Goal: Task Accomplishment & Management: Manage account settings

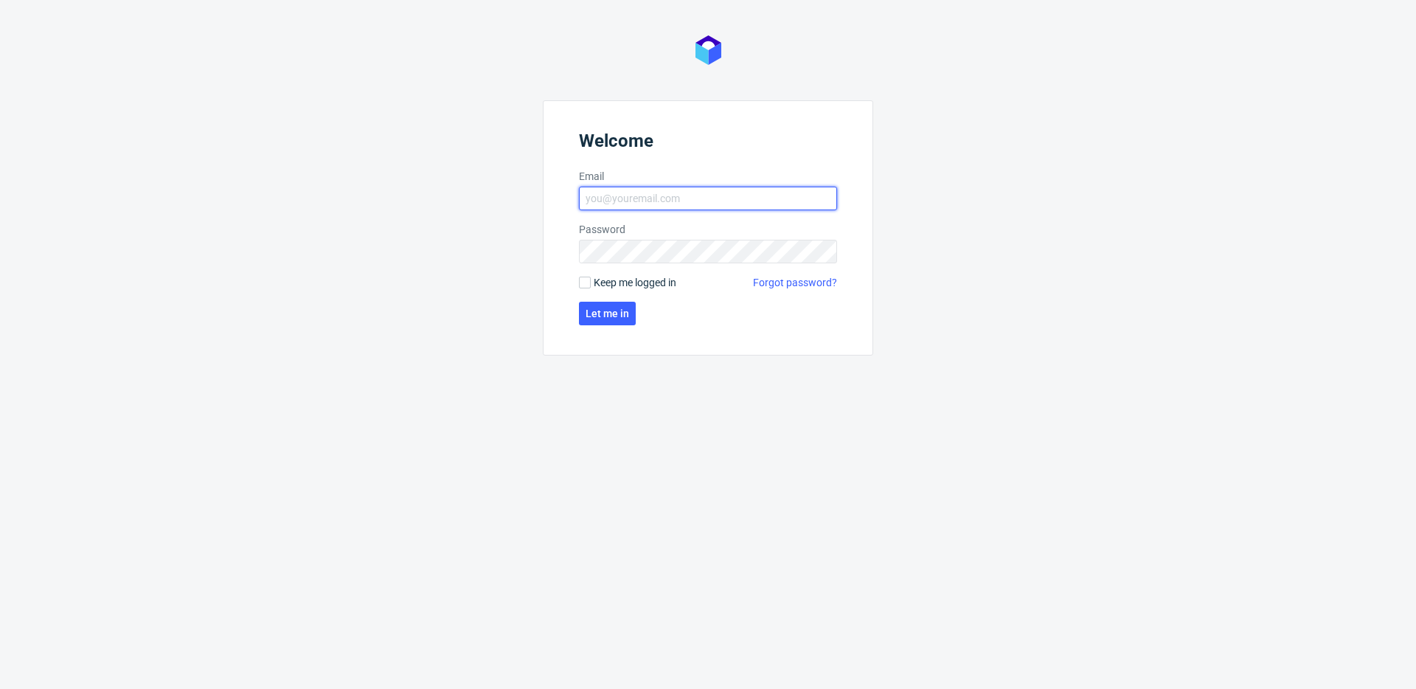
type input "michal.fedorowicz@packhelp.com"
click at [592, 283] on label "Keep me logged in" at bounding box center [627, 282] width 97 height 15
click at [591, 283] on input "Keep me logged in" at bounding box center [585, 282] width 12 height 12
checkbox input "true"
click at [591, 302] on button "Let me in" at bounding box center [607, 314] width 57 height 24
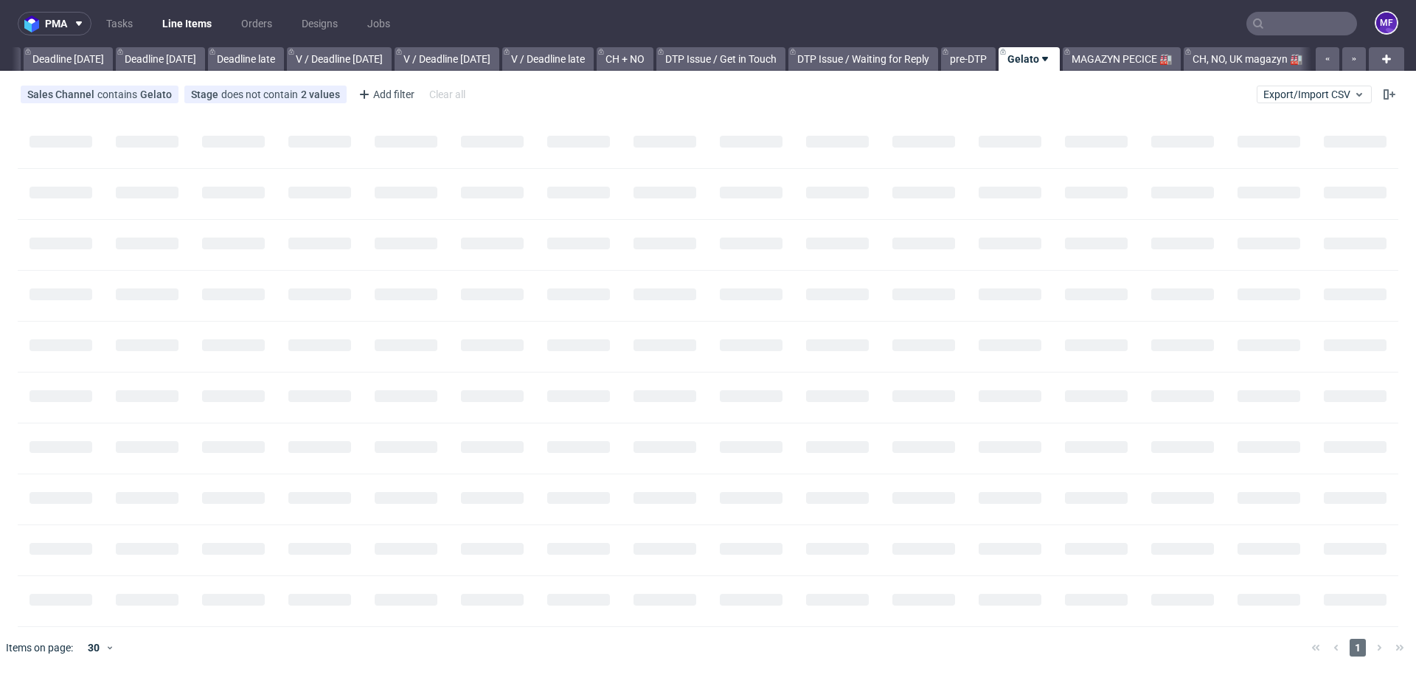
scroll to position [0, 1576]
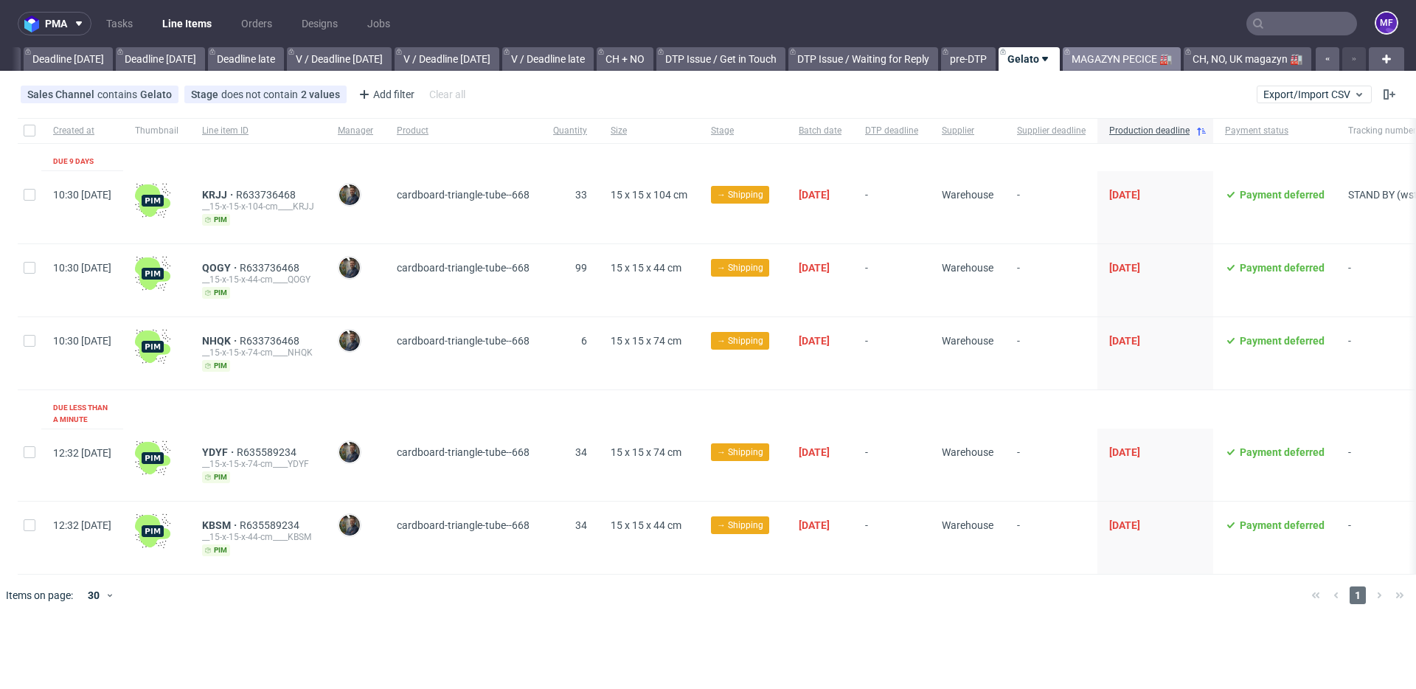
click at [1097, 60] on link "MAGAZYN PECICE 🏭" at bounding box center [1121, 59] width 118 height 24
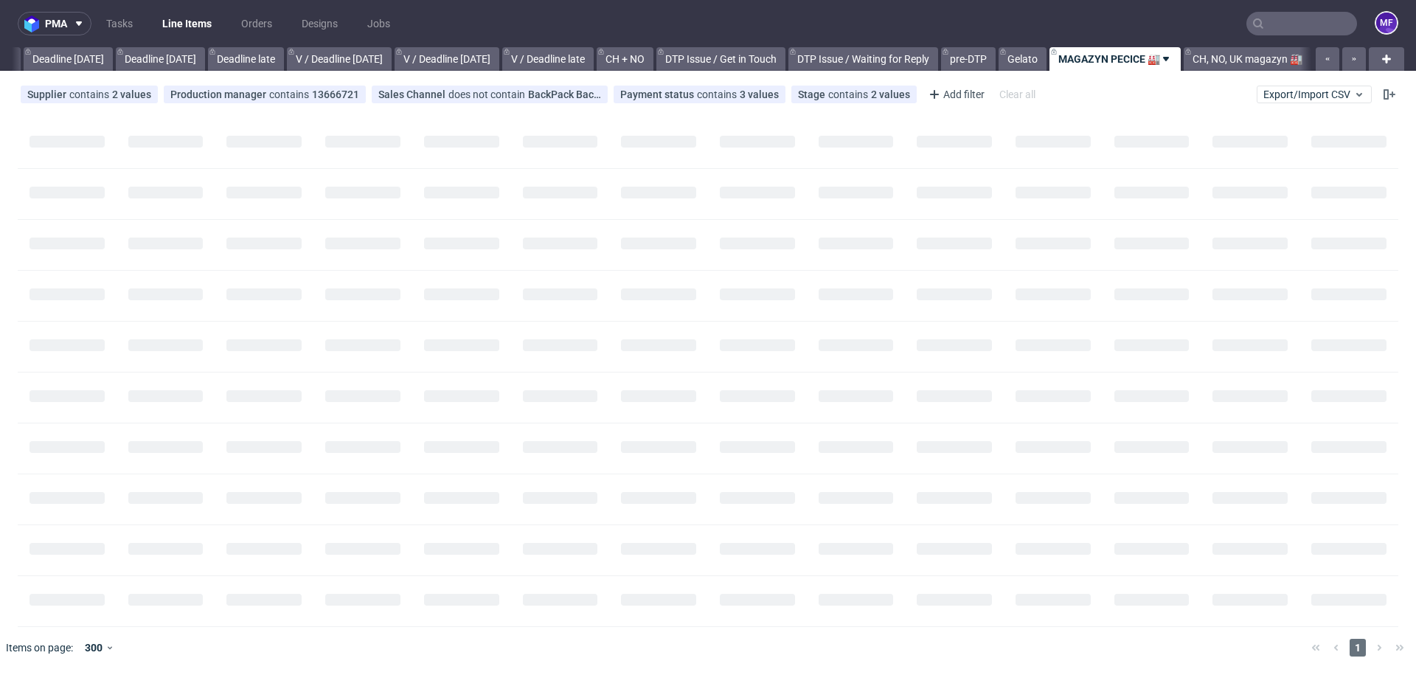
scroll to position [0, 1576]
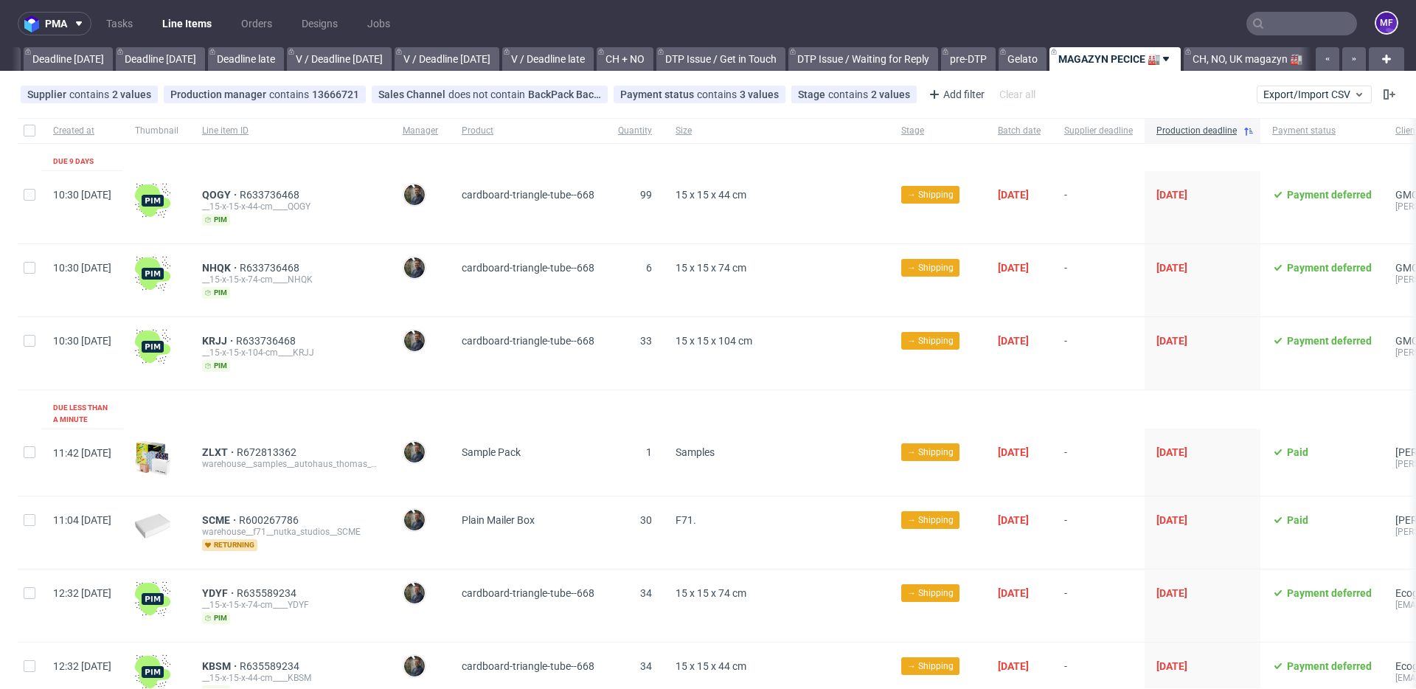
click at [1264, 17] on input "text" at bounding box center [1301, 24] width 111 height 24
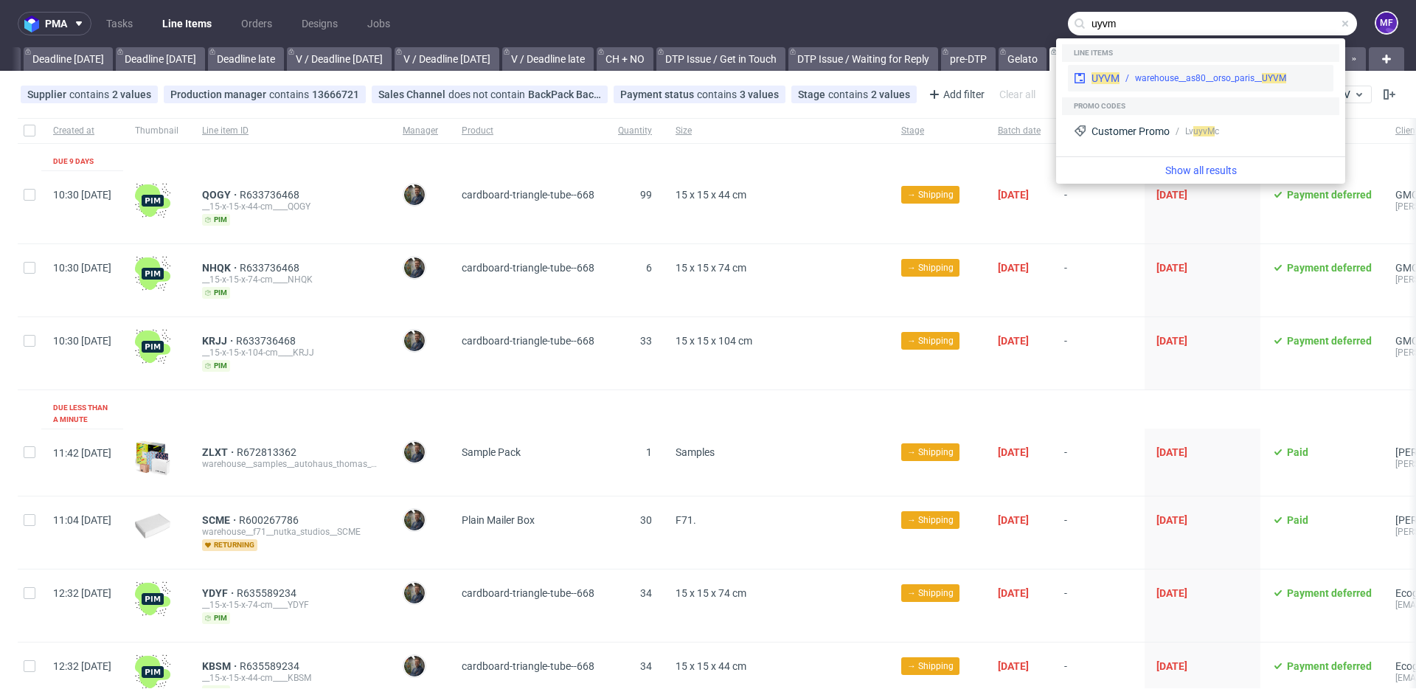
type input "uyvm"
click at [1189, 74] on div "warehouse__as80__orso_paris__ UYVM" at bounding box center [1210, 78] width 151 height 13
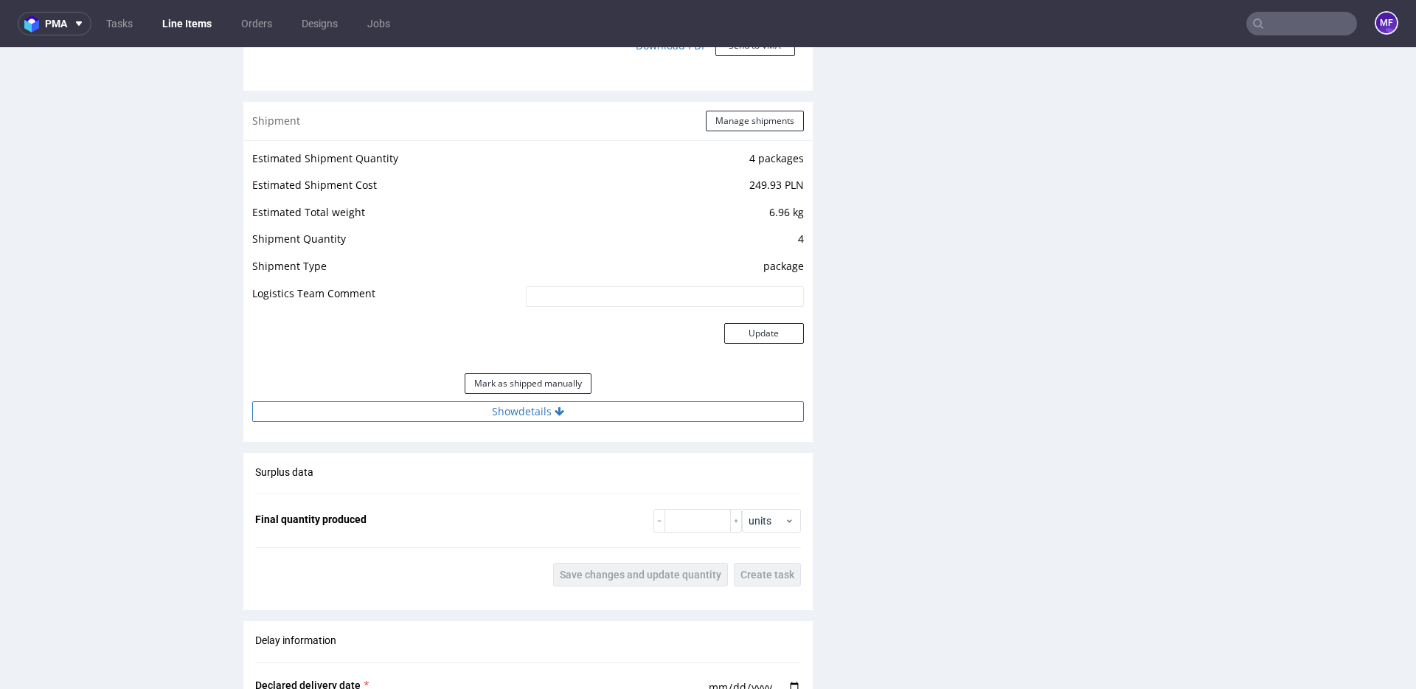
scroll to position [1481, 0]
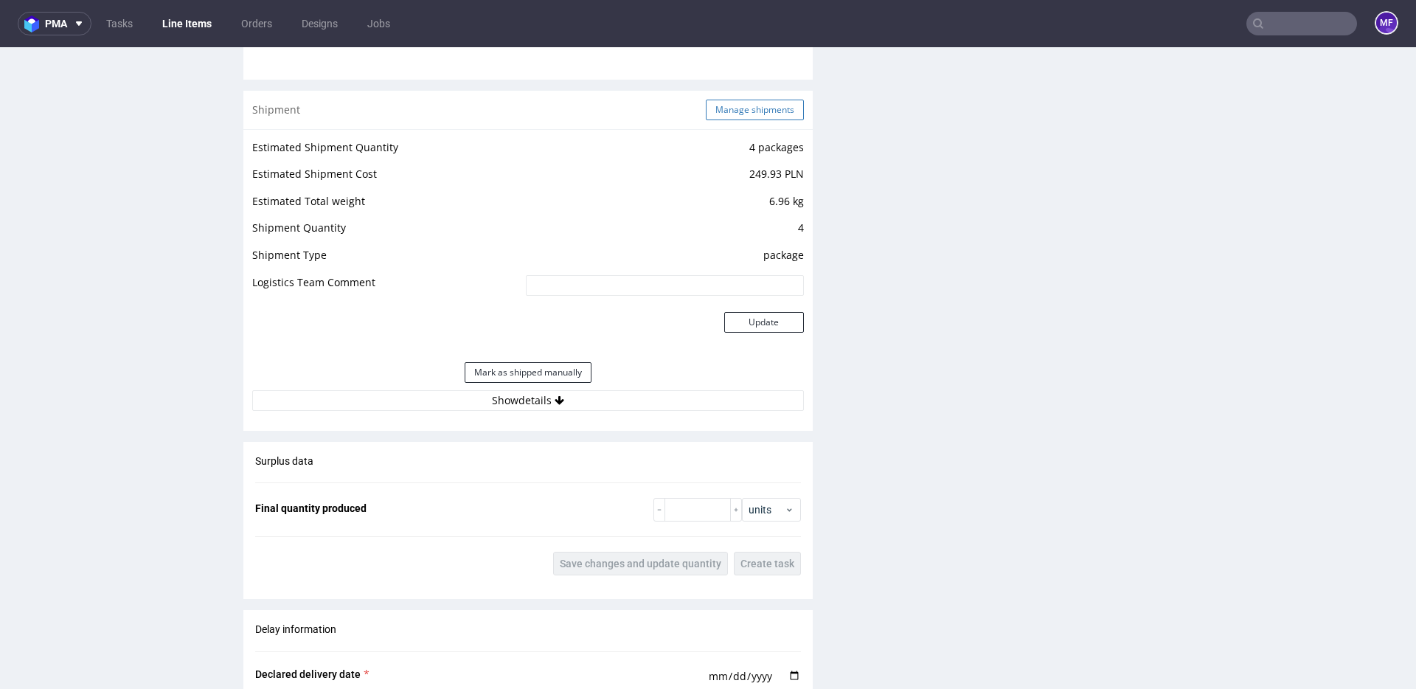
click at [738, 112] on button "Manage shipments" at bounding box center [755, 110] width 98 height 21
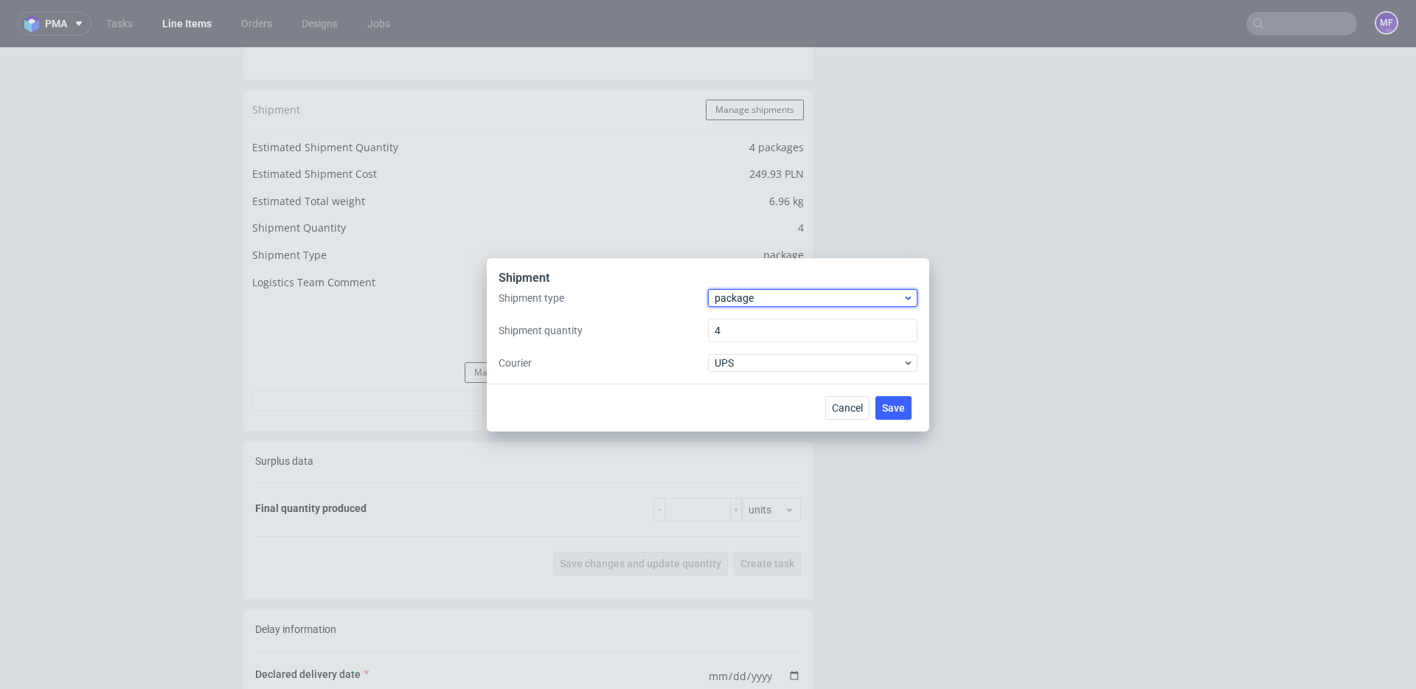
click at [804, 299] on span "package" at bounding box center [808, 298] width 188 height 15
click at [781, 335] on div "pallet" at bounding box center [813, 329] width 198 height 27
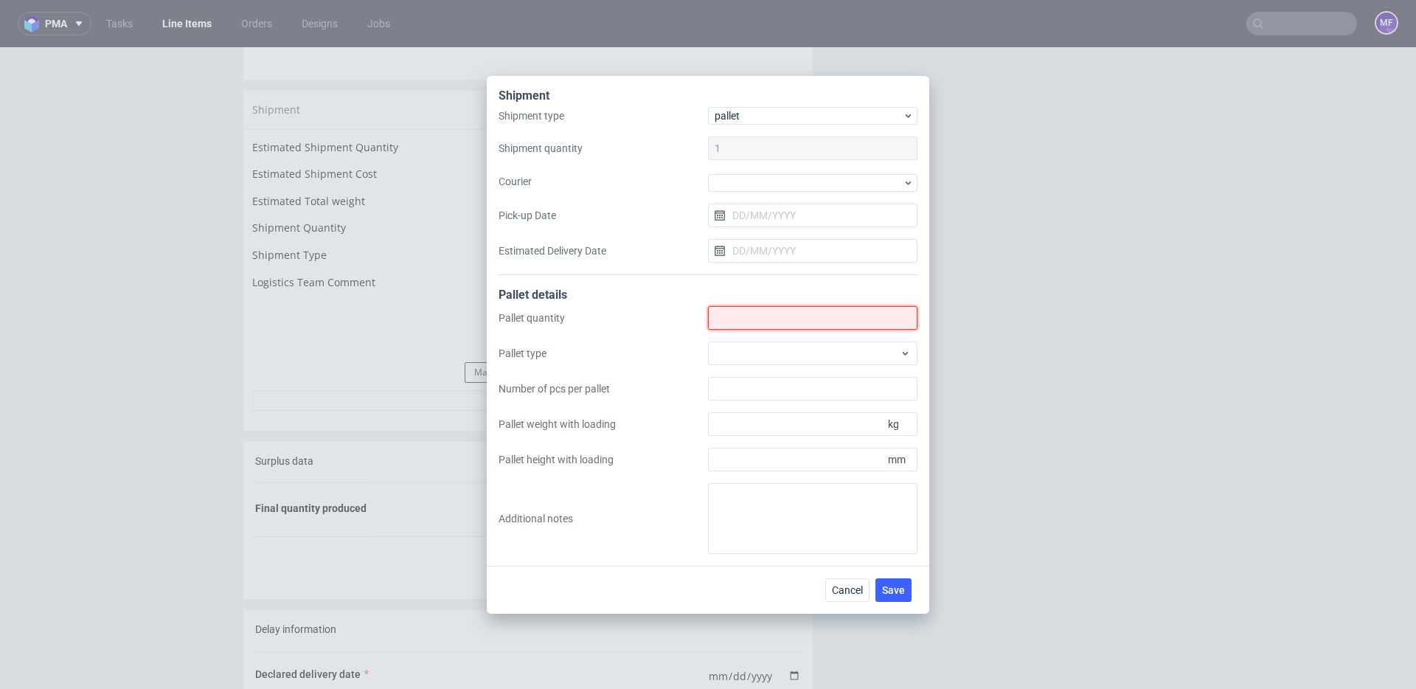
click at [751, 323] on input "Shipment type" at bounding box center [812, 318] width 209 height 24
type input "1"
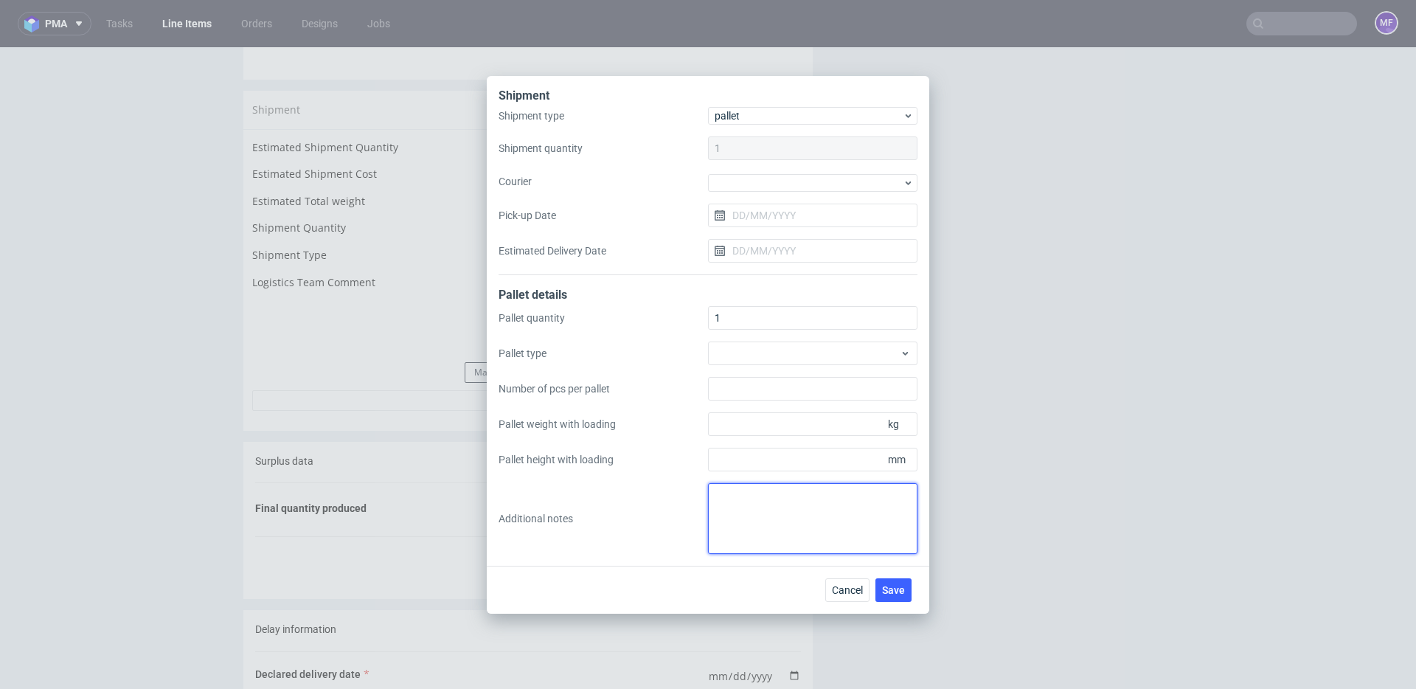
click at [782, 522] on textarea at bounding box center [812, 518] width 209 height 71
paste textarea "92x80x120x94kg"
type textarea "wys x szer x dl x waga 92x80x120x94kg"
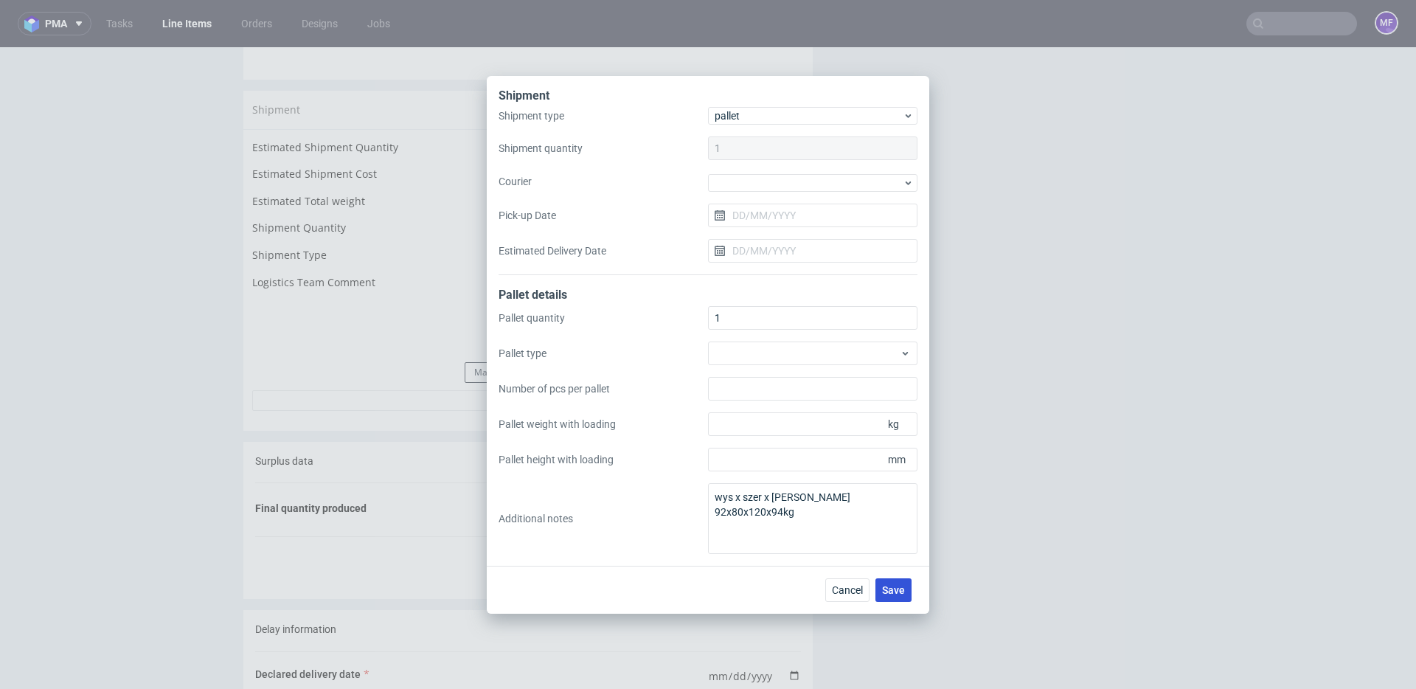
click at [900, 592] on span "Save" at bounding box center [893, 590] width 23 height 10
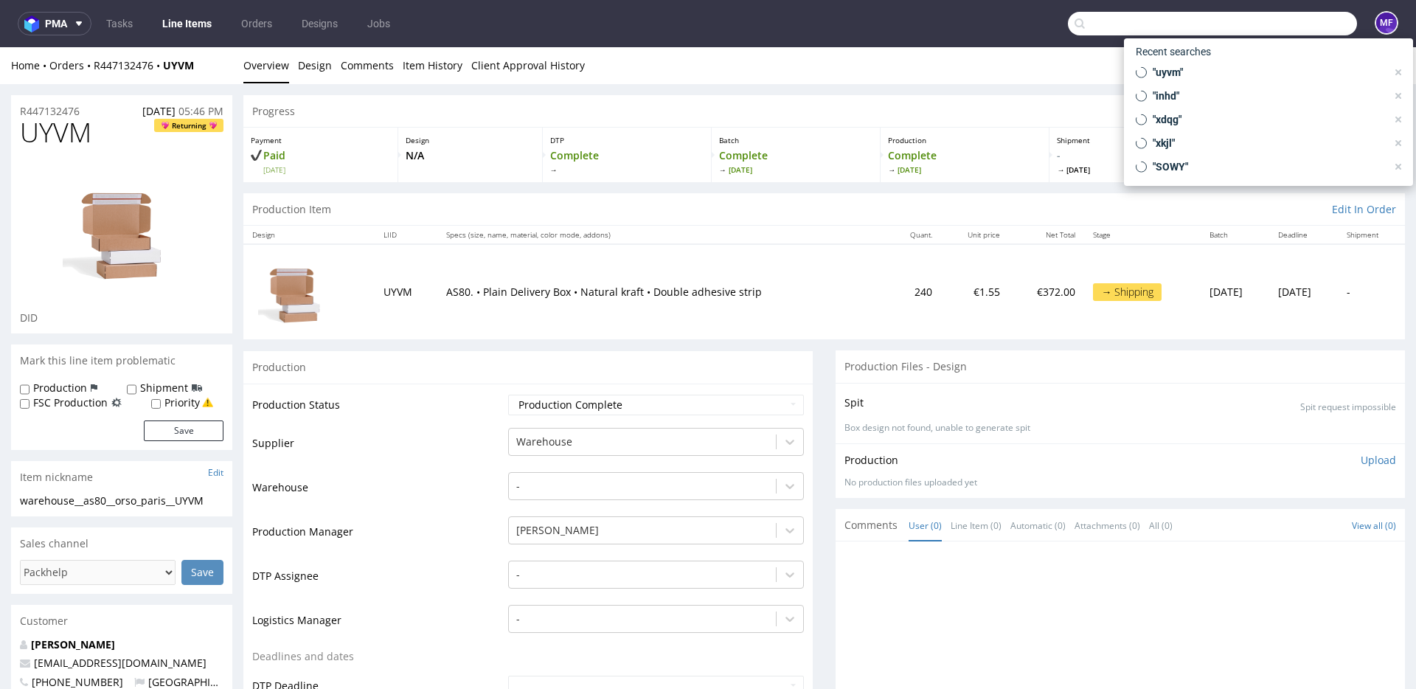
click at [1265, 22] on input "text" at bounding box center [1212, 24] width 289 height 24
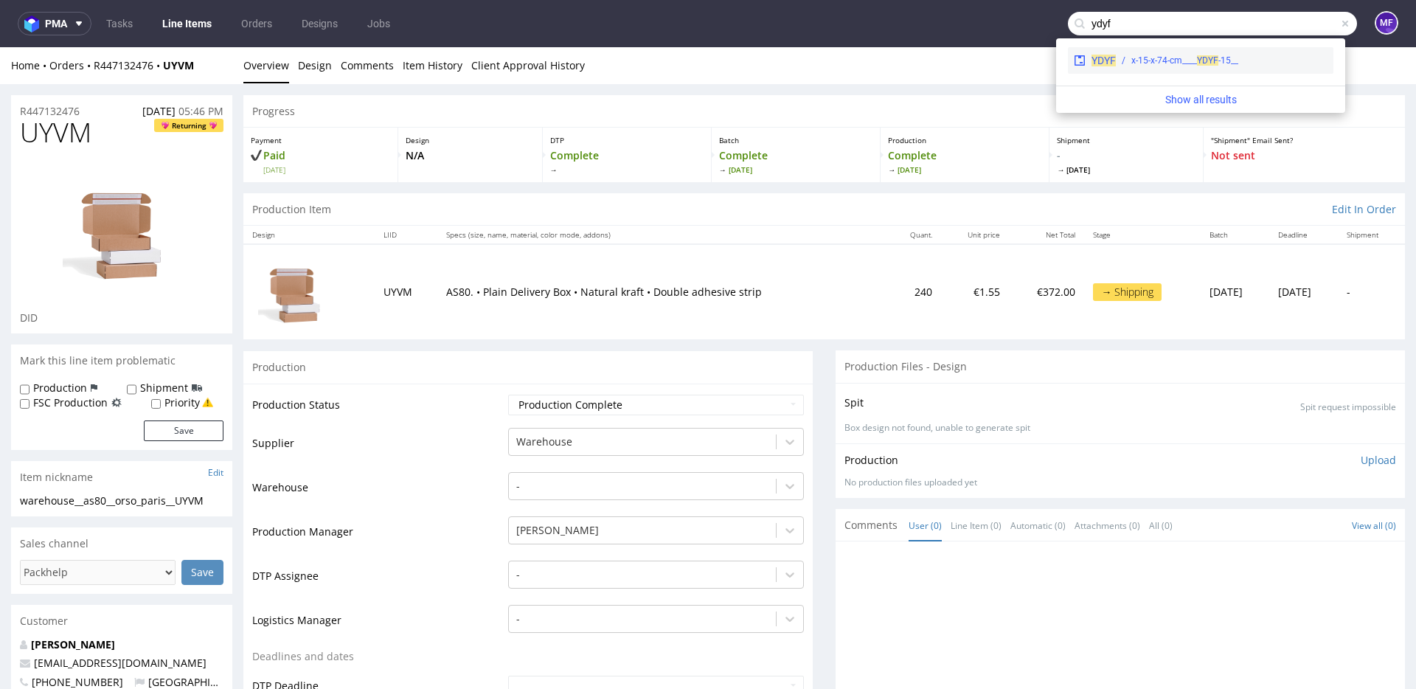
type input "ydyf"
click at [1196, 55] on div "__15-x-15-x-74-cm____ YDYF" at bounding box center [1184, 60] width 107 height 13
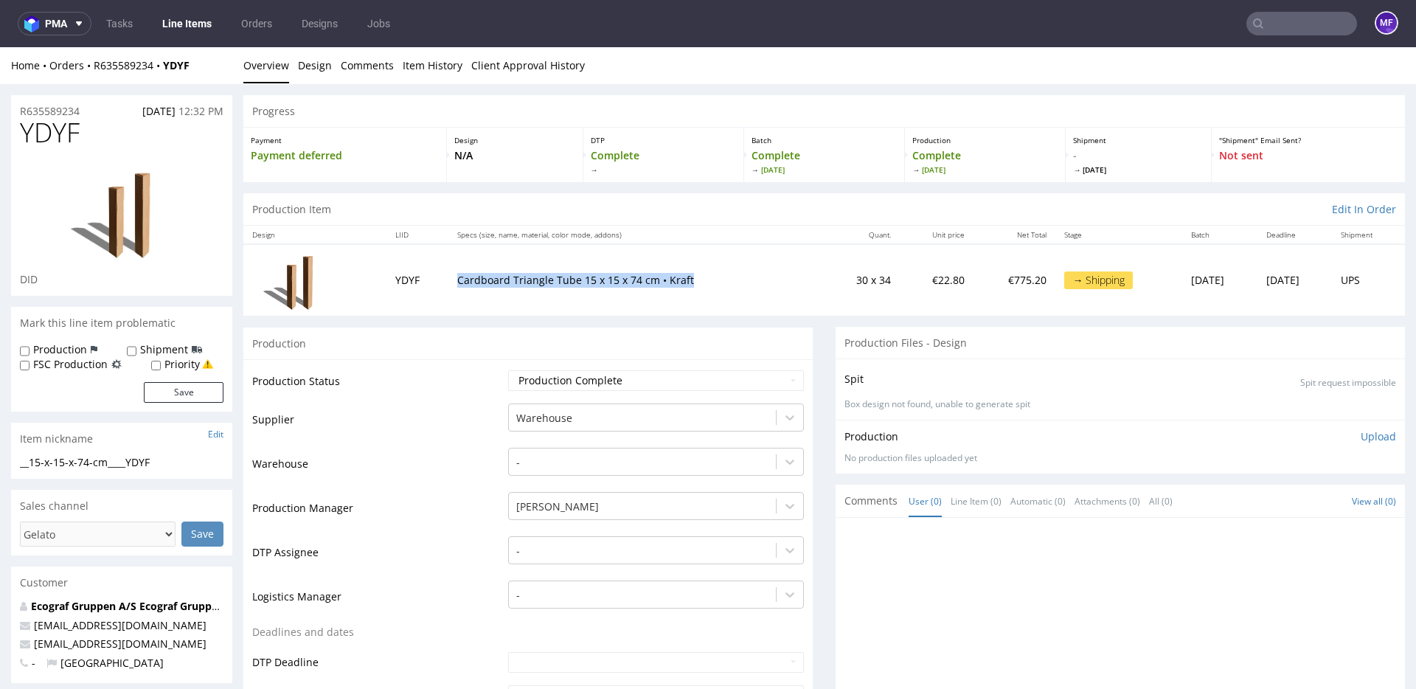
drag, startPoint x: 682, startPoint y: 278, endPoint x: 451, endPoint y: 282, distance: 230.8
click at [457, 282] on p "Cardboard Triangle Tube 15 x 15 x 74 cm • Kraft" at bounding box center [635, 280] width 356 height 15
copy p "Cardboard Triangle Tube 15 x 15 x 74 cm • Kraft"
click at [123, 27] on link "Tasks" at bounding box center [119, 24] width 44 height 24
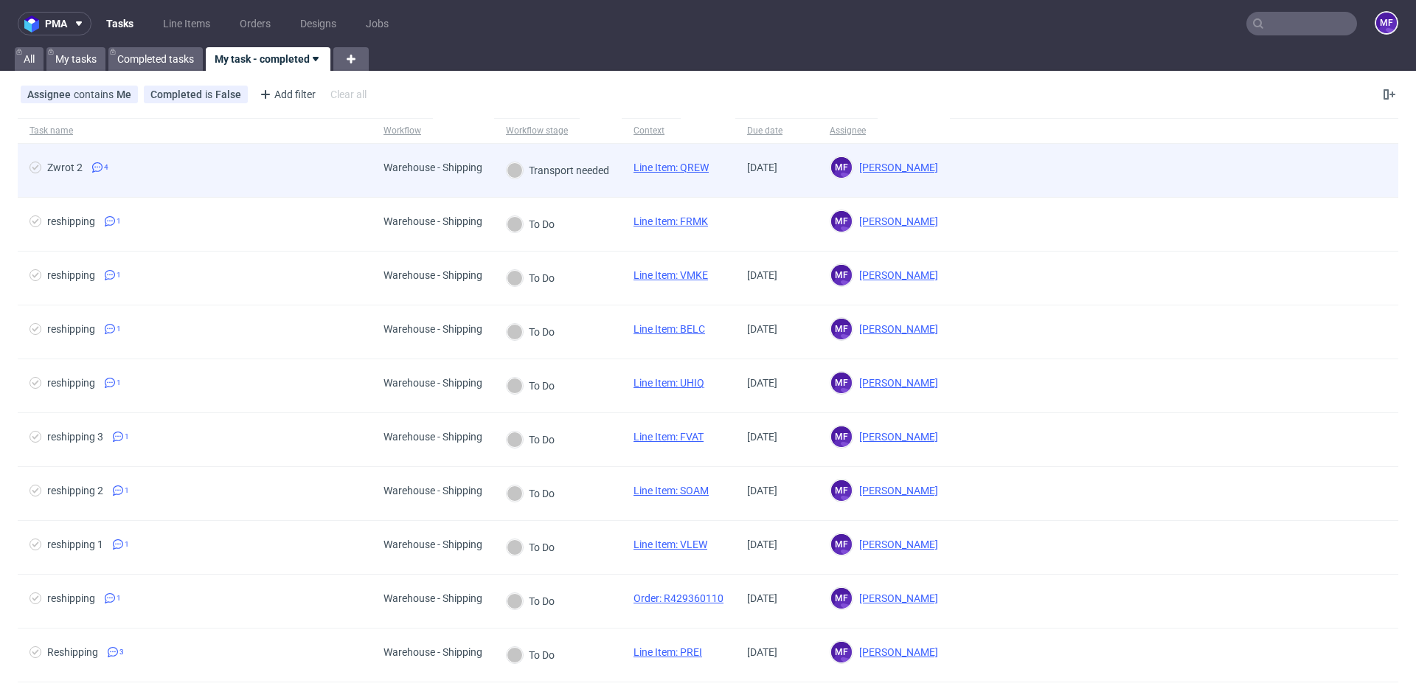
click at [262, 156] on div "Zwrot 2 4" at bounding box center [195, 170] width 354 height 53
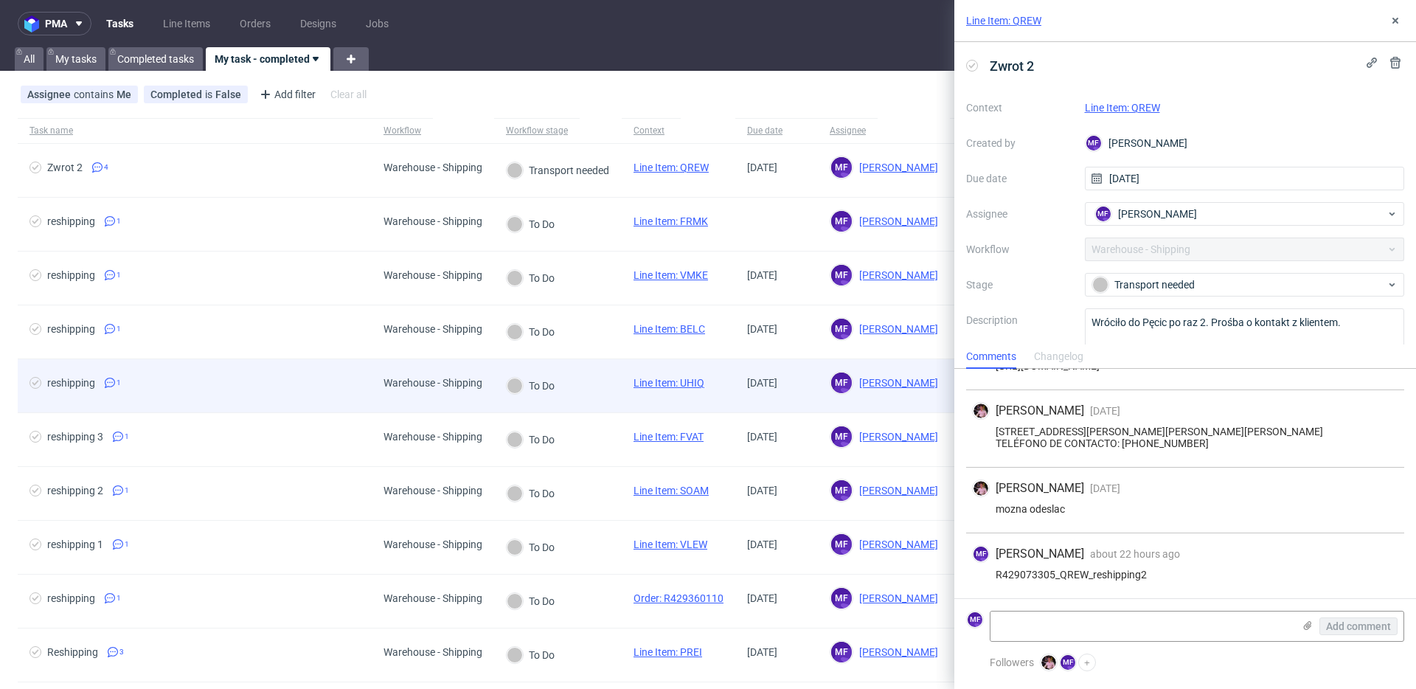
scroll to position [56, 0]
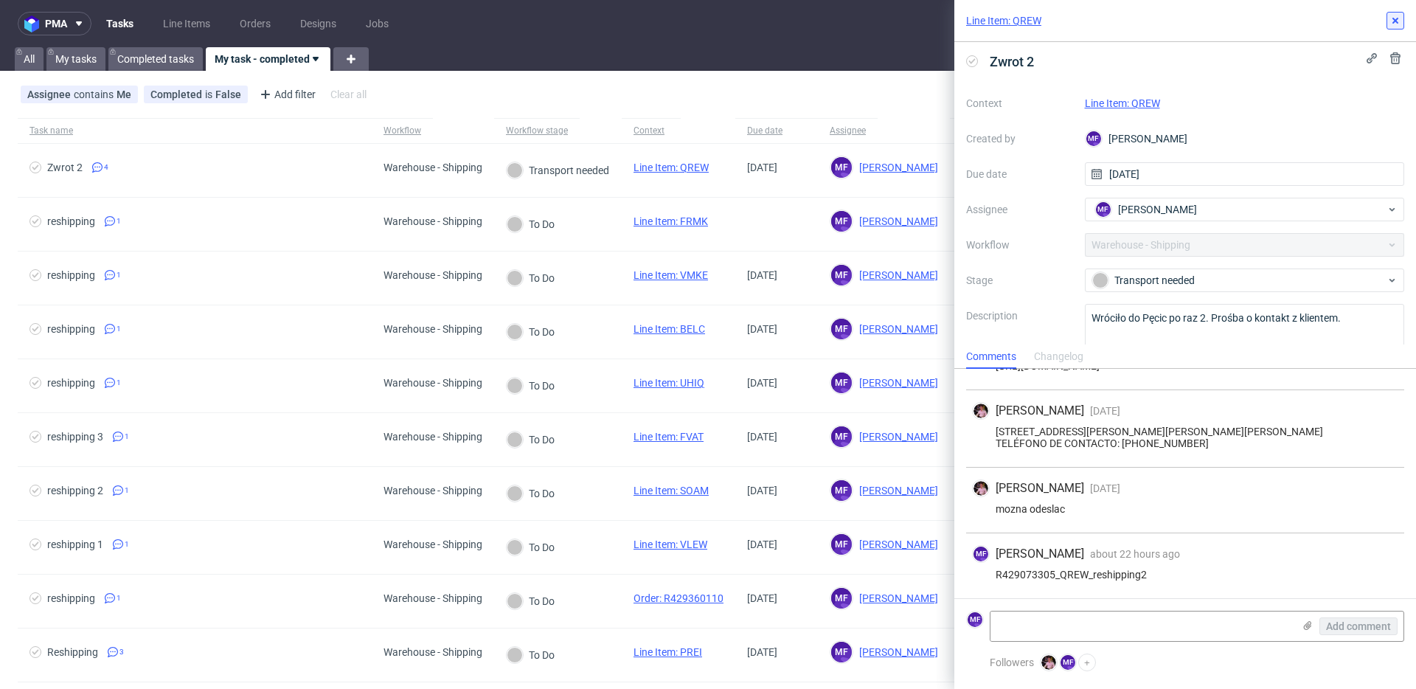
click at [1400, 22] on icon at bounding box center [1395, 21] width 12 height 12
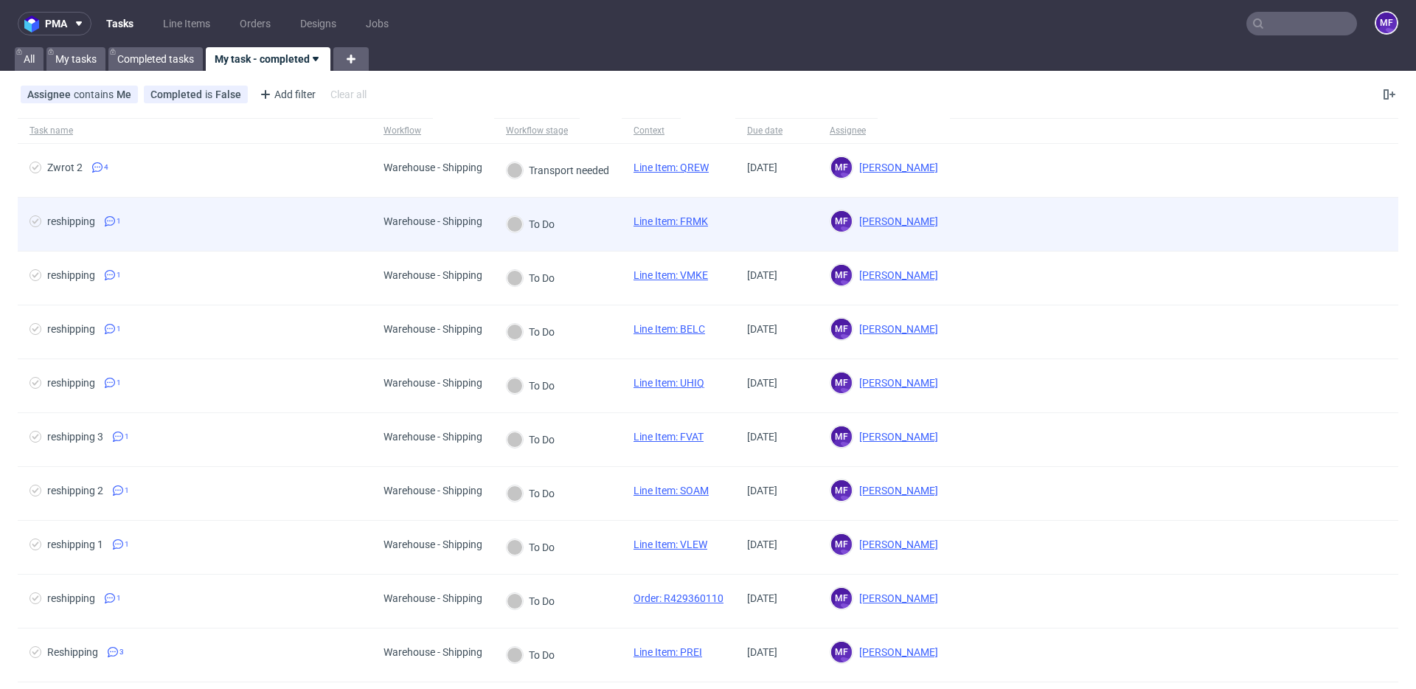
click at [346, 223] on span "reshipping 1" at bounding box center [194, 224] width 330 height 18
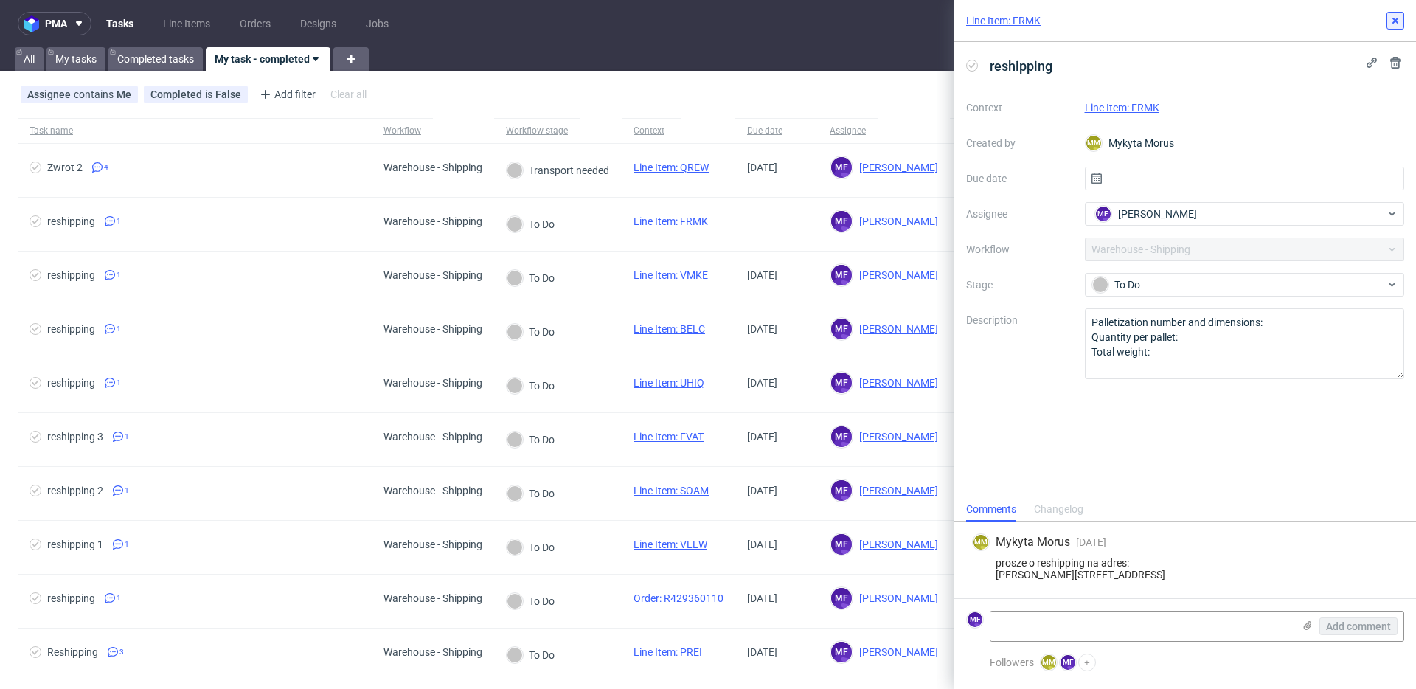
click at [1398, 22] on icon at bounding box center [1395, 21] width 12 height 12
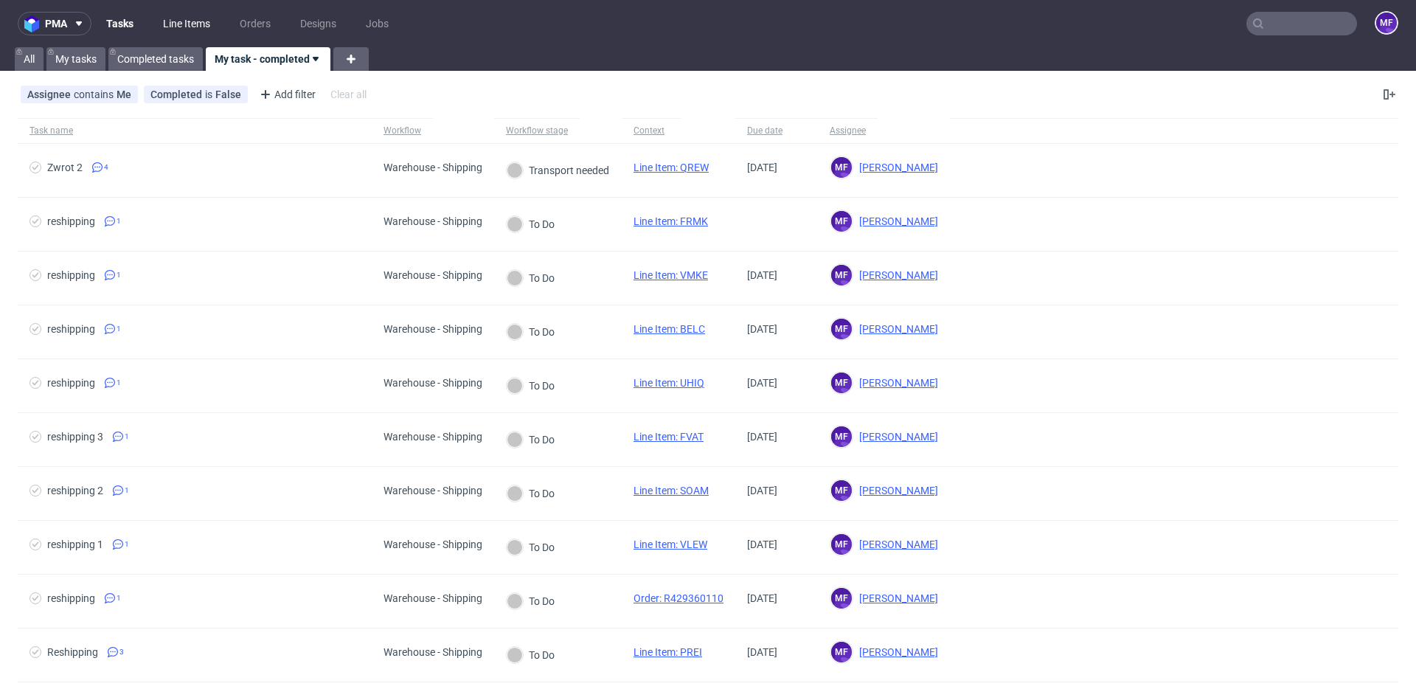
click at [179, 24] on link "Line Items" at bounding box center [186, 24] width 65 height 24
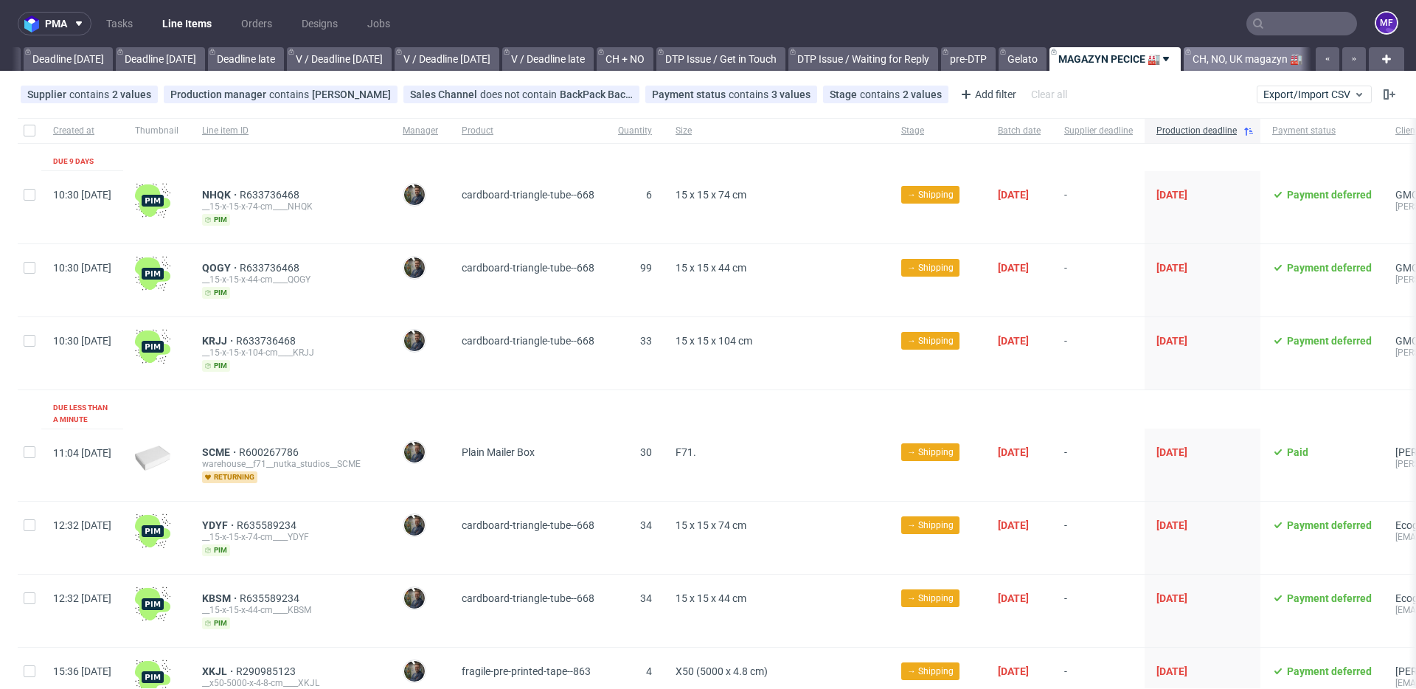
click at [1217, 63] on link "CH, NO, UK magazyn 🏭" at bounding box center [1247, 59] width 128 height 24
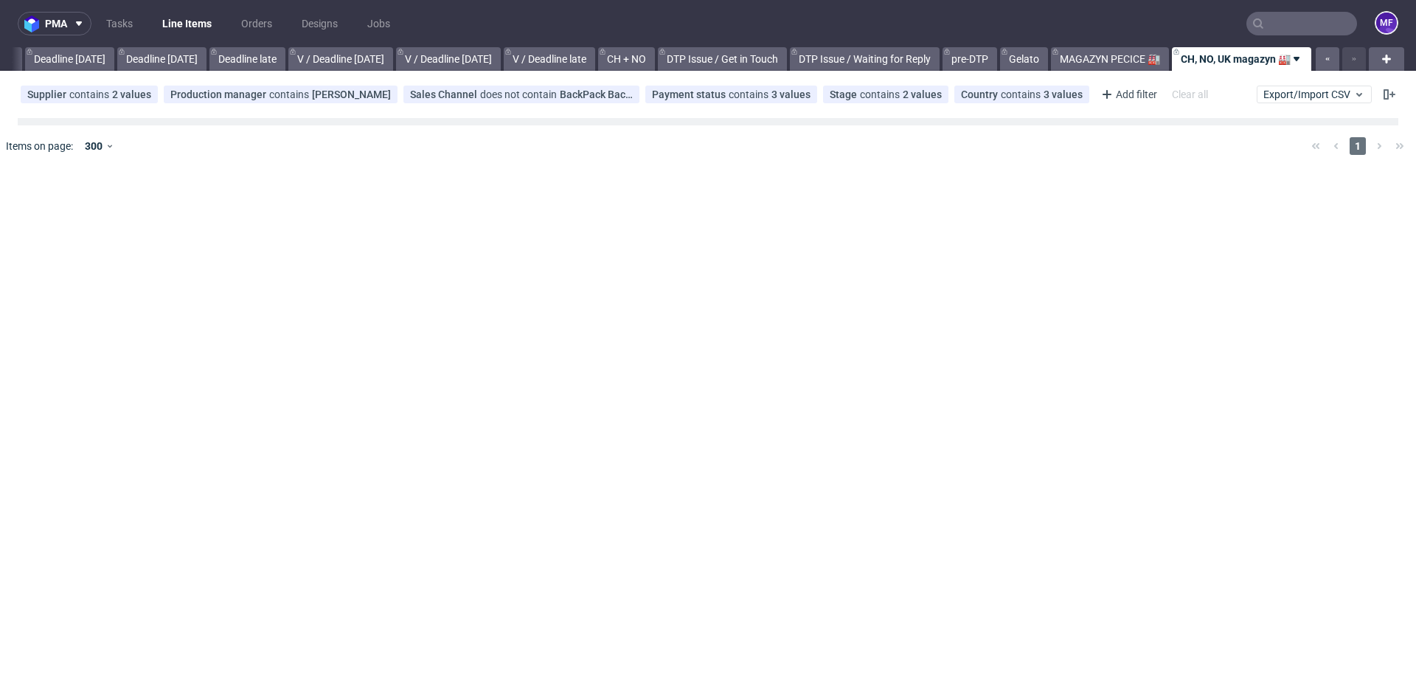
scroll to position [0, 1576]
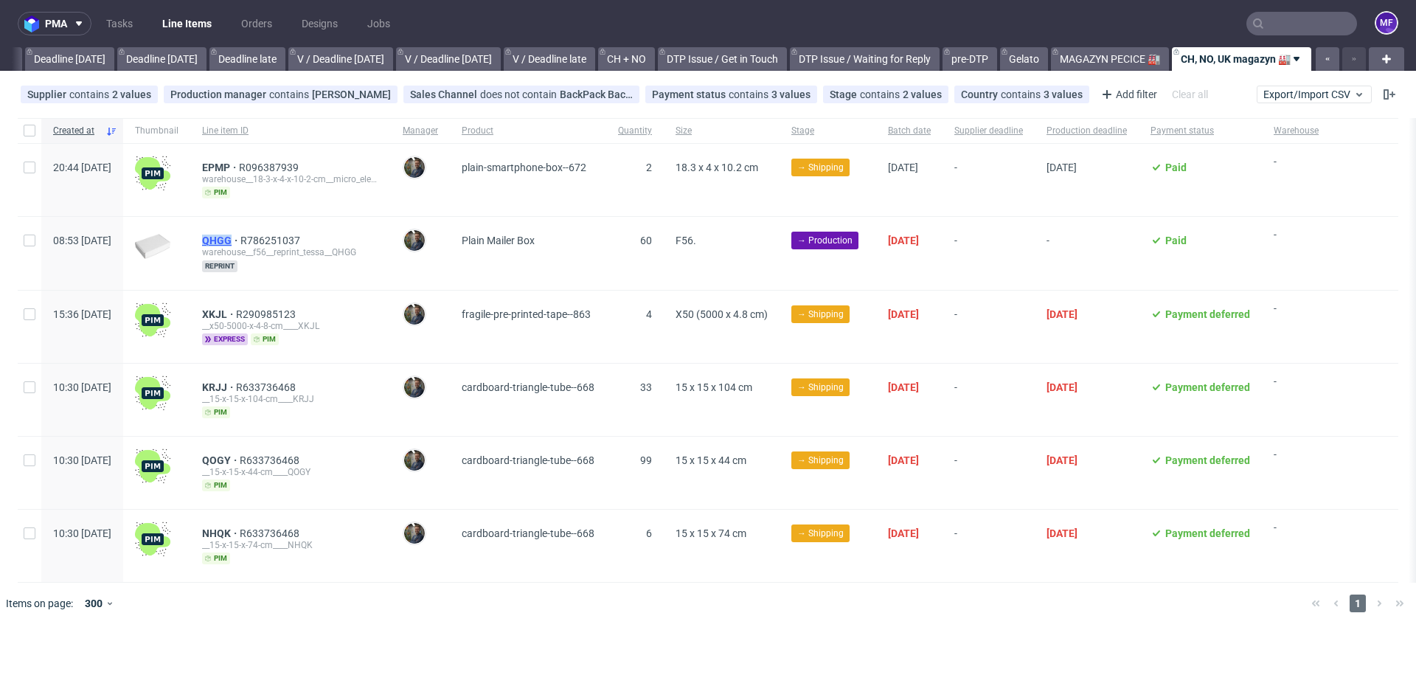
drag, startPoint x: 241, startPoint y: 240, endPoint x: 273, endPoint y: 240, distance: 31.7
click at [273, 240] on div "QHGG R786251037 warehouse__f56__reprint_tessa__QHGG reprint" at bounding box center [290, 253] width 201 height 73
click at [1072, 57] on link "MAGAZYN PECICE 🏭" at bounding box center [1110, 59] width 118 height 24
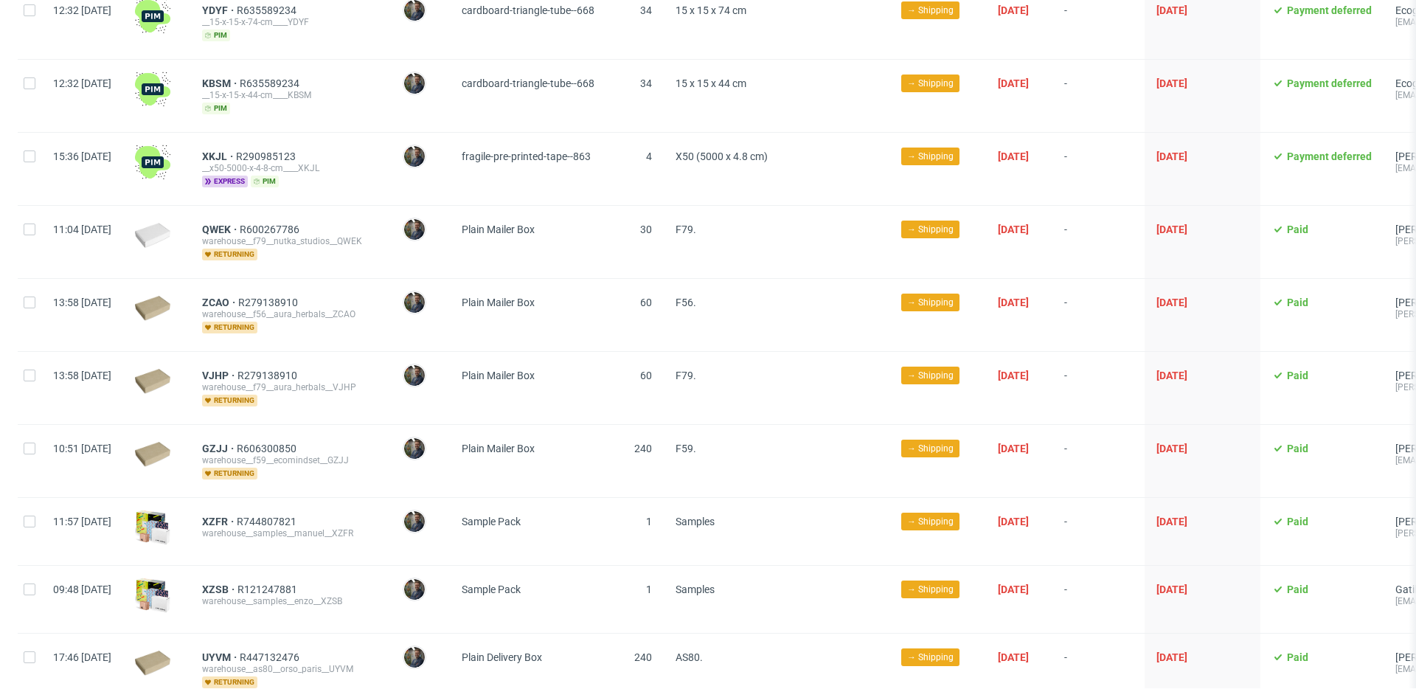
scroll to position [518, 0]
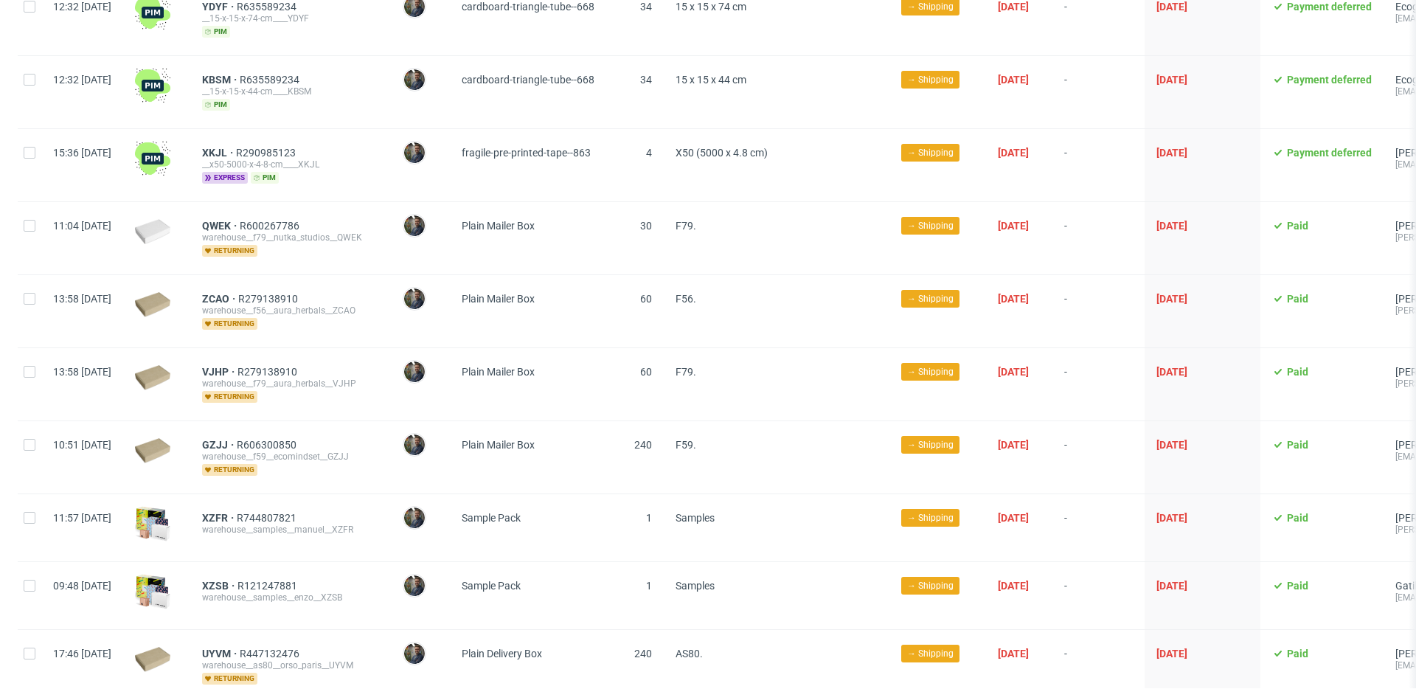
click at [330, 476] on div "GZJJ R606300850 warehouse__f59__ecomindset__GZJJ returning" at bounding box center [290, 457] width 201 height 72
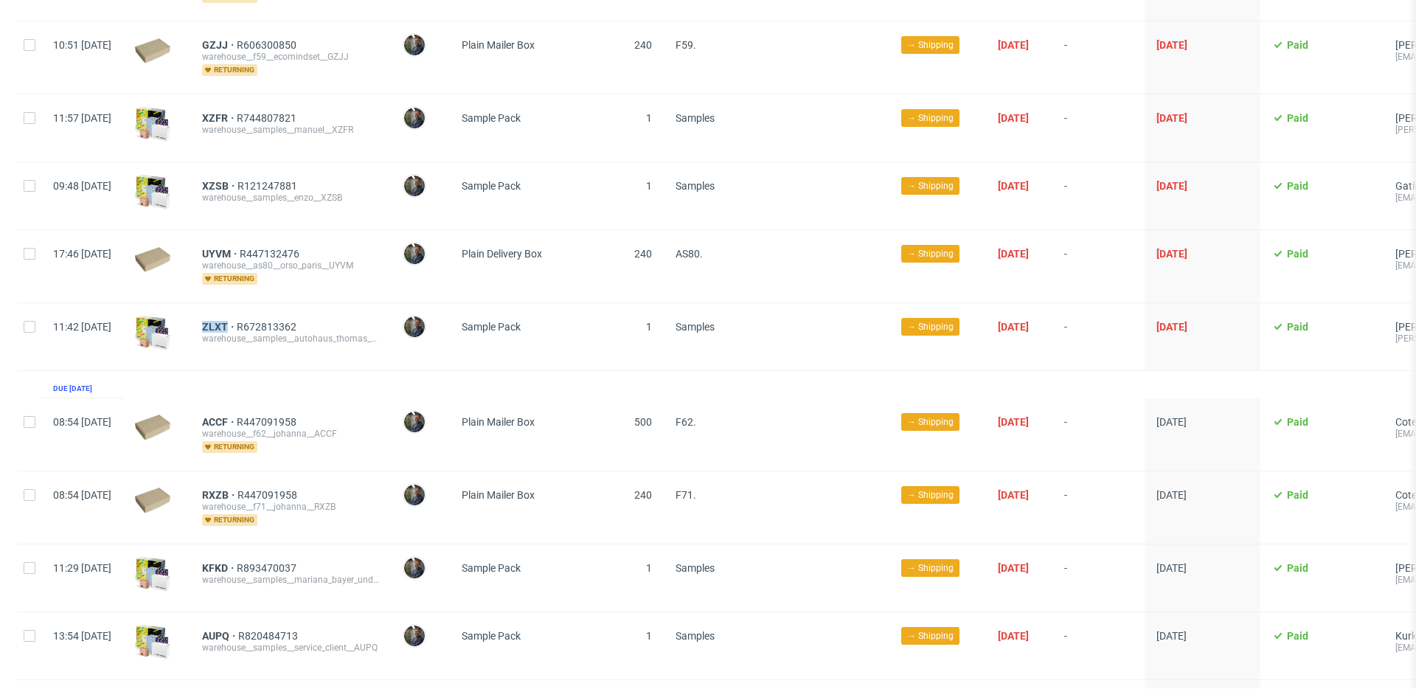
scroll to position [928, 0]
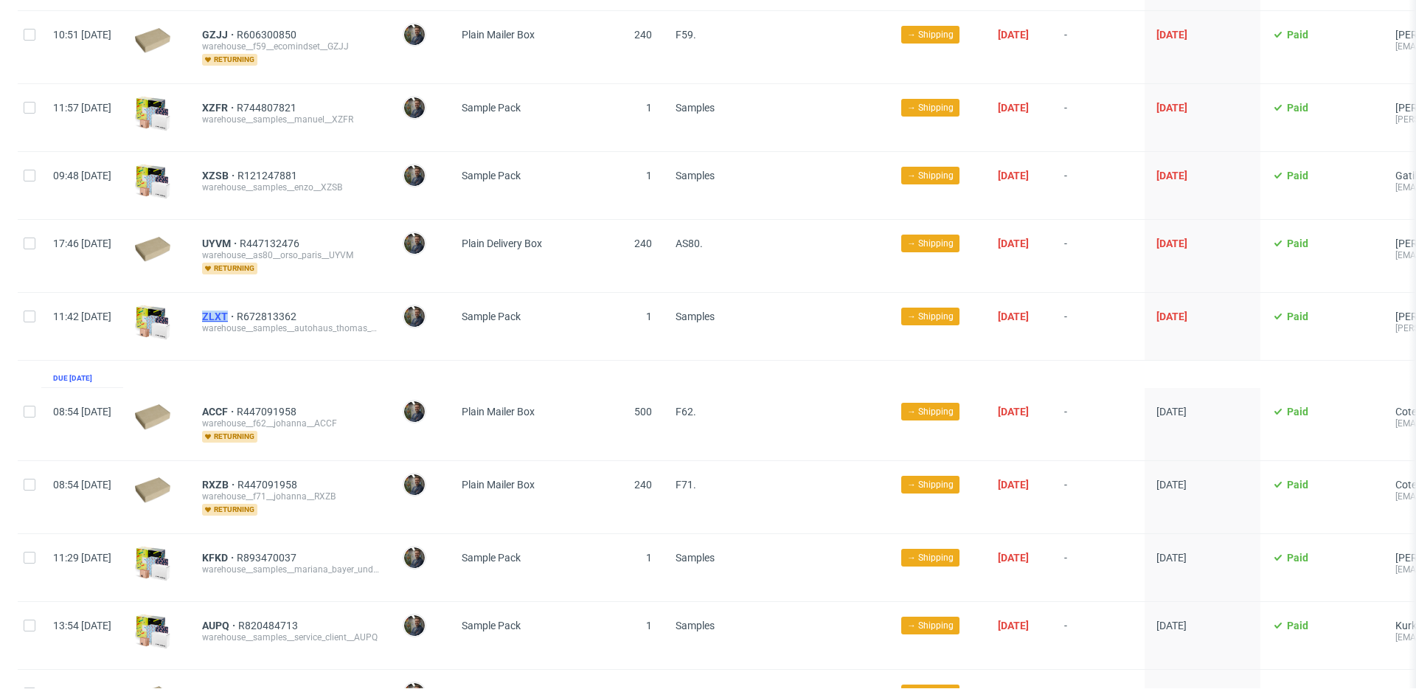
drag, startPoint x: 236, startPoint y: 301, endPoint x: 271, endPoint y: 302, distance: 35.4
click at [271, 302] on div "ZLXT R672813362 warehouse__samples__autohaus_thomas_rudolph_gmbh__ZLXT" at bounding box center [290, 326] width 201 height 67
copy span "ZLXT"
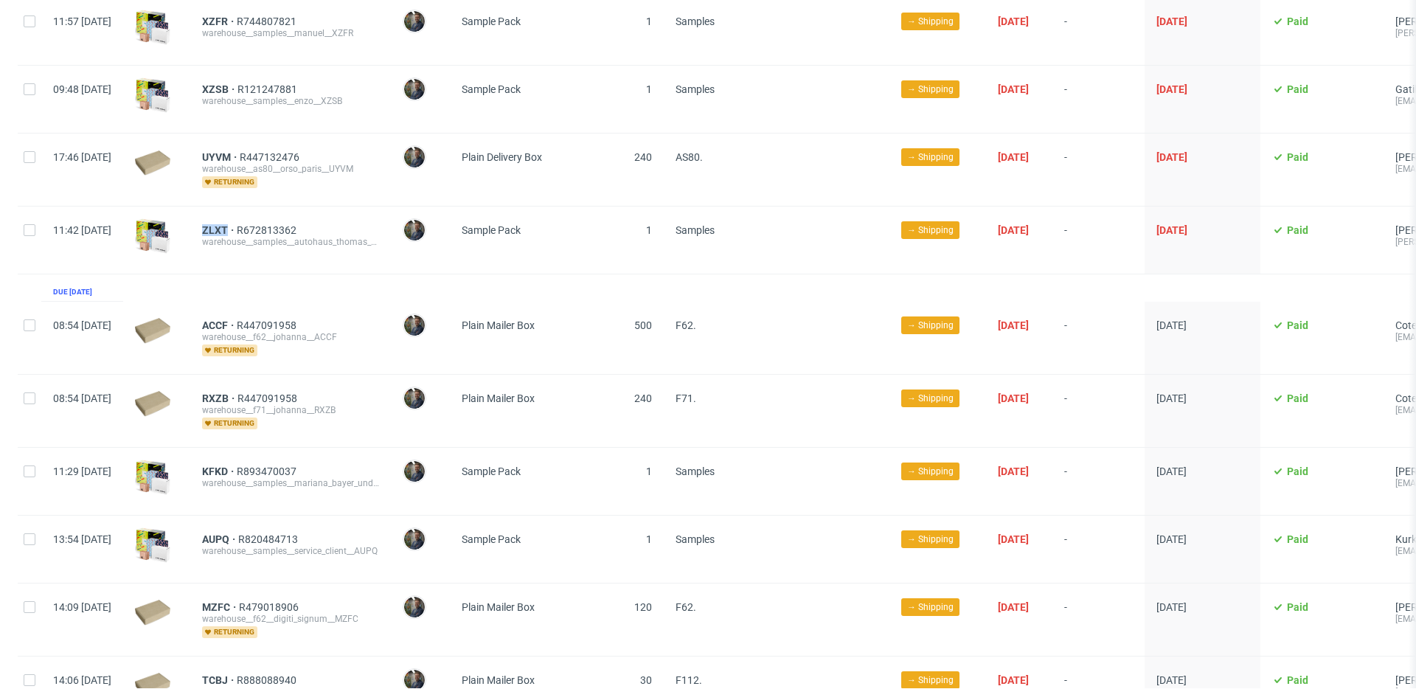
scroll to position [1009, 0]
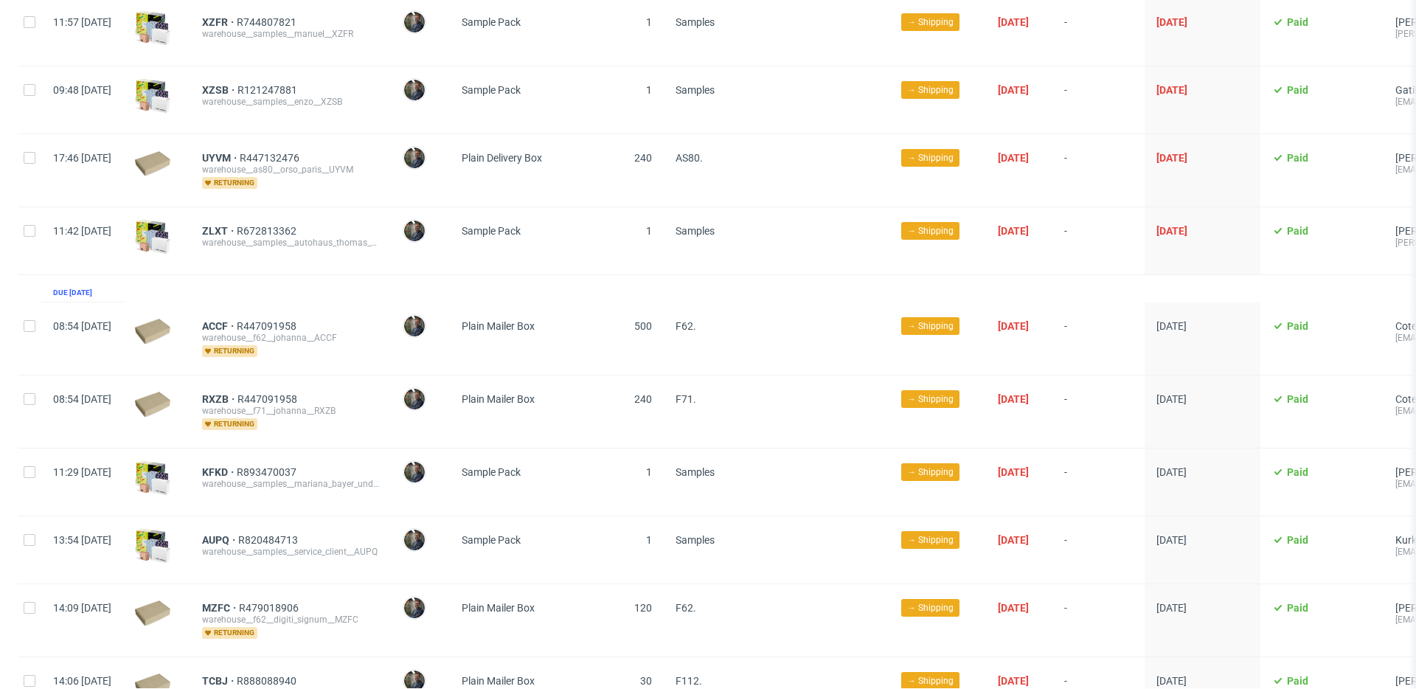
scroll to position [1015, 0]
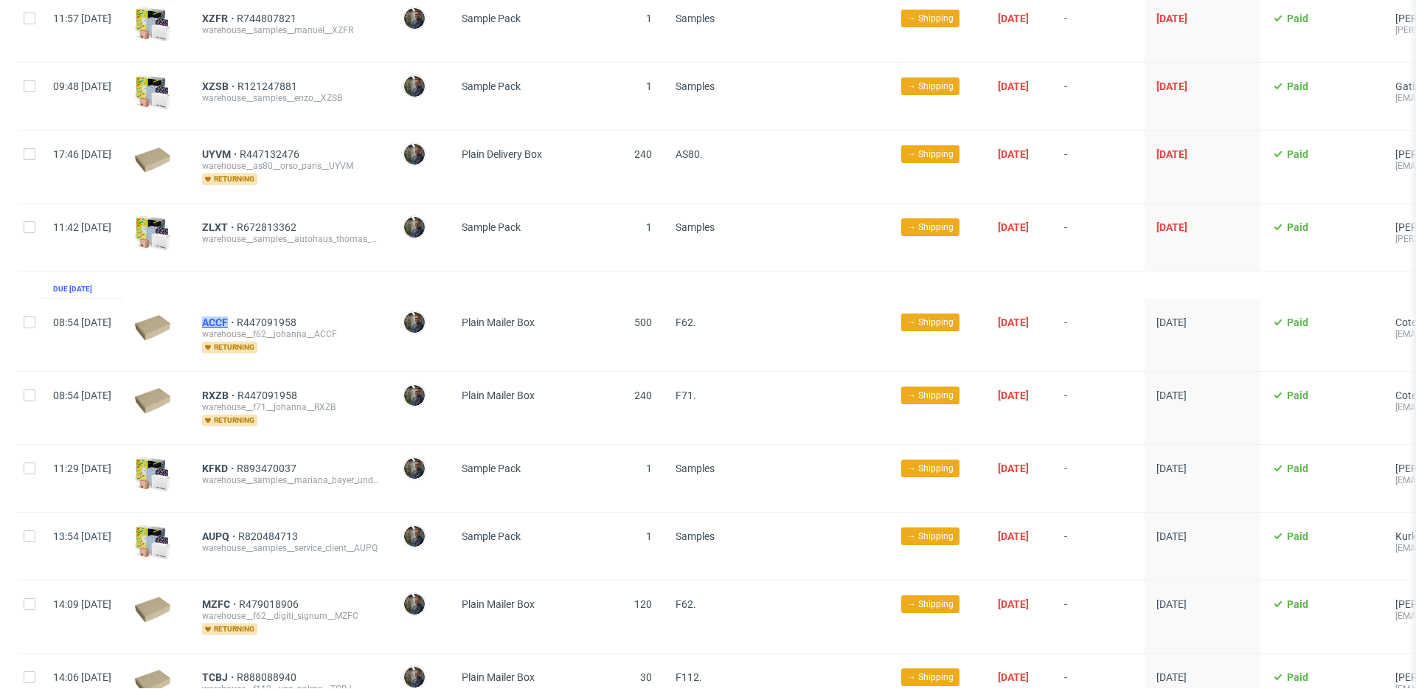
drag, startPoint x: 240, startPoint y: 308, endPoint x: 274, endPoint y: 309, distance: 34.7
click at [274, 309] on div "ACCF R447091958 warehouse__f62__johanna__ACCF returning" at bounding box center [290, 335] width 201 height 72
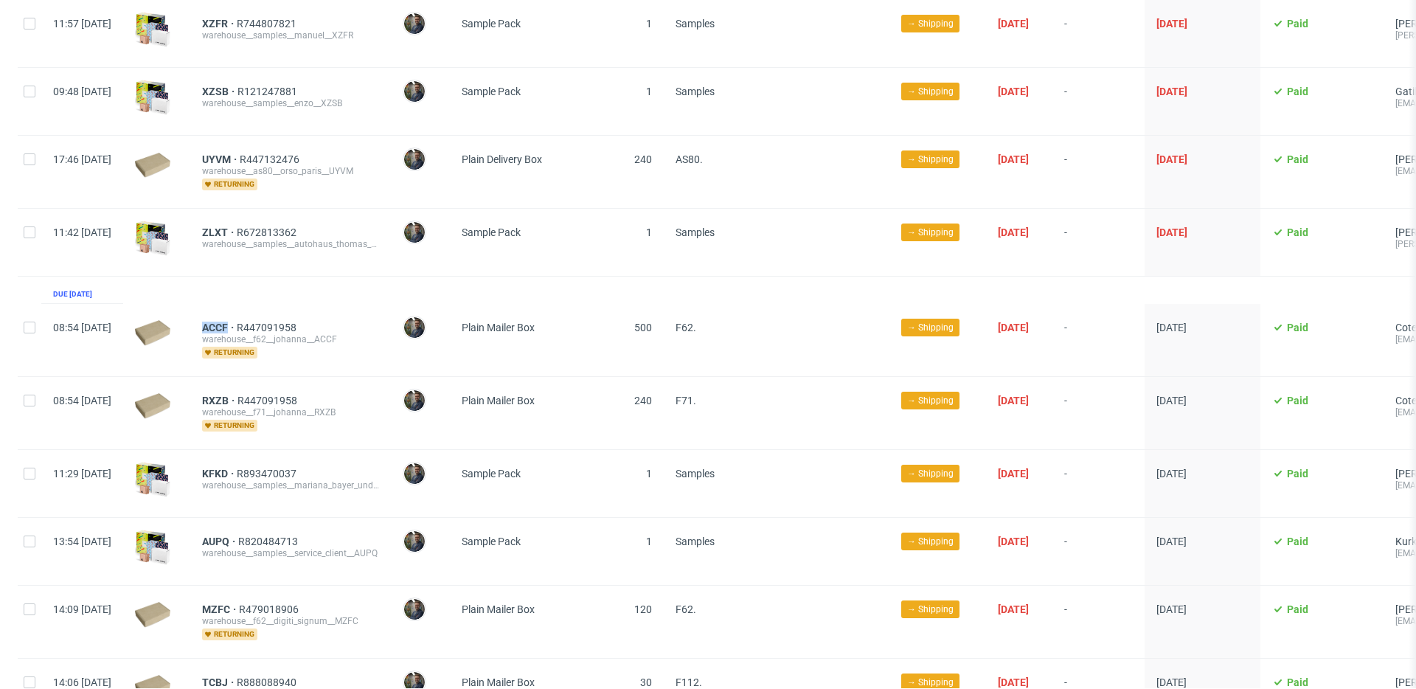
copy span "ACCF"
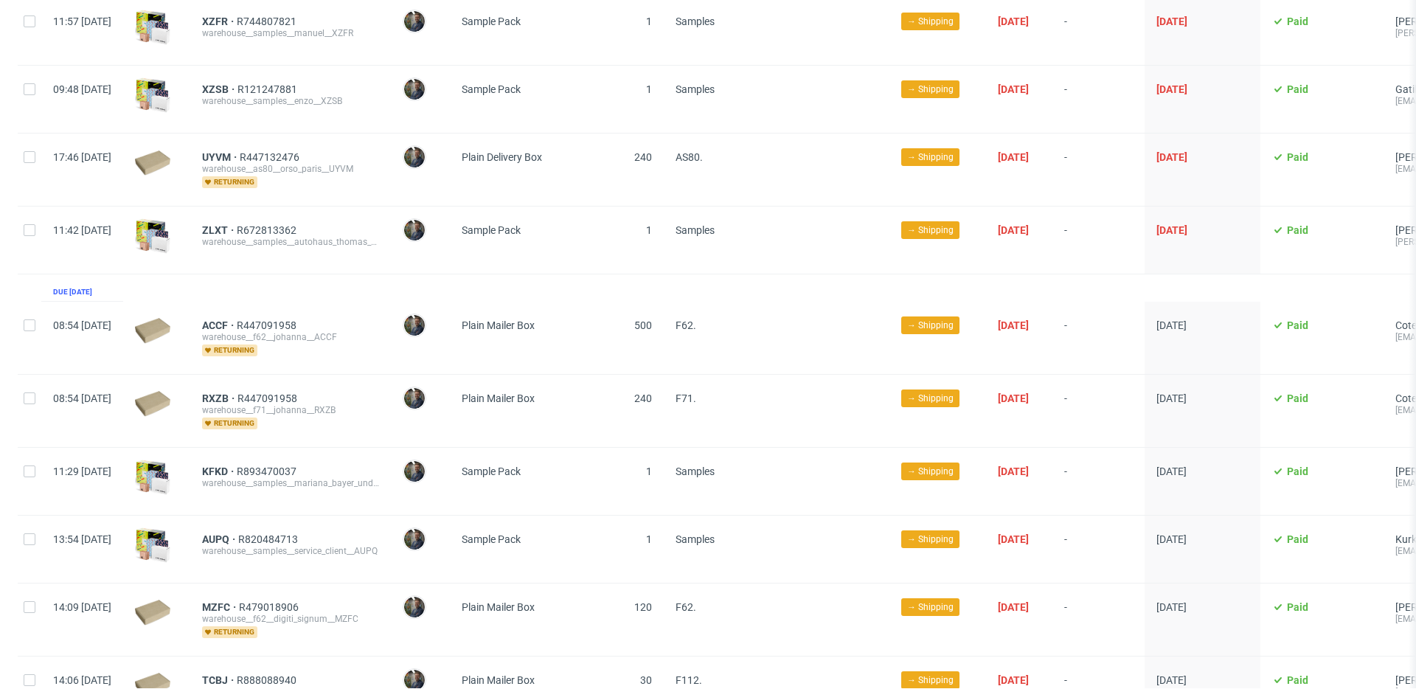
drag, startPoint x: 313, startPoint y: 352, endPoint x: 302, endPoint y: 355, distance: 10.6
click at [307, 353] on div "ACCF R447091958 warehouse__f62__johanna__ACCF returning" at bounding box center [290, 338] width 201 height 72
drag, startPoint x: 237, startPoint y: 382, endPoint x: 271, endPoint y: 383, distance: 34.7
click at [271, 383] on div "RXZB R447091958 warehouse__f71__johanna__RXZB returning" at bounding box center [290, 411] width 201 height 72
copy span "RXZB"
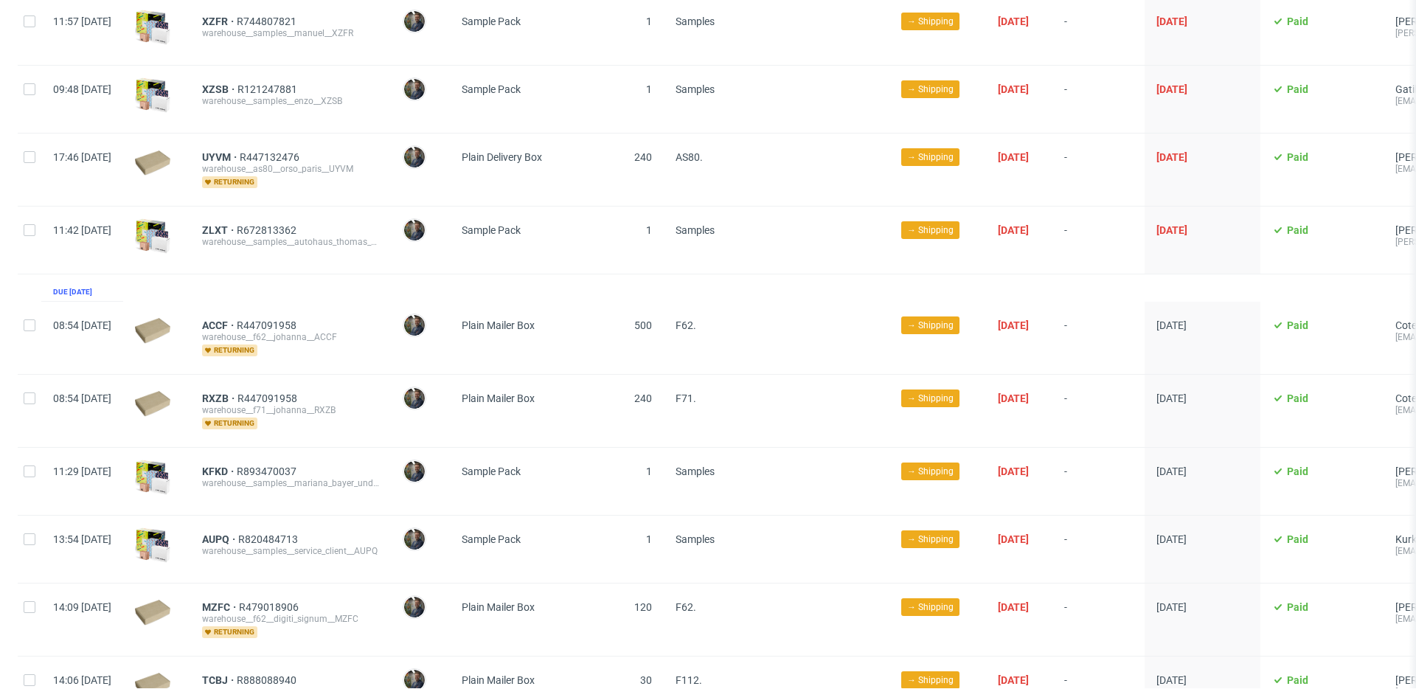
click at [391, 420] on div "RXZB R447091958 warehouse__f71__johanna__RXZB returning" at bounding box center [290, 411] width 201 height 72
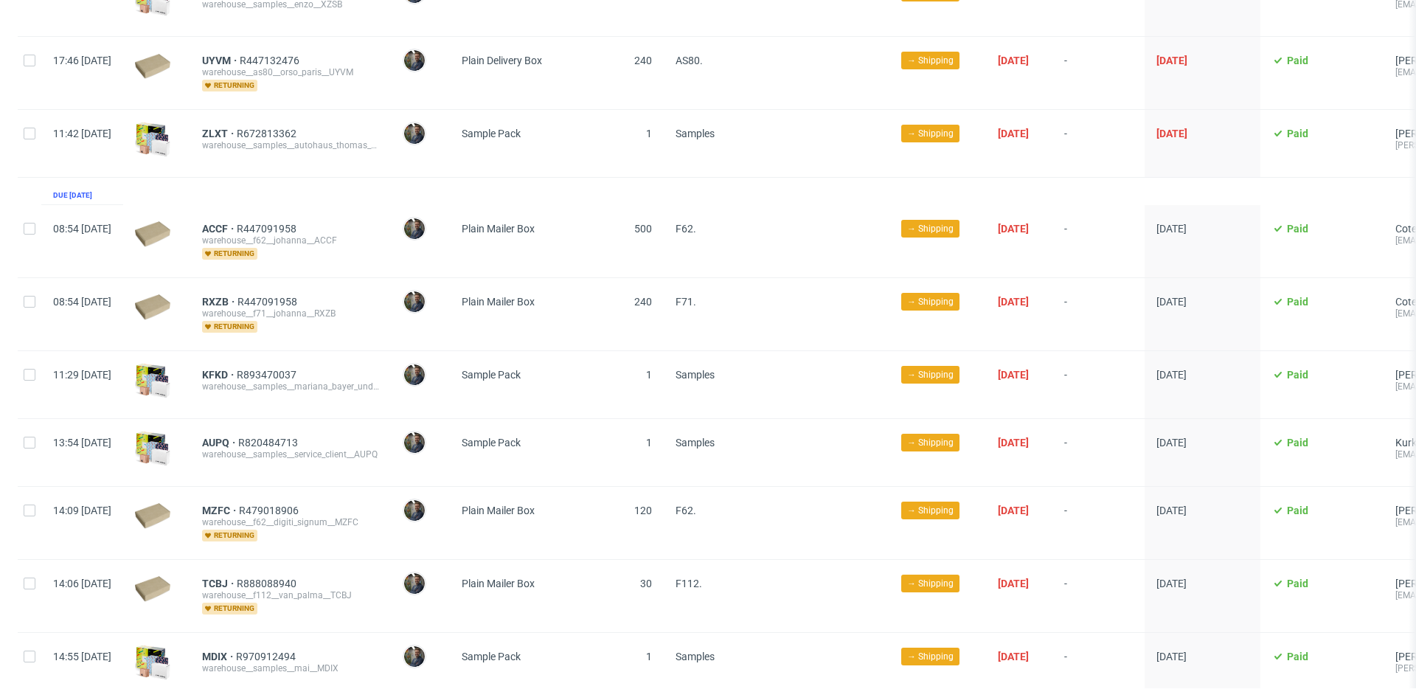
scroll to position [1122, 0]
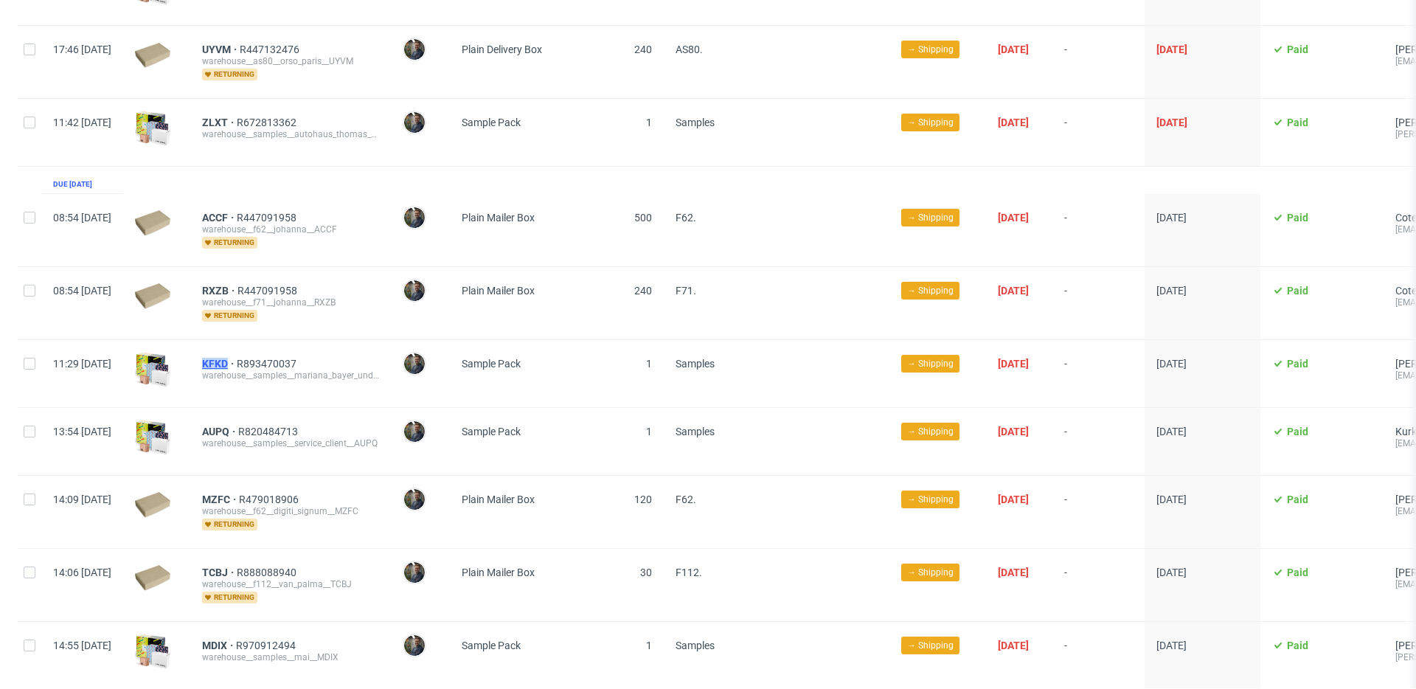
drag, startPoint x: 246, startPoint y: 349, endPoint x: 270, endPoint y: 349, distance: 24.3
click at [270, 349] on div "KFKD R893470037 warehouse__samples__mariana_bayer_und_christoph_bayer_gbr__KFKD" at bounding box center [290, 373] width 201 height 67
copy span "KFKD"
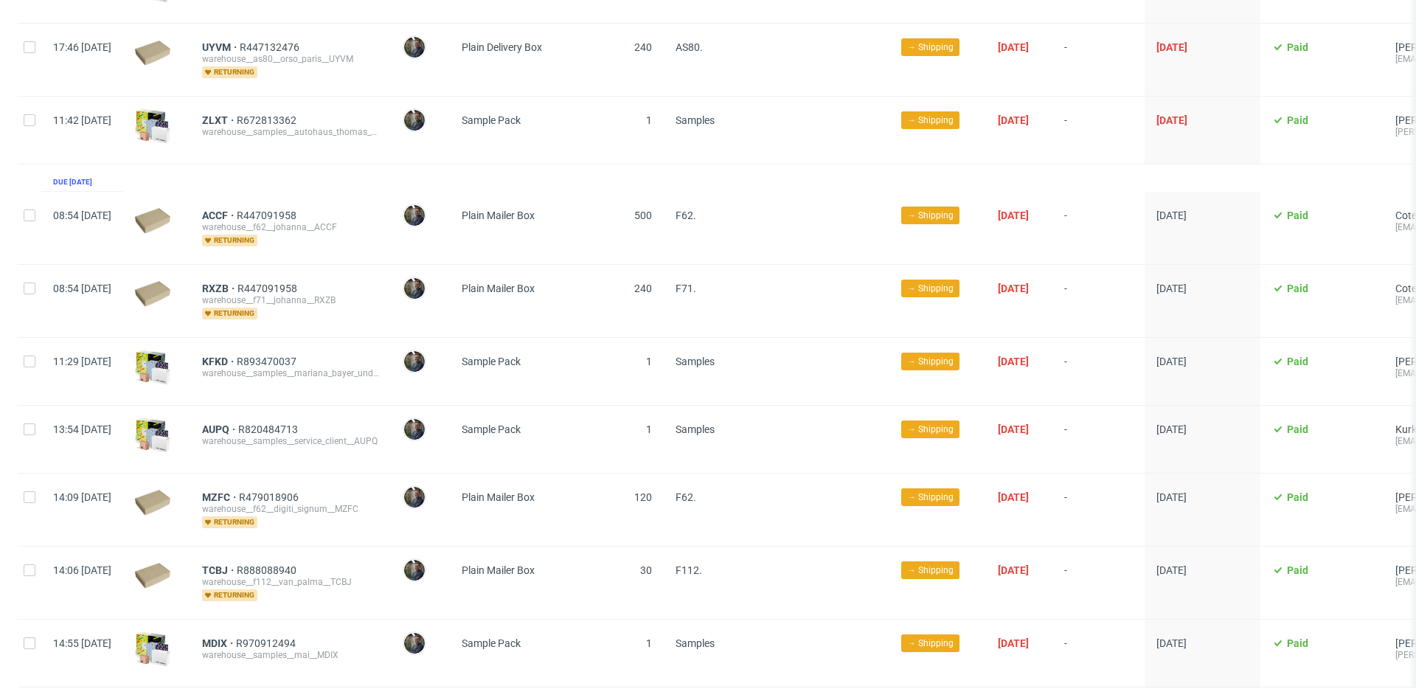
click at [279, 406] on div "AUPQ R820484713 warehouse__samples__service_client__AUPQ" at bounding box center [290, 439] width 201 height 67
drag, startPoint x: 241, startPoint y: 409, endPoint x: 271, endPoint y: 413, distance: 30.5
click at [271, 413] on div "AUPQ R820484713 warehouse__samples__service_client__AUPQ" at bounding box center [290, 438] width 201 height 67
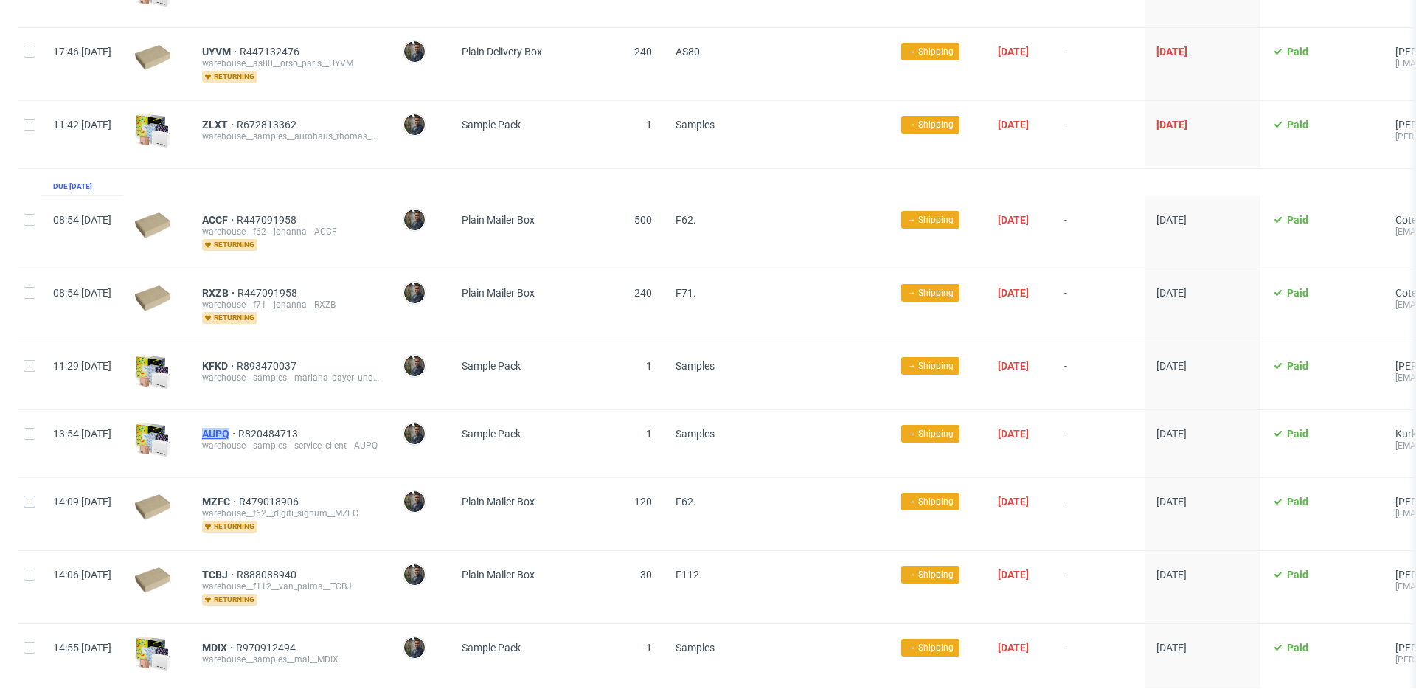
scroll to position [1118, 0]
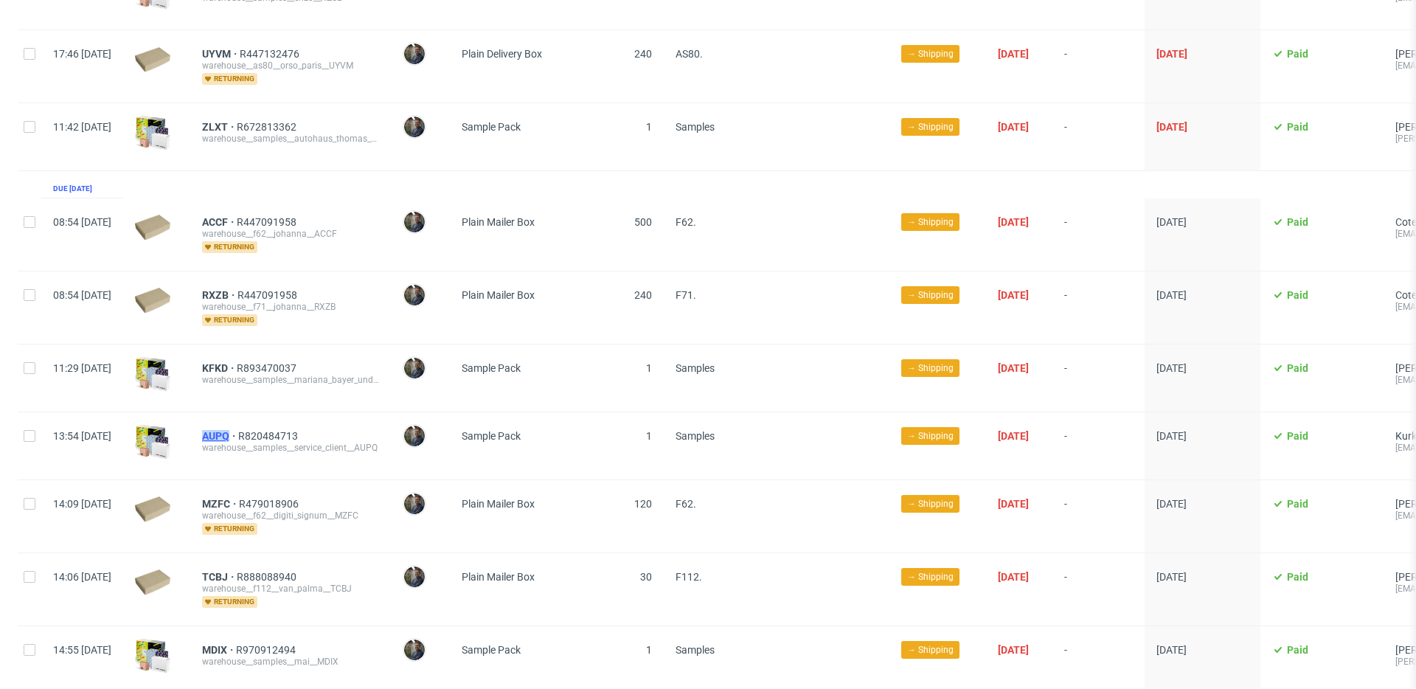
copy span "AUPQ"
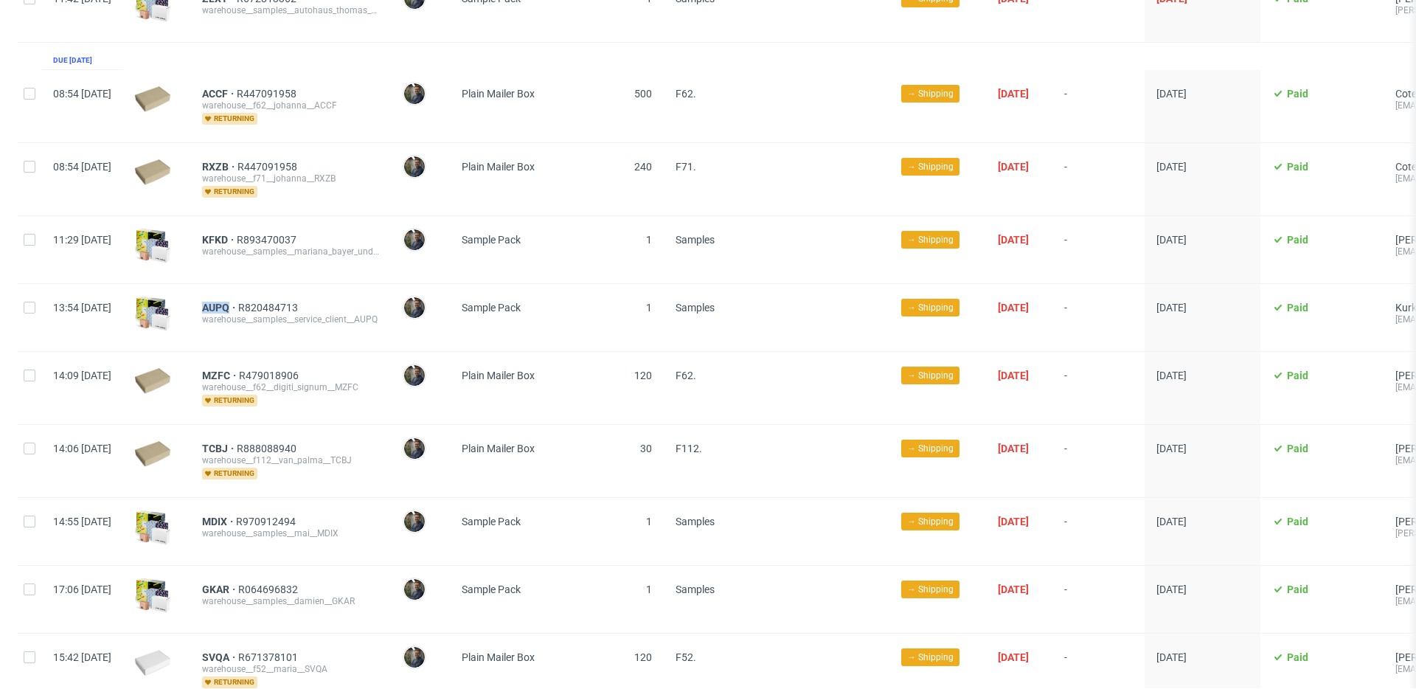
scroll to position [1254, 0]
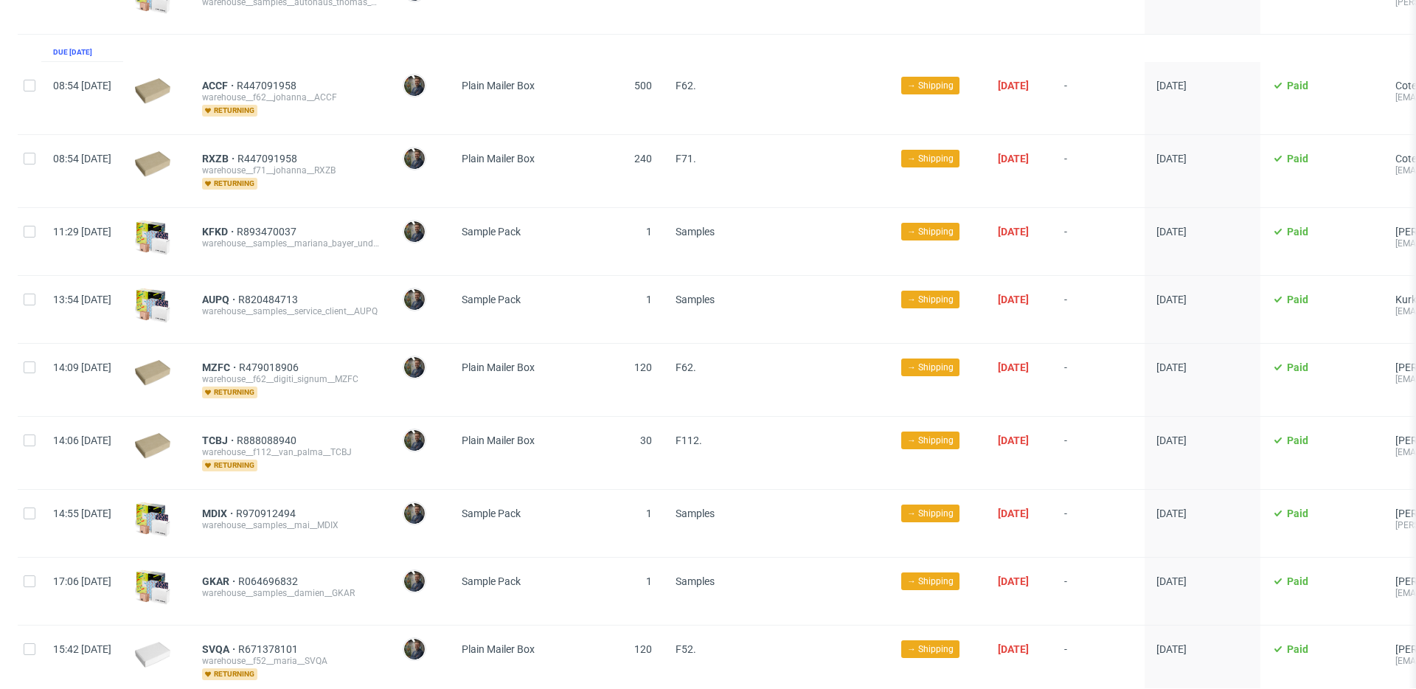
click at [190, 351] on div at bounding box center [156, 380] width 67 height 72
drag, startPoint x: 237, startPoint y: 351, endPoint x: 274, endPoint y: 355, distance: 36.3
click at [274, 355] on div "MZFC R479018906 warehouse__f62__digiti_signum__MZFC returning" at bounding box center [290, 380] width 201 height 72
copy span "MZFC"
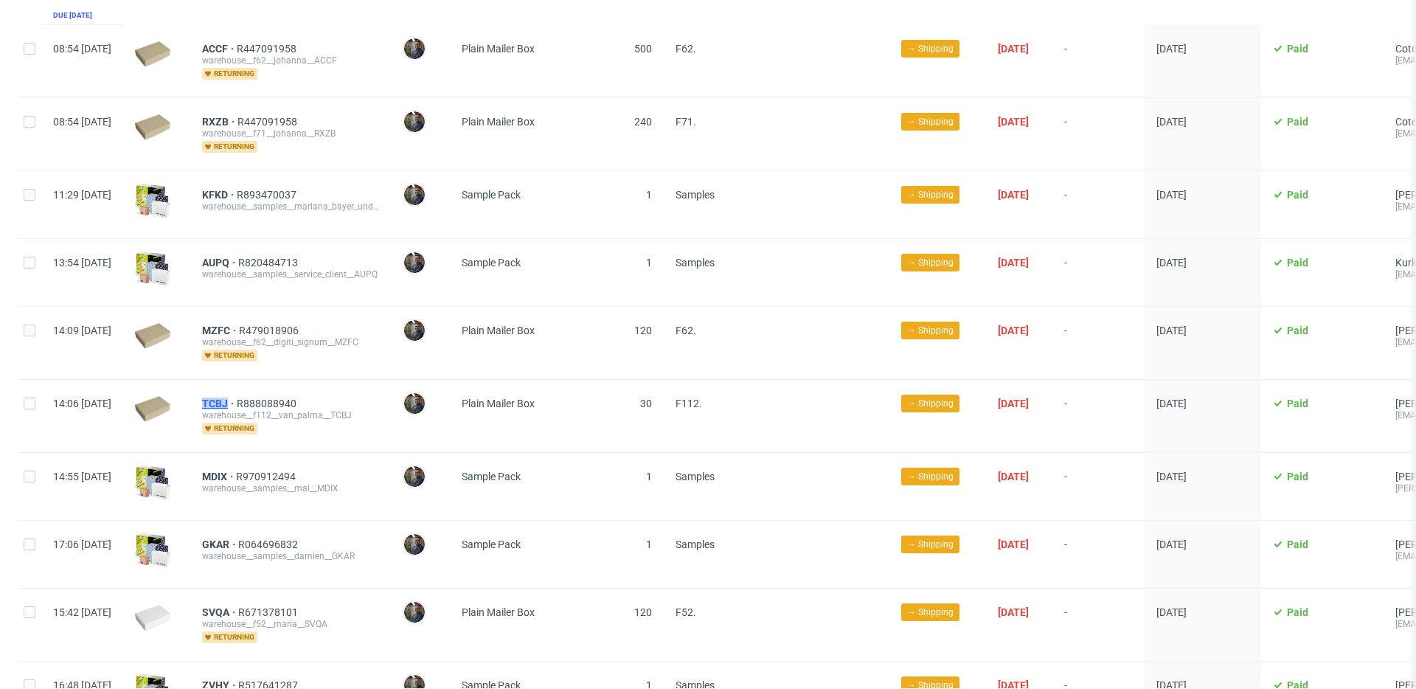
drag, startPoint x: 238, startPoint y: 384, endPoint x: 274, endPoint y: 386, distance: 36.2
click at [274, 386] on div "TCBJ R888088940 warehouse__f112__van_palma__TCBJ returning" at bounding box center [290, 416] width 201 height 72
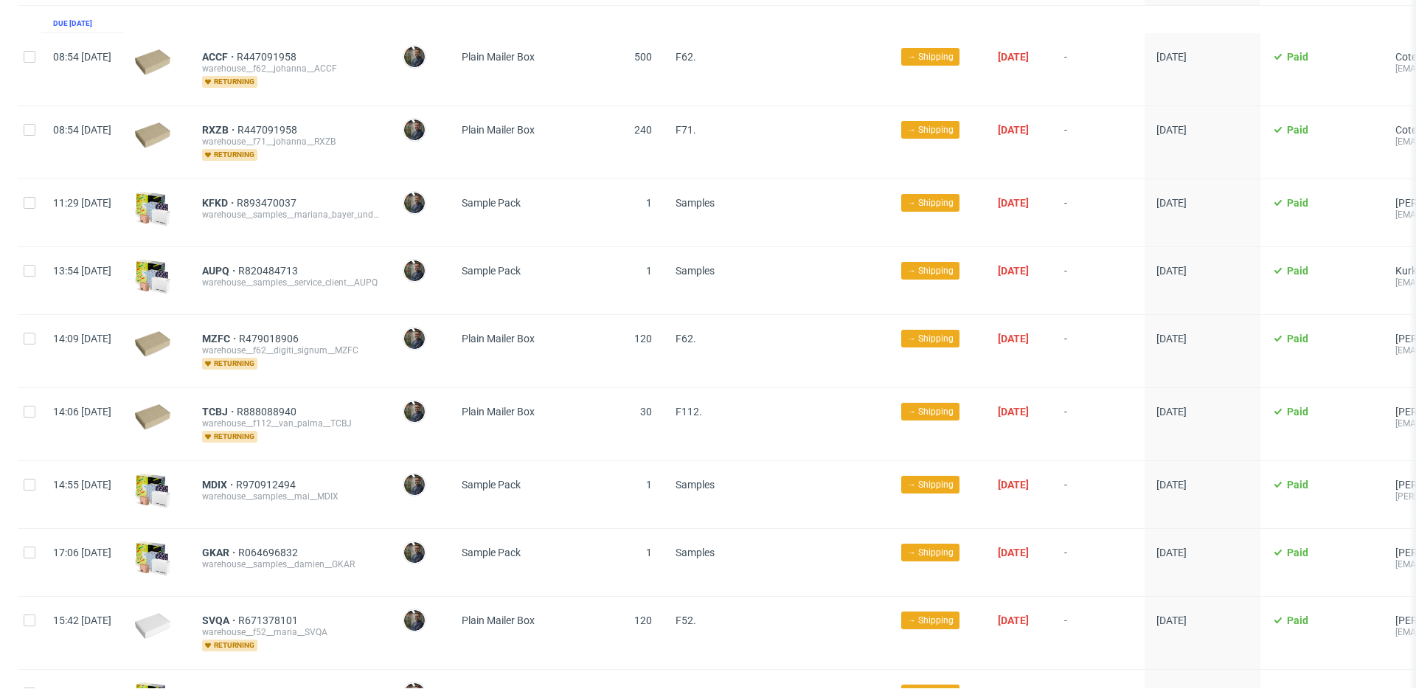
click at [274, 291] on div "AUPQ R820484713 warehouse__samples__service_client__AUPQ" at bounding box center [290, 280] width 201 height 67
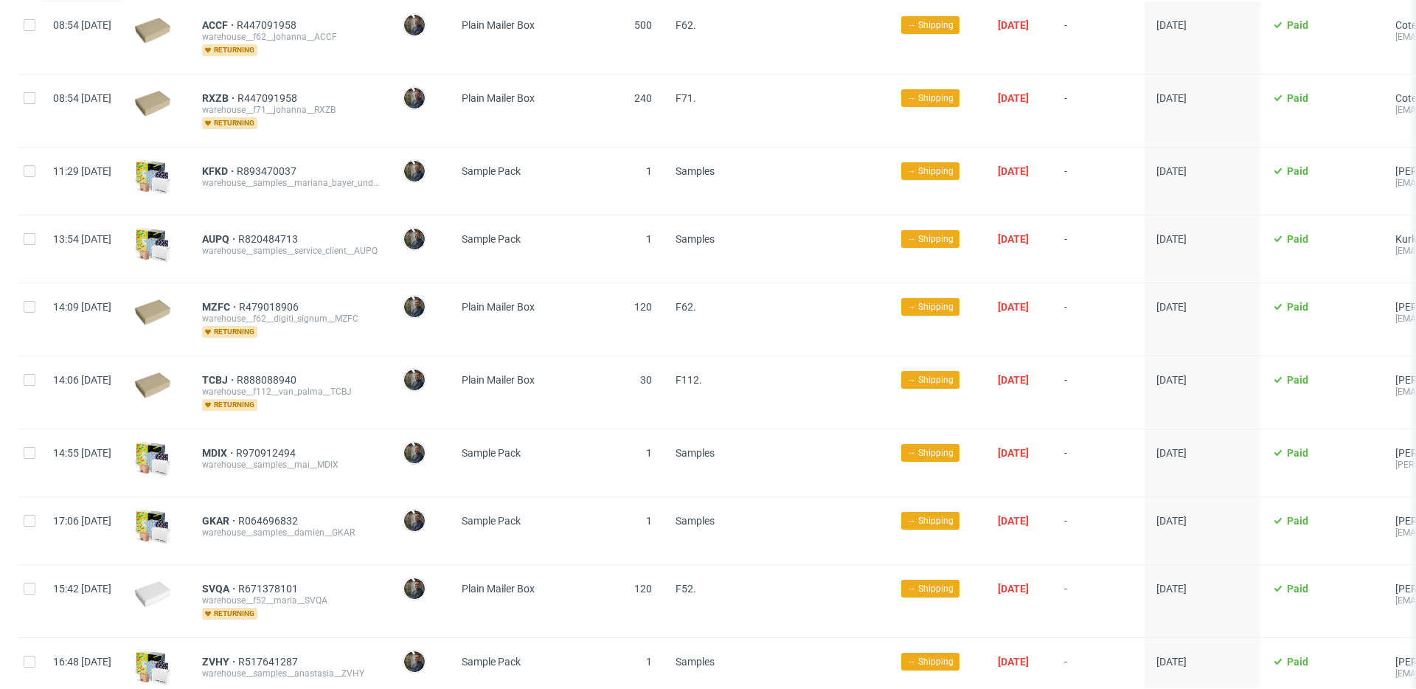
scroll to position [1317, 0]
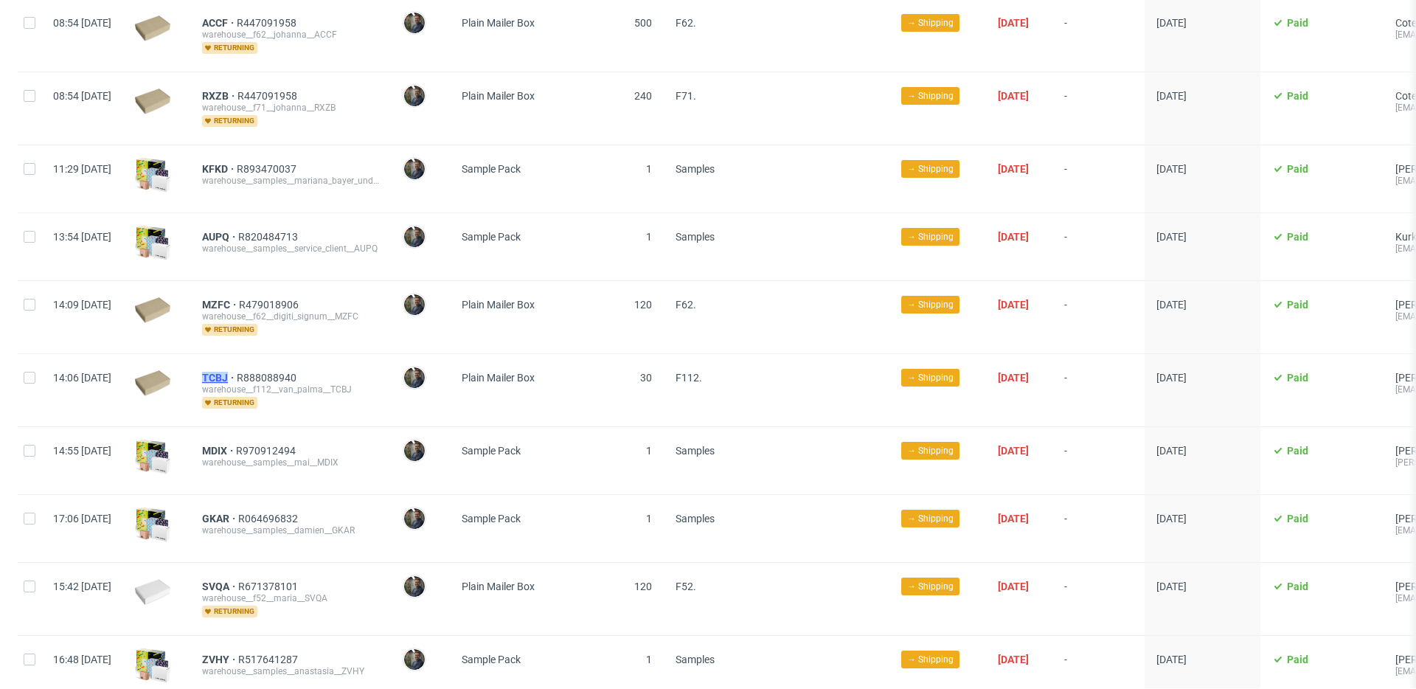
drag, startPoint x: 240, startPoint y: 361, endPoint x: 273, endPoint y: 361, distance: 33.2
click at [273, 361] on div "TCBJ R888088940 warehouse__f112__van_palma__TCBJ returning" at bounding box center [290, 390] width 201 height 72
copy span "TCBJ"
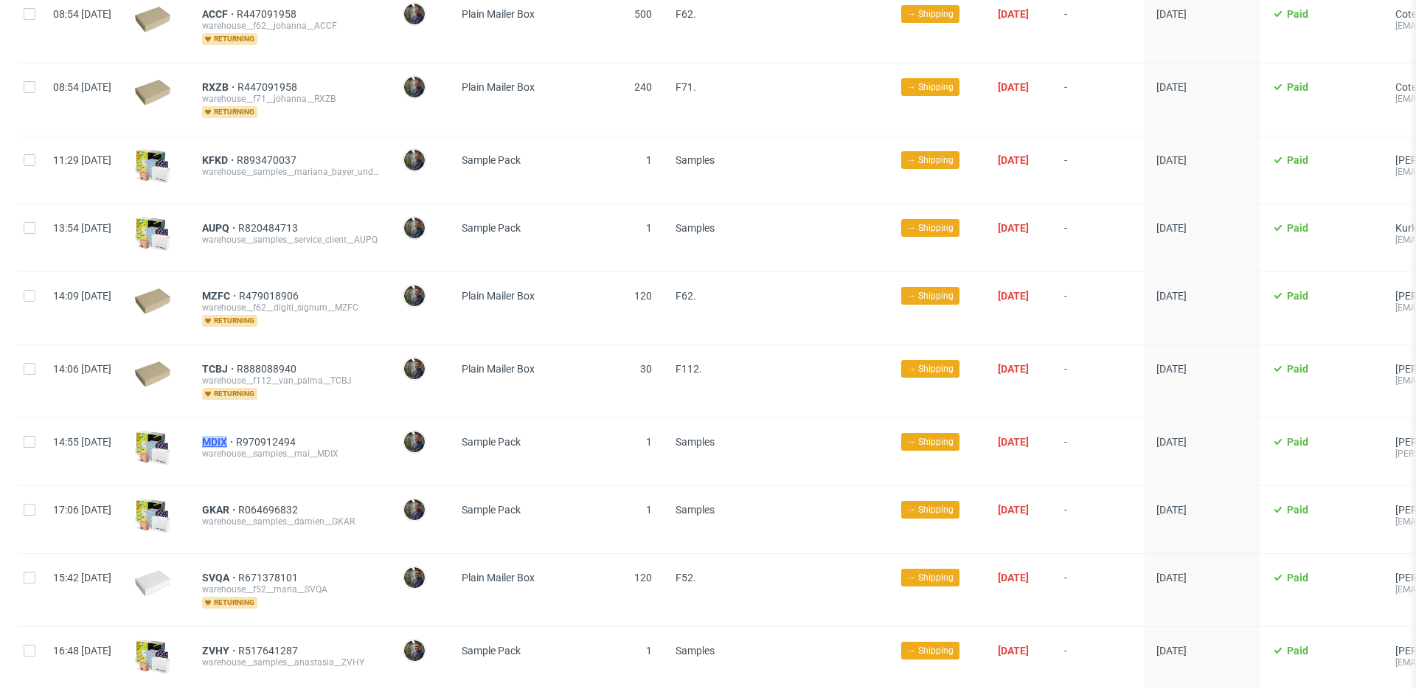
drag, startPoint x: 240, startPoint y: 428, endPoint x: 271, endPoint y: 428, distance: 30.2
click at [270, 428] on div "MDIX R970912494 warehouse__samples__mai__MDIX" at bounding box center [290, 451] width 201 height 67
copy span "MDIX"
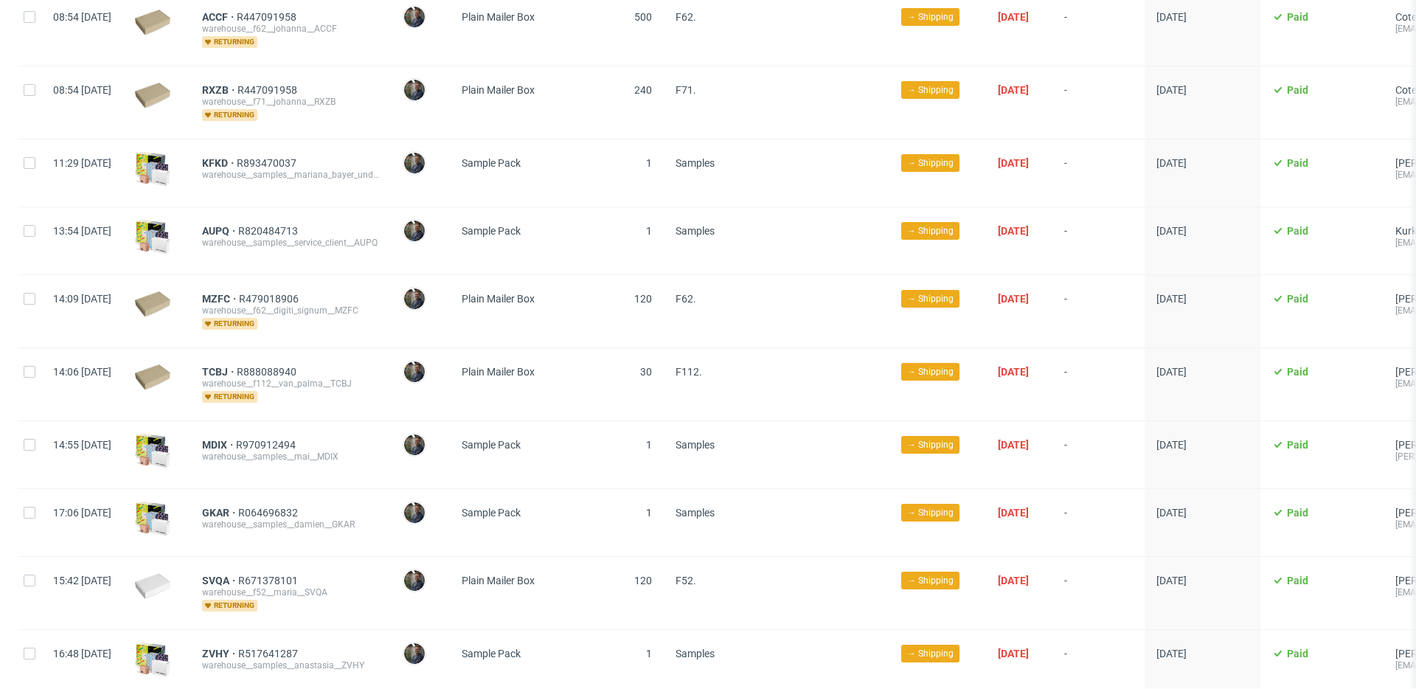
click at [268, 460] on div "MDIX R970912494 warehouse__samples__mai__MDIX" at bounding box center [290, 454] width 201 height 67
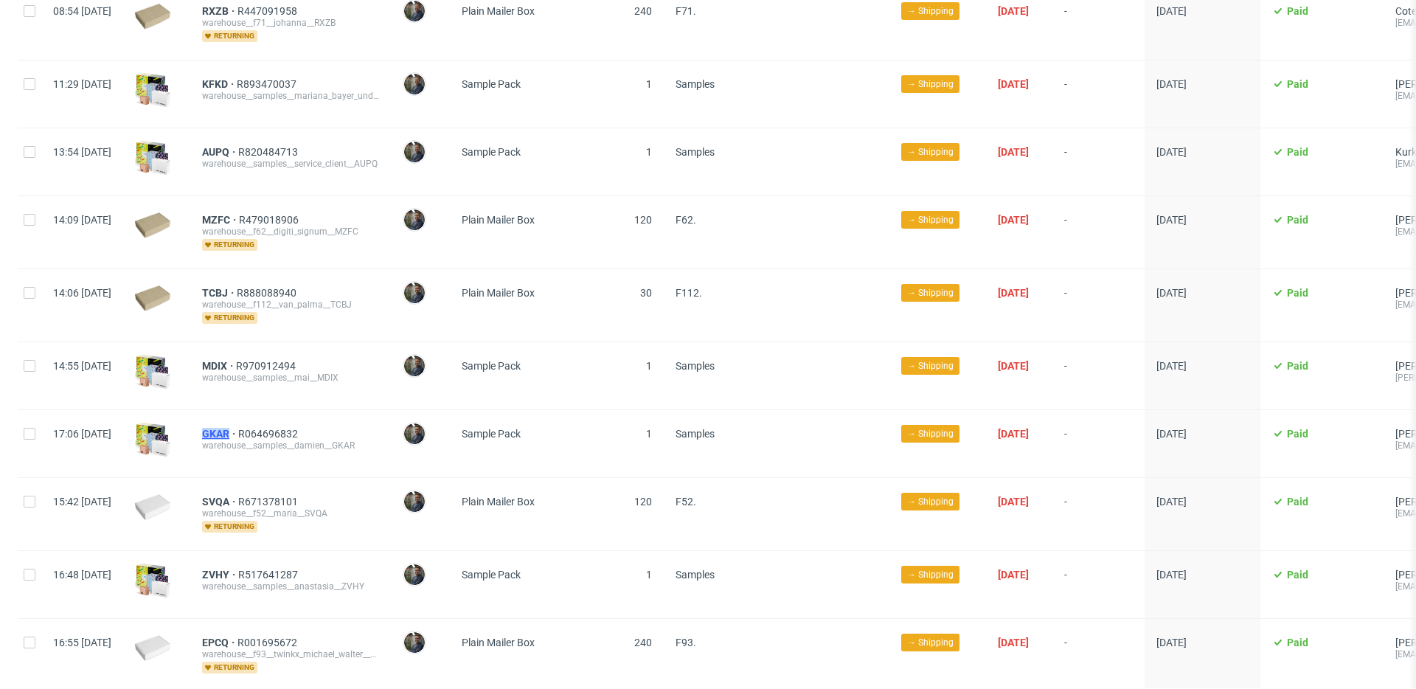
drag, startPoint x: 242, startPoint y: 419, endPoint x: 271, endPoint y: 420, distance: 29.5
click at [271, 420] on div "GKAR R064696832 warehouse__samples__damien__GKAR" at bounding box center [290, 443] width 201 height 67
copy span "GKAR"
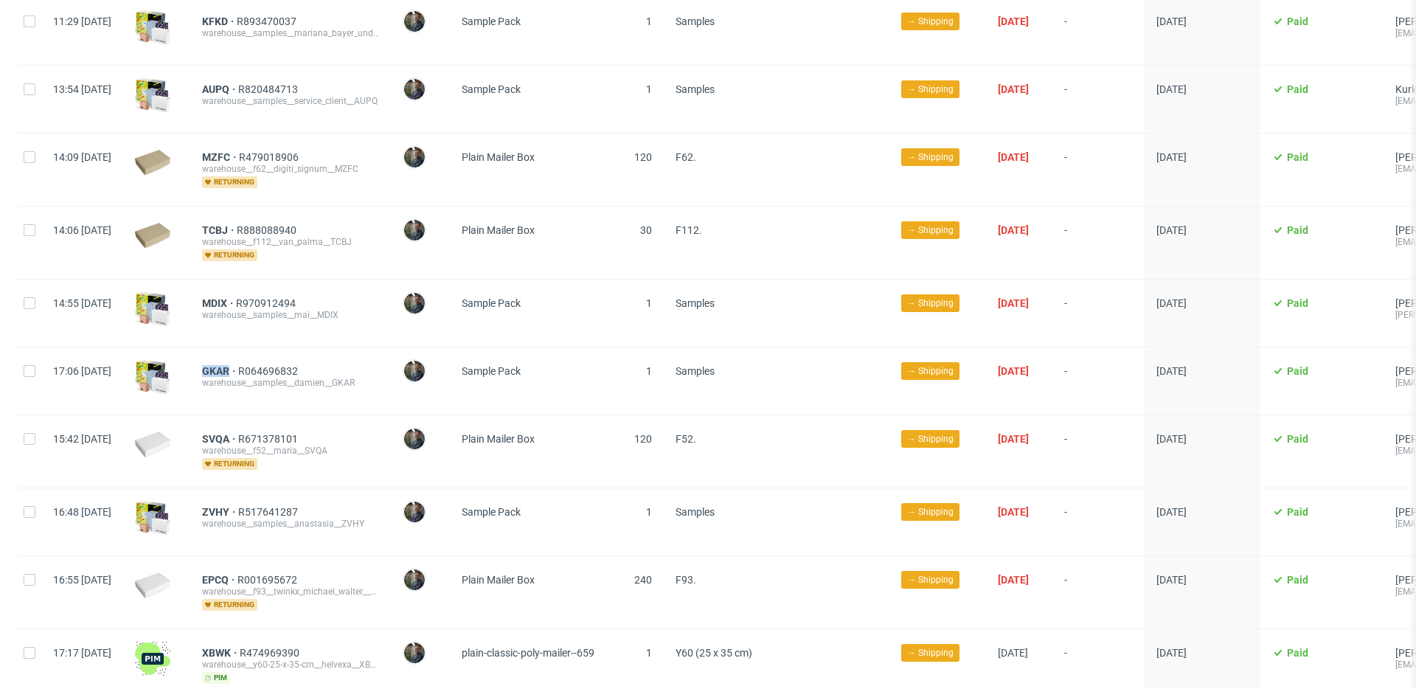
scroll to position [1475, 0]
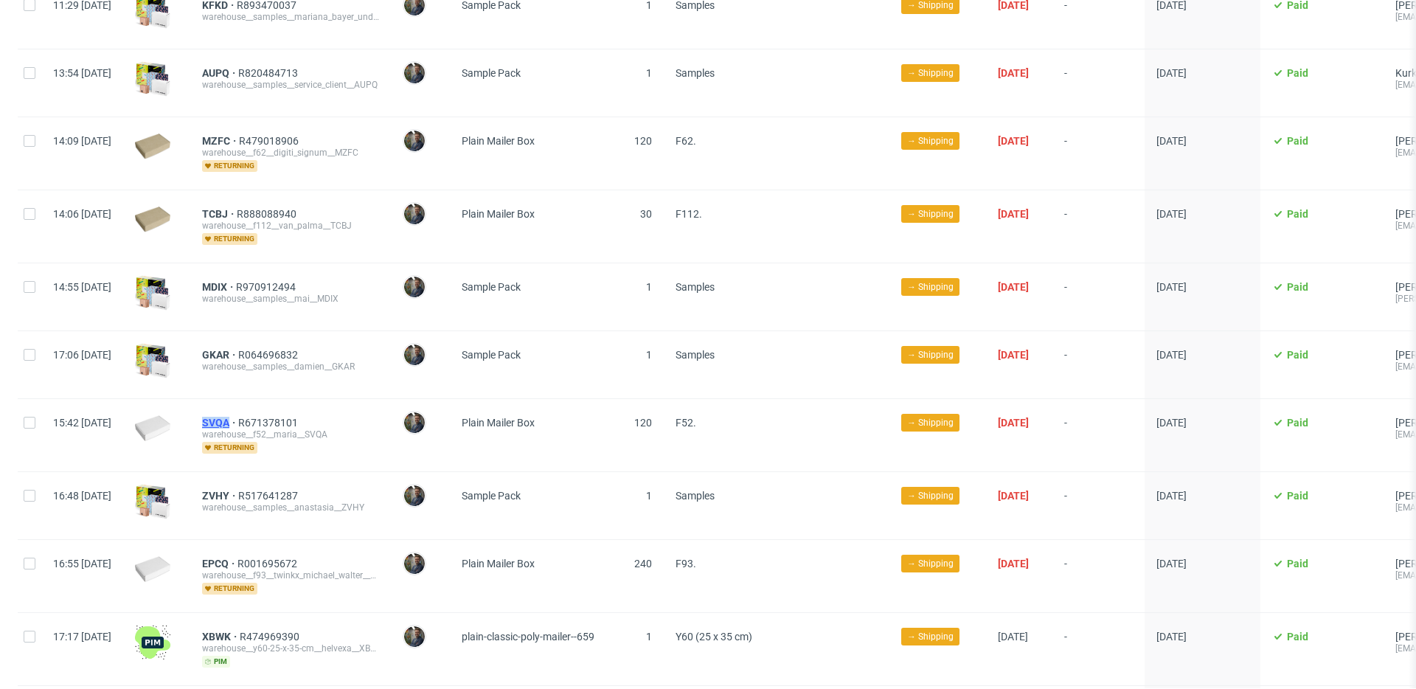
drag, startPoint x: 237, startPoint y: 412, endPoint x: 274, endPoint y: 411, distance: 36.1
click at [274, 411] on div "SVQA R671378101 warehouse__f52__maria__SVQA returning" at bounding box center [290, 435] width 201 height 72
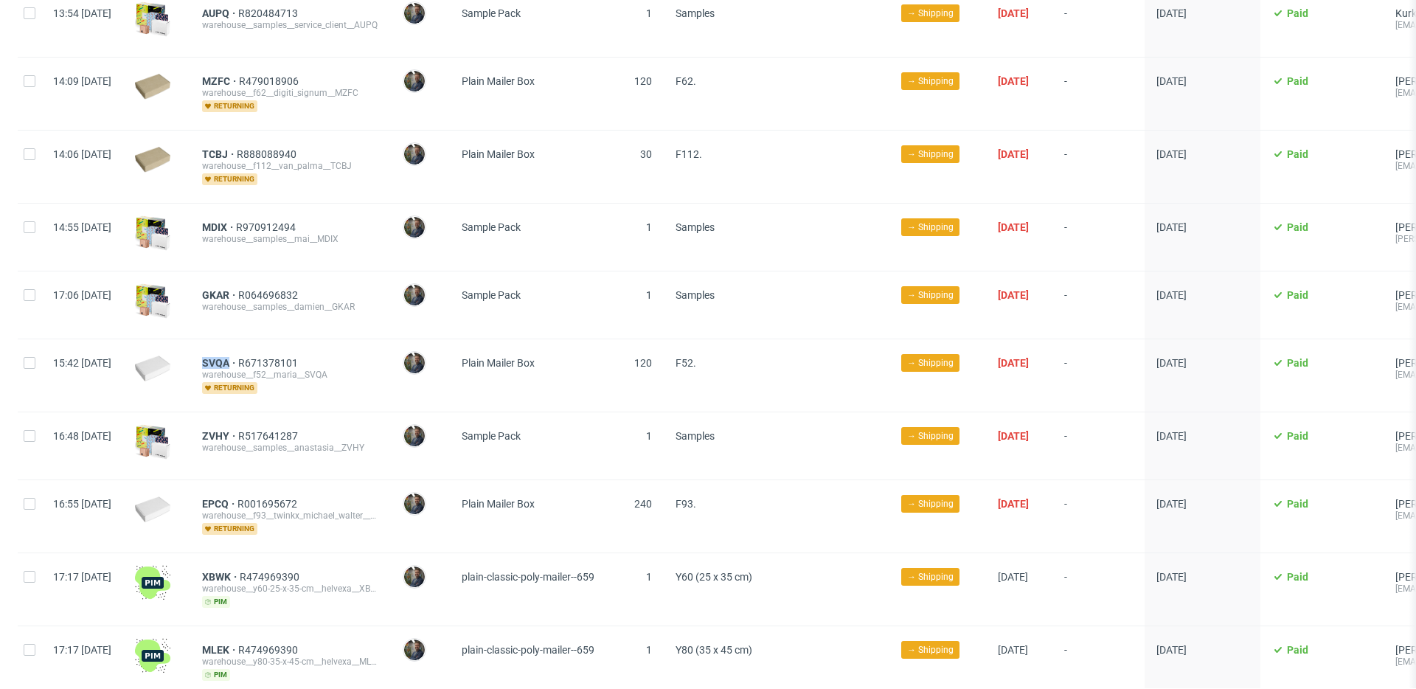
scroll to position [1556, 0]
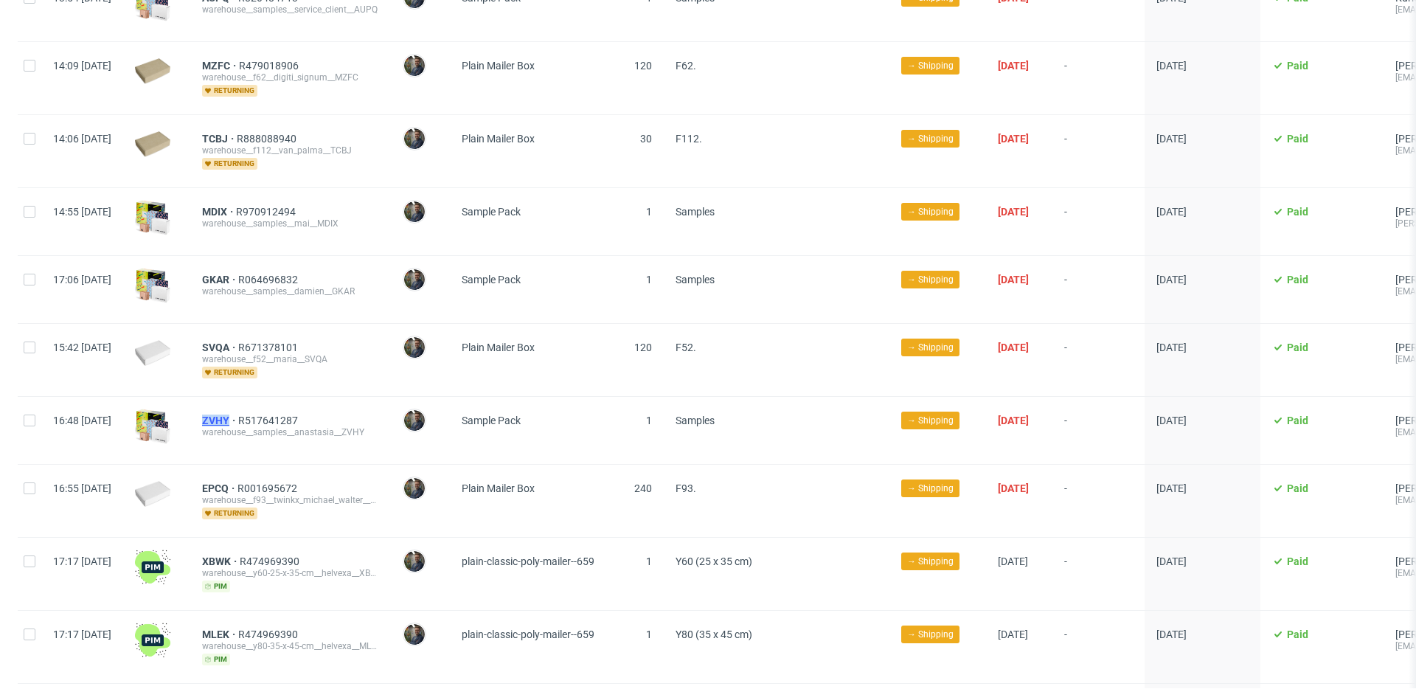
drag, startPoint x: 241, startPoint y: 408, endPoint x: 273, endPoint y: 408, distance: 31.7
click at [273, 408] on div "ZVHY R517641287 warehouse__samples__anastasia__ZVHY" at bounding box center [290, 430] width 201 height 67
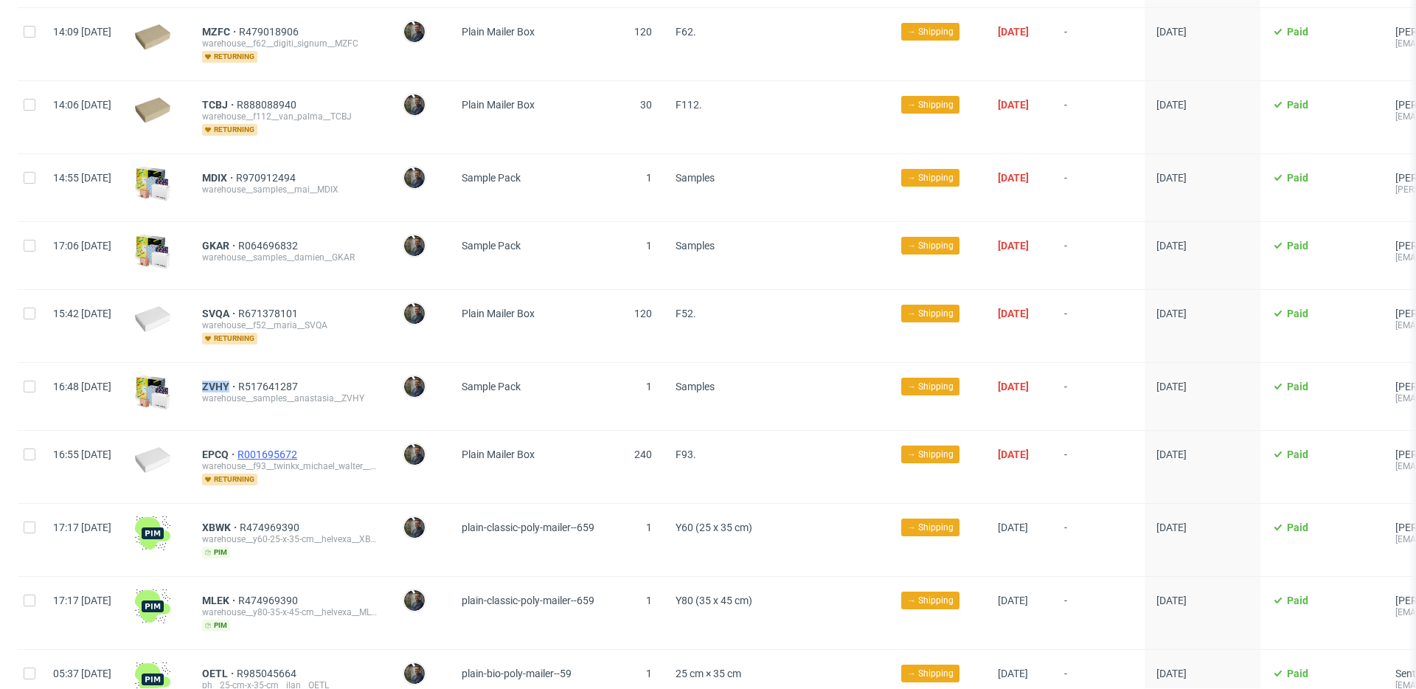
scroll to position [1595, 0]
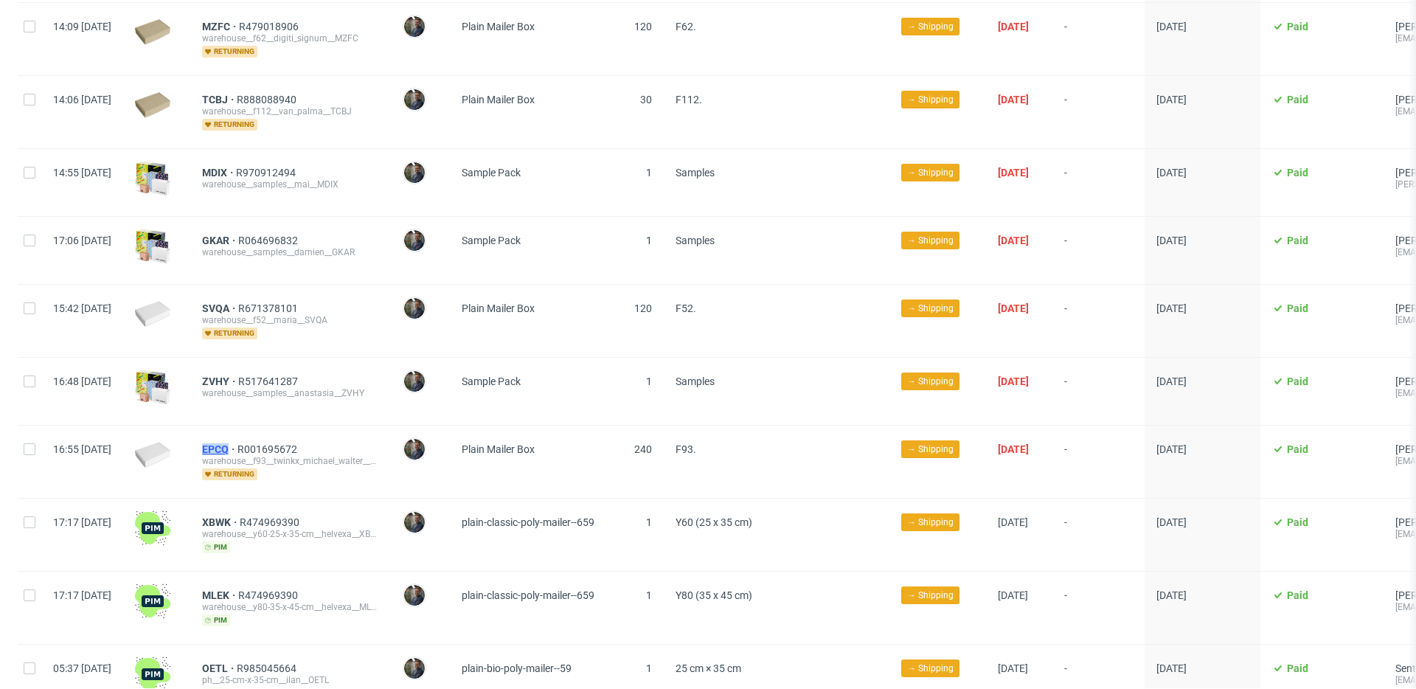
drag, startPoint x: 240, startPoint y: 436, endPoint x: 273, endPoint y: 434, distance: 33.3
click at [273, 434] on div "EPCQ R001695672 warehouse__f93__twinkx_michael_walter__EPCQ returning" at bounding box center [290, 461] width 201 height 72
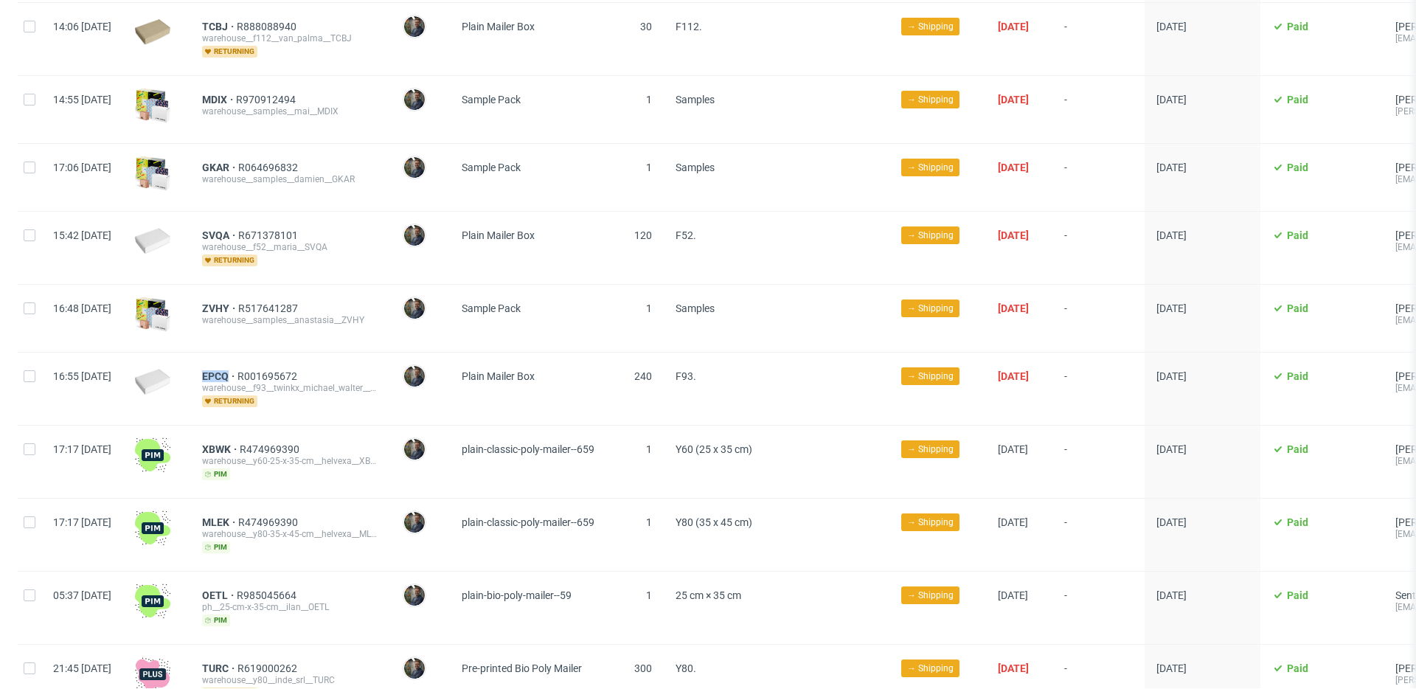
scroll to position [1682, 0]
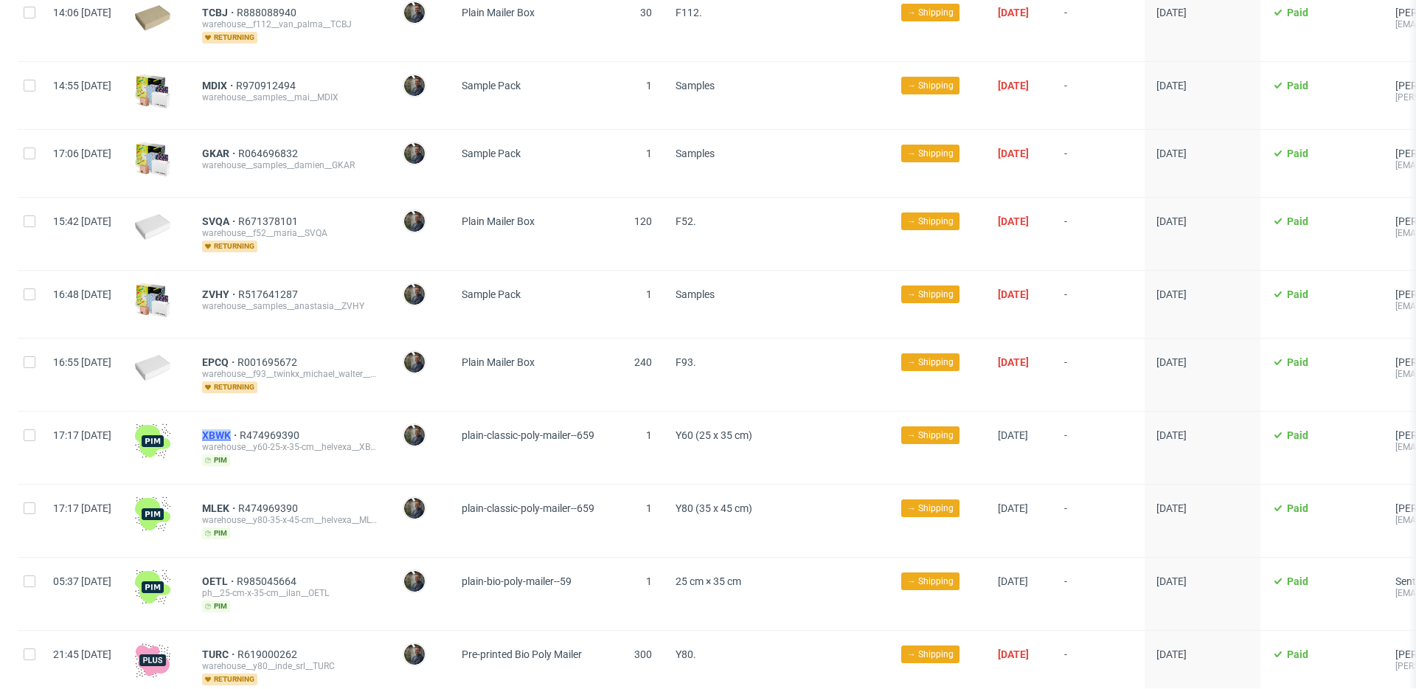
drag, startPoint x: 239, startPoint y: 419, endPoint x: 277, endPoint y: 420, distance: 38.3
click at [277, 420] on div "XBWK R474969390 warehouse__y60-25-x-35-cm__helvexa__XBWK pim" at bounding box center [290, 447] width 201 height 72
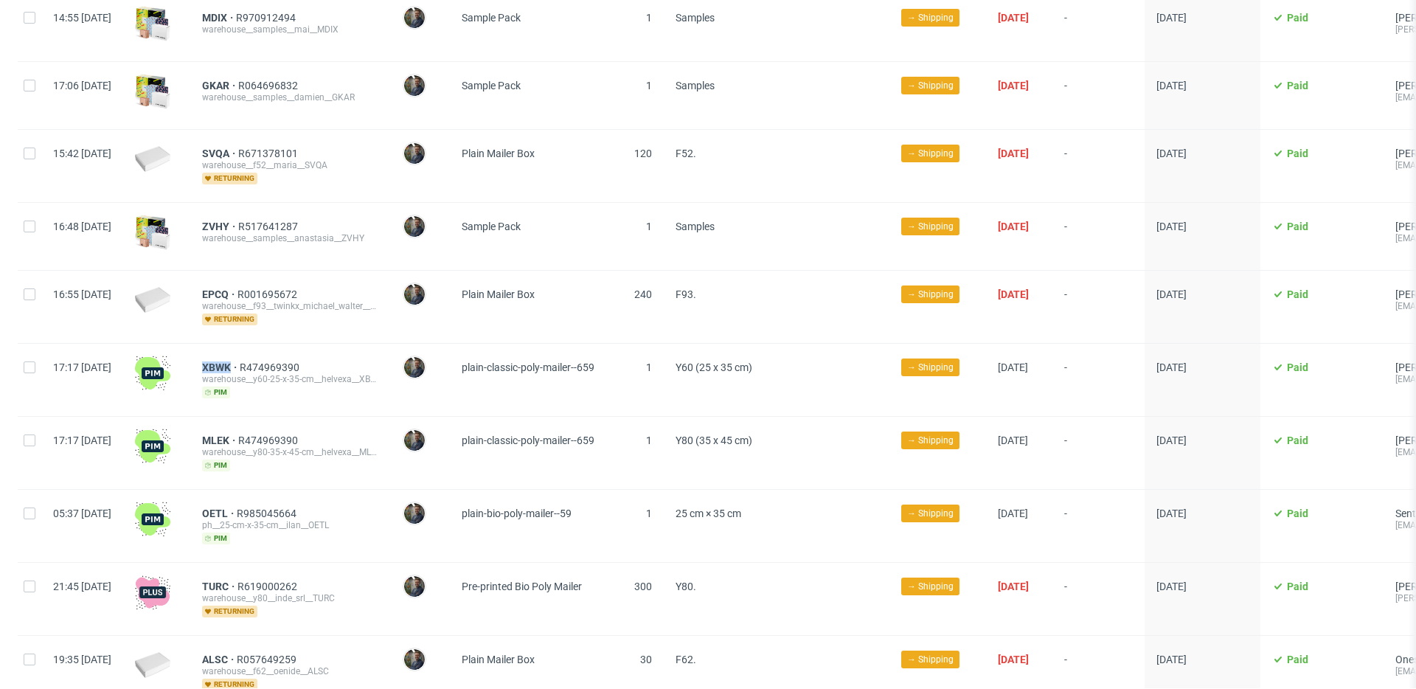
scroll to position [1766, 0]
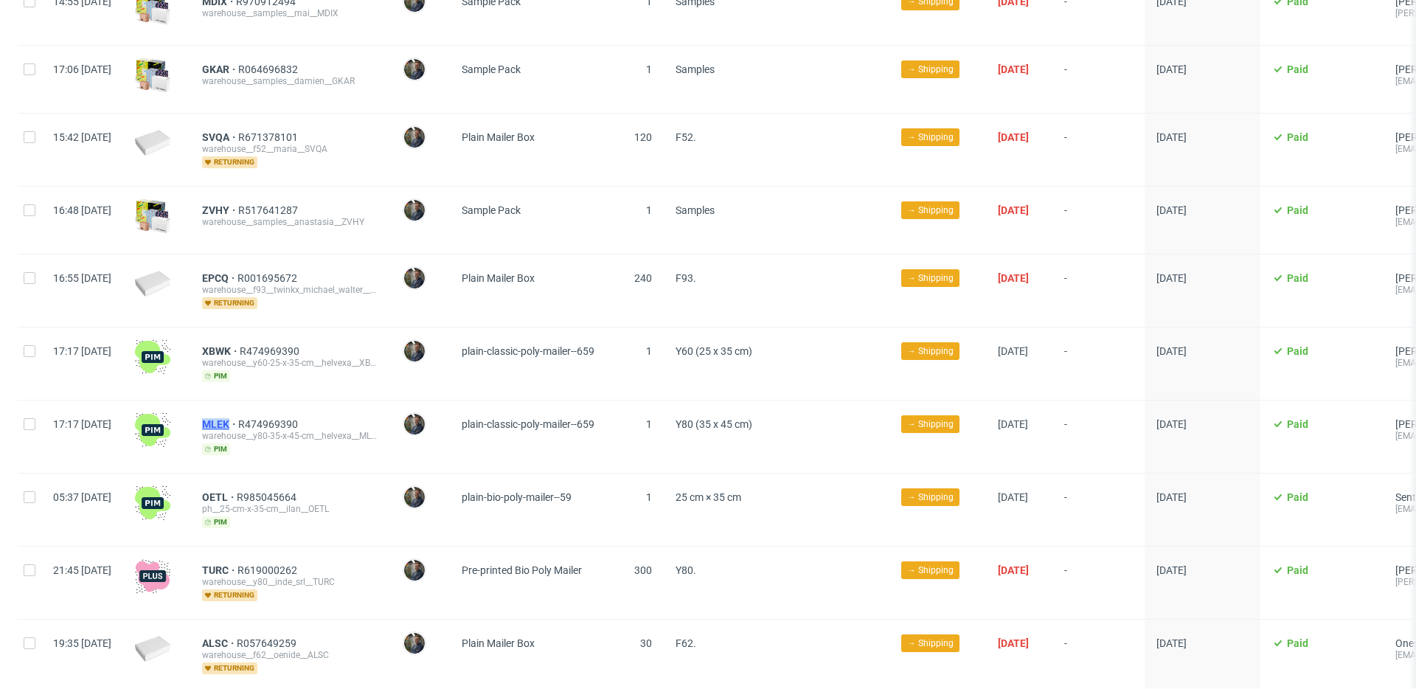
drag, startPoint x: 239, startPoint y: 408, endPoint x: 271, endPoint y: 409, distance: 32.5
click at [271, 409] on div "MLEK R474969390 warehouse__y80-35-x-45-cm__helvexa__MLEK pim" at bounding box center [290, 436] width 201 height 72
drag, startPoint x: 345, startPoint y: 459, endPoint x: 302, endPoint y: 466, distance: 44.0
click at [344, 473] on div "OETL R985045664 ph__25-cm-x-35-cm__ilan__OETL pim" at bounding box center [290, 509] width 201 height 72
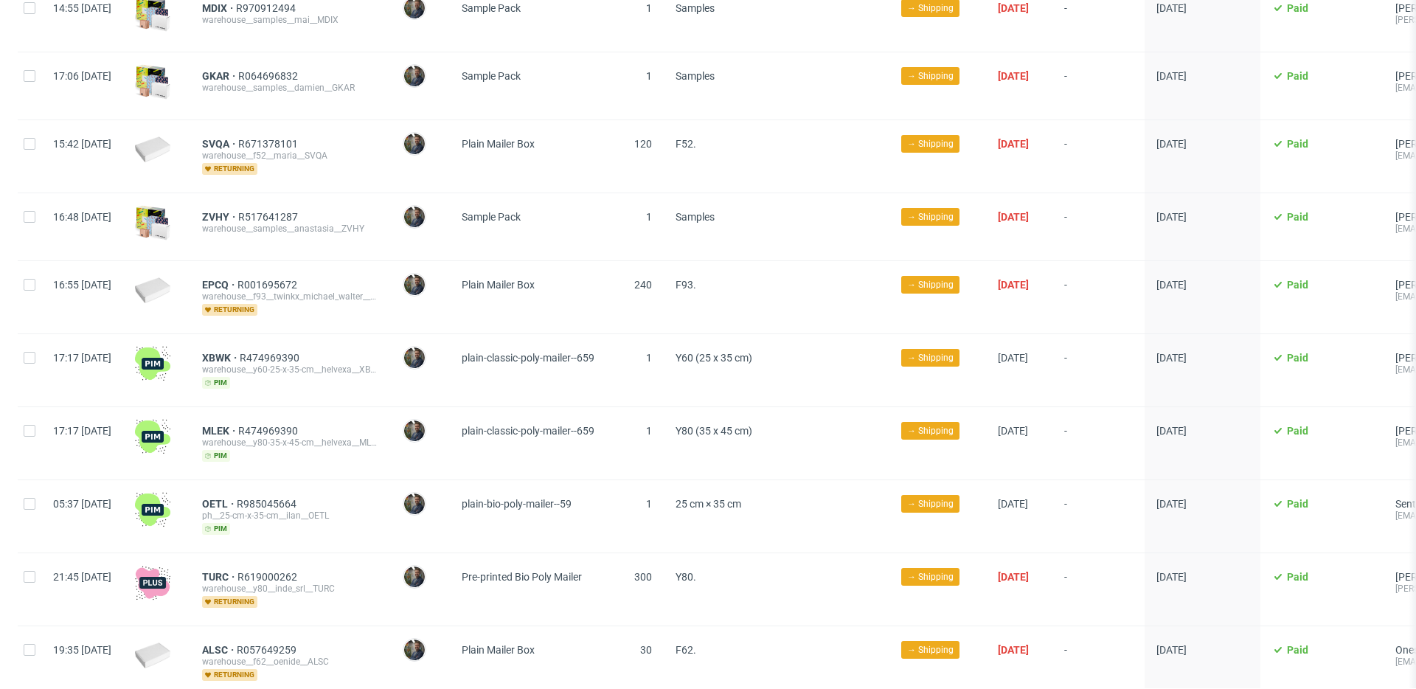
scroll to position [1764, 0]
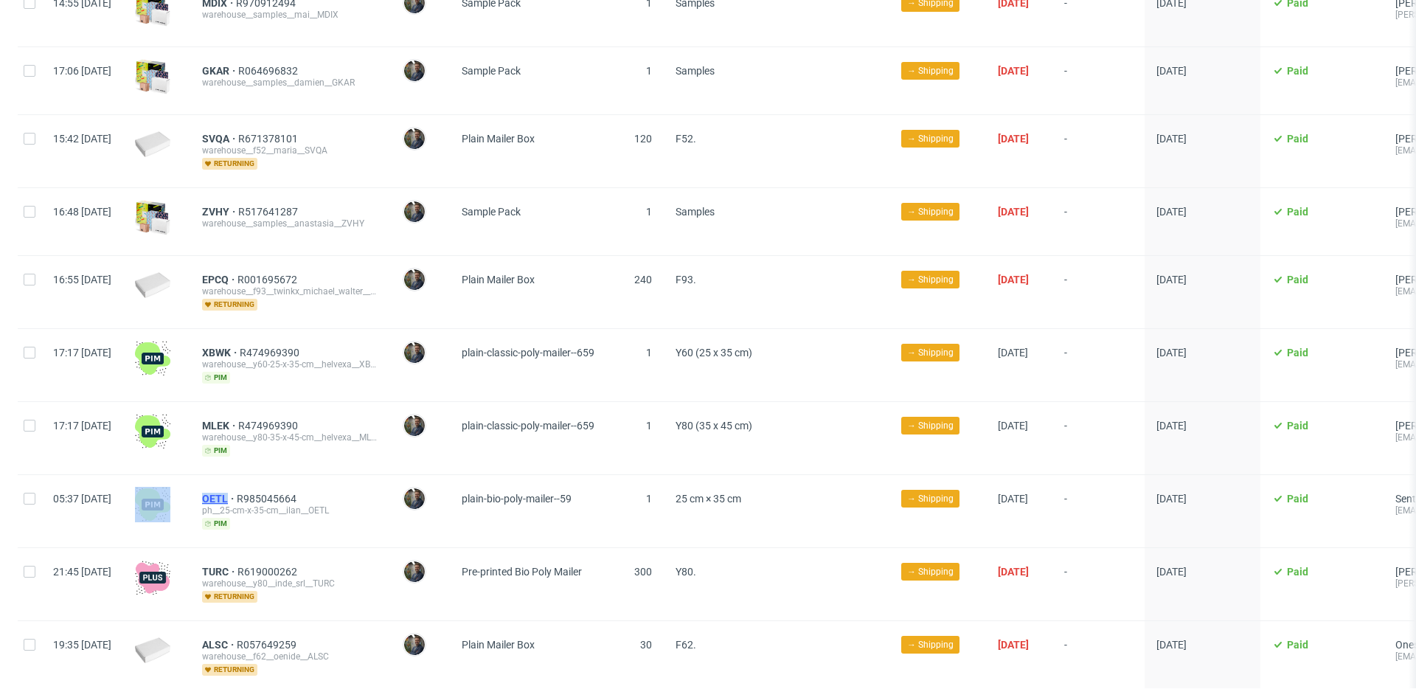
drag, startPoint x: 231, startPoint y: 481, endPoint x: 271, endPoint y: 484, distance: 39.9
click at [271, 484] on div "05:37 Fri 26.09.2025 OETL R985045664 ph__25-cm-x-35-cm__ilan__OETL pim Maciej S…" at bounding box center [928, 510] width 1821 height 73
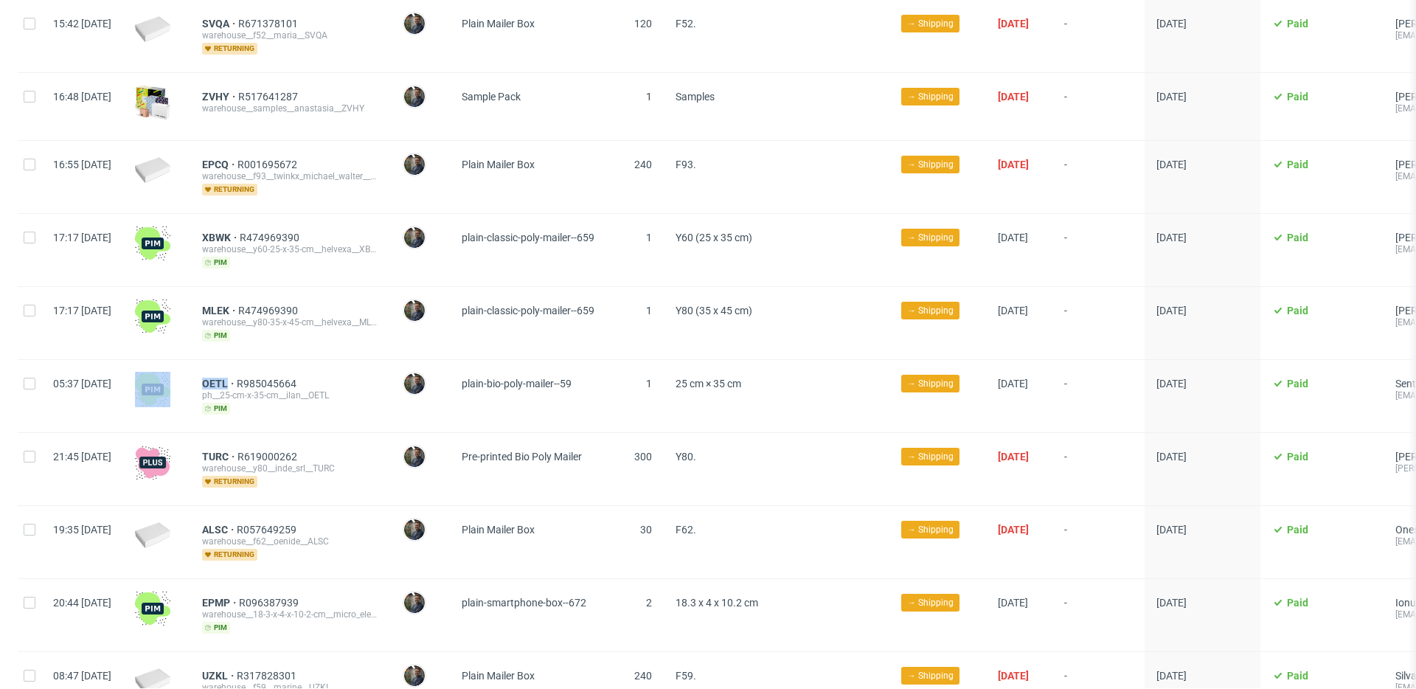
scroll to position [1885, 0]
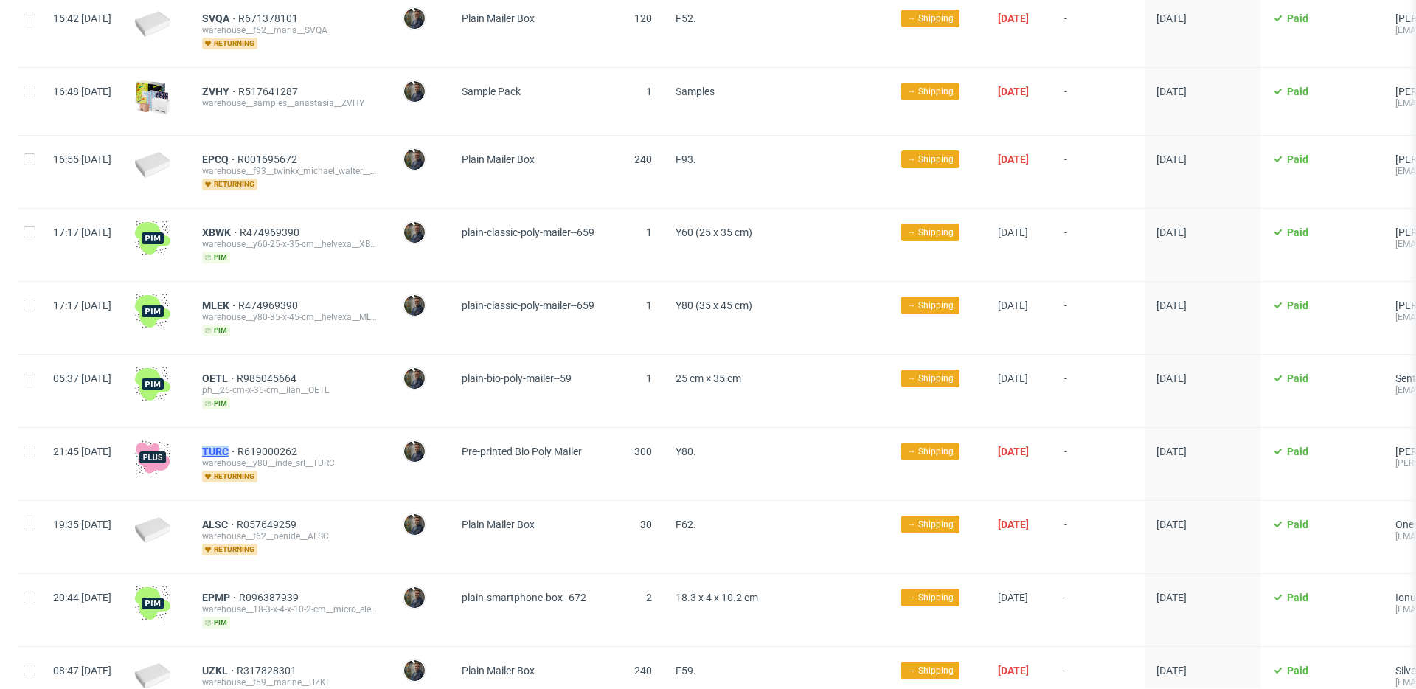
drag, startPoint x: 243, startPoint y: 434, endPoint x: 271, endPoint y: 434, distance: 27.3
click at [271, 434] on div "TURC R619000262 warehouse__y80__inde_srl__TURC returning" at bounding box center [290, 464] width 201 height 72
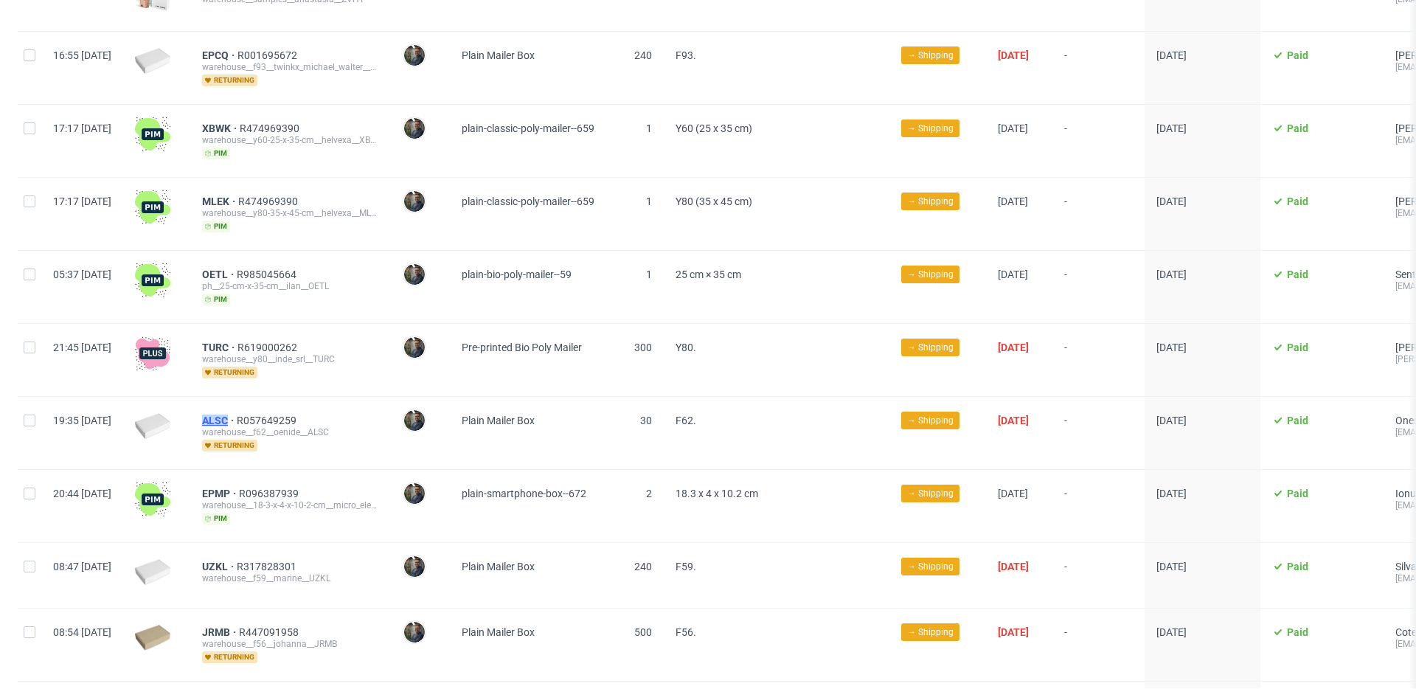
drag, startPoint x: 238, startPoint y: 403, endPoint x: 270, endPoint y: 402, distance: 31.7
click at [270, 402] on div "ALSC R057649259 warehouse__f62__oenide__ALSC returning" at bounding box center [290, 433] width 201 height 72
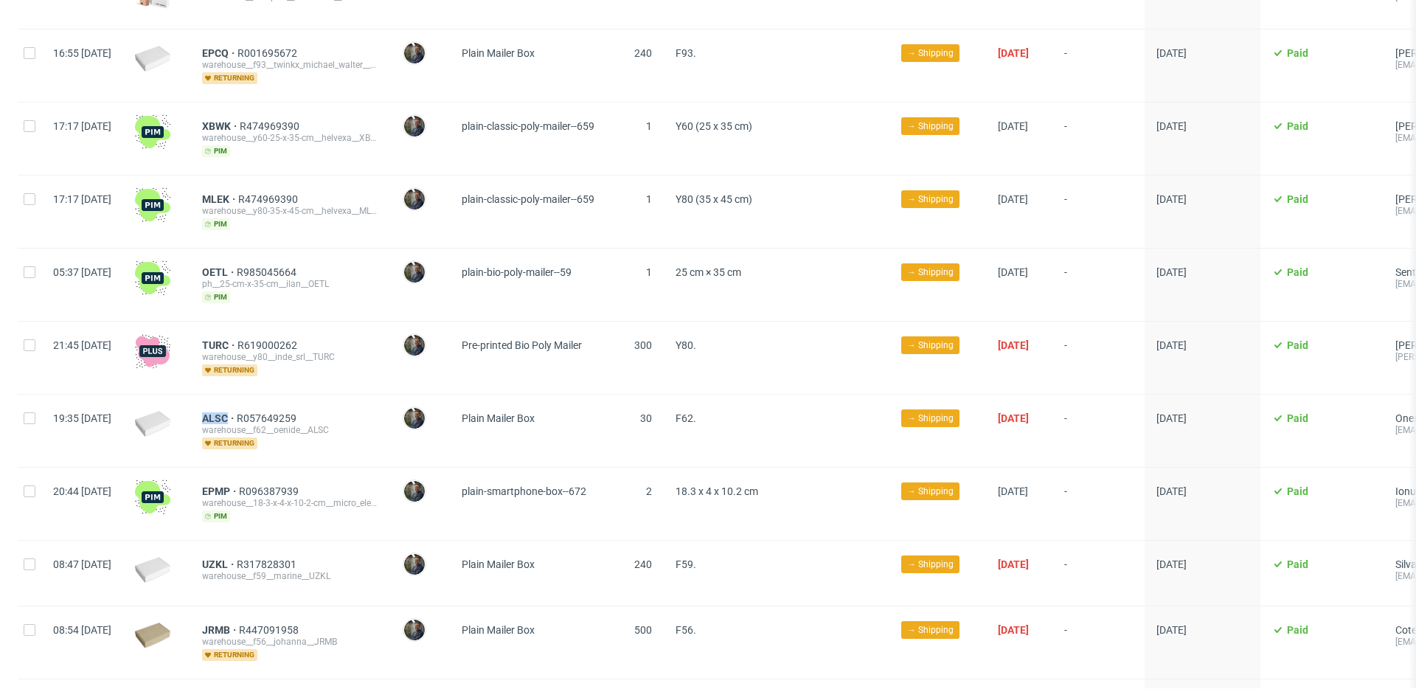
scroll to position [2048, 0]
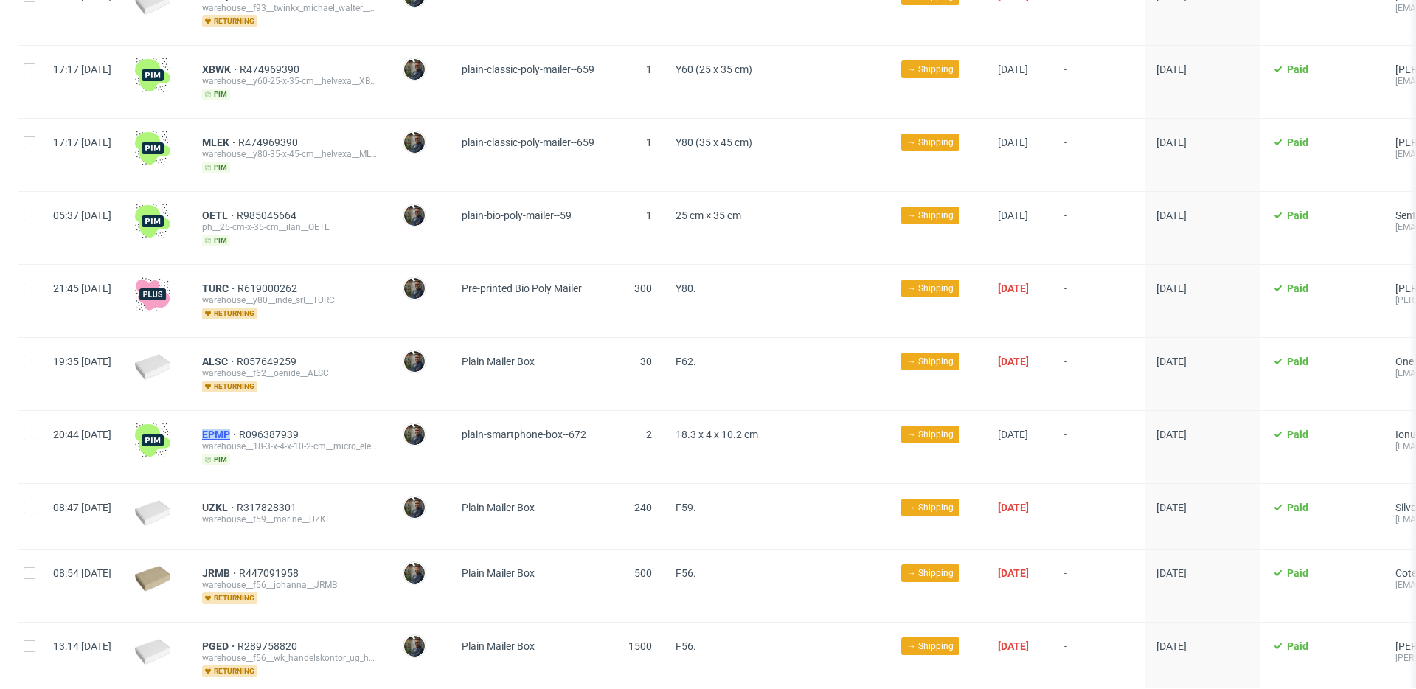
drag, startPoint x: 238, startPoint y: 418, endPoint x: 274, endPoint y: 417, distance: 35.4
click at [274, 417] on div "EPMP R096387939 warehouse__18-3-x-4-x-10-2-cm__micro_electronics_dynamics_limit…" at bounding box center [290, 447] width 201 height 72
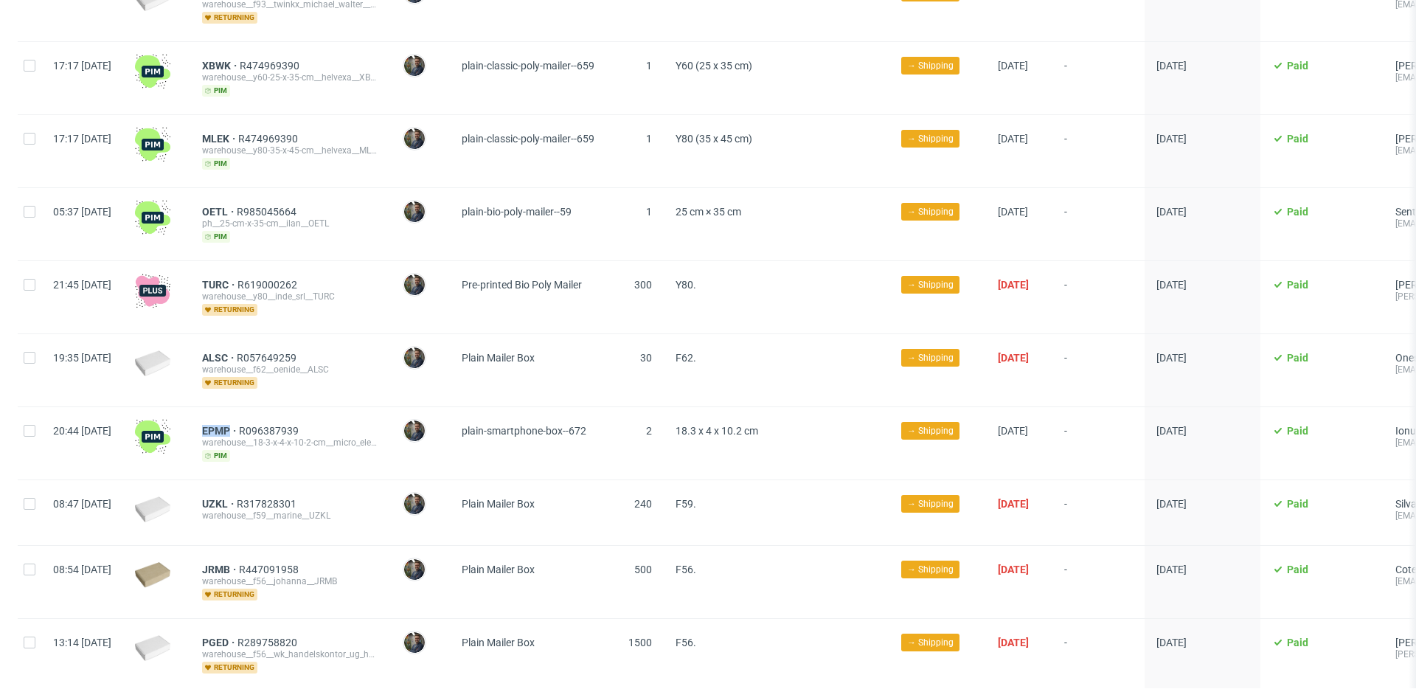
scroll to position [2054, 0]
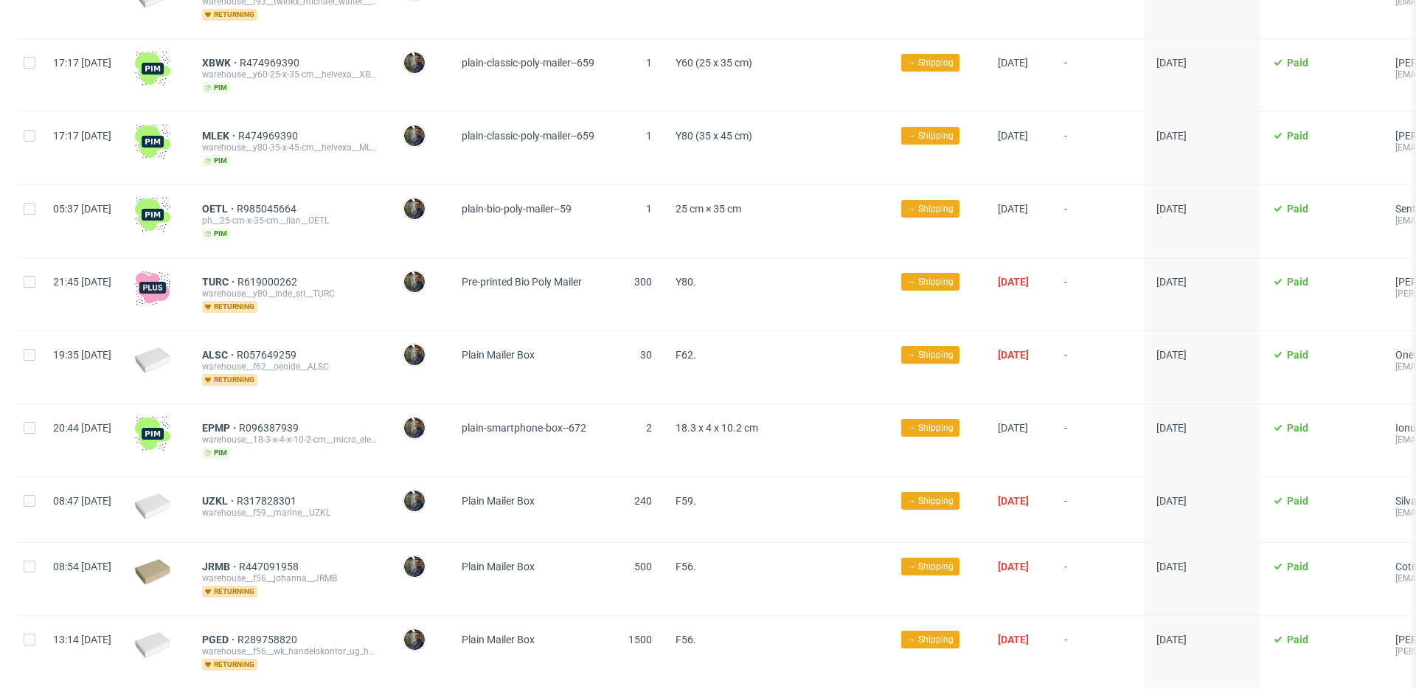
click at [368, 404] on div "EPMP R096387939 warehouse__18-3-x-4-x-10-2-cm__micro_electronics_dynamics_limit…" at bounding box center [290, 440] width 201 height 72
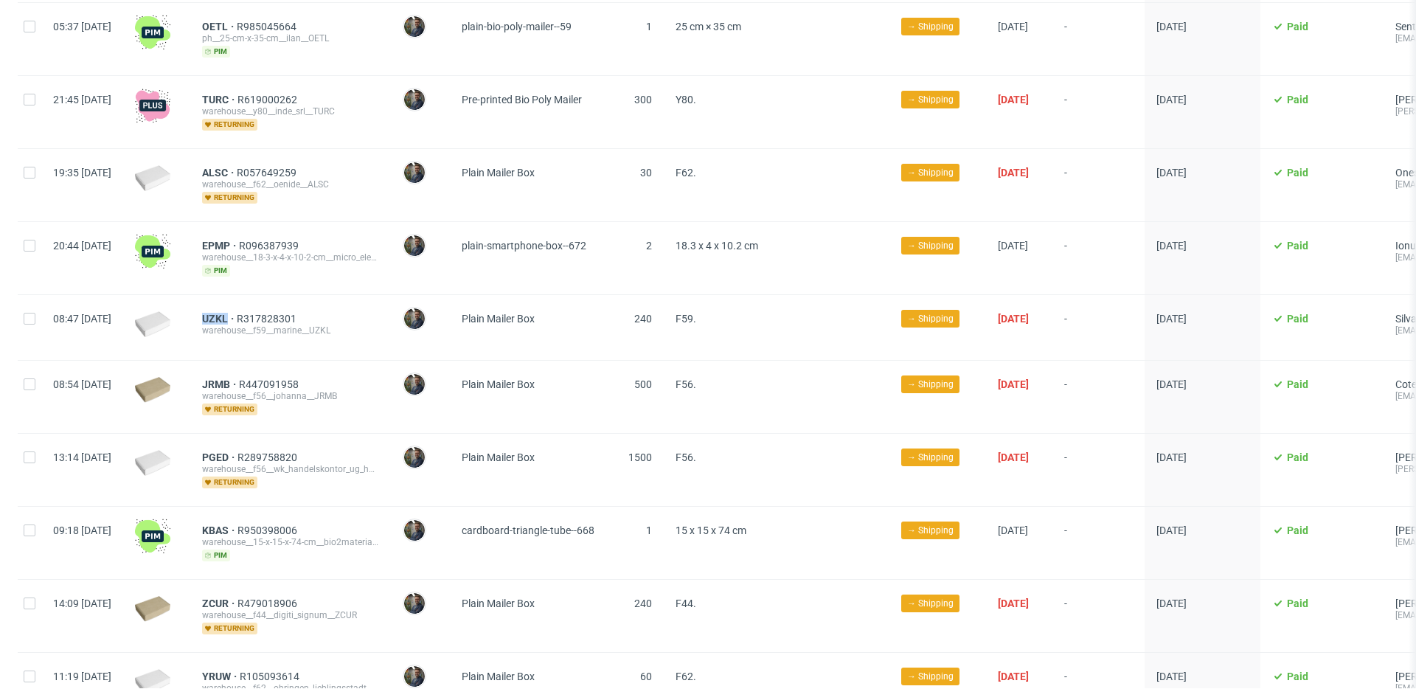
scroll to position [2232, 0]
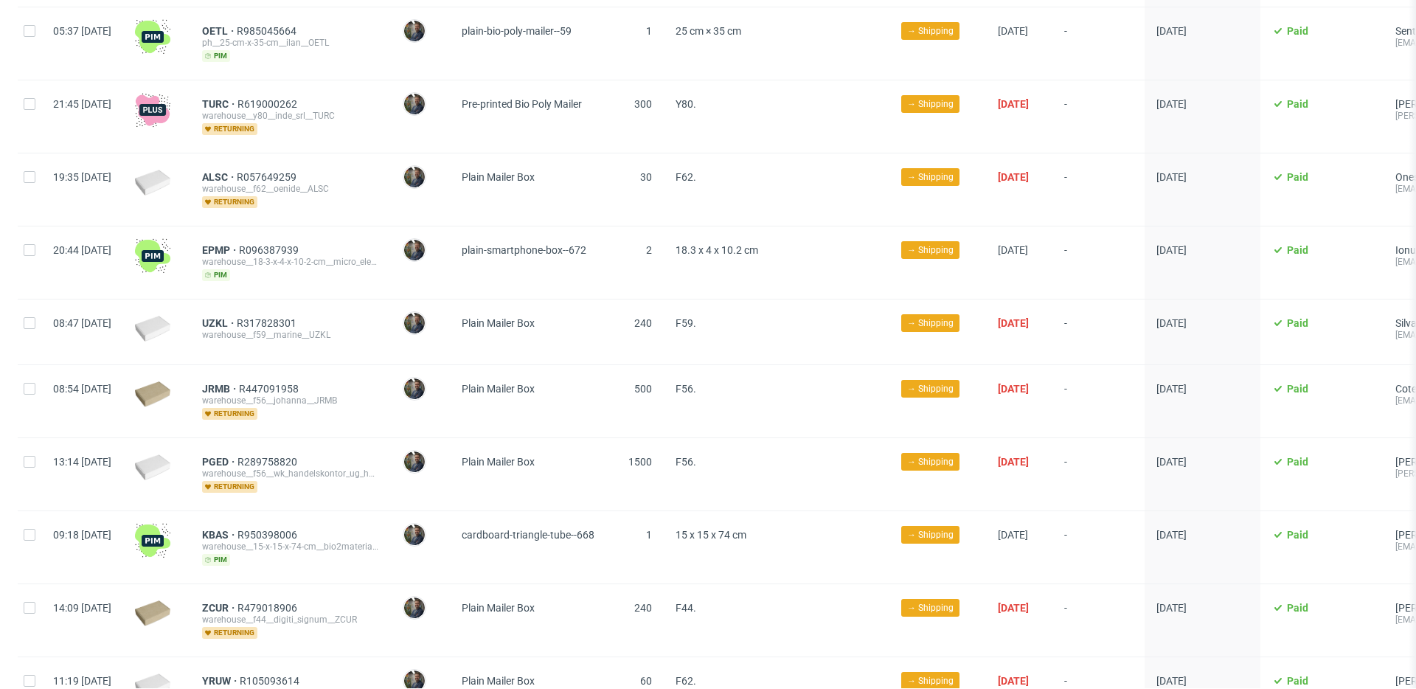
click at [240, 321] on div "UZKL R317828301 warehouse__f59__marine__UZKL" at bounding box center [290, 331] width 201 height 65
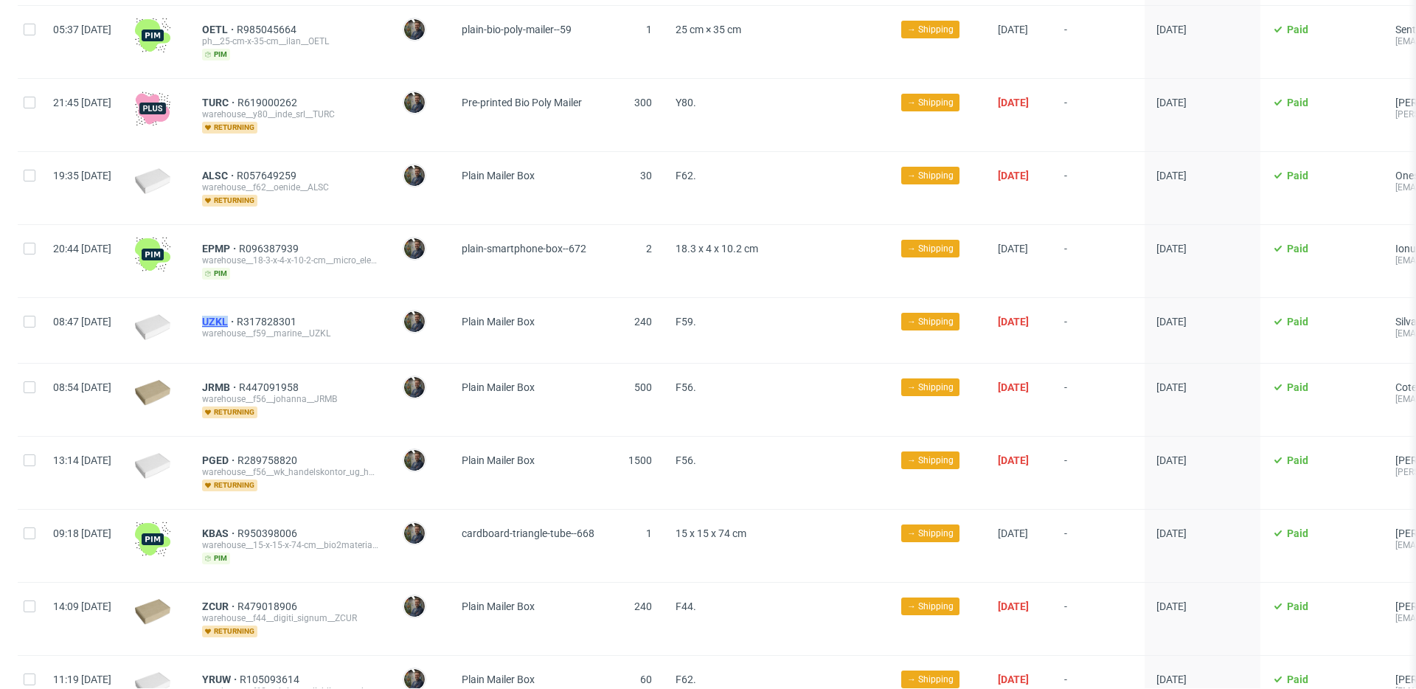
drag, startPoint x: 240, startPoint y: 307, endPoint x: 268, endPoint y: 305, distance: 28.1
click at [268, 305] on div "UZKL R317828301 warehouse__f59__marine__UZKL" at bounding box center [290, 330] width 201 height 65
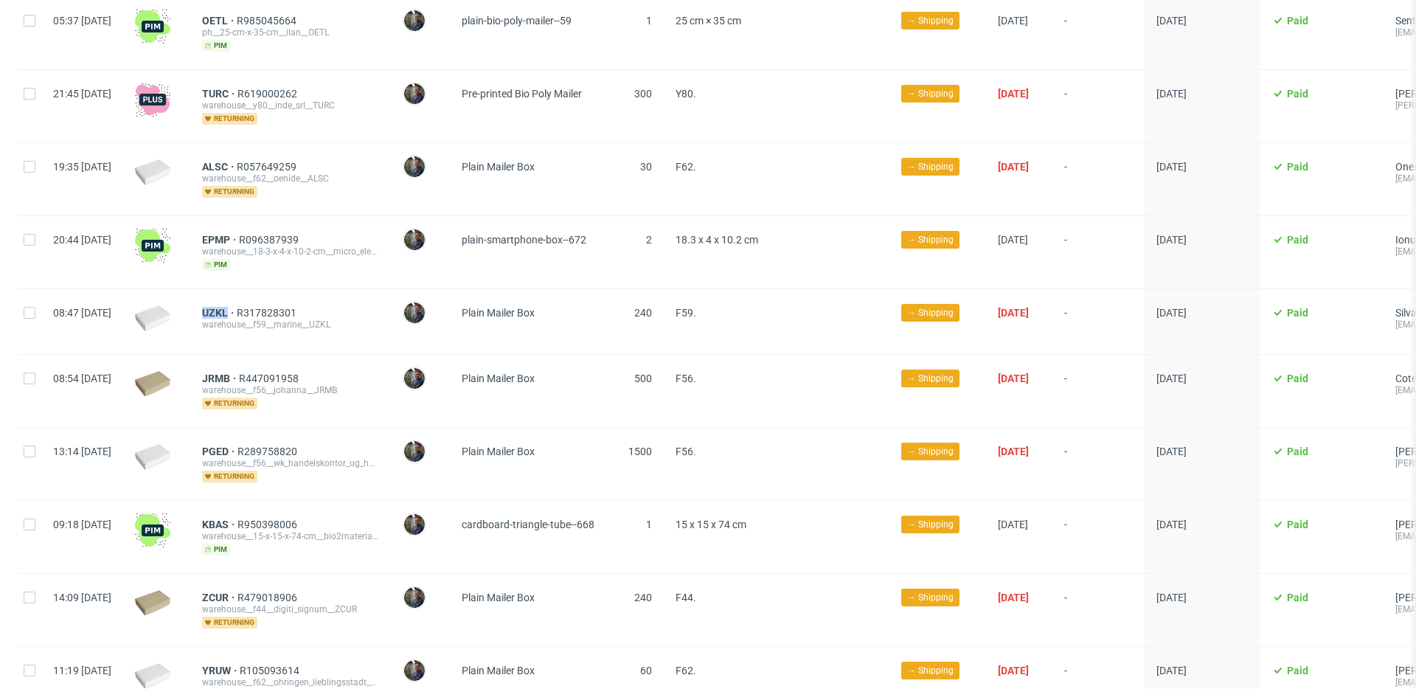
scroll to position [2243, 0]
drag, startPoint x: 239, startPoint y: 360, endPoint x: 273, endPoint y: 359, distance: 33.9
click at [273, 359] on div "JRMB R447091958 warehouse__f56__johanna__JRMB returning" at bounding box center [290, 390] width 201 height 72
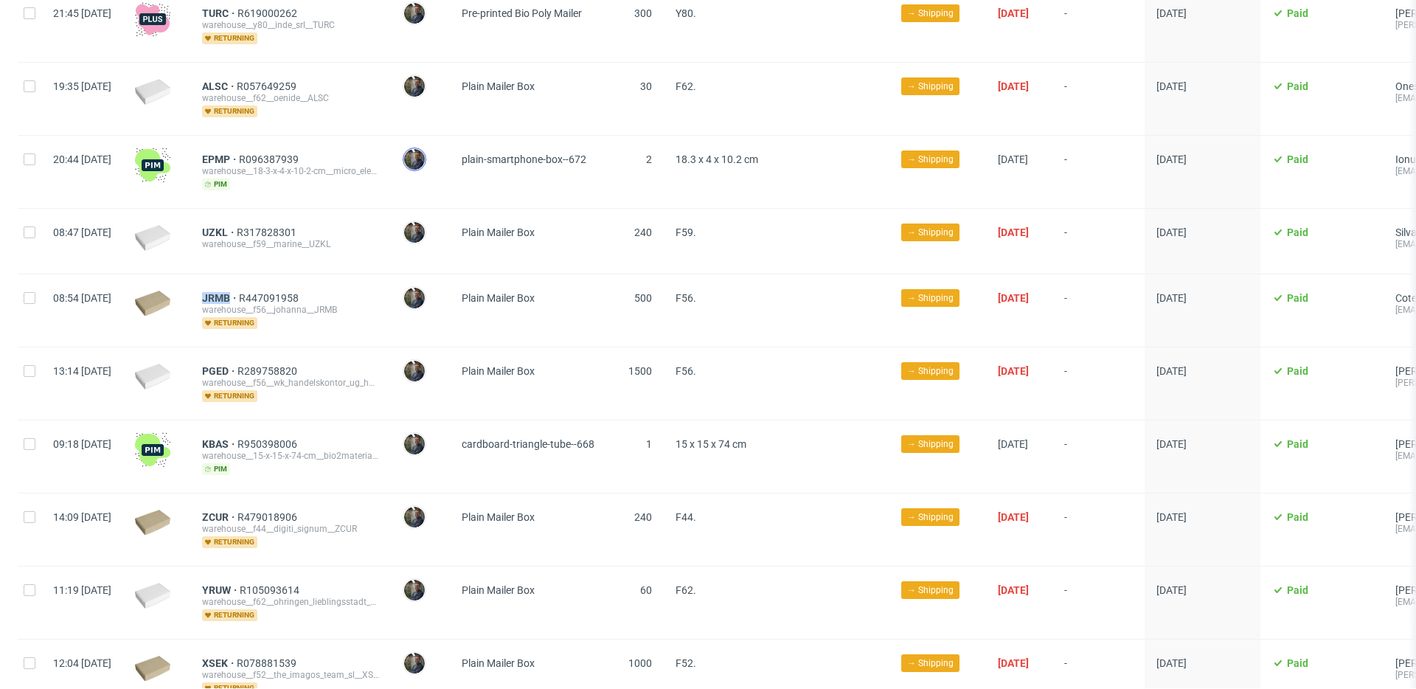
scroll to position [2327, 0]
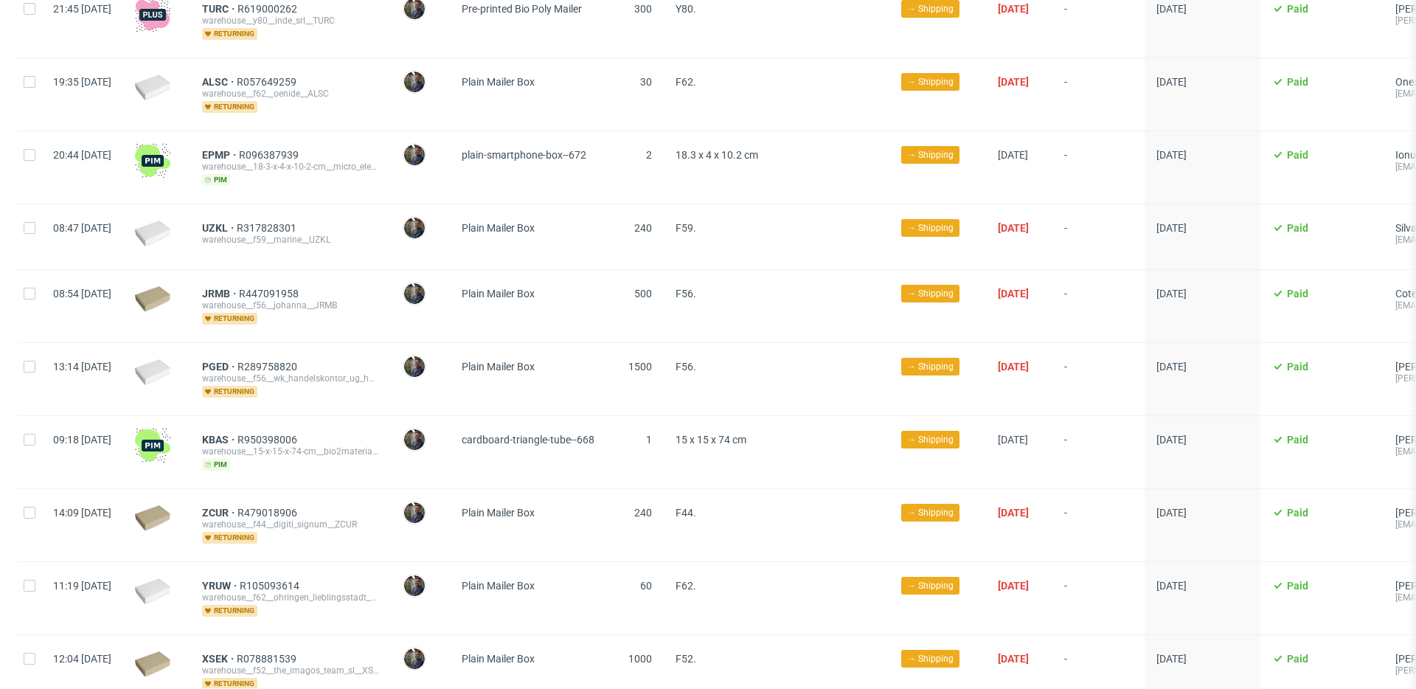
click at [379, 361] on div "PGED R289758820" at bounding box center [290, 367] width 177 height 12
click at [358, 416] on div "KBAS R950398006 warehouse__15-x-15-x-74-cm__bio2materials__KBAS pim" at bounding box center [290, 452] width 201 height 72
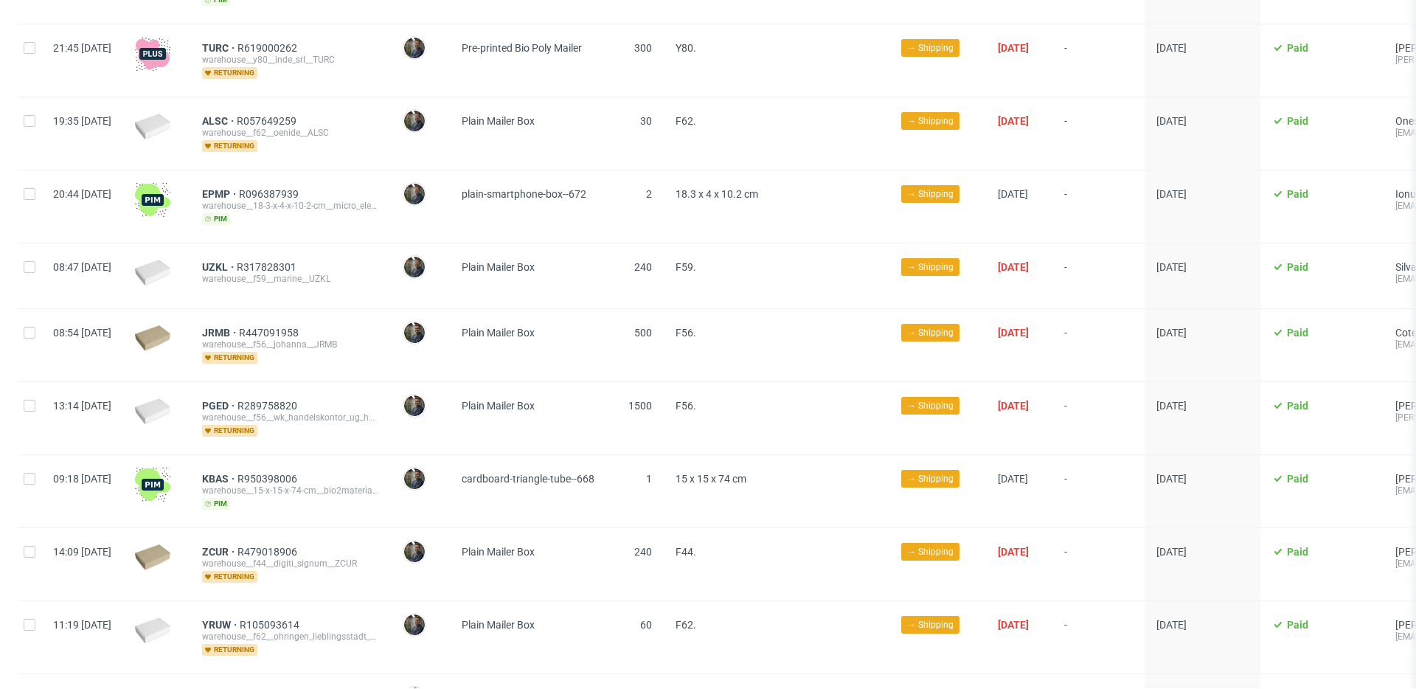
scroll to position [2278, 0]
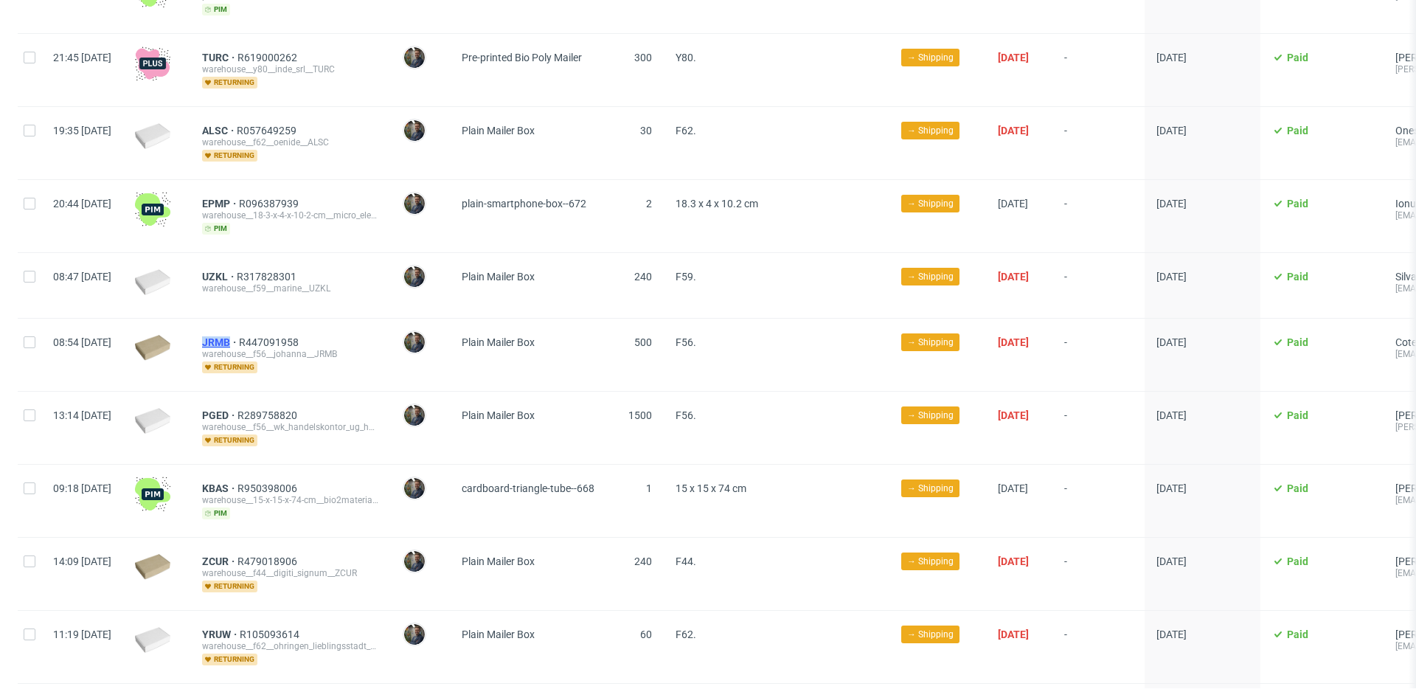
drag, startPoint x: 240, startPoint y: 320, endPoint x: 271, endPoint y: 321, distance: 31.0
click at [271, 321] on div "JRMB R447091958 warehouse__f56__johanna__JRMB returning" at bounding box center [290, 355] width 201 height 72
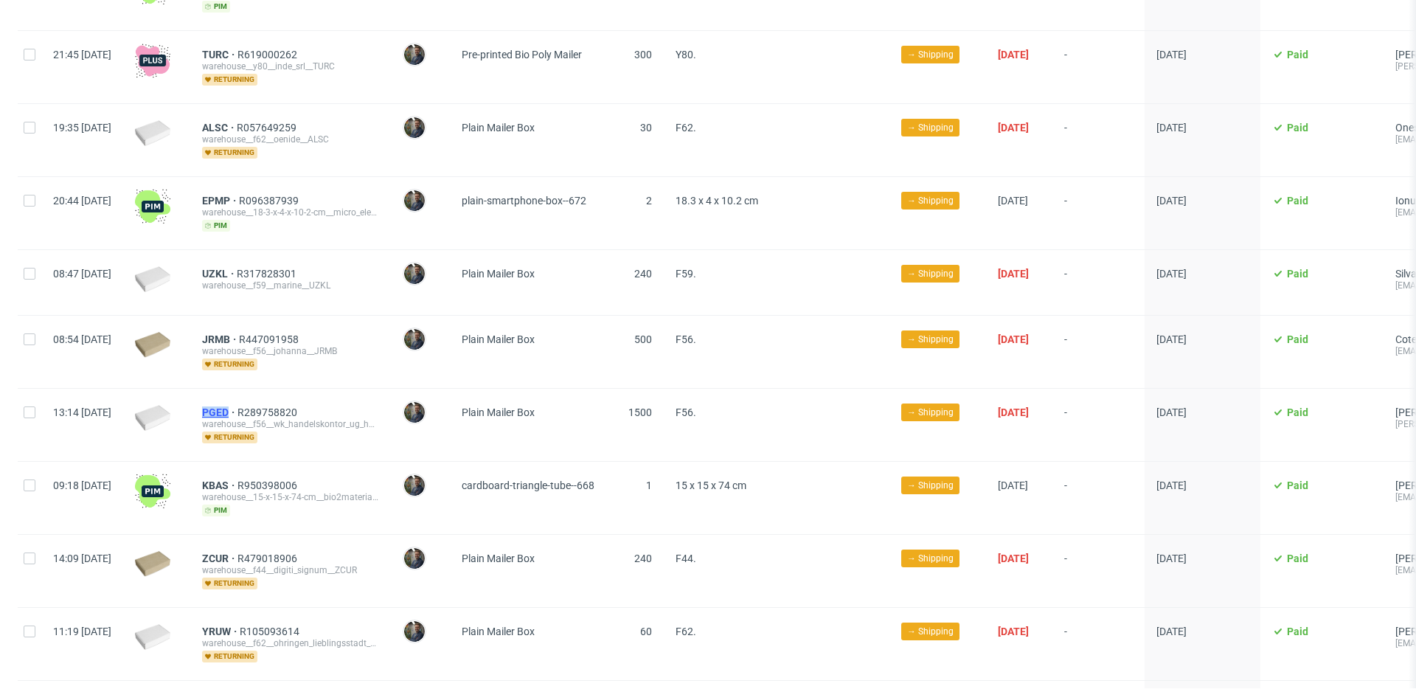
scroll to position [2280, 0]
drag, startPoint x: 237, startPoint y: 392, endPoint x: 272, endPoint y: 392, distance: 35.4
click at [272, 392] on div "PGED R289758820 warehouse__f56__wk_handelskontor_ug_haftungsbeschrankt__PGED re…" at bounding box center [290, 425] width 201 height 72
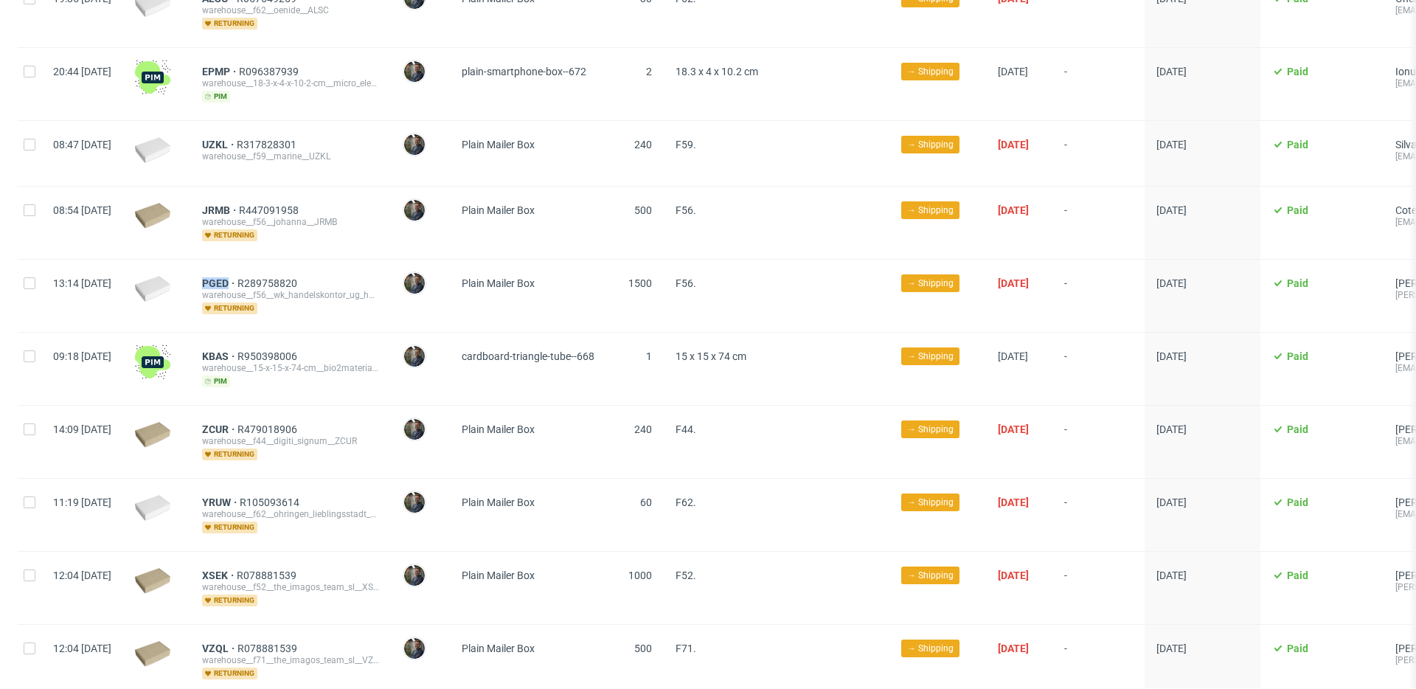
scroll to position [2424, 0]
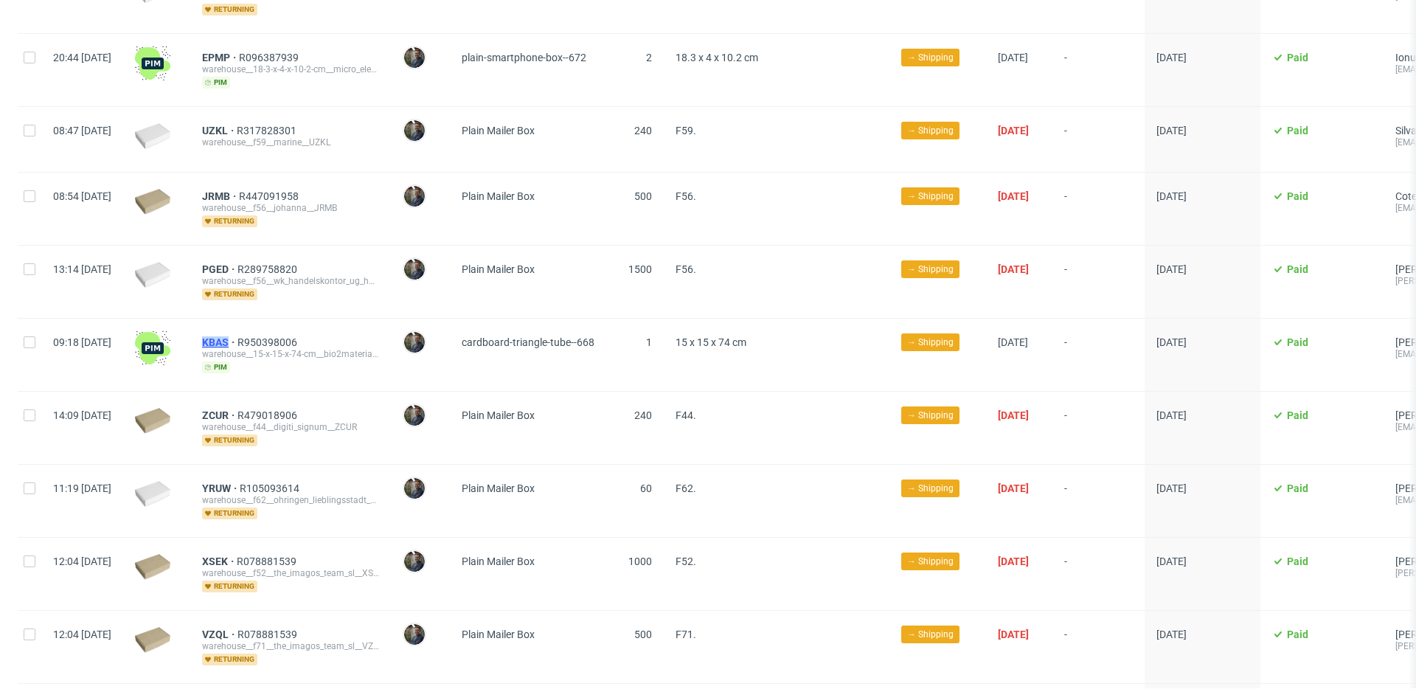
drag, startPoint x: 238, startPoint y: 320, endPoint x: 271, endPoint y: 322, distance: 32.5
click at [271, 322] on div "KBAS R950398006 warehouse__15-x-15-x-74-cm__bio2materials__KBAS pim" at bounding box center [290, 355] width 201 height 72
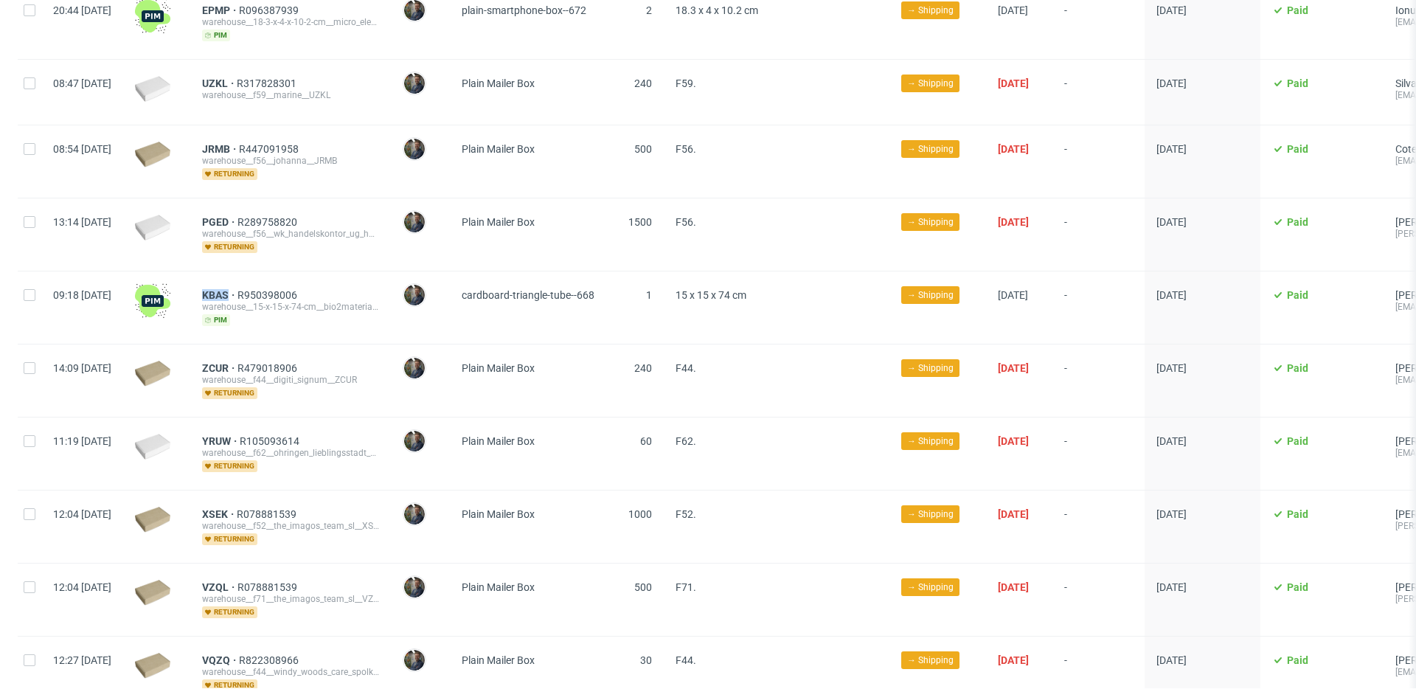
scroll to position [2477, 0]
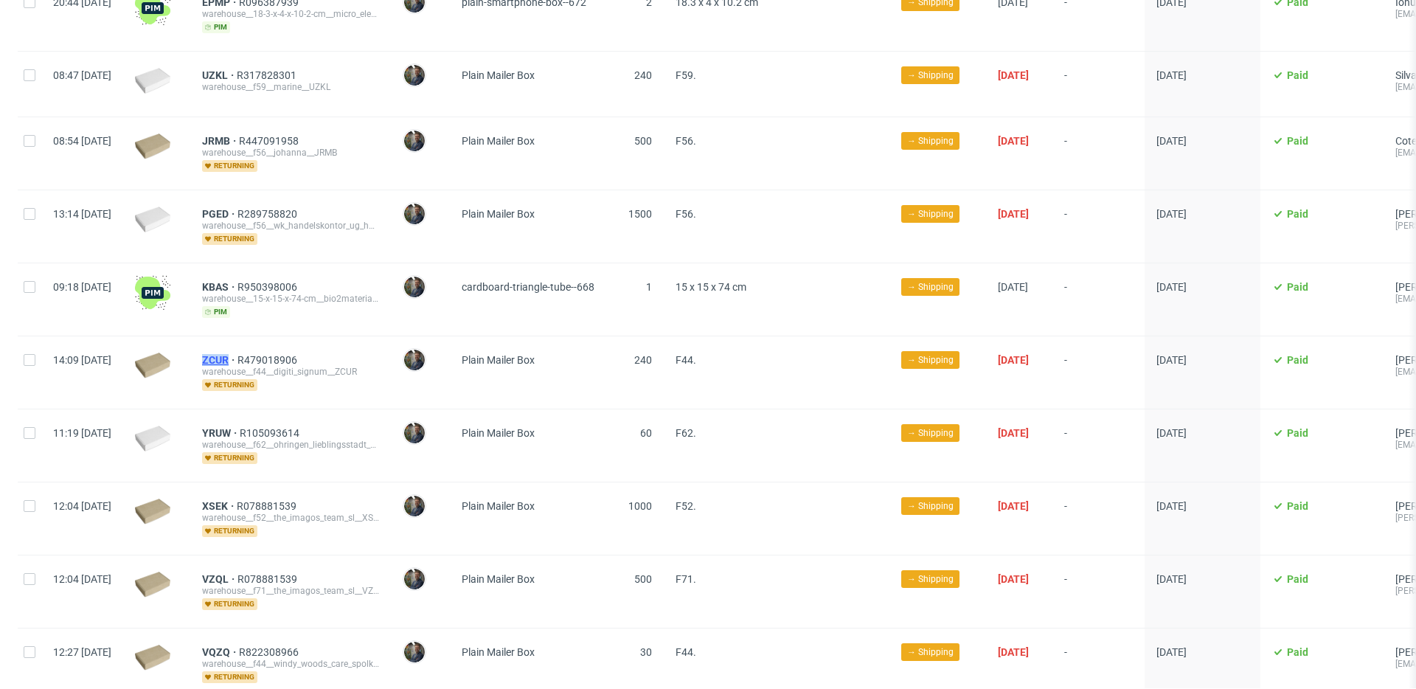
drag, startPoint x: 236, startPoint y: 341, endPoint x: 271, endPoint y: 341, distance: 34.7
click at [271, 341] on div "ZCUR R479018906 warehouse__f44__digiti_signum__ZCUR returning" at bounding box center [290, 372] width 201 height 72
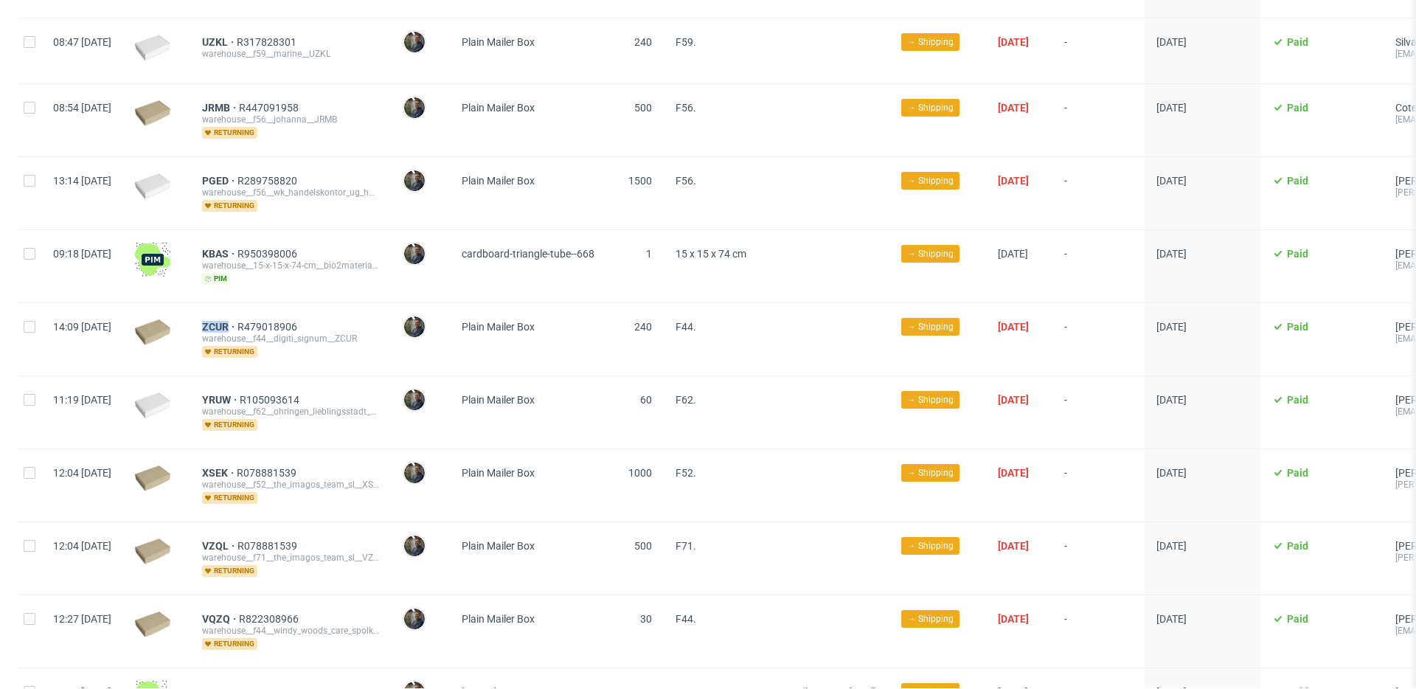
scroll to position [2531, 0]
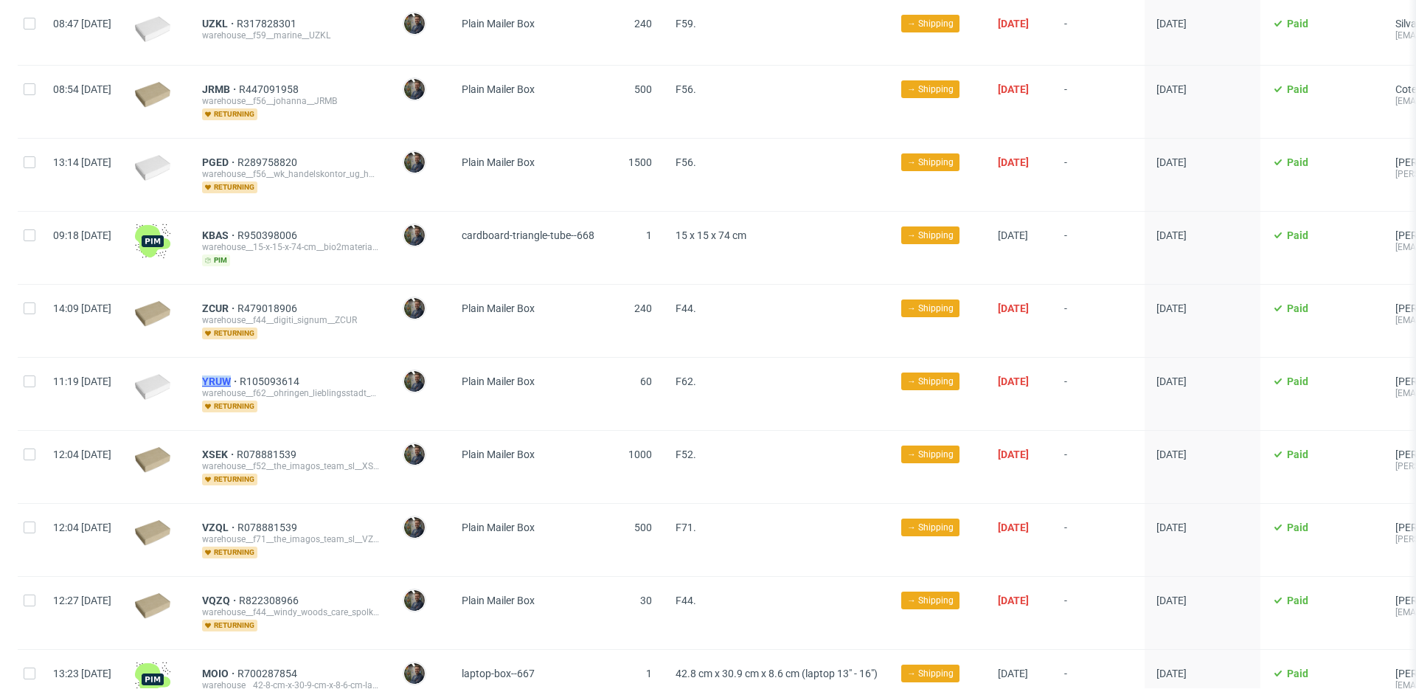
drag, startPoint x: 237, startPoint y: 359, endPoint x: 272, endPoint y: 361, distance: 34.7
click at [272, 361] on div "YRUW R105093614 warehouse__f62__ohringen_lieblingsstadt_e_v__YRUW returning" at bounding box center [290, 394] width 201 height 72
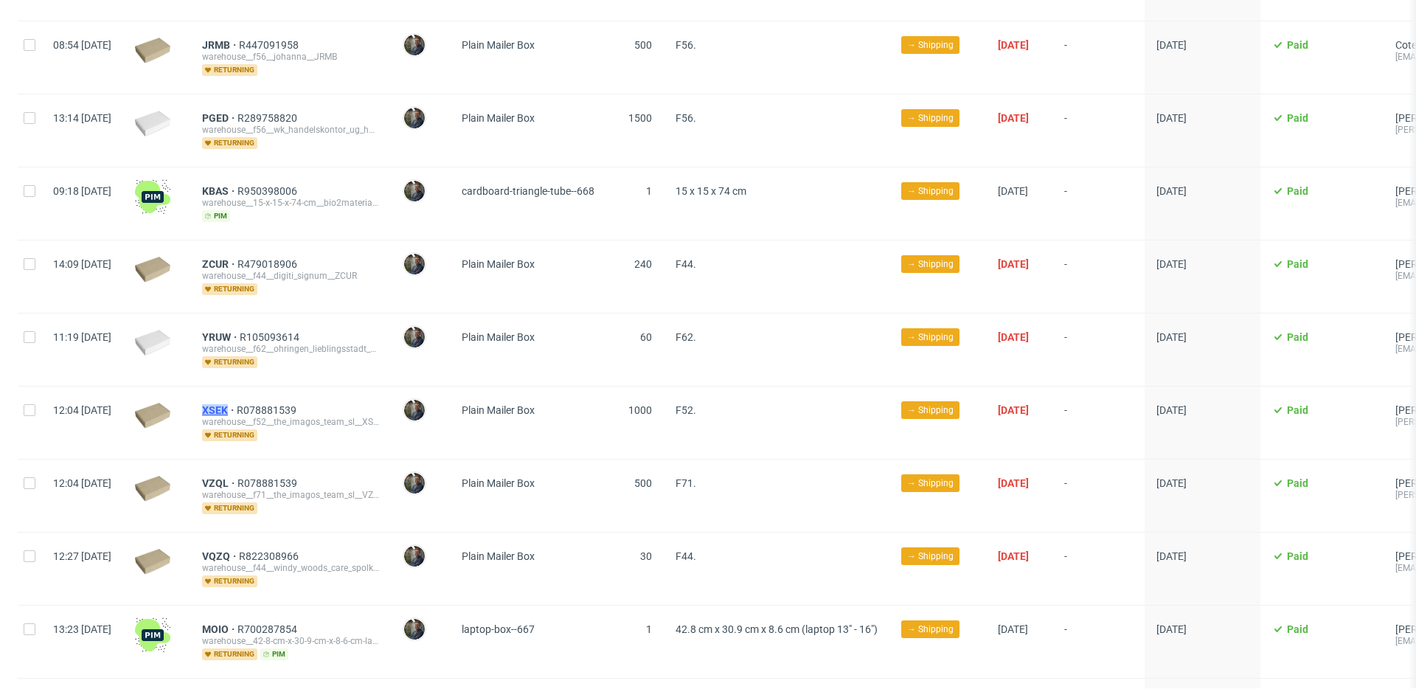
drag, startPoint x: 237, startPoint y: 392, endPoint x: 272, endPoint y: 392, distance: 34.7
click at [272, 392] on div "XSEK R078881539 warehouse__f52__the_imagos_team_sl__XSEK returning" at bounding box center [290, 422] width 201 height 72
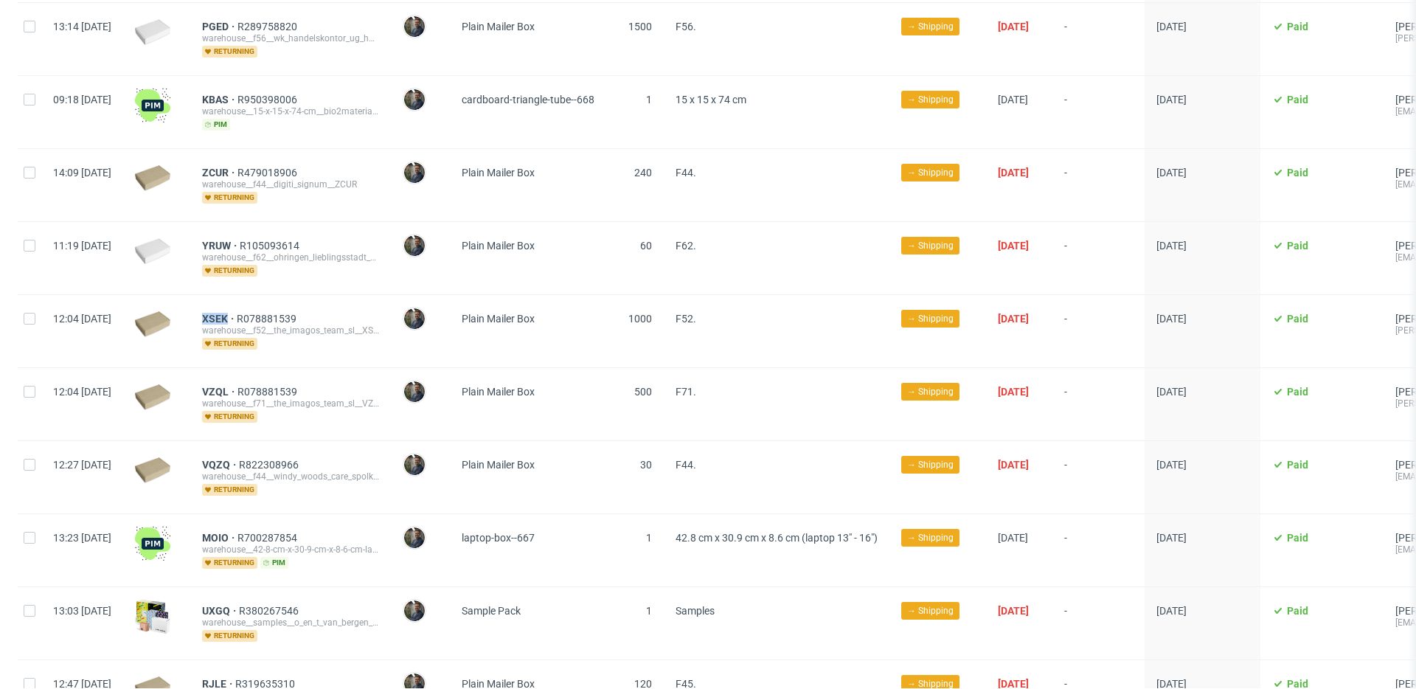
scroll to position [2671, 0]
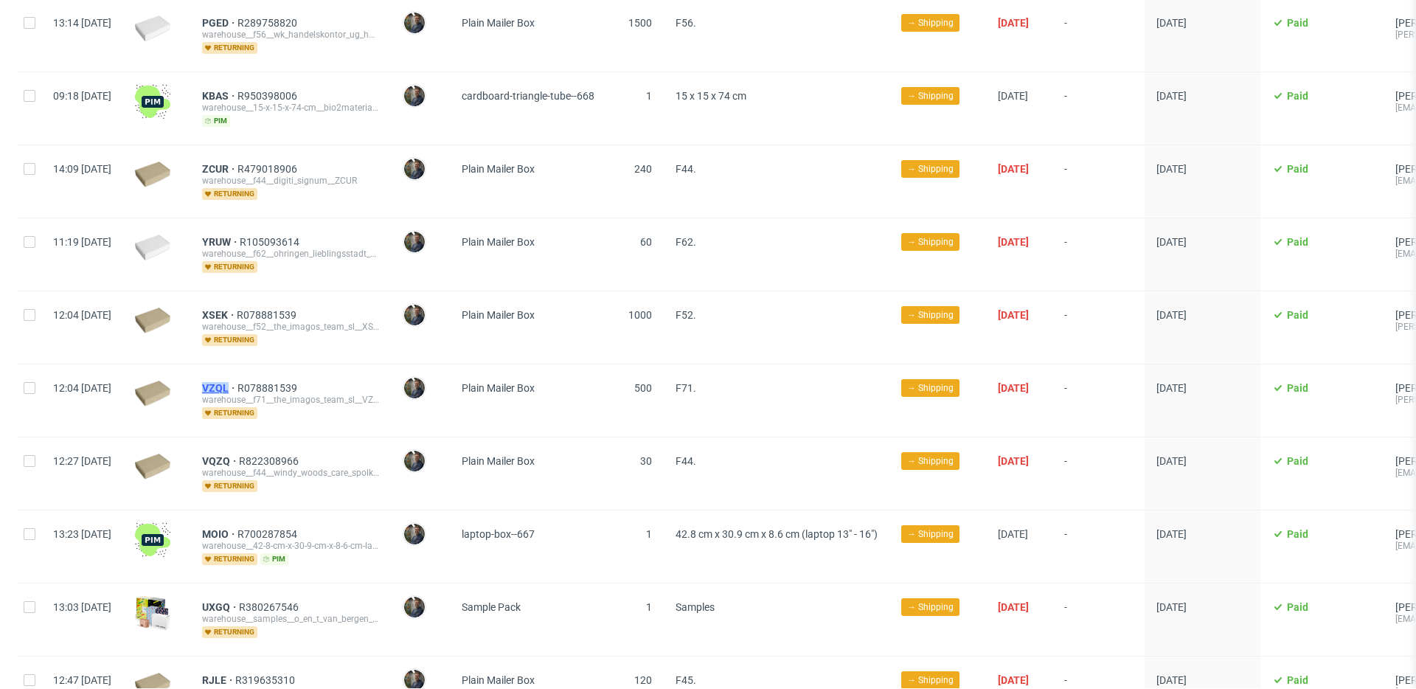
drag, startPoint x: 238, startPoint y: 366, endPoint x: 270, endPoint y: 366, distance: 31.7
click at [270, 366] on div "VZQL R078881539 warehouse__f71__the_imagos_team_sl__VZQL returning" at bounding box center [290, 400] width 201 height 72
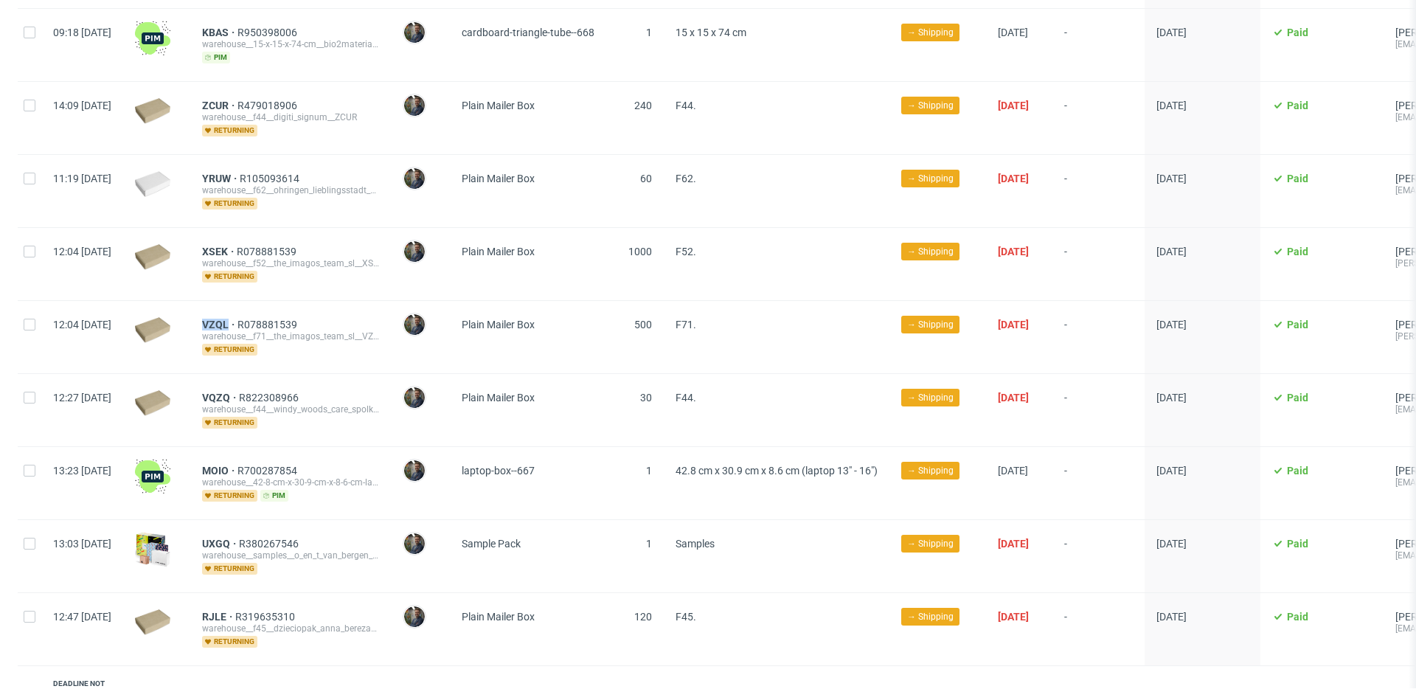
scroll to position [2736, 0]
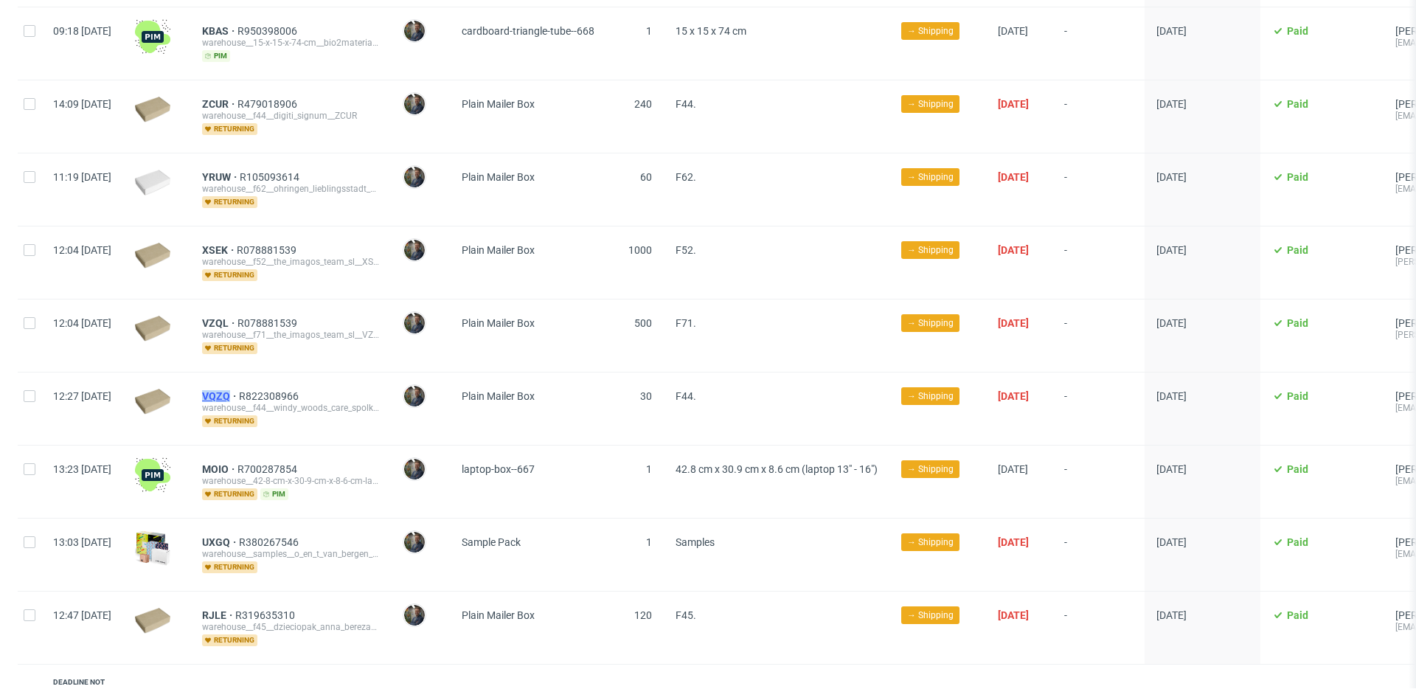
drag, startPoint x: 239, startPoint y: 375, endPoint x: 272, endPoint y: 377, distance: 33.2
click at [272, 377] on div "VQZQ R822308966 warehouse__f44__windy_woods_care_spolka_z_ograniczona_odpowiedz…" at bounding box center [290, 408] width 201 height 72
click at [364, 416] on div "VQZQ R822308966 warehouse__f44__windy_woods_care_spolka_z_ograniczona_odpowiedz…" at bounding box center [290, 408] width 201 height 72
drag, startPoint x: 235, startPoint y: 448, endPoint x: 271, endPoint y: 448, distance: 35.4
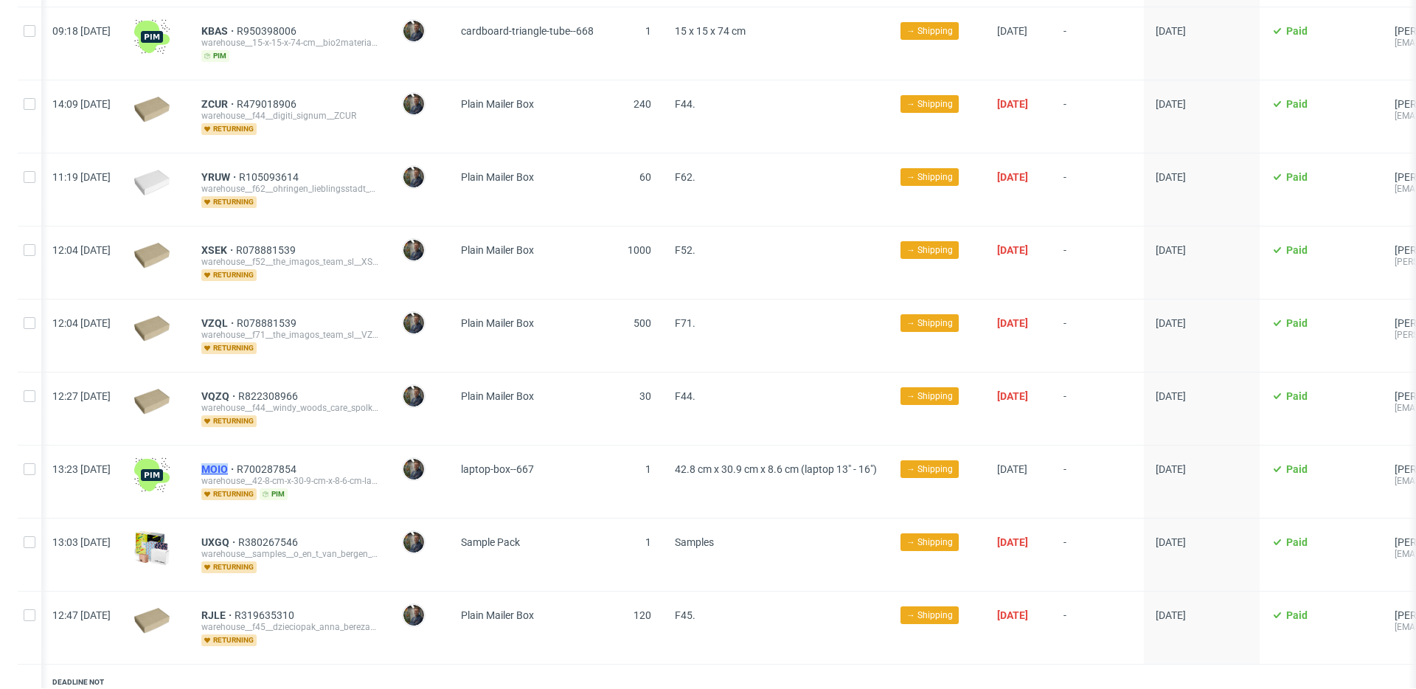
click at [271, 448] on div "MOIO R700287854 warehouse__42-8-cm-x-30-9-cm-x-8-6-cm-laptop-13-16__bokhvalov__…" at bounding box center [289, 481] width 201 height 72
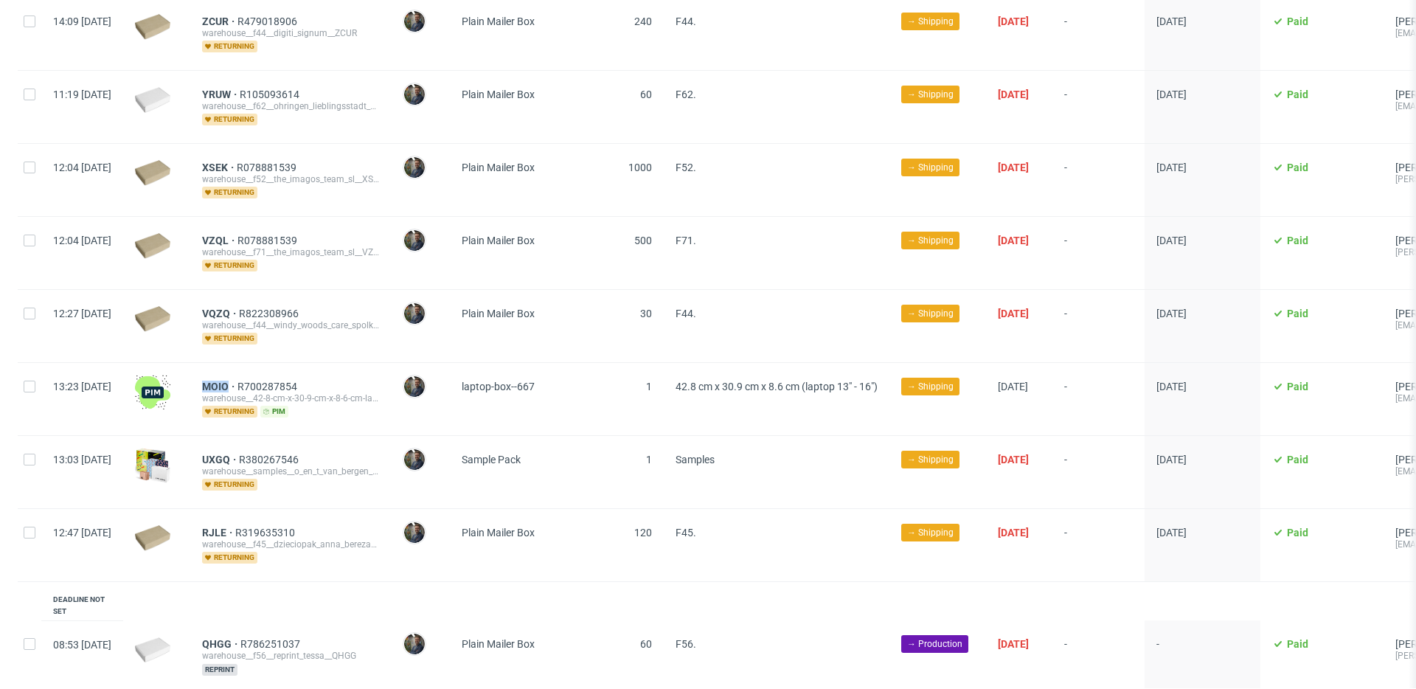
scroll to position [2820, 0]
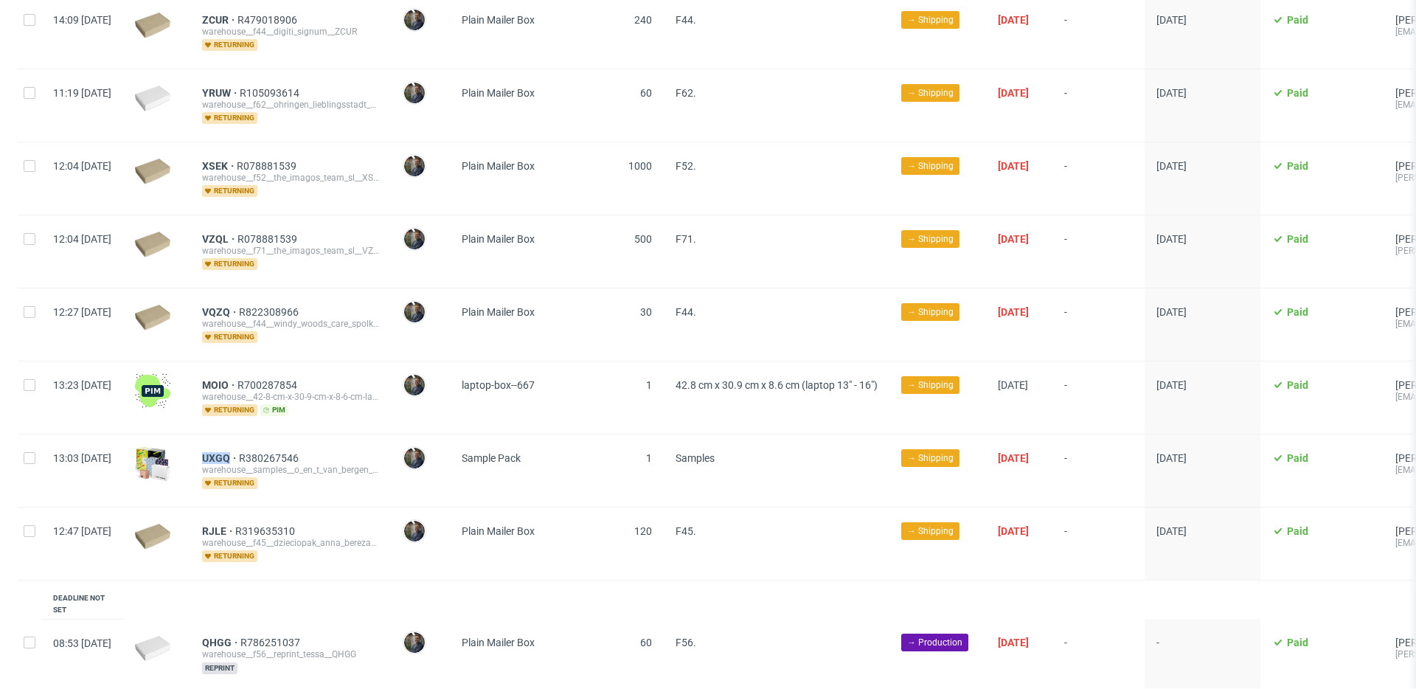
drag, startPoint x: 237, startPoint y: 440, endPoint x: 276, endPoint y: 442, distance: 39.1
click at [276, 442] on div "UXGQ R380267546 warehouse__samples__o_en_t_van_bergen_vof__UXGQ returning" at bounding box center [290, 470] width 201 height 72
click at [375, 468] on div "UXGQ R380267546 warehouse__samples__o_en_t_van_bergen_vof__UXGQ returning" at bounding box center [290, 470] width 201 height 72
drag, startPoint x: 234, startPoint y: 508, endPoint x: 269, endPoint y: 509, distance: 34.7
click at [269, 509] on div "RJLE R319635310 warehouse__f45__dzieciopak_anna_bereza_lukasz_bereza_sc__RJLE r…" at bounding box center [290, 543] width 201 height 72
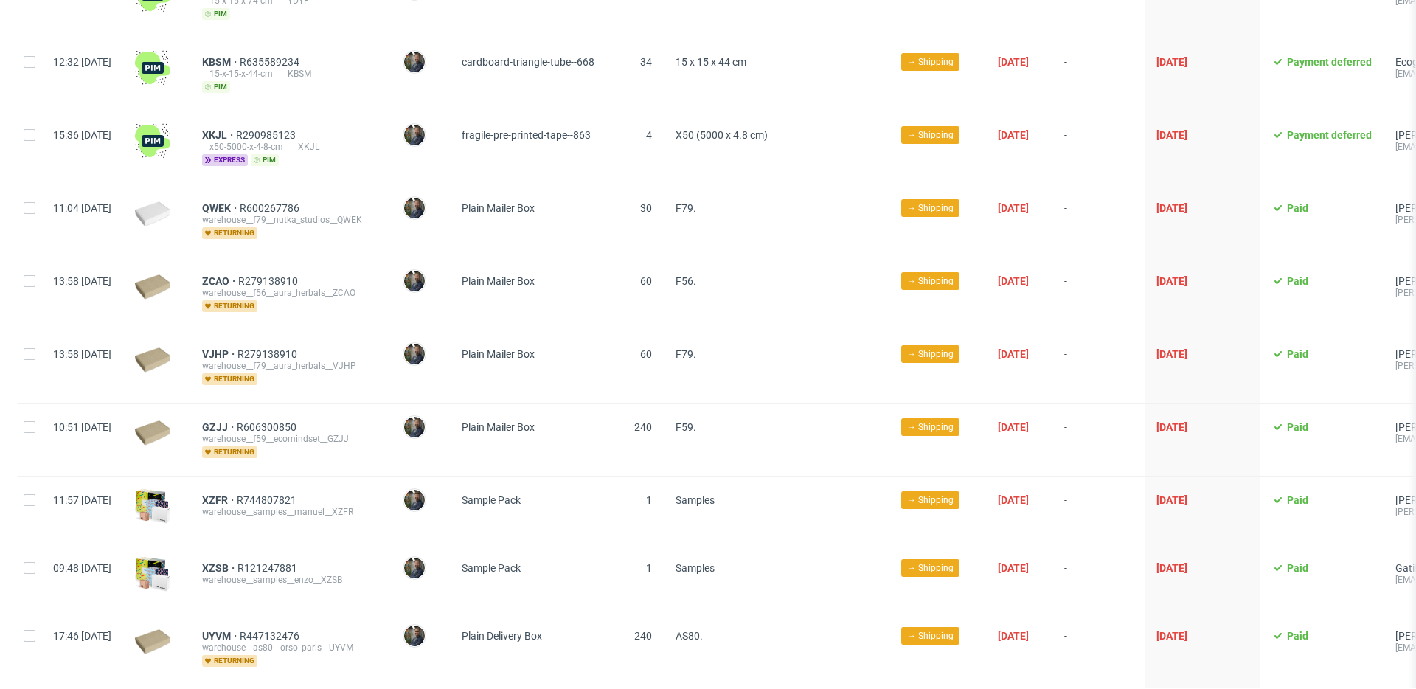
scroll to position [512, 0]
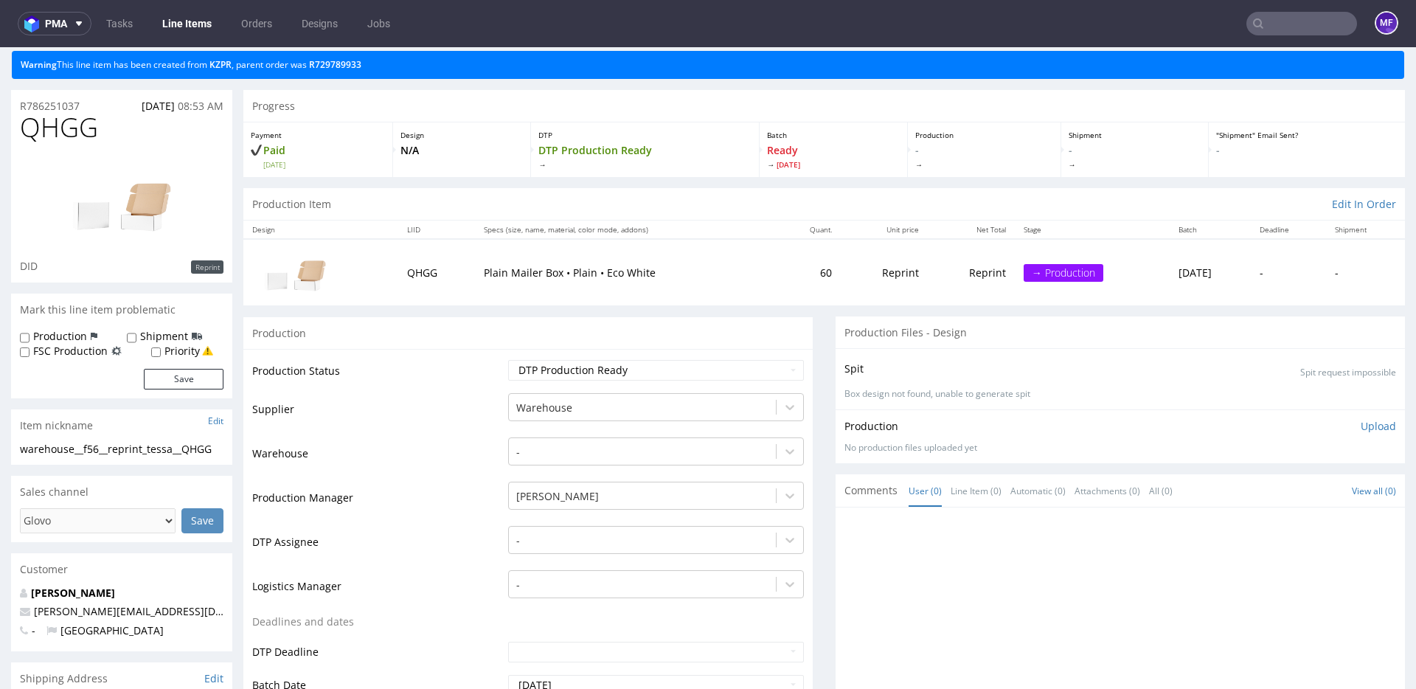
scroll to position [47, 0]
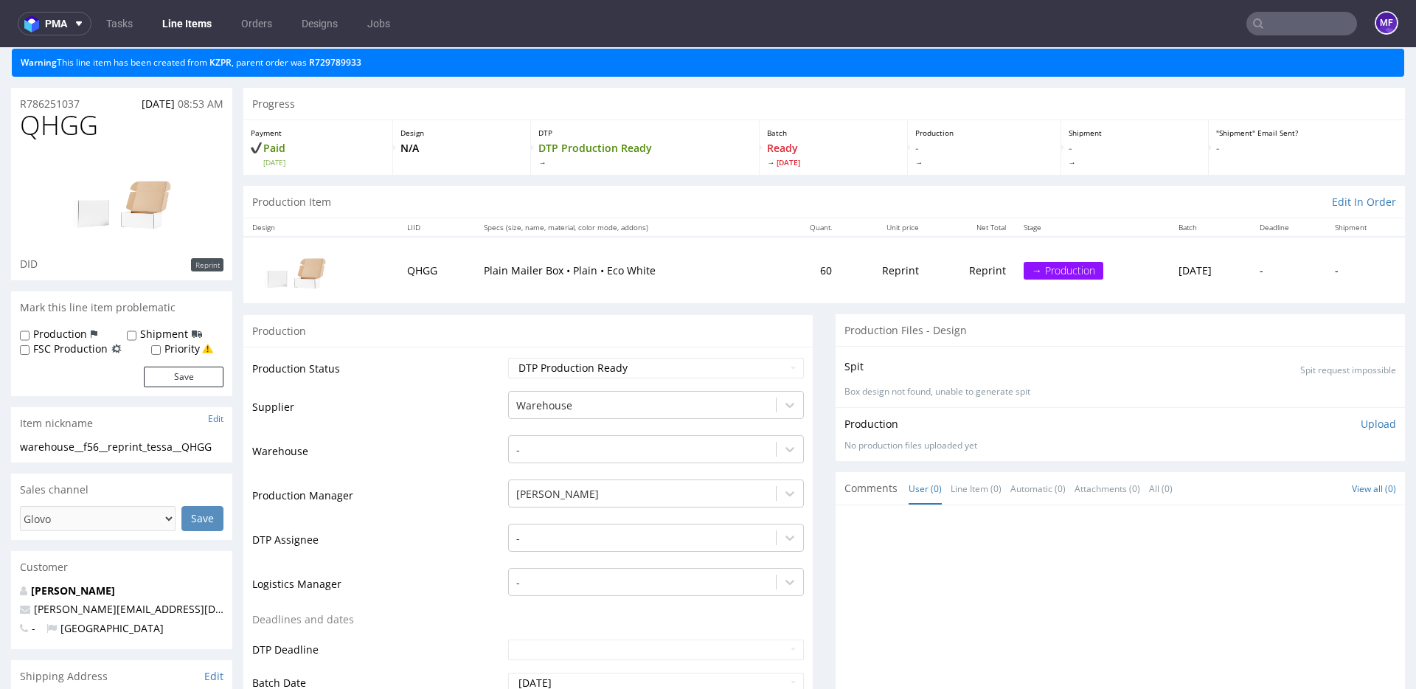
click at [515, 274] on p "Plain Mailer Box • Plain • Eco White" at bounding box center [626, 270] width 285 height 15
click at [521, 271] on p "Plain Mailer Box • Plain • Eco White" at bounding box center [626, 270] width 285 height 15
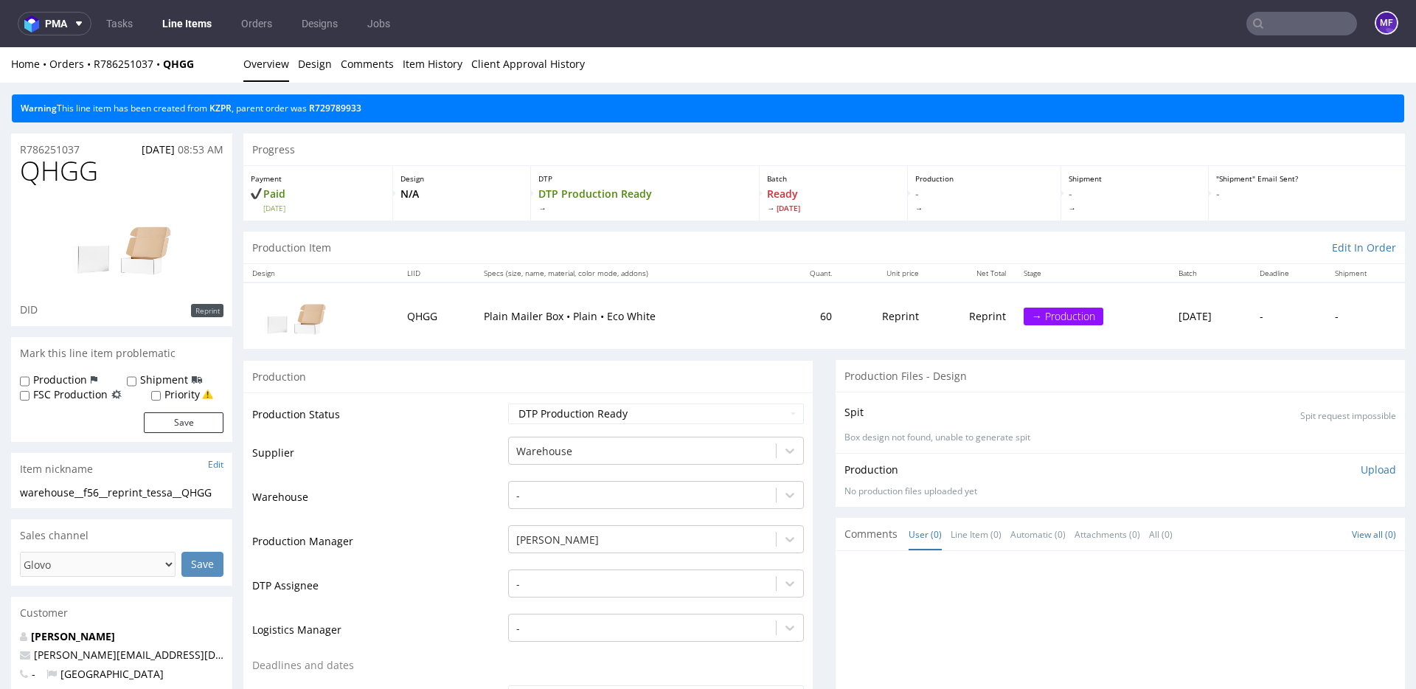
scroll to position [0, 0]
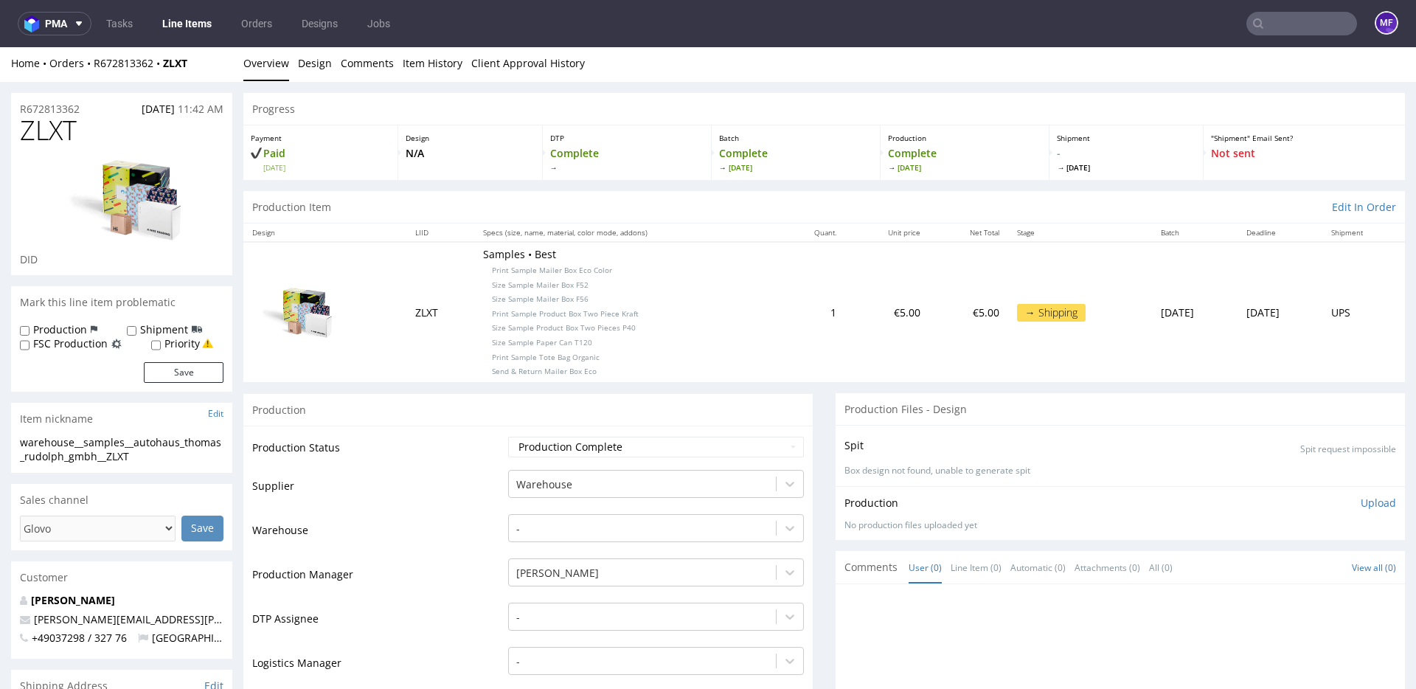
click at [695, 381] on td "Samples • Best Print Sample Mailer Box Eco Color Size Sample Mailer Box F52 Siz…" at bounding box center [626, 311] width 305 height 139
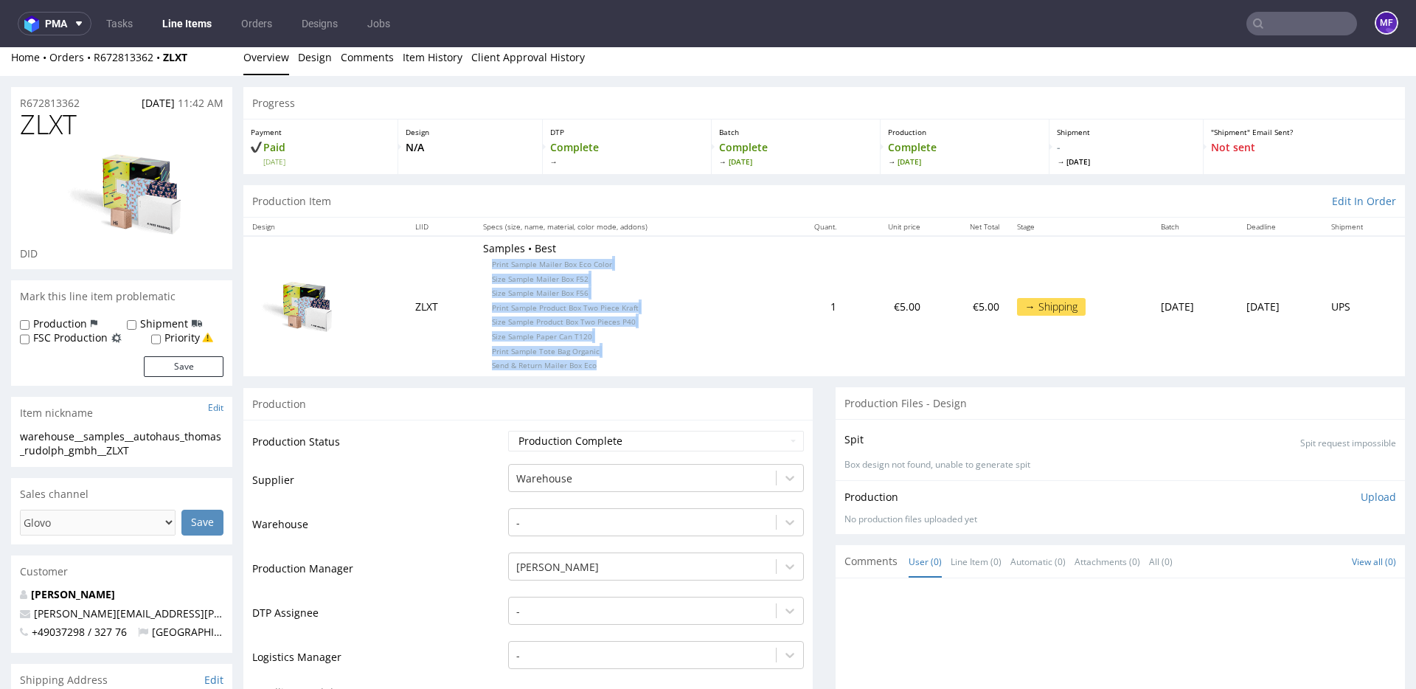
drag, startPoint x: 590, startPoint y: 377, endPoint x: 478, endPoint y: 266, distance: 157.5
click at [483, 266] on p "Samples • Best Print Sample Mailer Box Eco Color Size Sample Mailer Box F52 Siz…" at bounding box center [626, 306] width 287 height 130
copy p "Print Sample Mailer Box Eco Color Size Sample Mailer Box F52 Size Sample Mailer…"
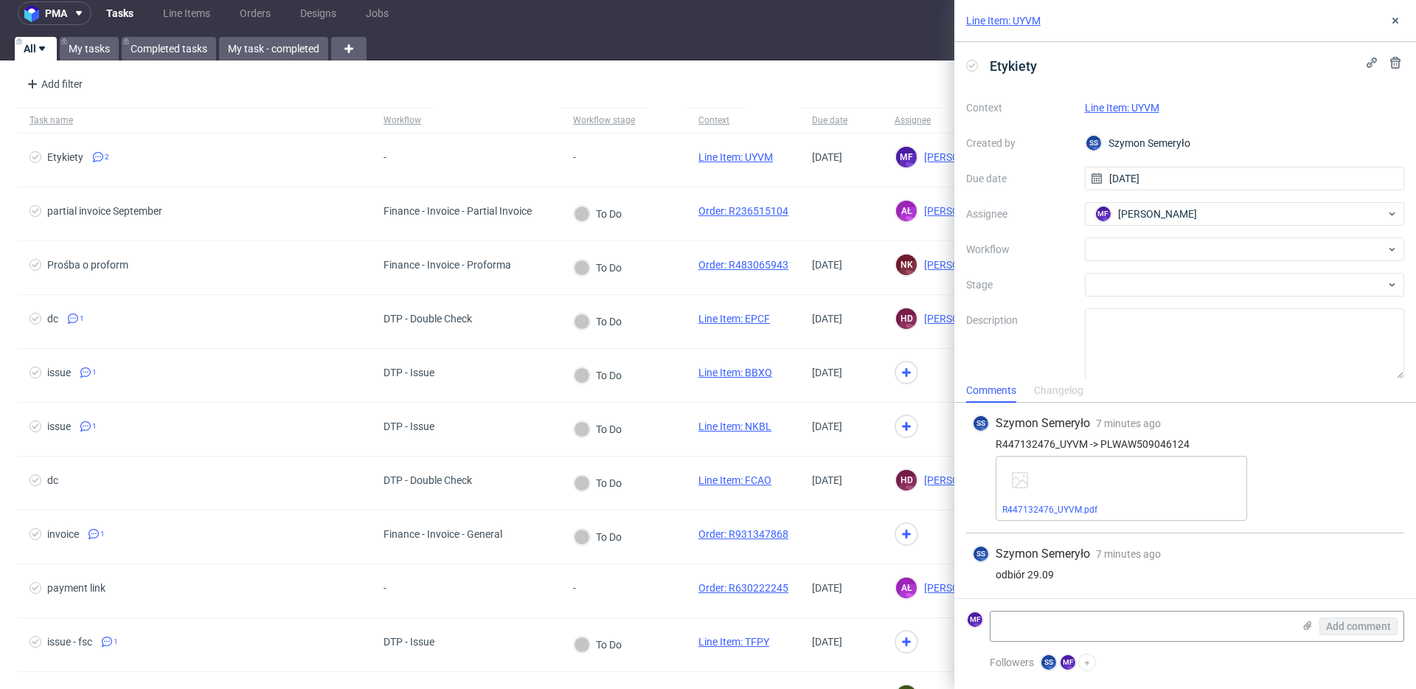
scroll to position [12, 0]
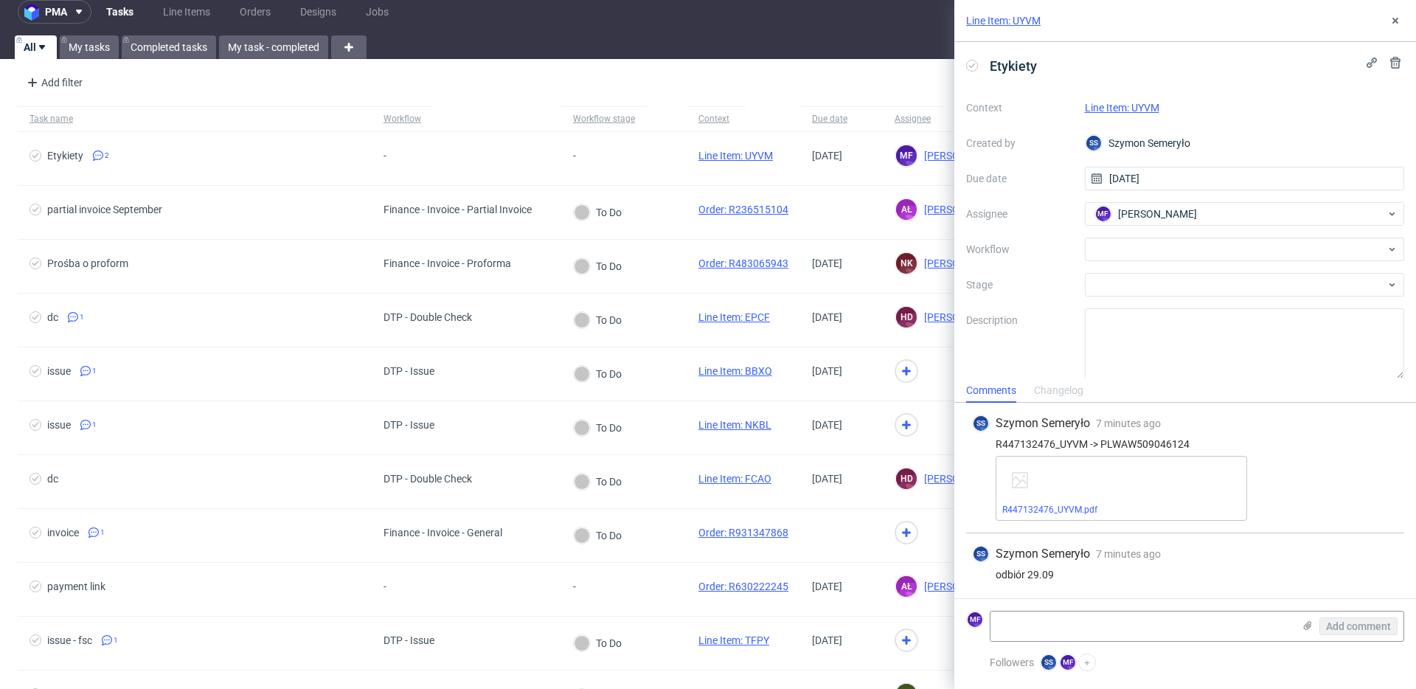
click at [1107, 109] on link "Line Item: UYVM" at bounding box center [1122, 108] width 74 height 12
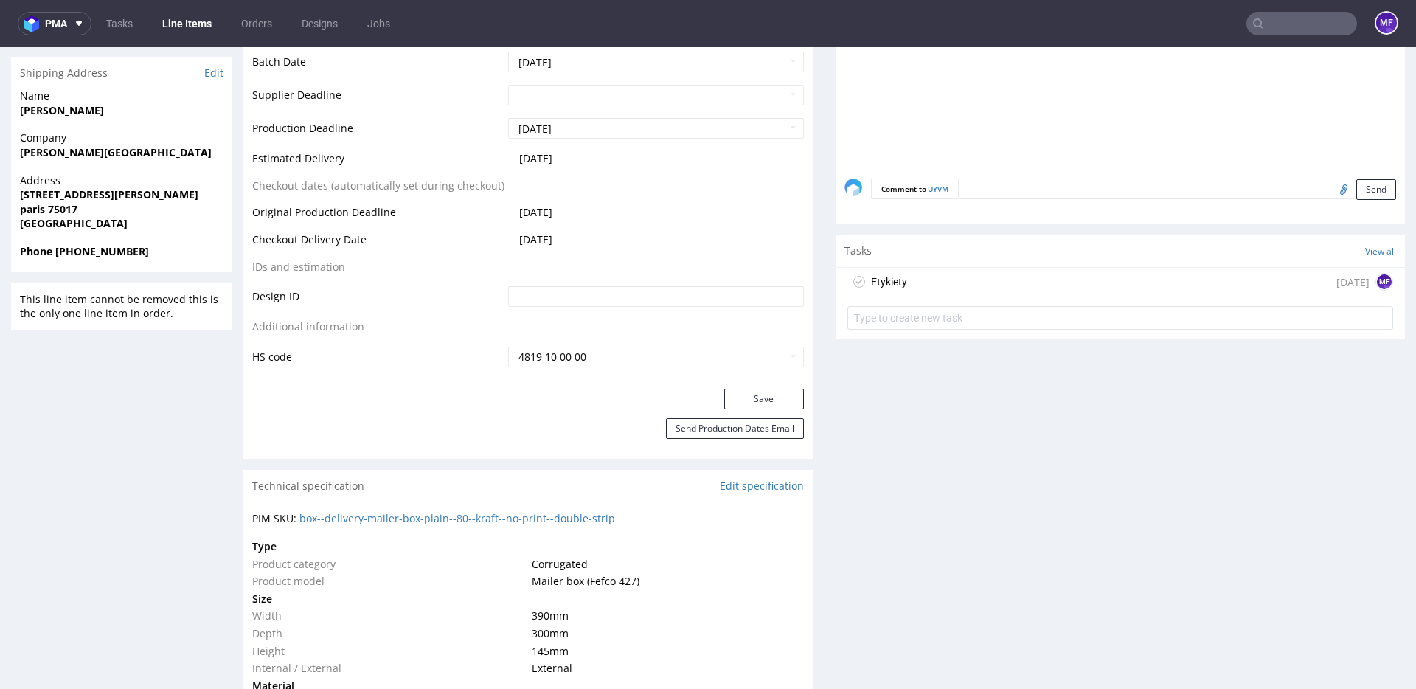
scroll to position [672, 0]
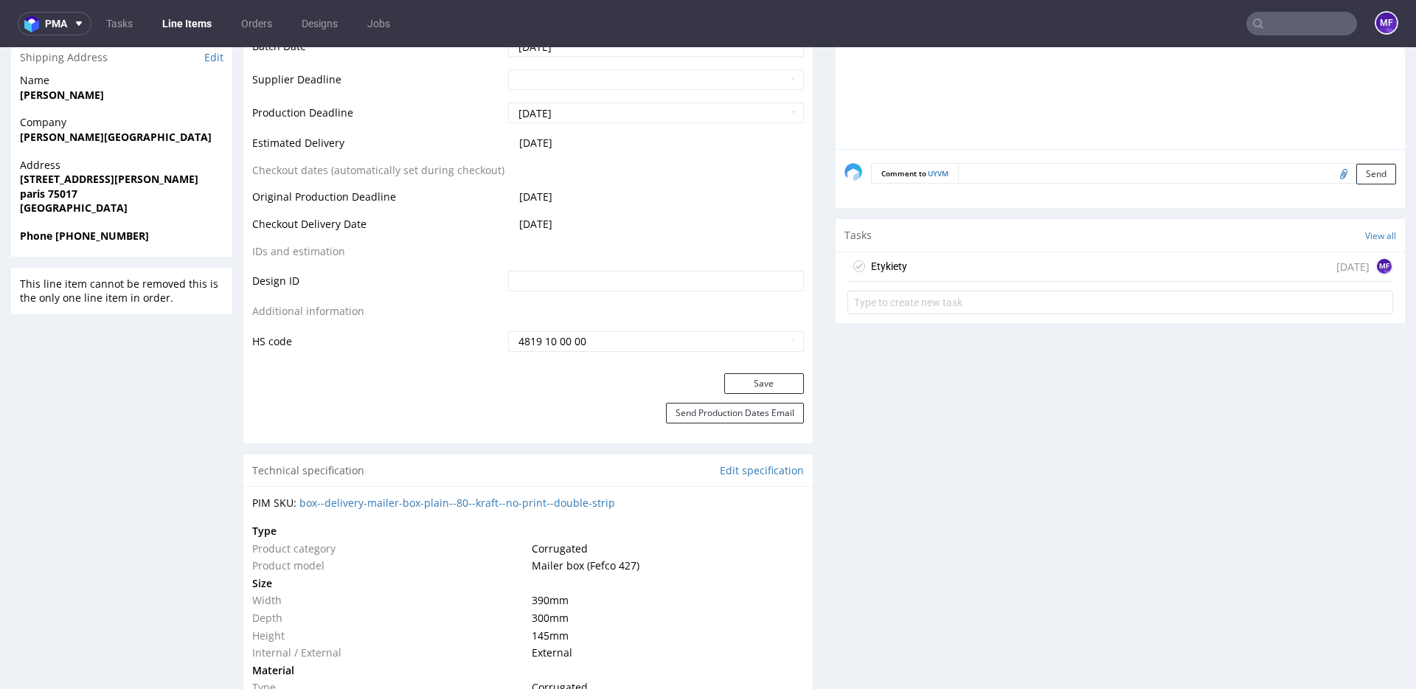
click at [880, 269] on div "Etykiety" at bounding box center [889, 266] width 36 height 18
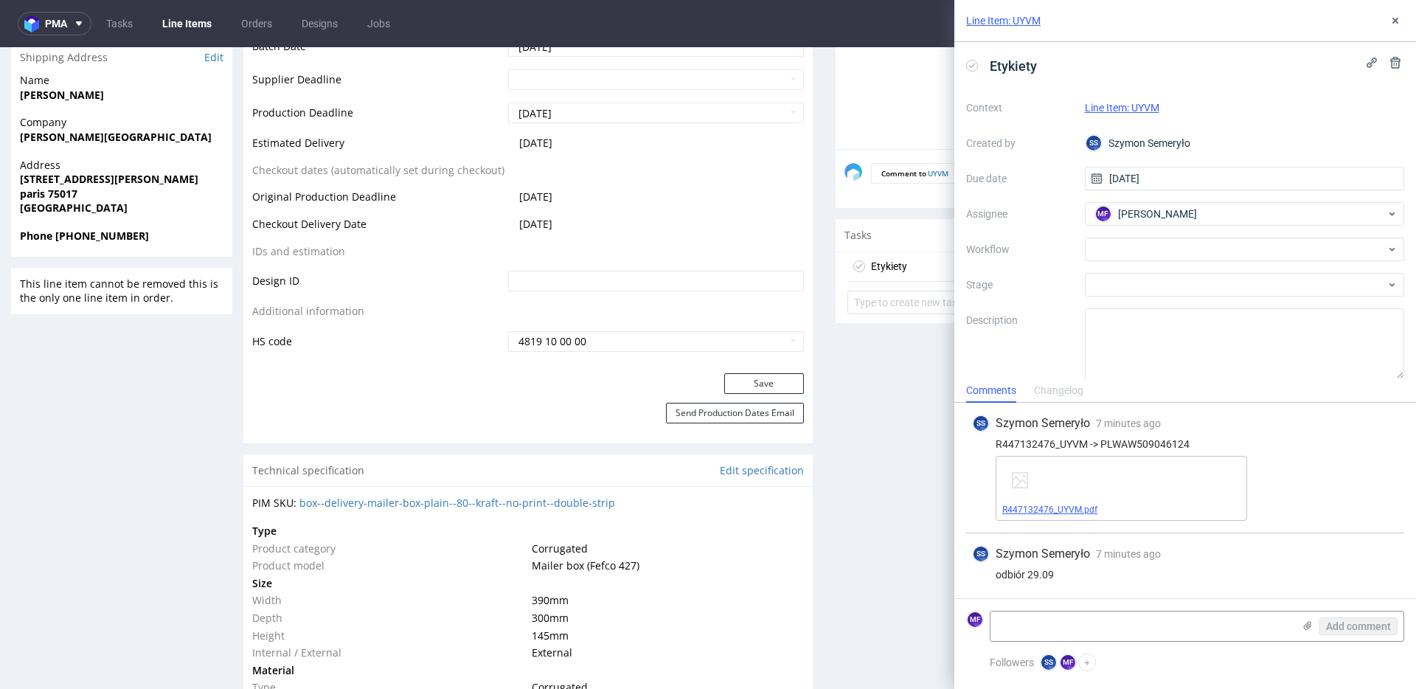
click at [1088, 511] on link "R447132476_UYVM.pdf" at bounding box center [1049, 509] width 95 height 10
click at [1175, 246] on div at bounding box center [1245, 249] width 320 height 24
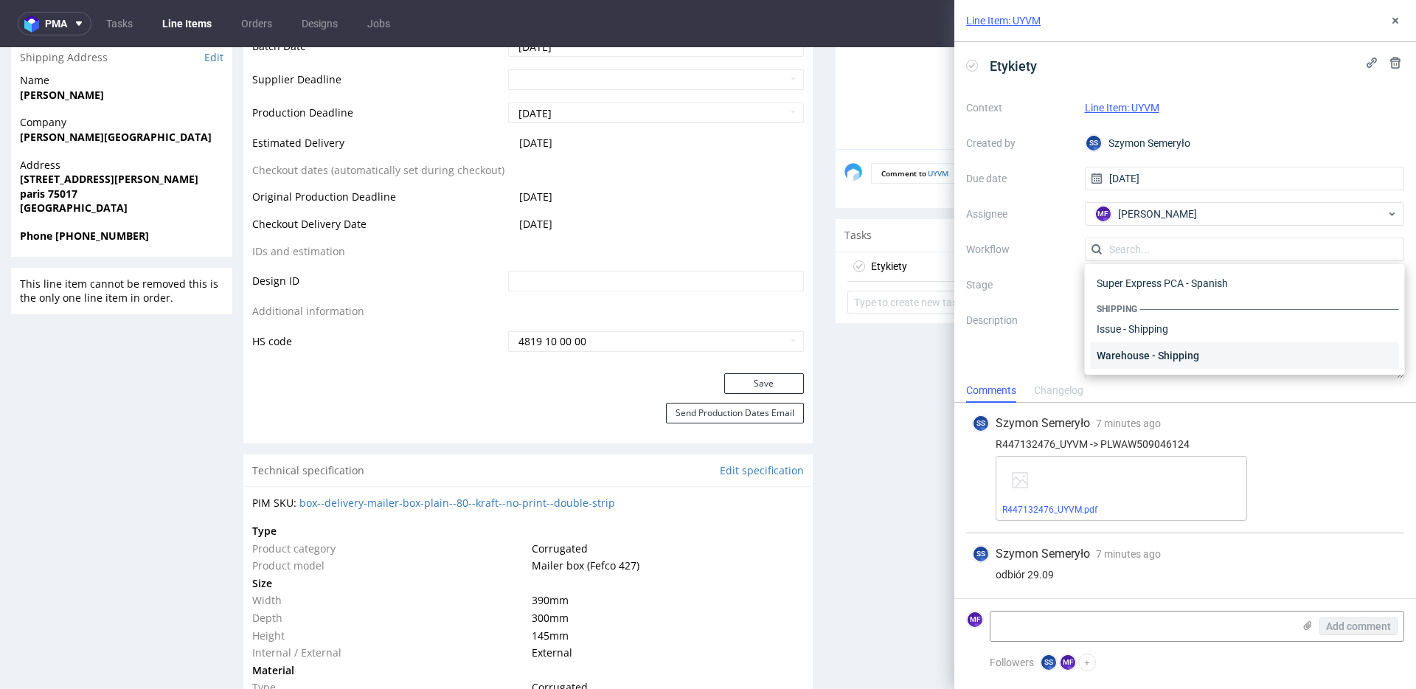
click at [1170, 351] on div "Warehouse - Shipping" at bounding box center [1245, 355] width 308 height 27
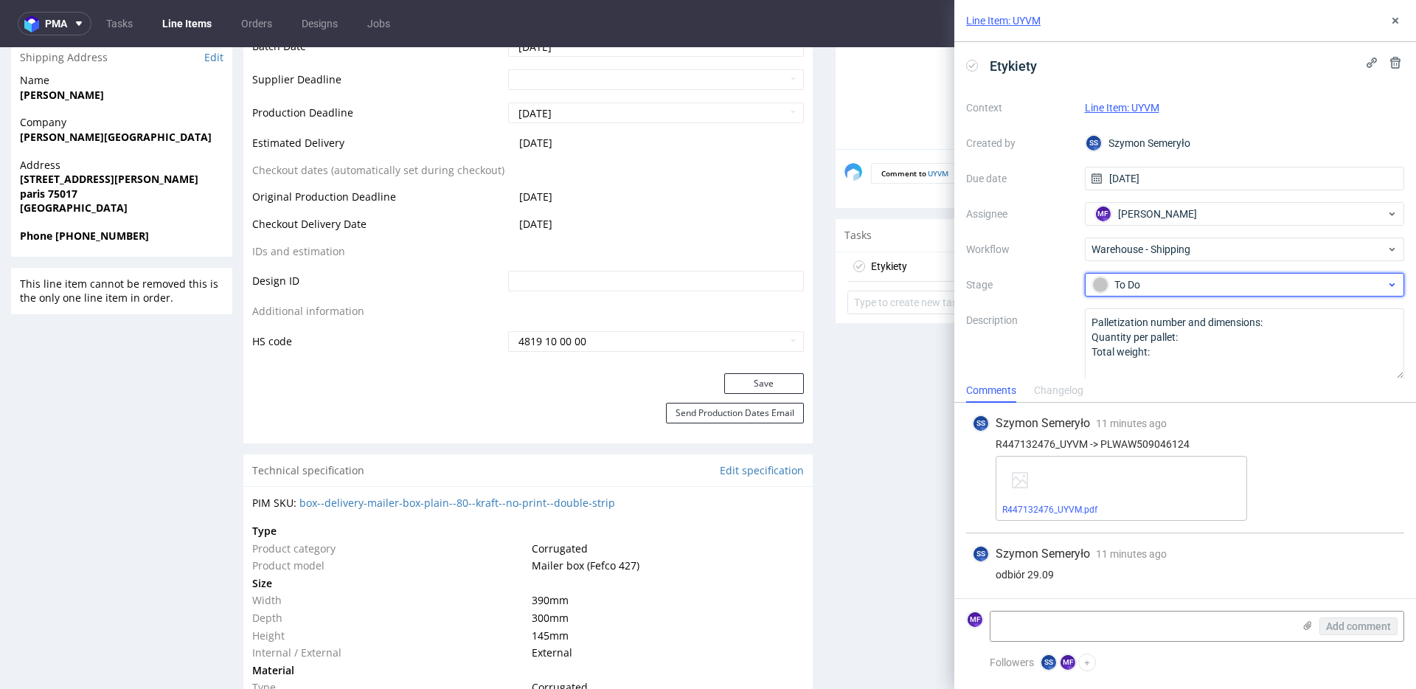
click at [1159, 285] on div "To Do" at bounding box center [1238, 284] width 293 height 16
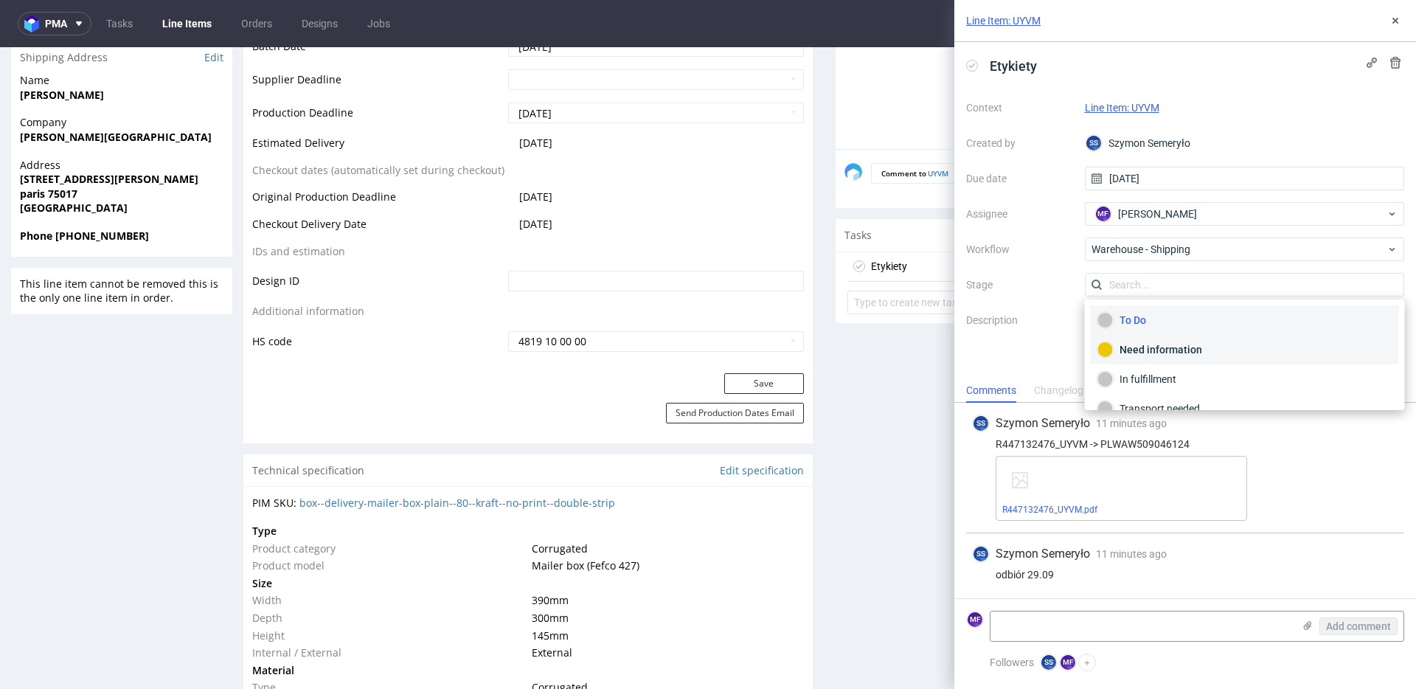
scroll to position [78, 0]
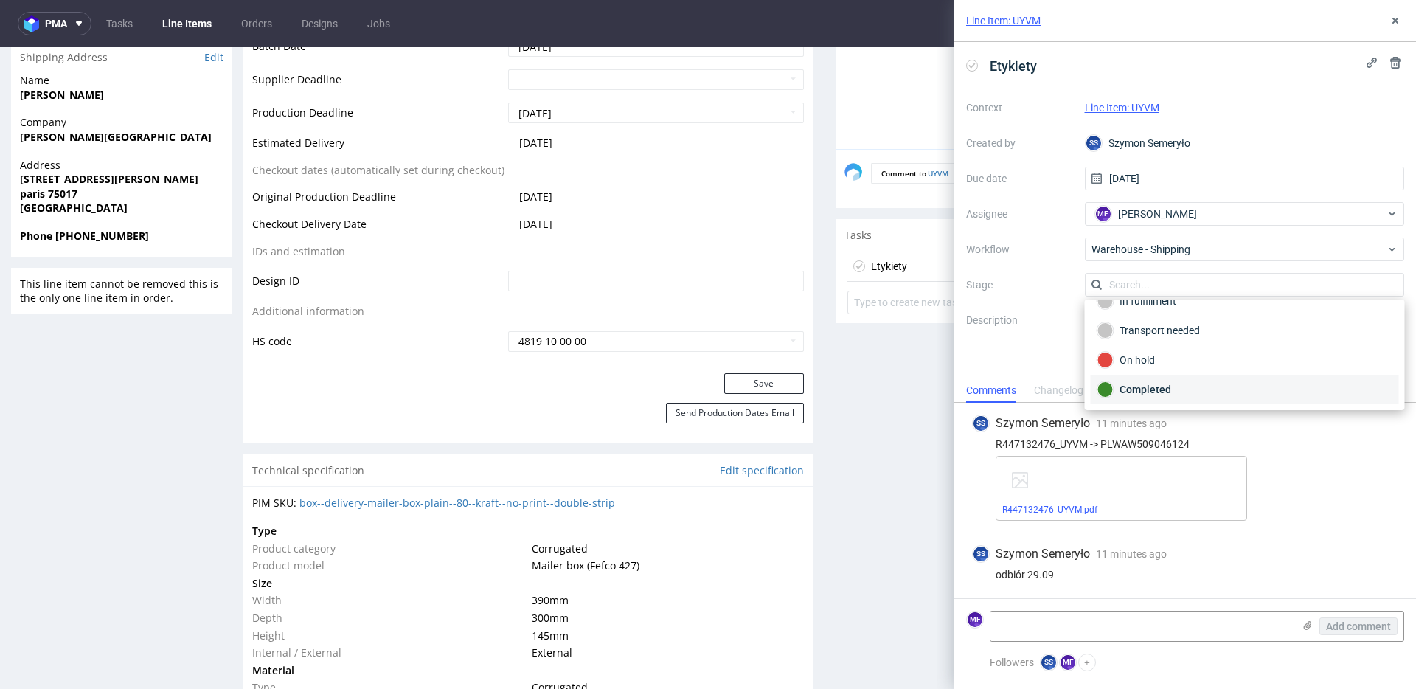
click at [1164, 381] on div "Completed" at bounding box center [1244, 389] width 295 height 16
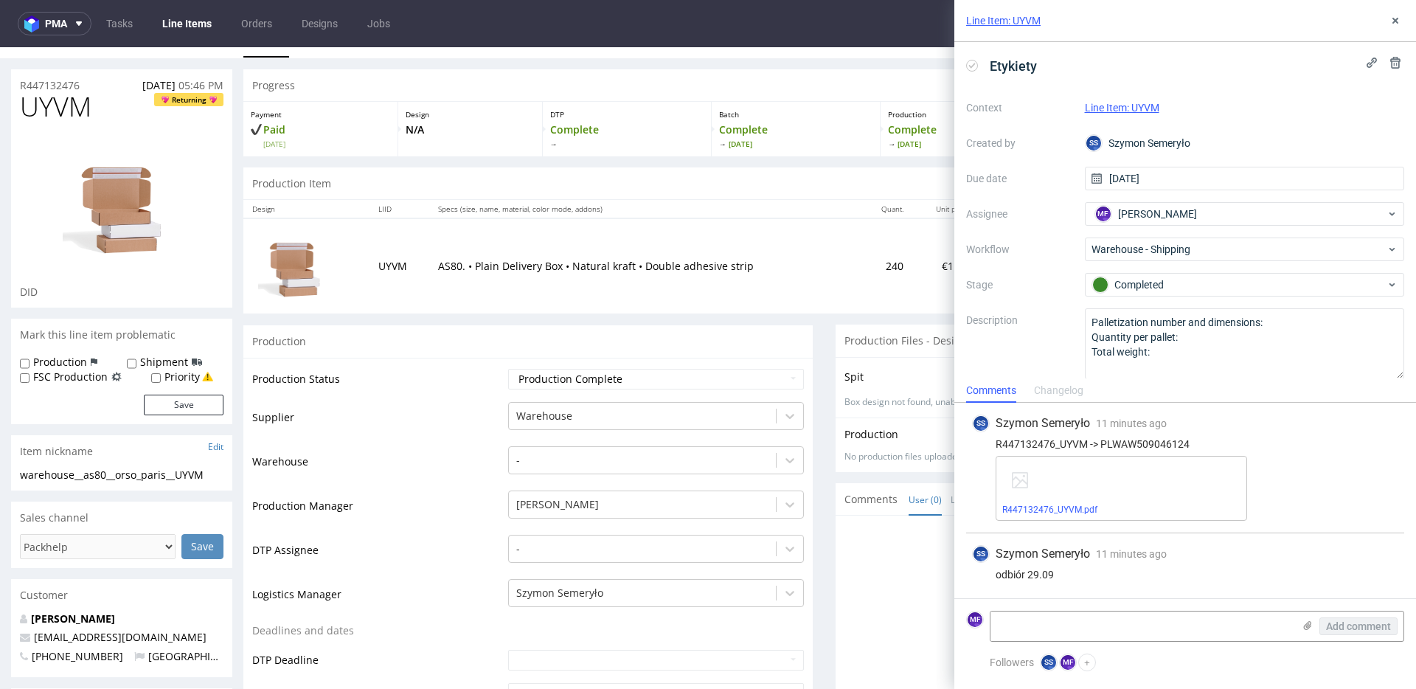
scroll to position [0, 0]
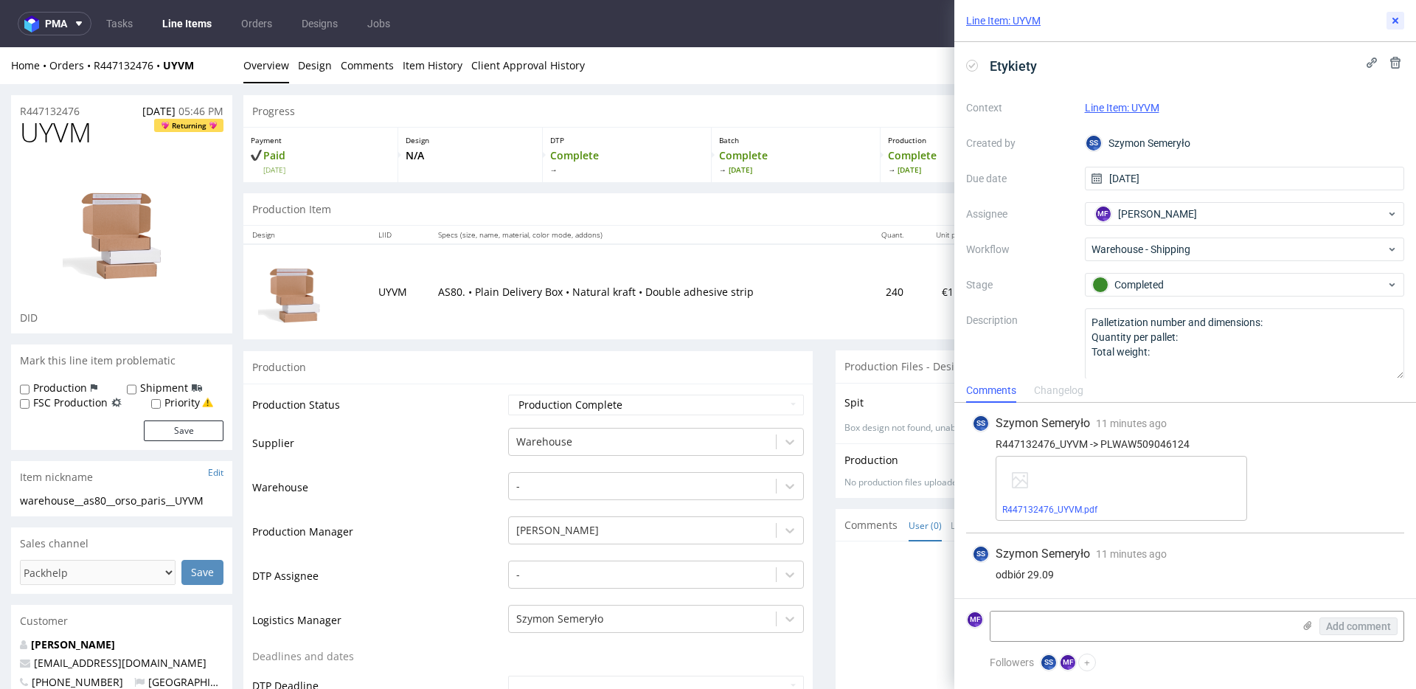
drag, startPoint x: 1401, startPoint y: 22, endPoint x: 1364, endPoint y: 42, distance: 41.9
click at [1399, 22] on button at bounding box center [1395, 21] width 18 height 18
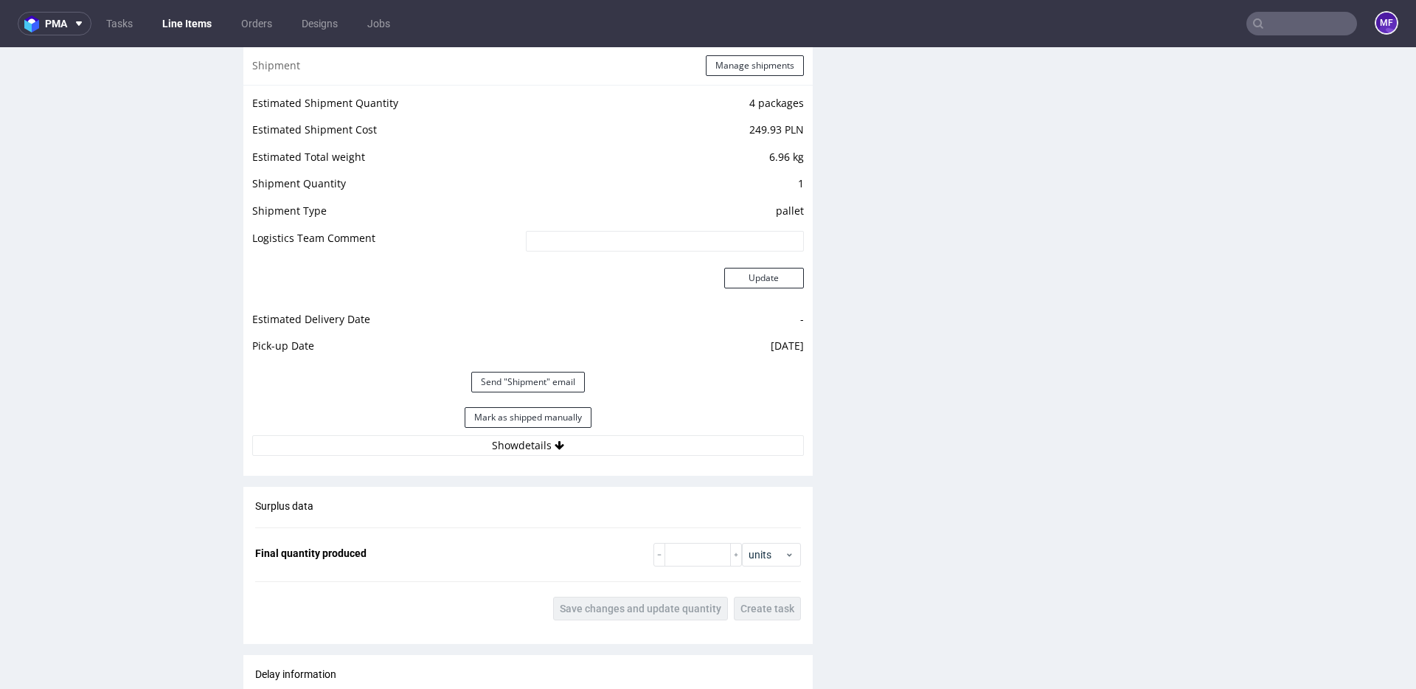
scroll to position [1528, 0]
click at [560, 416] on button "Mark as shipped manually" at bounding box center [528, 414] width 127 height 21
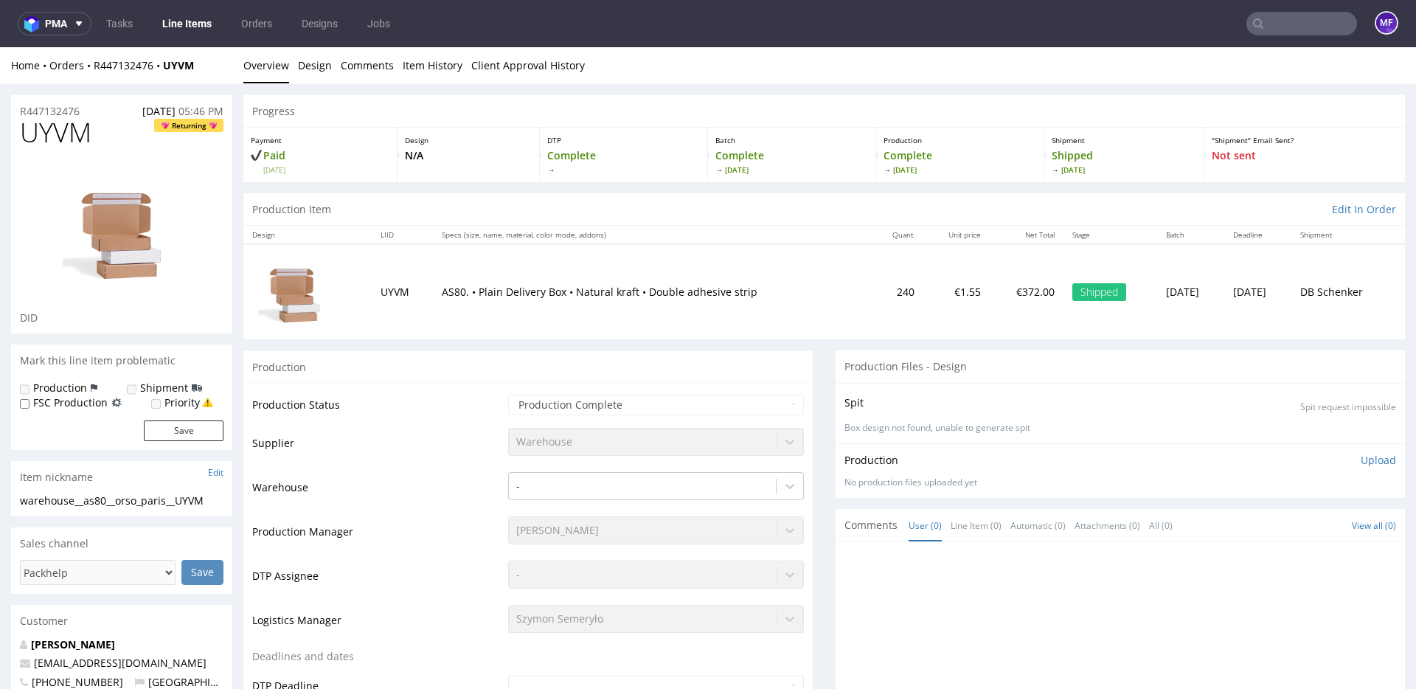
scroll to position [4, 0]
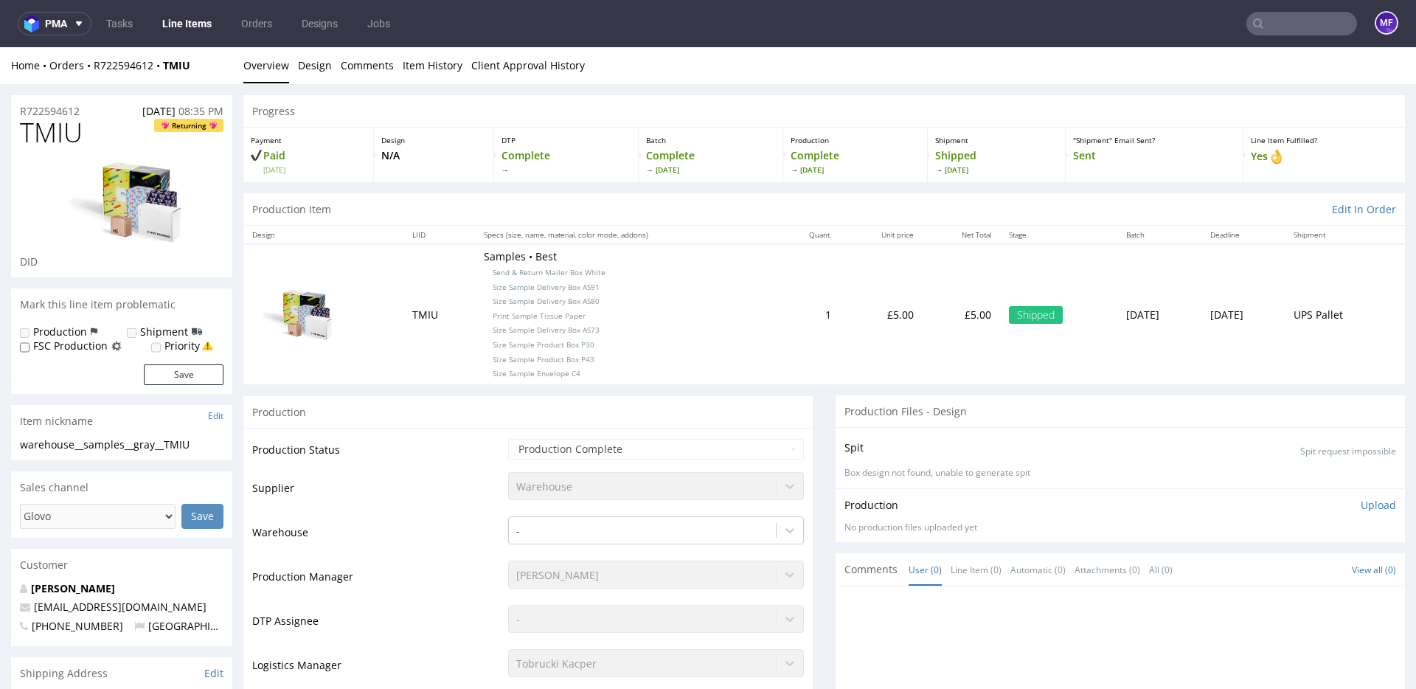
click at [201, 23] on link "Line Items" at bounding box center [186, 24] width 67 height 24
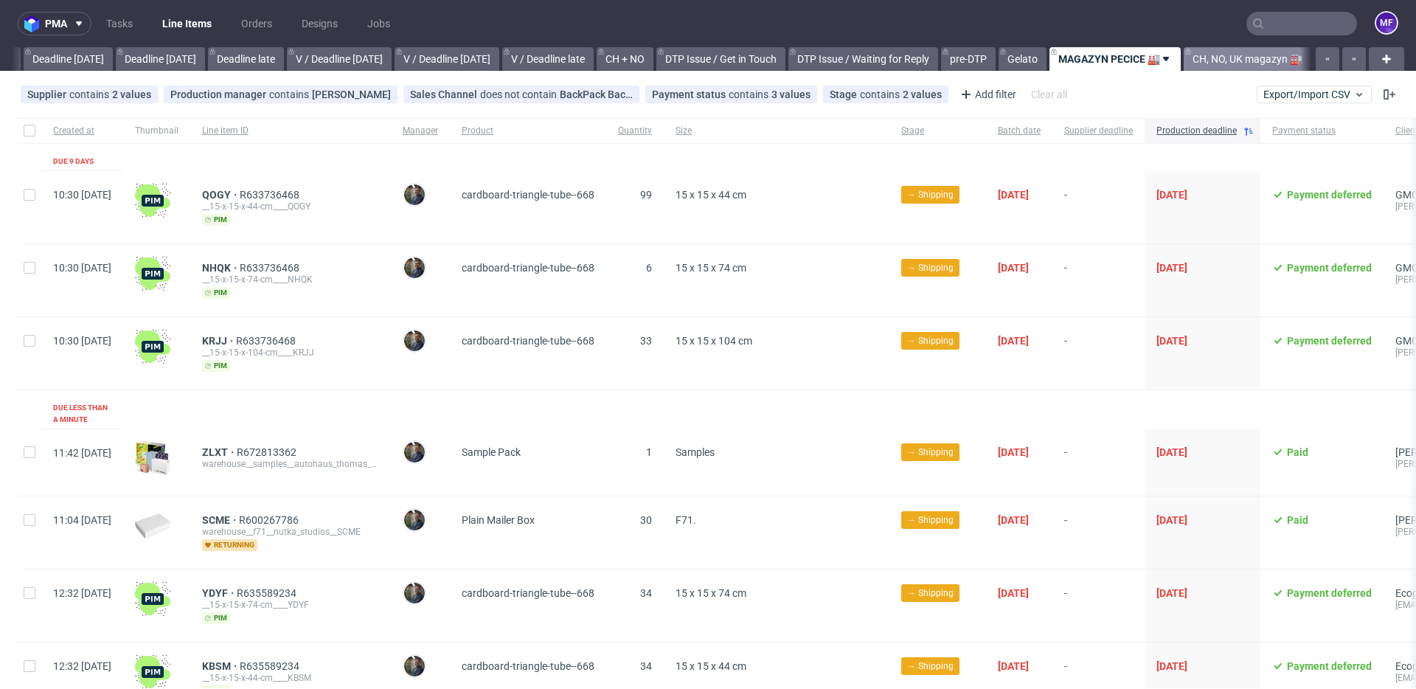
click at [1208, 70] on link "CH, NO, UK magazyn 🏭" at bounding box center [1247, 59] width 128 height 24
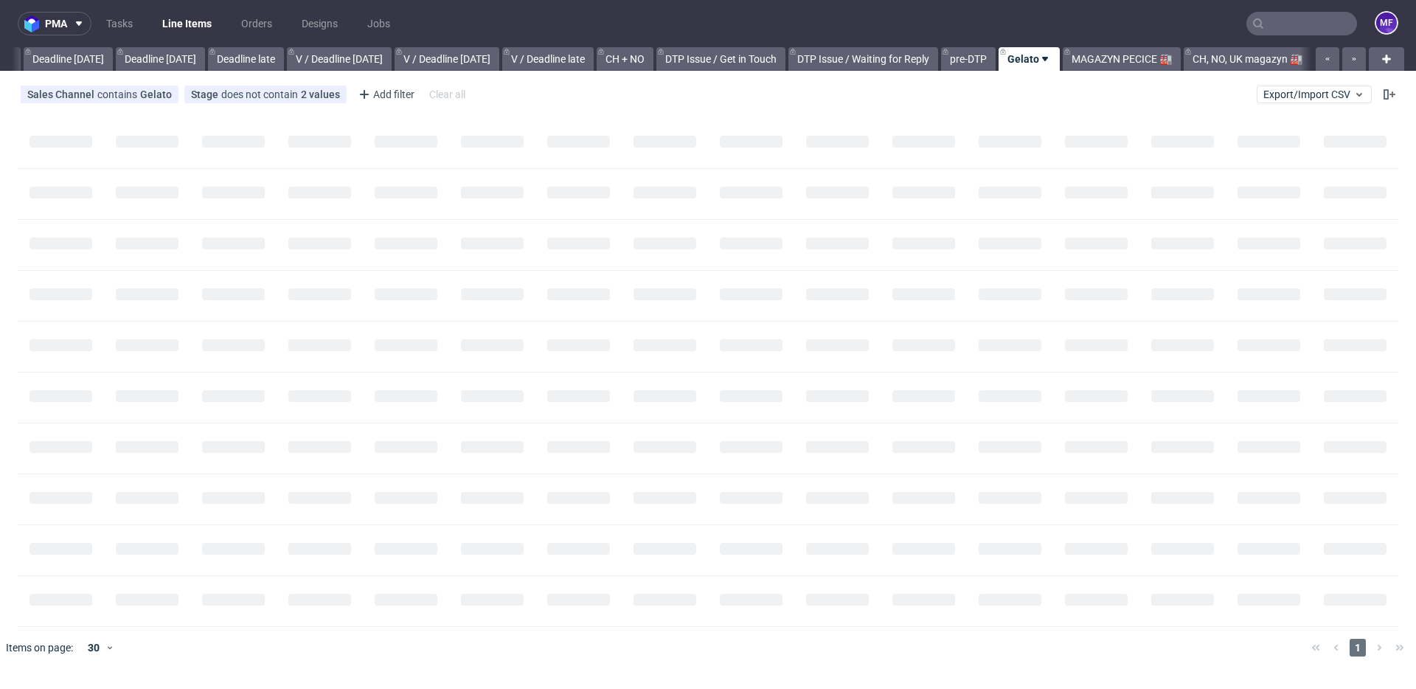
scroll to position [0, 1576]
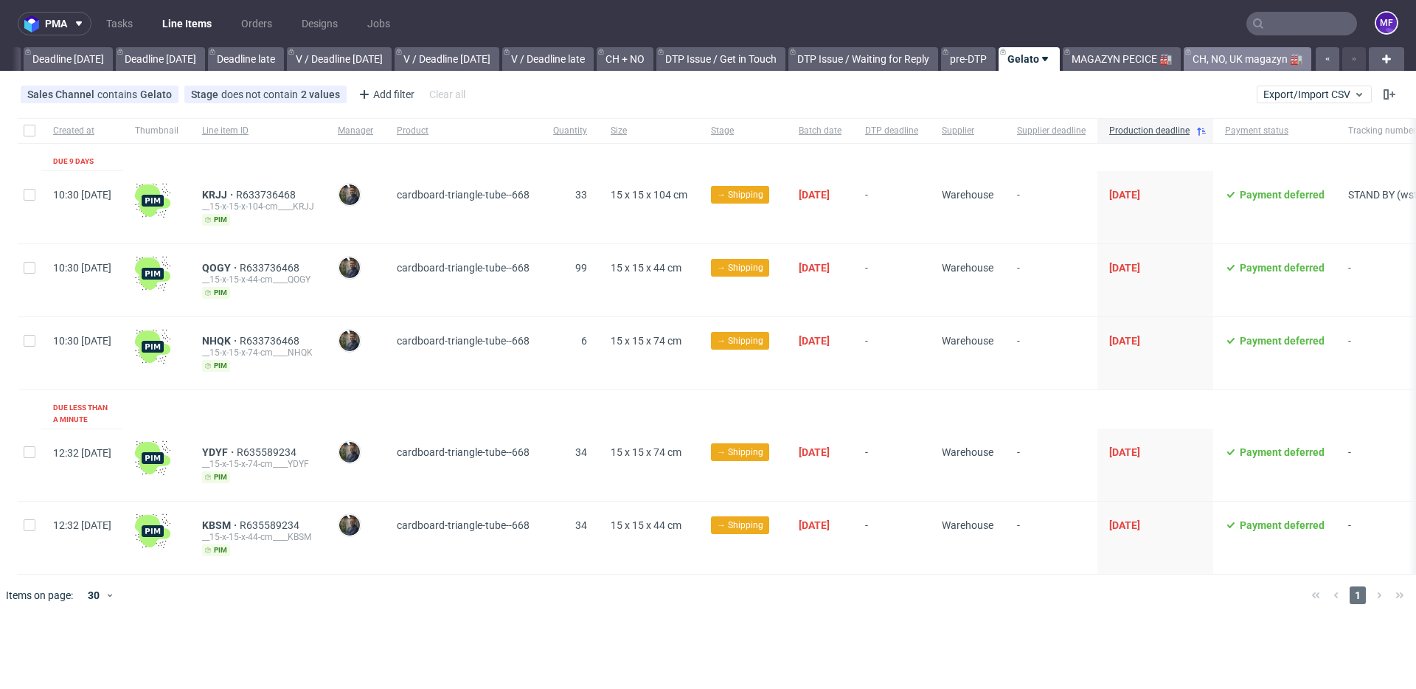
click at [1218, 63] on link "CH, NO, UK magazyn 🏭" at bounding box center [1247, 59] width 128 height 24
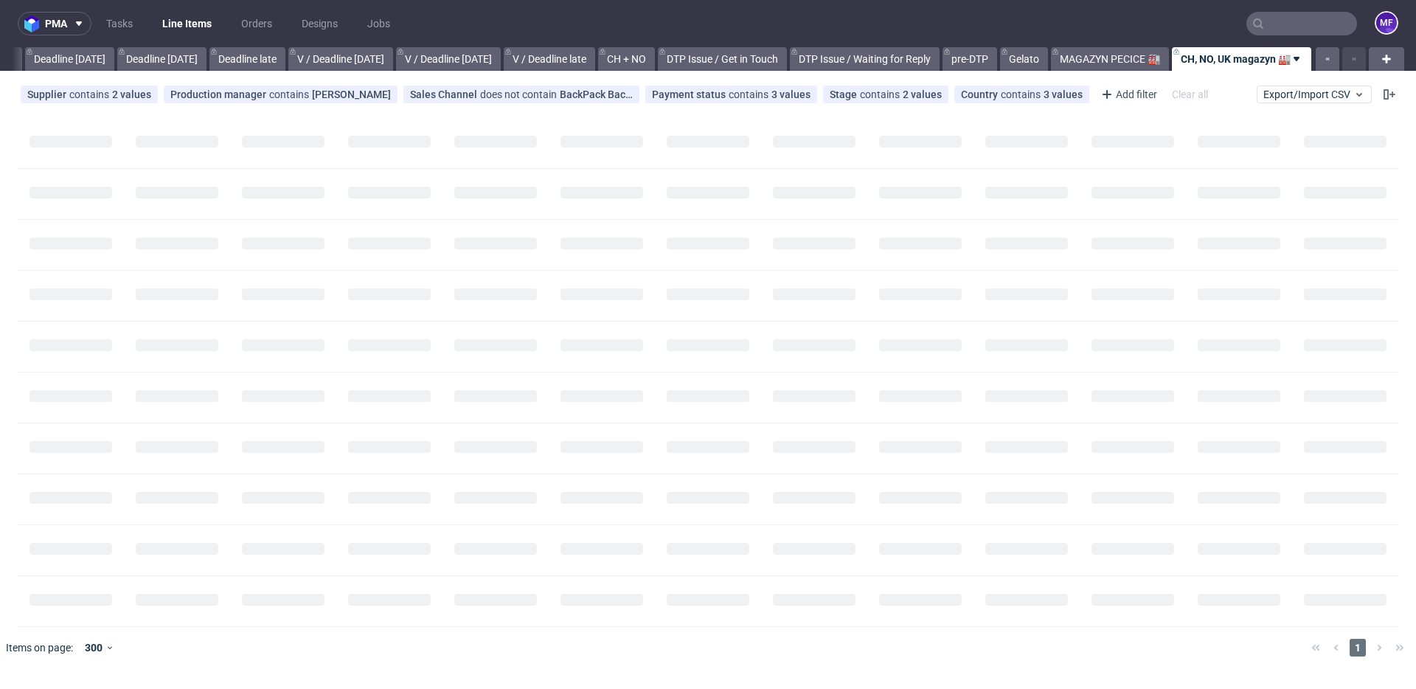
scroll to position [0, 1576]
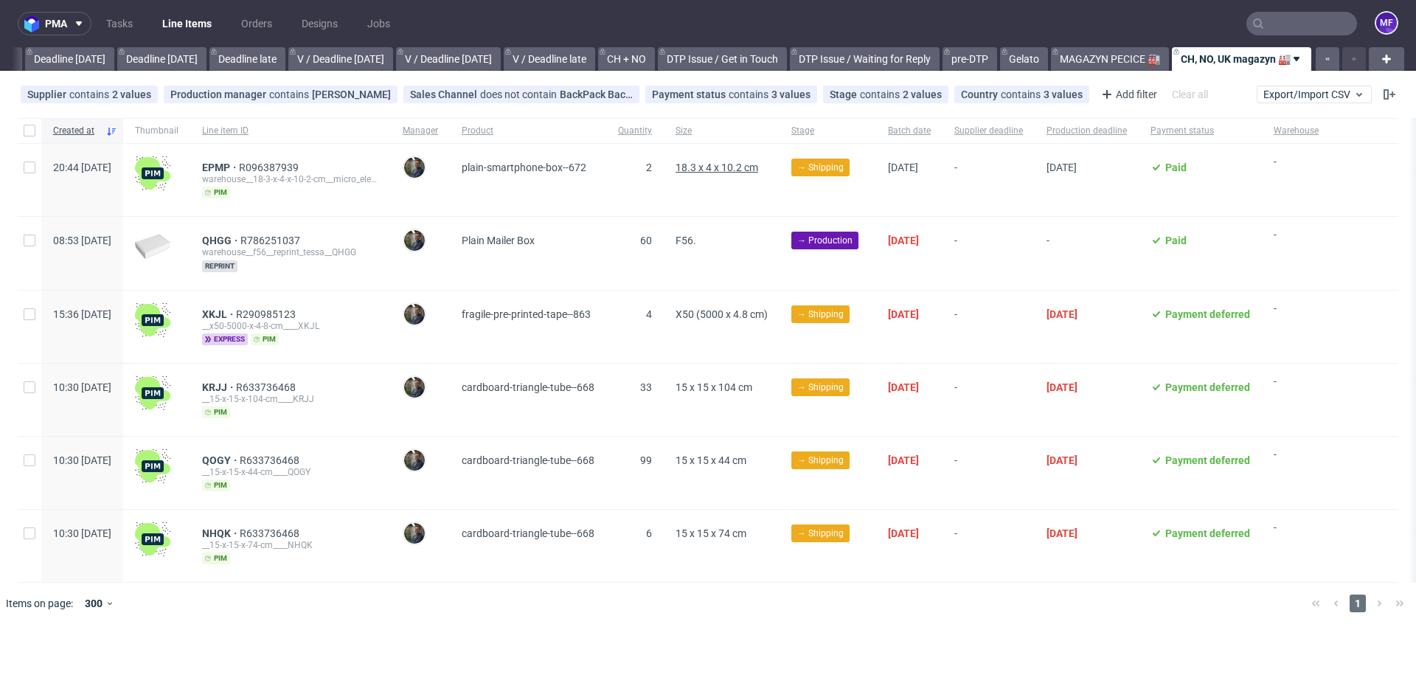
click at [730, 168] on span "18.3 x 4 x 10.2 cm" at bounding box center [716, 167] width 83 height 12
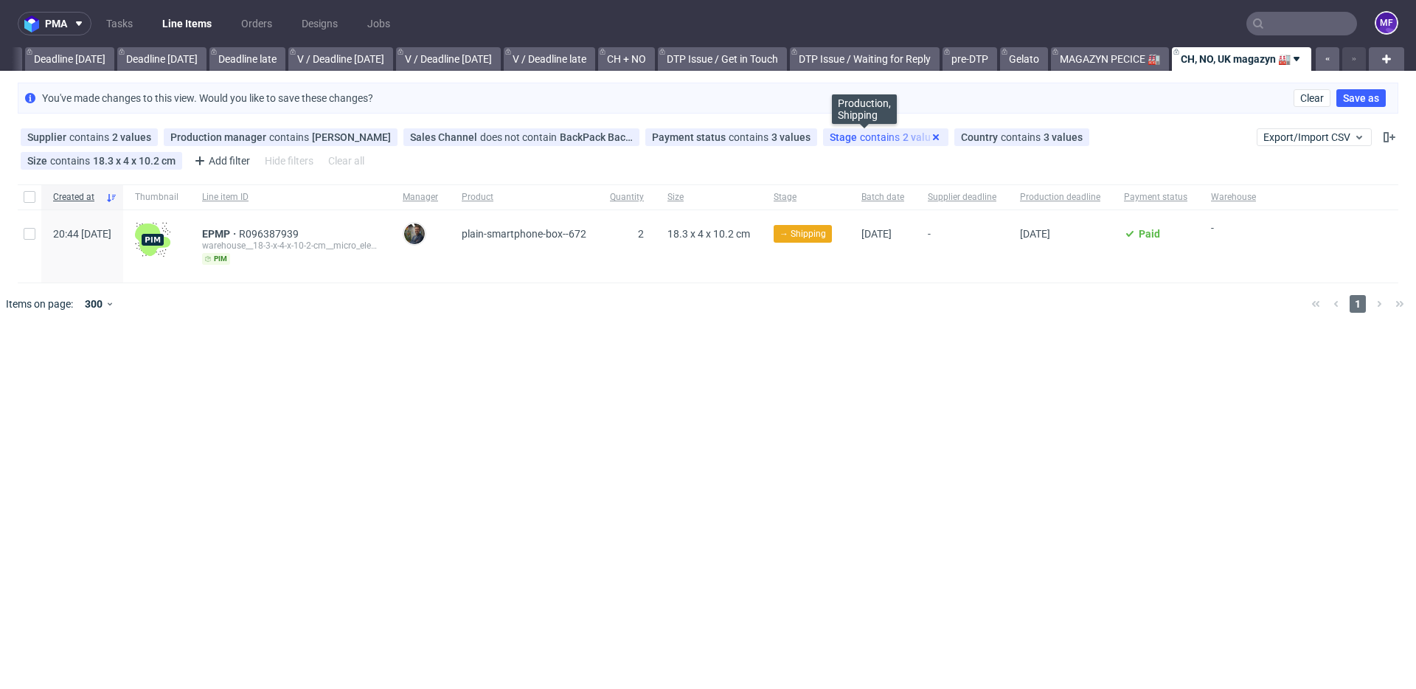
click at [933, 134] on use at bounding box center [936, 137] width 6 height 6
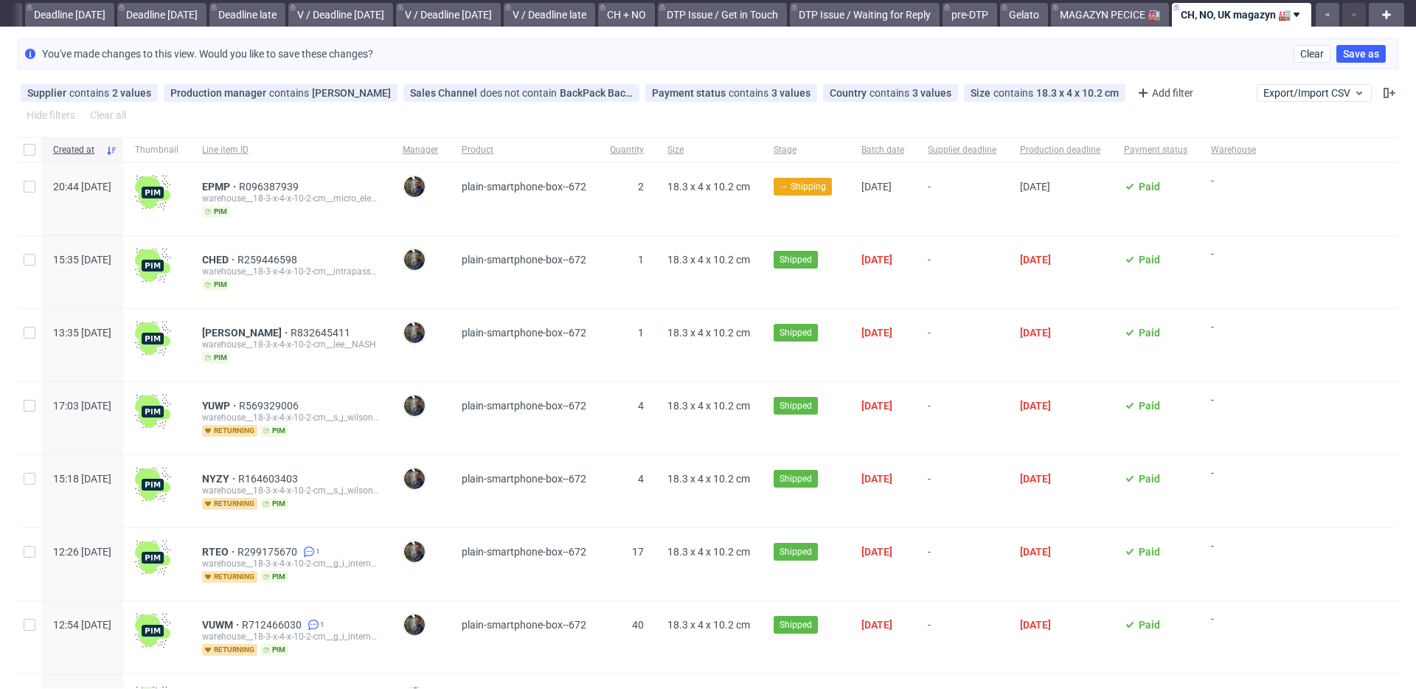
scroll to position [46, 0]
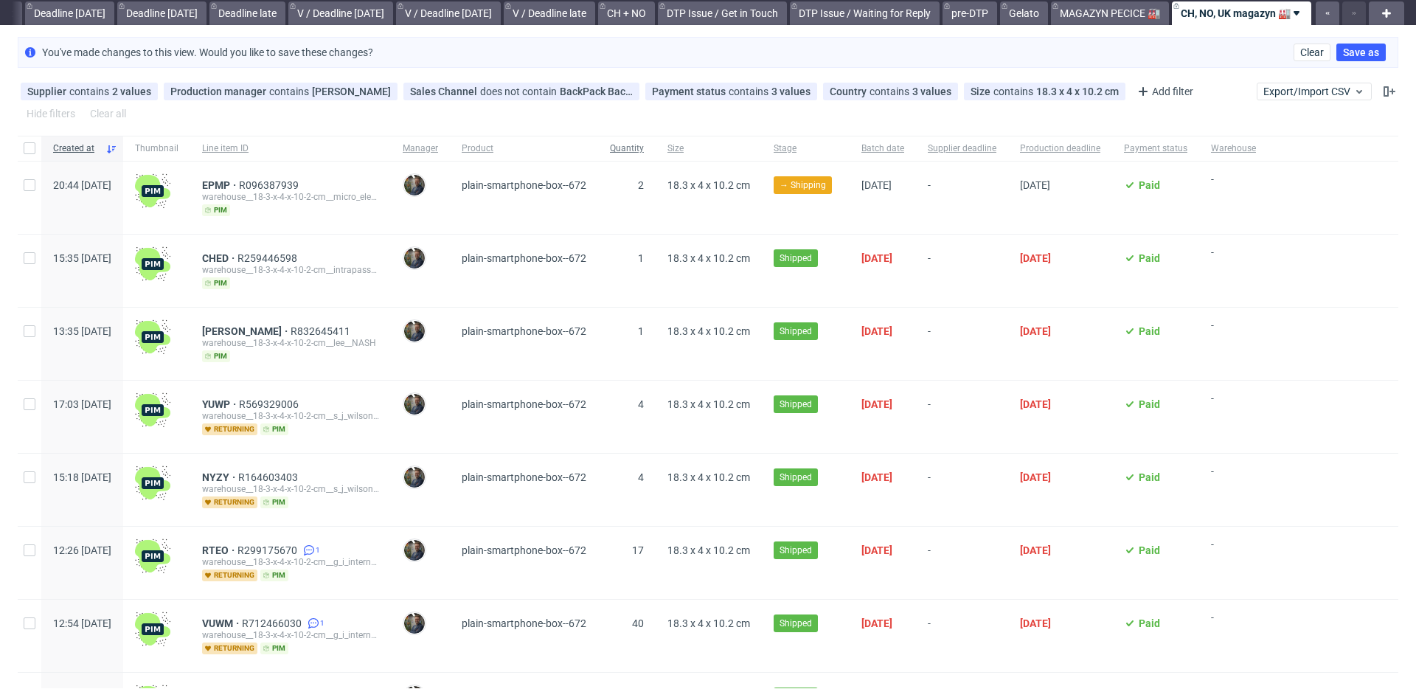
click at [655, 147] on div "Quantity" at bounding box center [627, 148] width 58 height 25
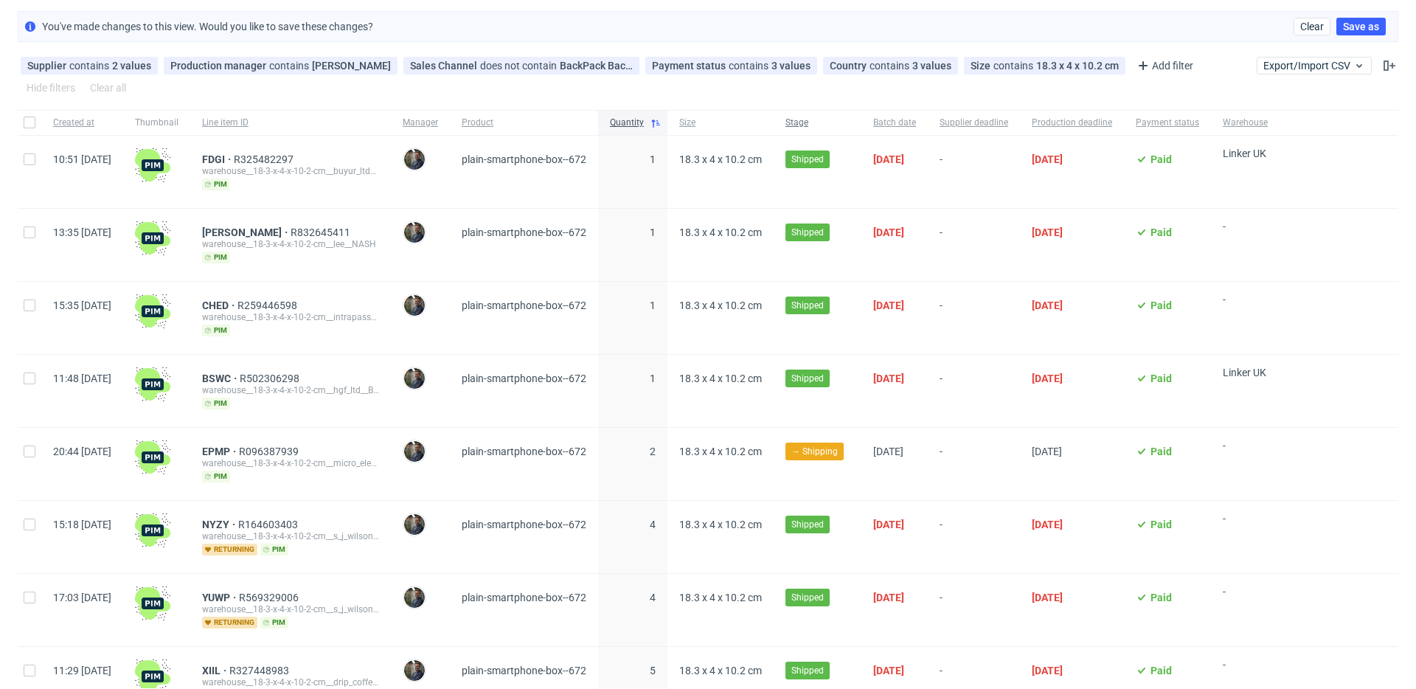
scroll to position [75, 0]
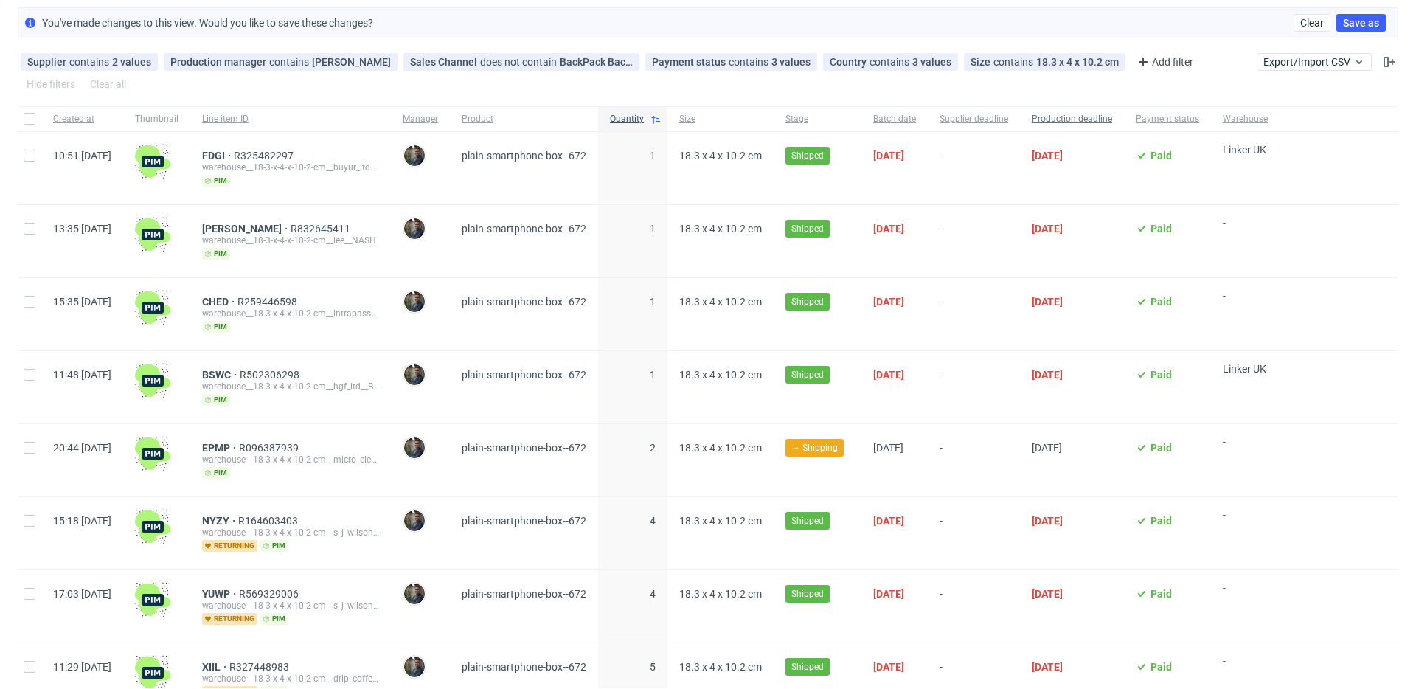
click at [1112, 119] on span "Production deadline" at bounding box center [1072, 119] width 80 height 13
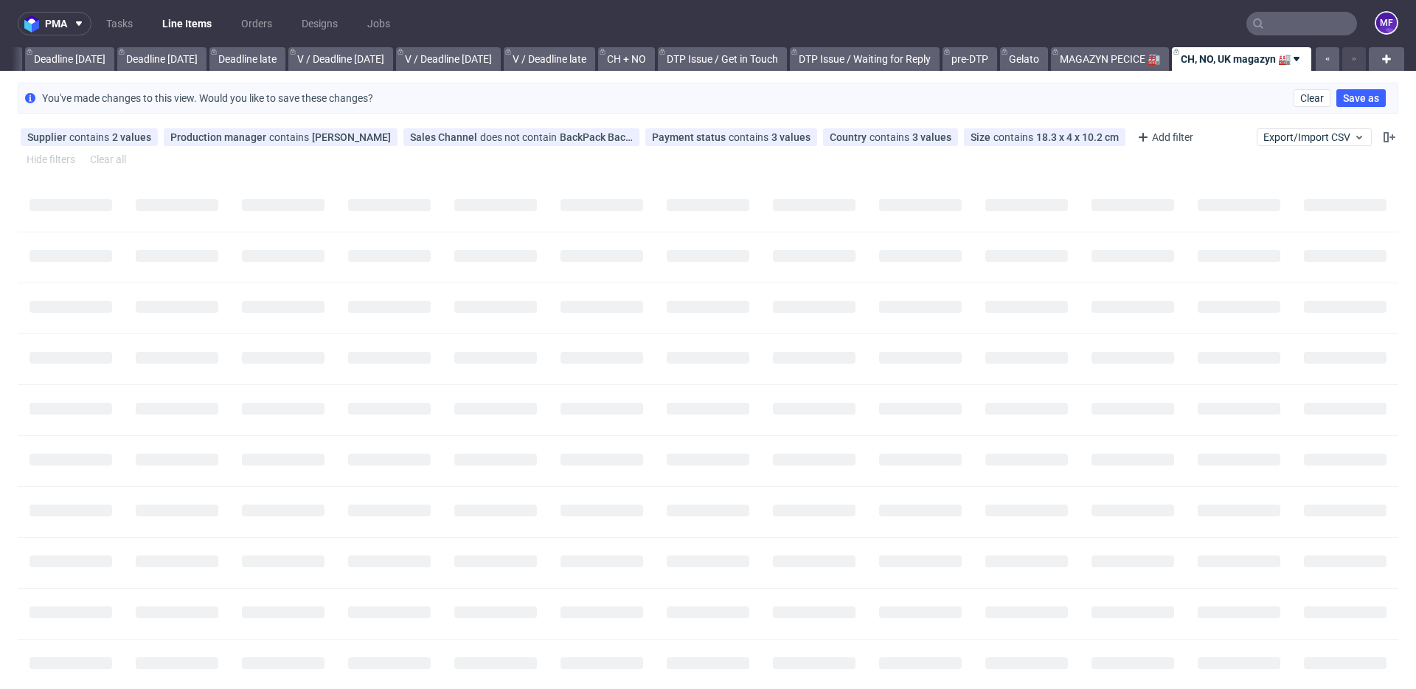
scroll to position [0, 1588]
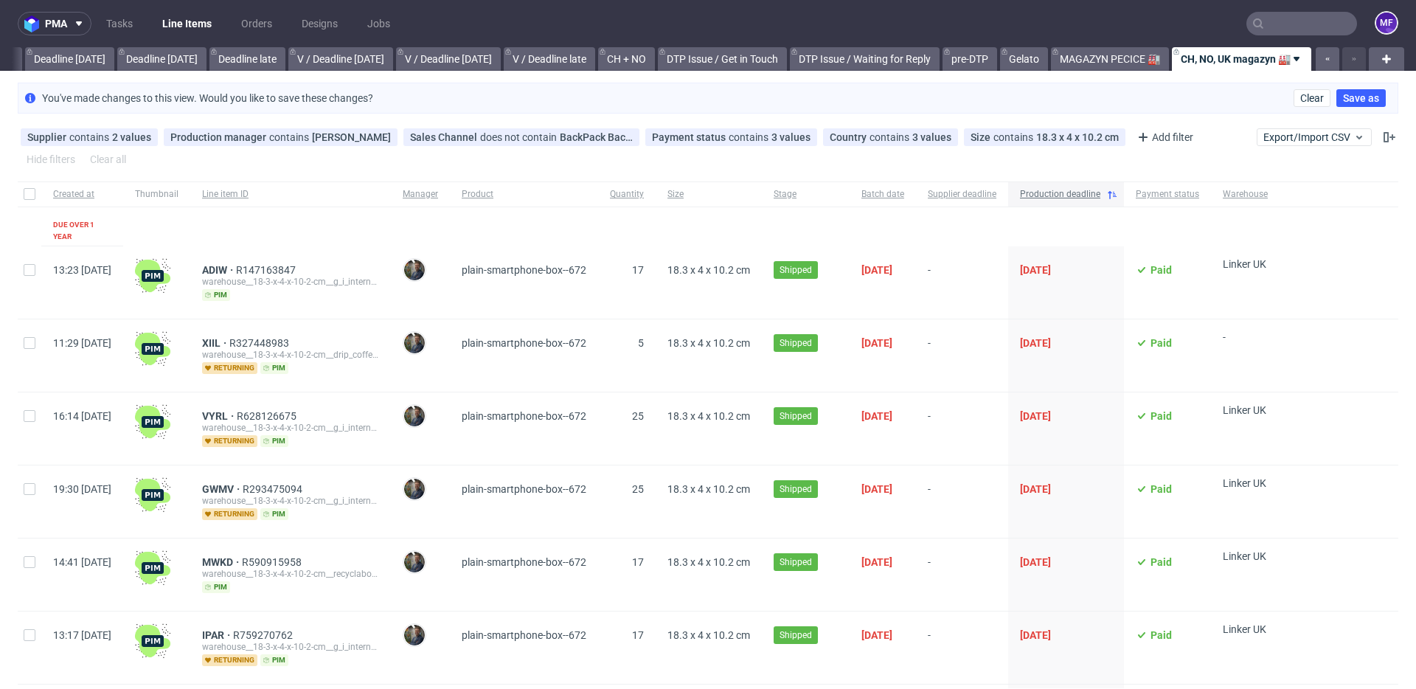
click at [1096, 192] on span "Production deadline" at bounding box center [1060, 194] width 80 height 13
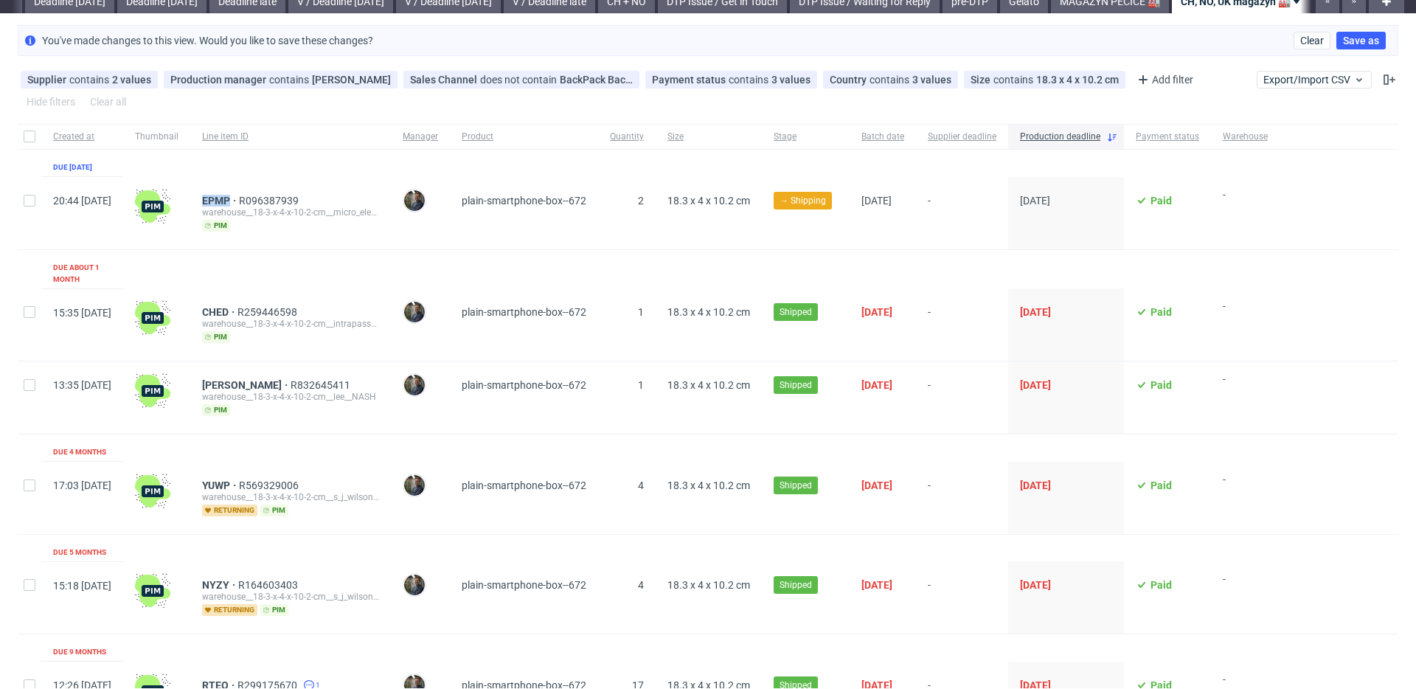
scroll to position [66, 0]
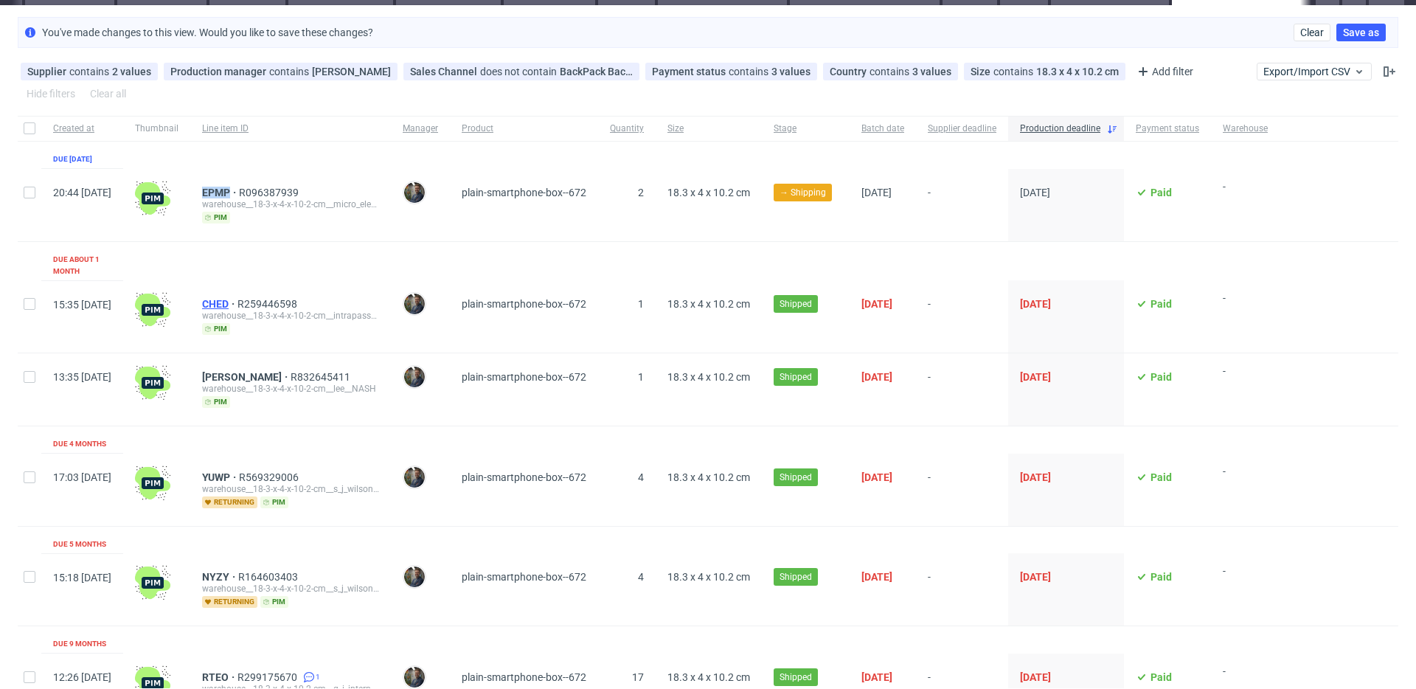
click at [237, 298] on span "CHED" at bounding box center [219, 304] width 35 height 12
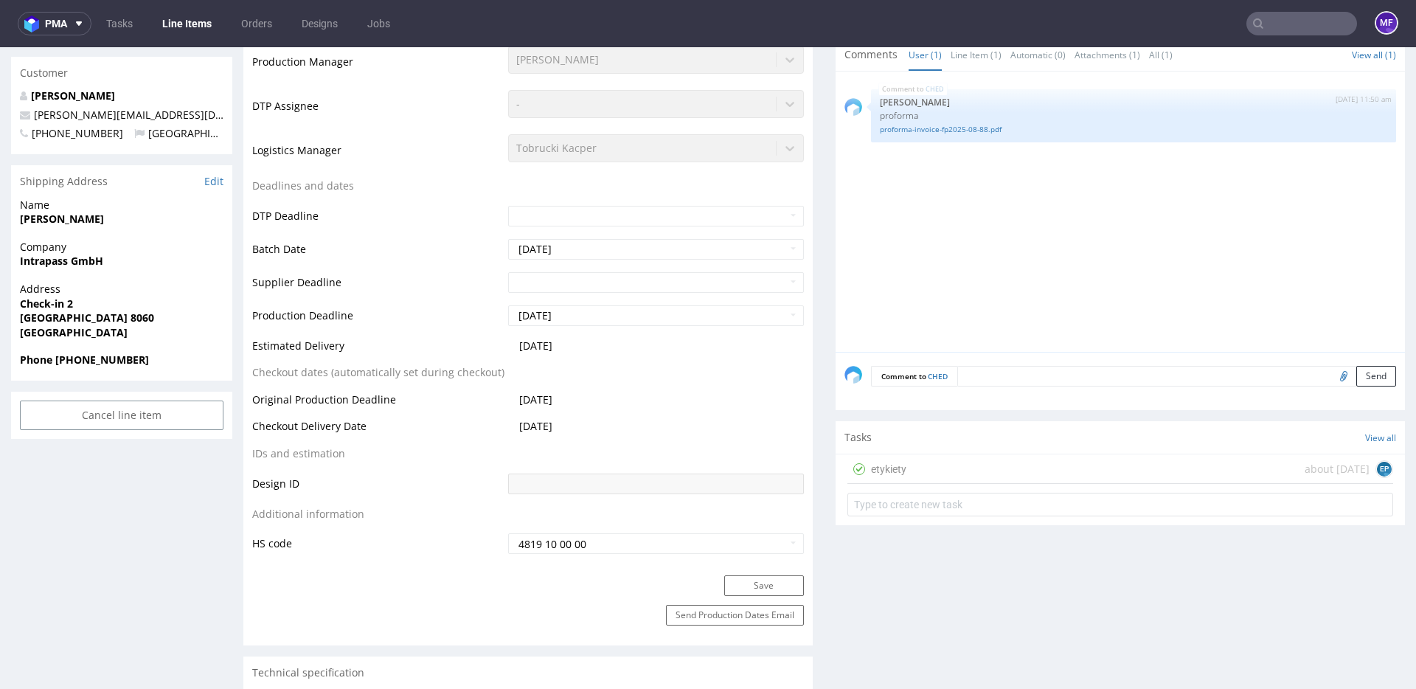
scroll to position [400, 0]
click at [922, 471] on div "etykiety about 1 month ago EP" at bounding box center [1120, 471] width 546 height 29
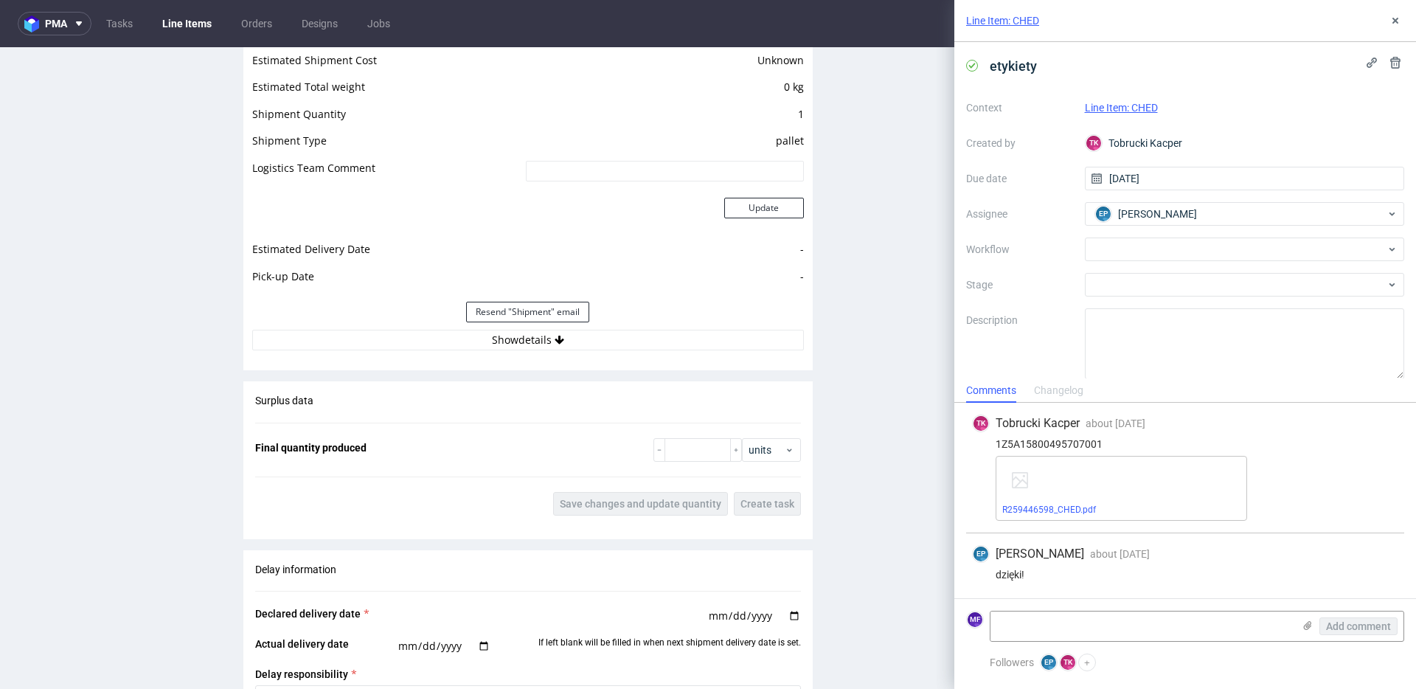
scroll to position [1259, 0]
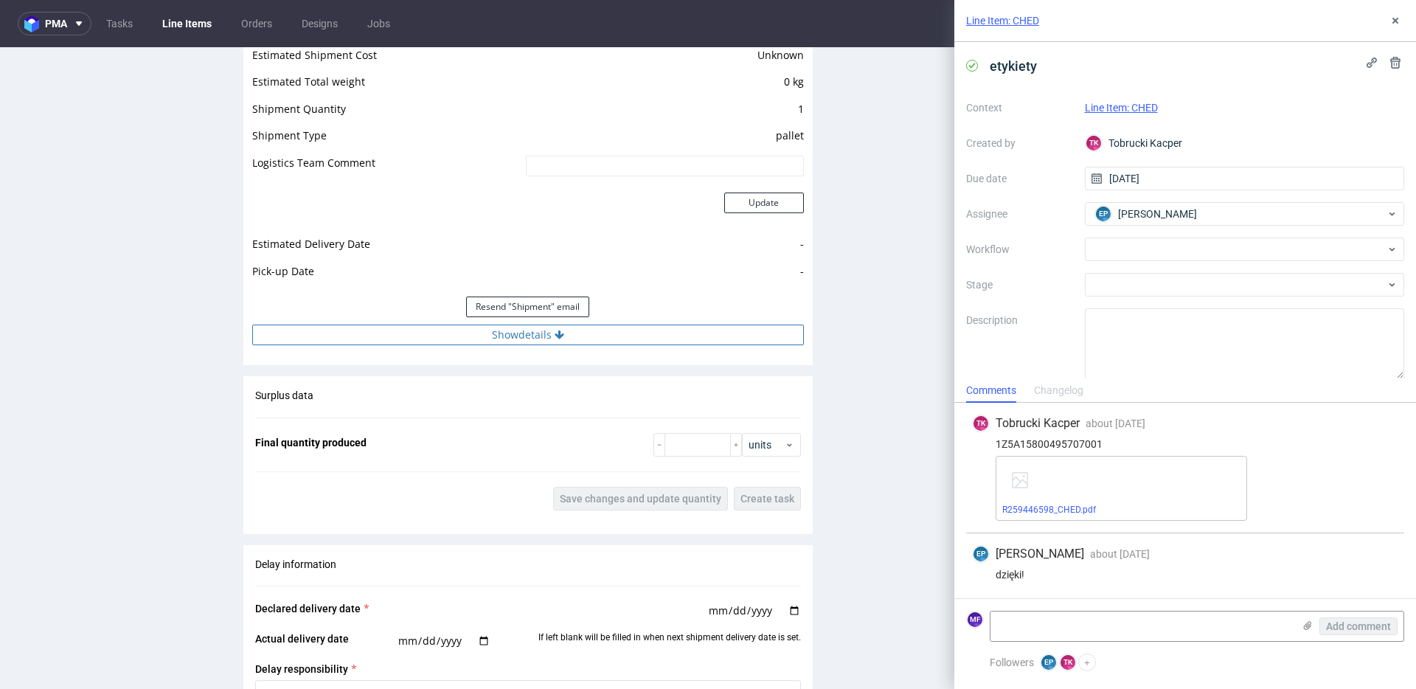
click at [512, 327] on button "Show details" at bounding box center [528, 334] width 552 height 21
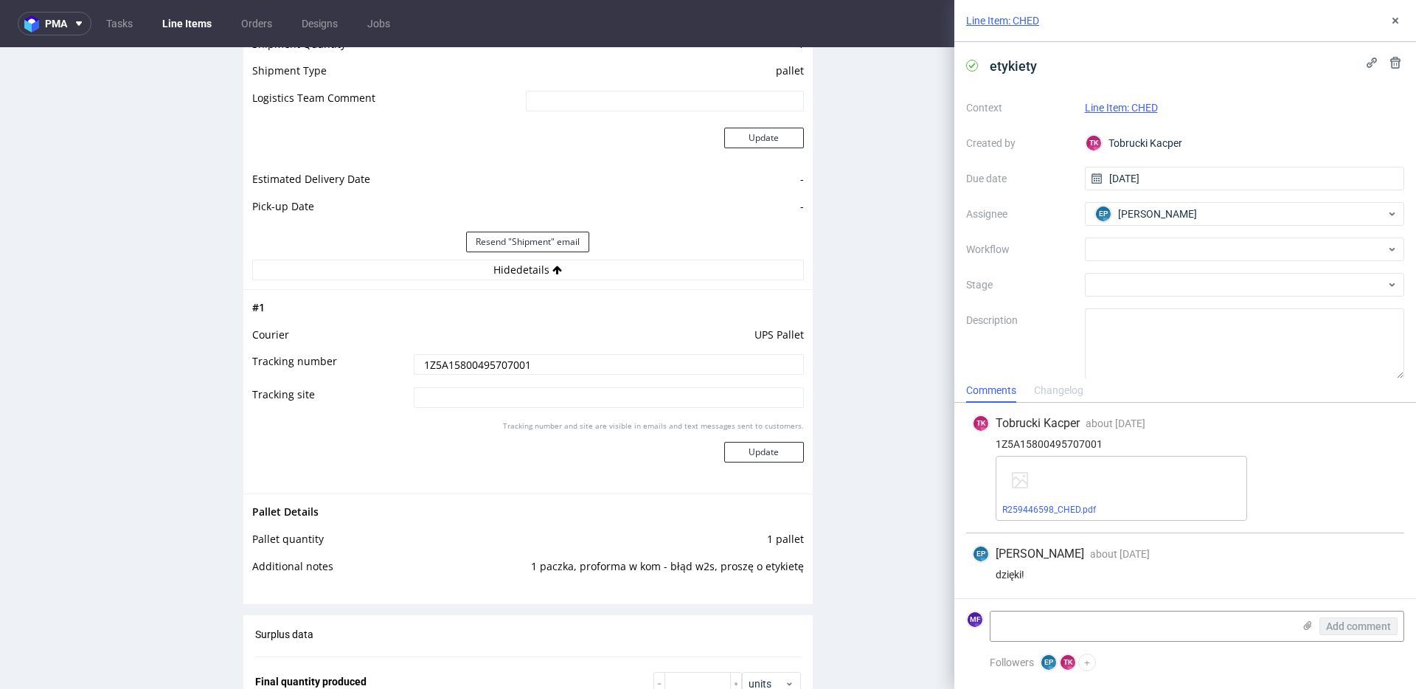
scroll to position [1324, 0]
click at [1395, 19] on icon at bounding box center [1395, 21] width 12 height 12
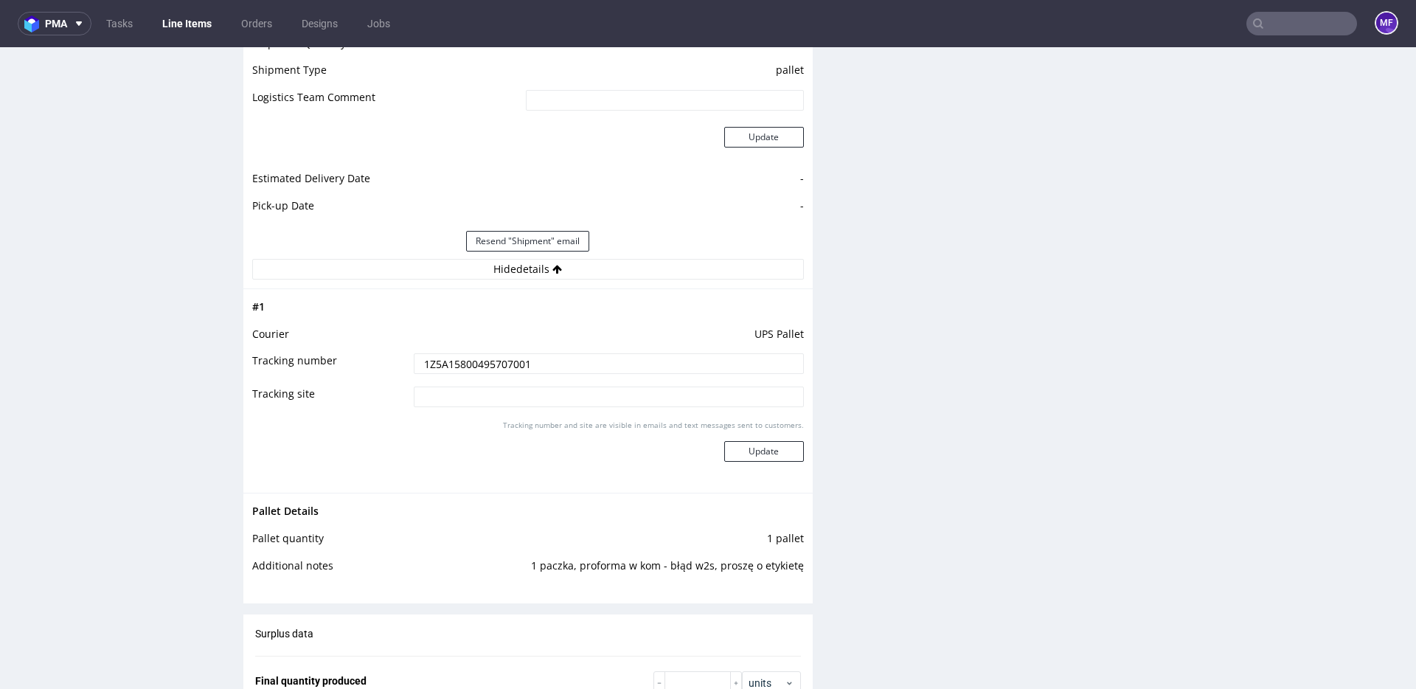
click at [933, 422] on div "Production Files - Design Spit Spit request impossible Box design not found, un…" at bounding box center [1119, 151] width 569 height 2386
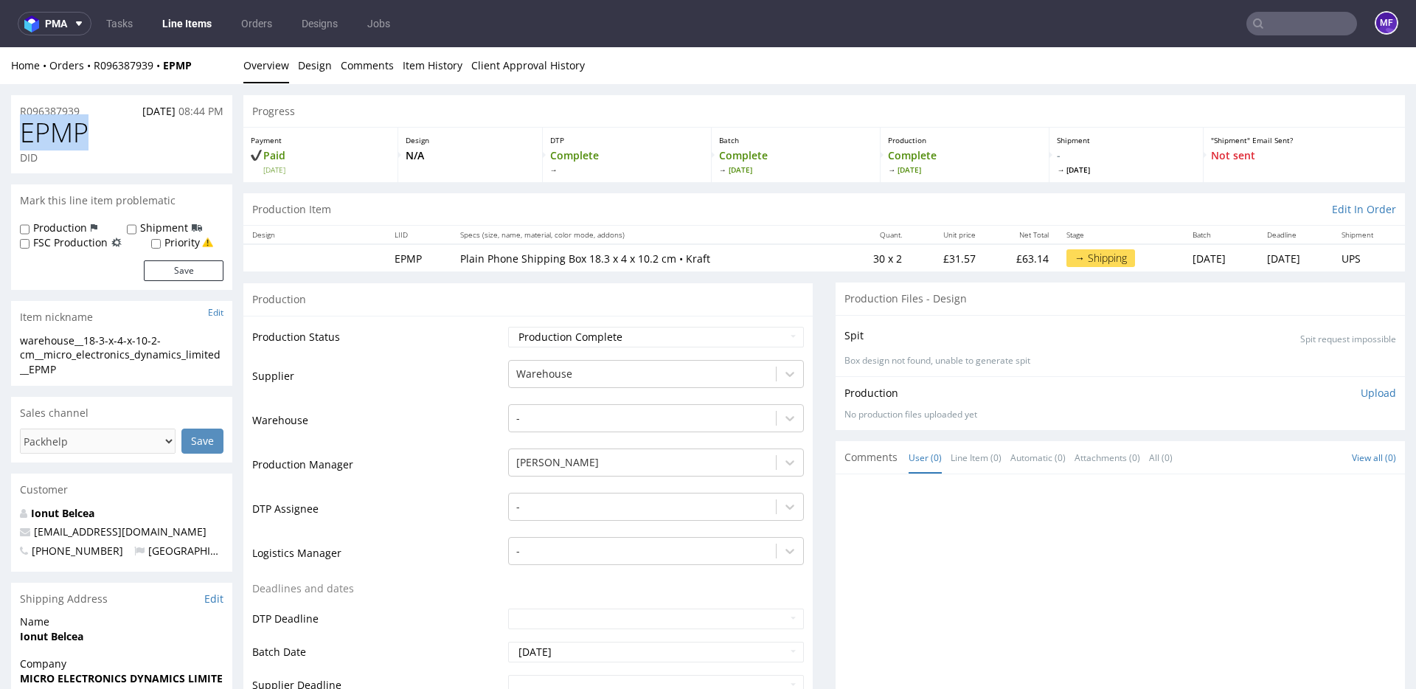
drag, startPoint x: 90, startPoint y: 127, endPoint x: 15, endPoint y: 133, distance: 75.4
click at [15, 133] on div "EPMP DID" at bounding box center [121, 145] width 221 height 55
copy span "EPMP"
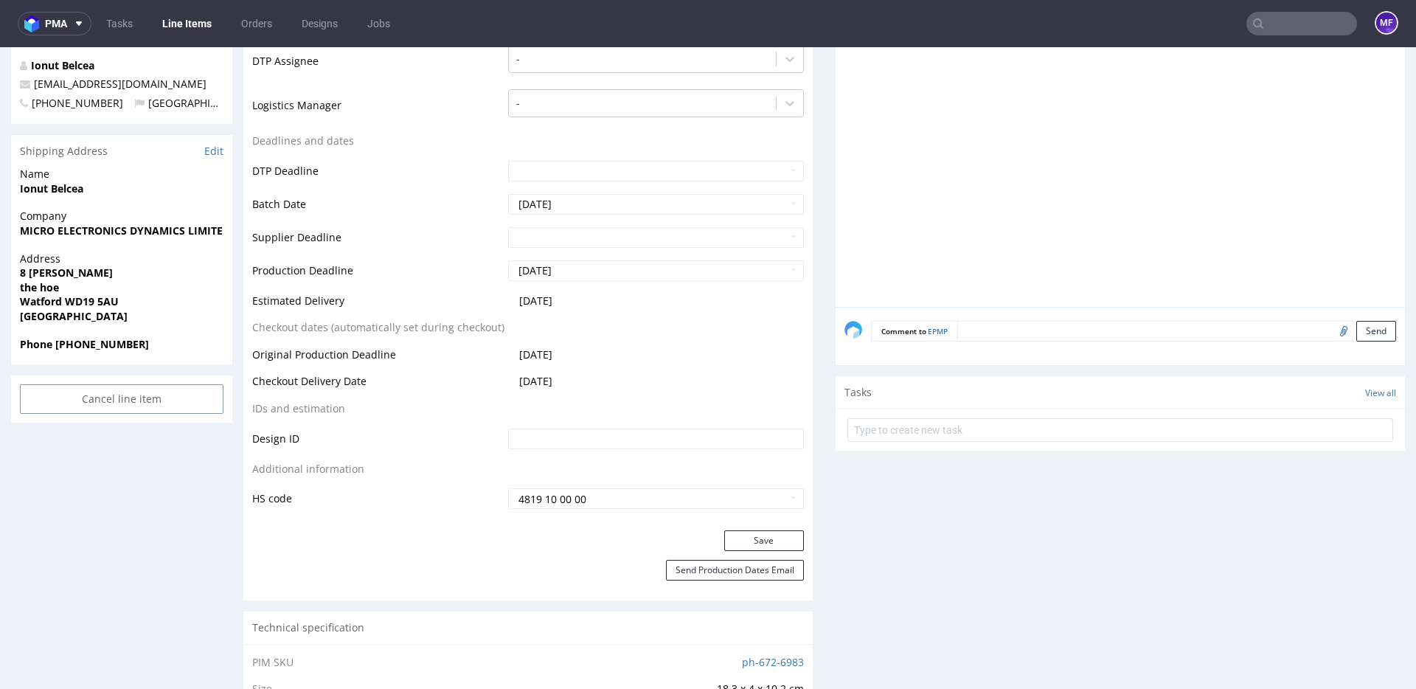
scroll to position [481, 0]
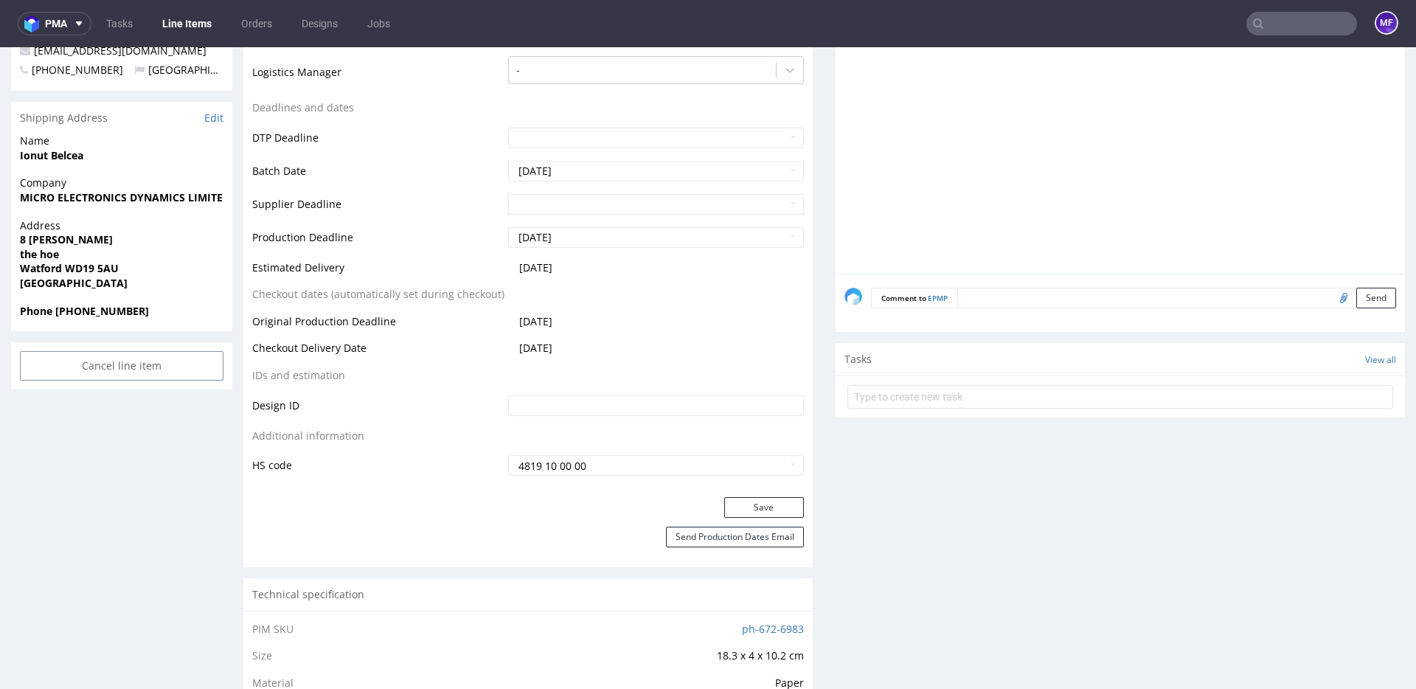
click at [1331, 301] on input "file" at bounding box center [1341, 297] width 21 height 19
type input "C:\fakepath\proforma-invoice-fp2025-09-110.pdf"
click at [1374, 303] on button "Send" at bounding box center [1376, 298] width 40 height 21
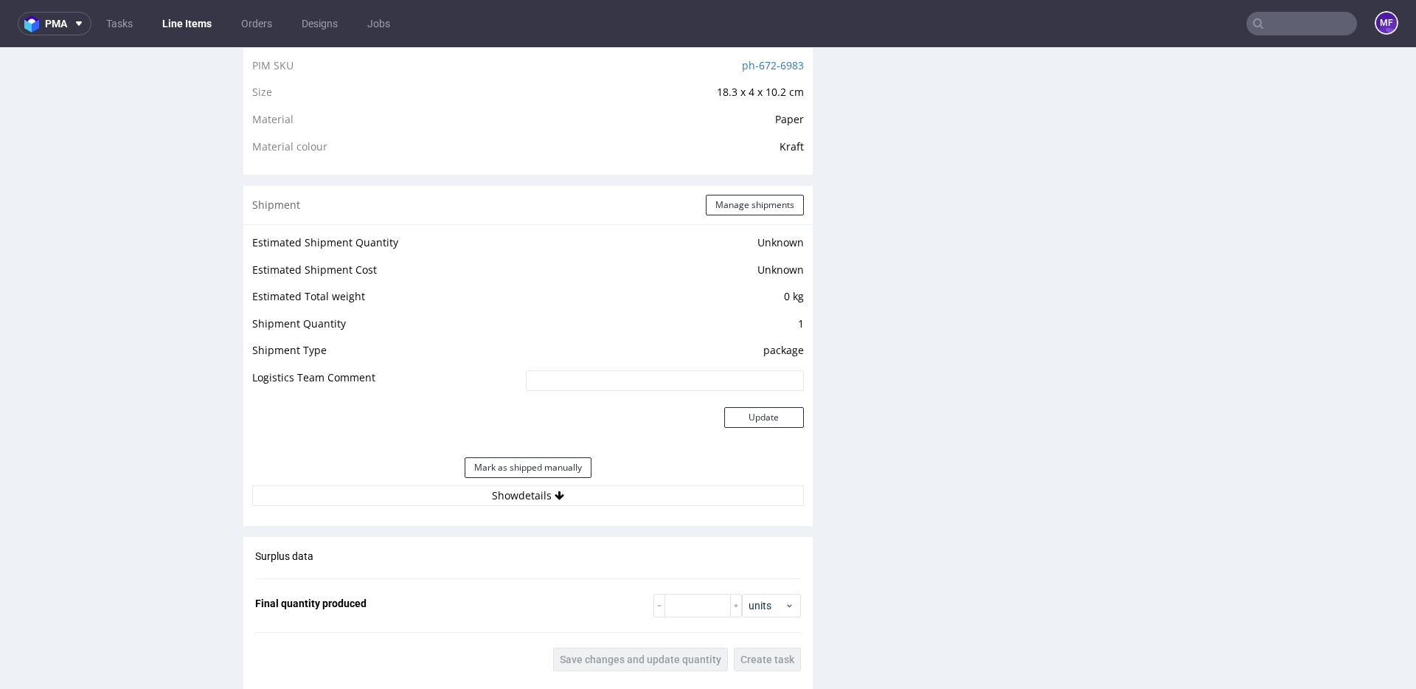
scroll to position [1029, 0]
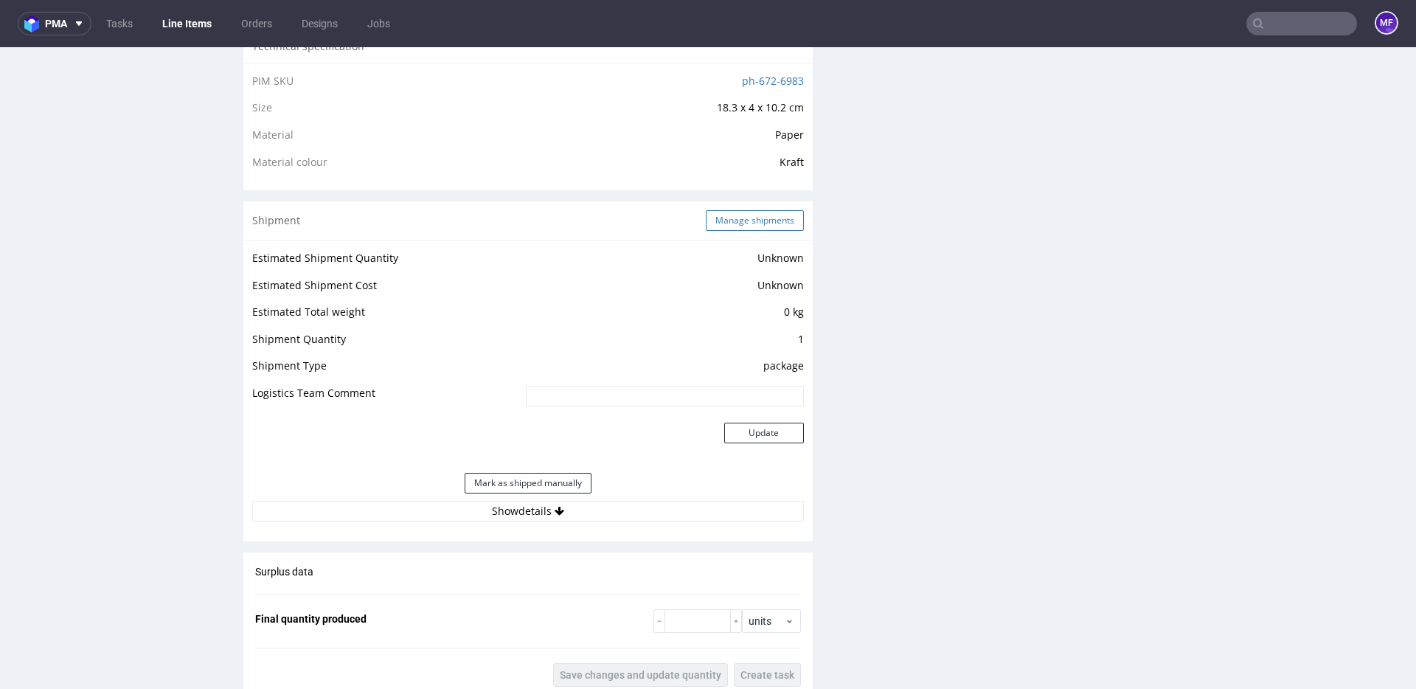
click at [748, 225] on button "Manage shipments" at bounding box center [755, 220] width 98 height 21
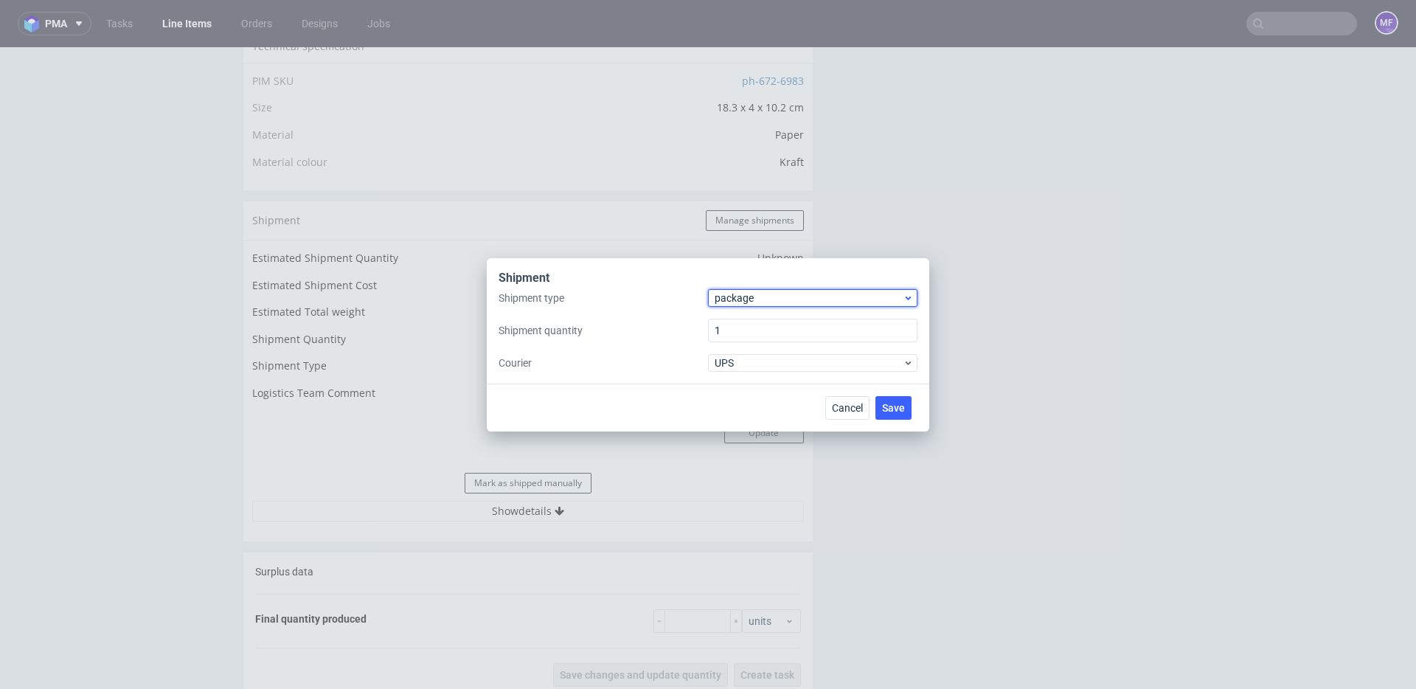
click at [753, 291] on span "package" at bounding box center [808, 298] width 188 height 15
click at [757, 330] on div "pallet" at bounding box center [813, 329] width 198 height 27
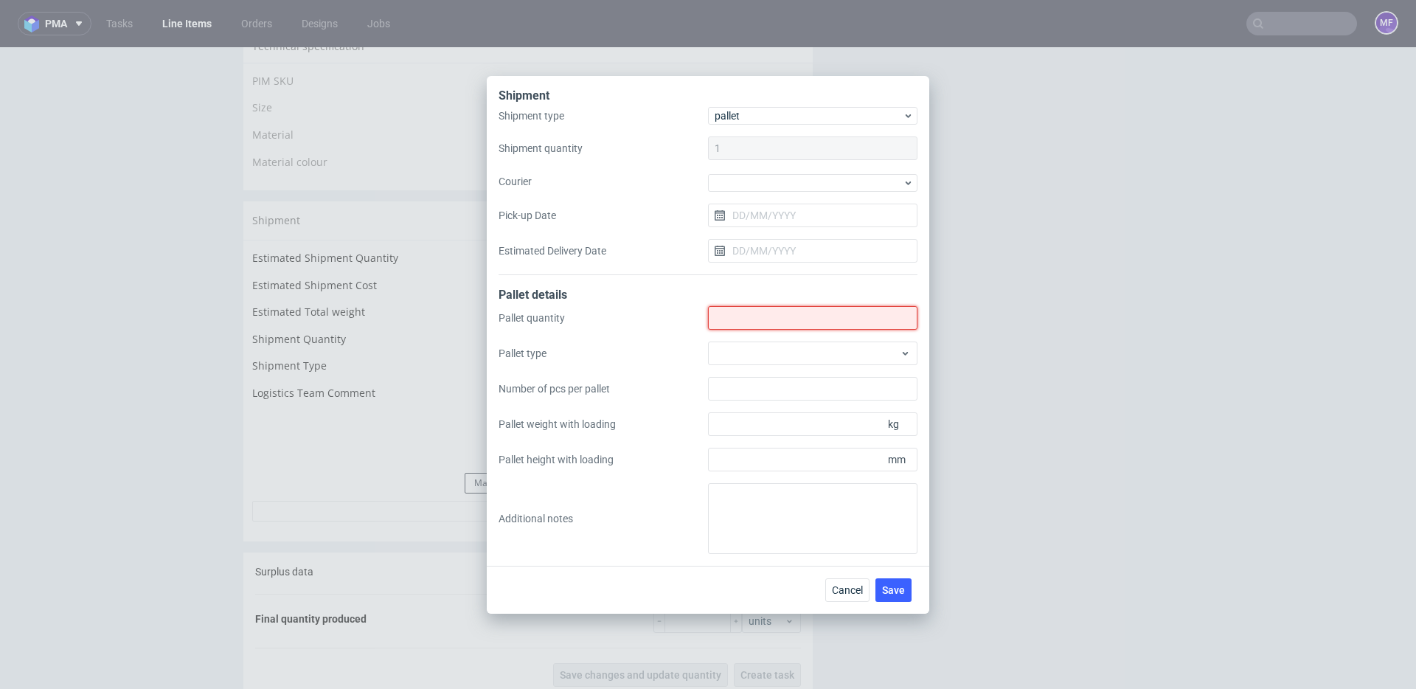
click at [751, 323] on input "Shipment type" at bounding box center [812, 318] width 209 height 24
type input "1"
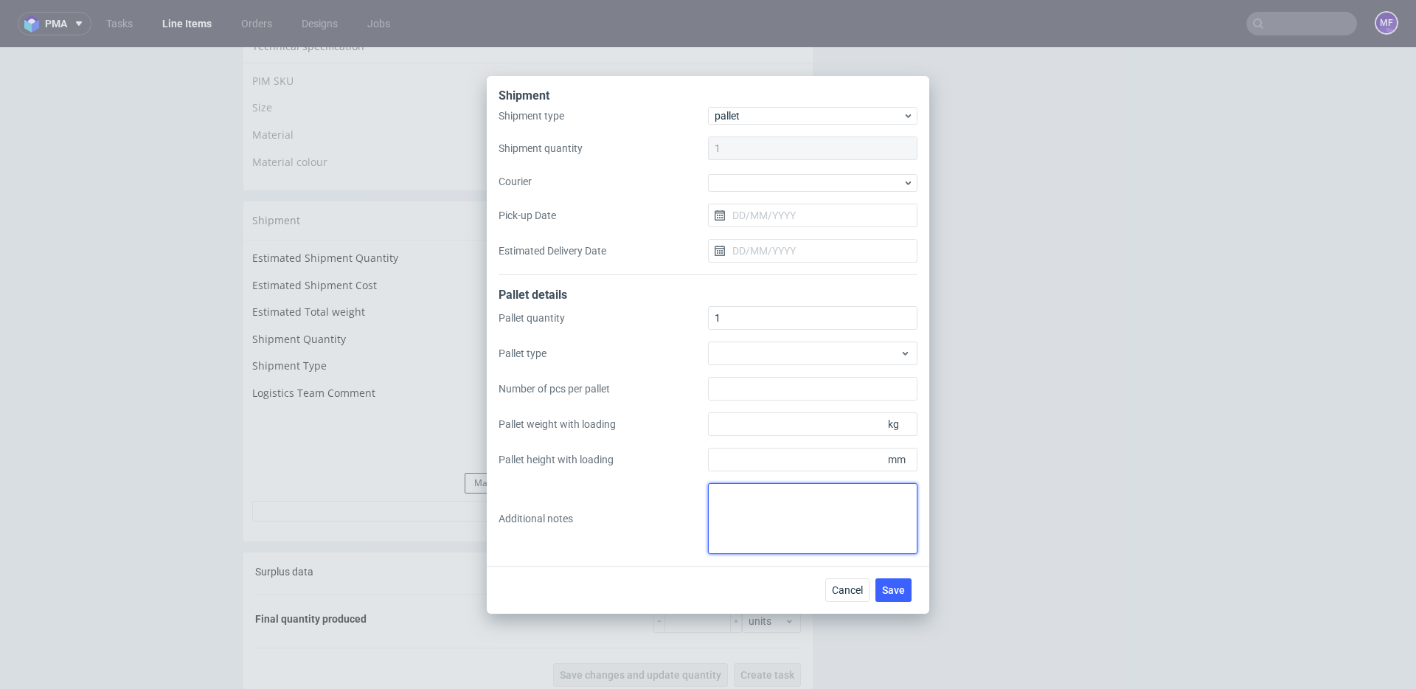
click at [757, 503] on textarea at bounding box center [812, 518] width 209 height 71
type textarea "1 paczka UPS do UK. Proforma w kom"
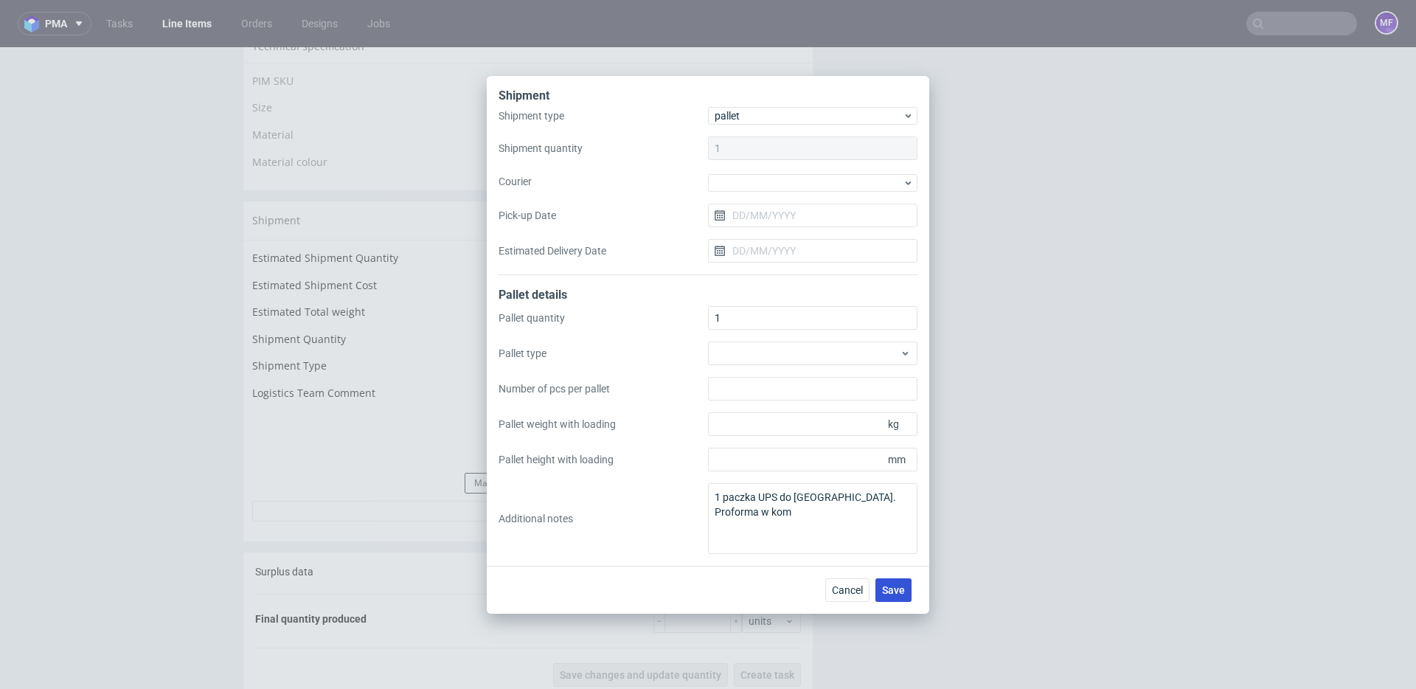
click at [891, 585] on span "Save" at bounding box center [893, 590] width 23 height 10
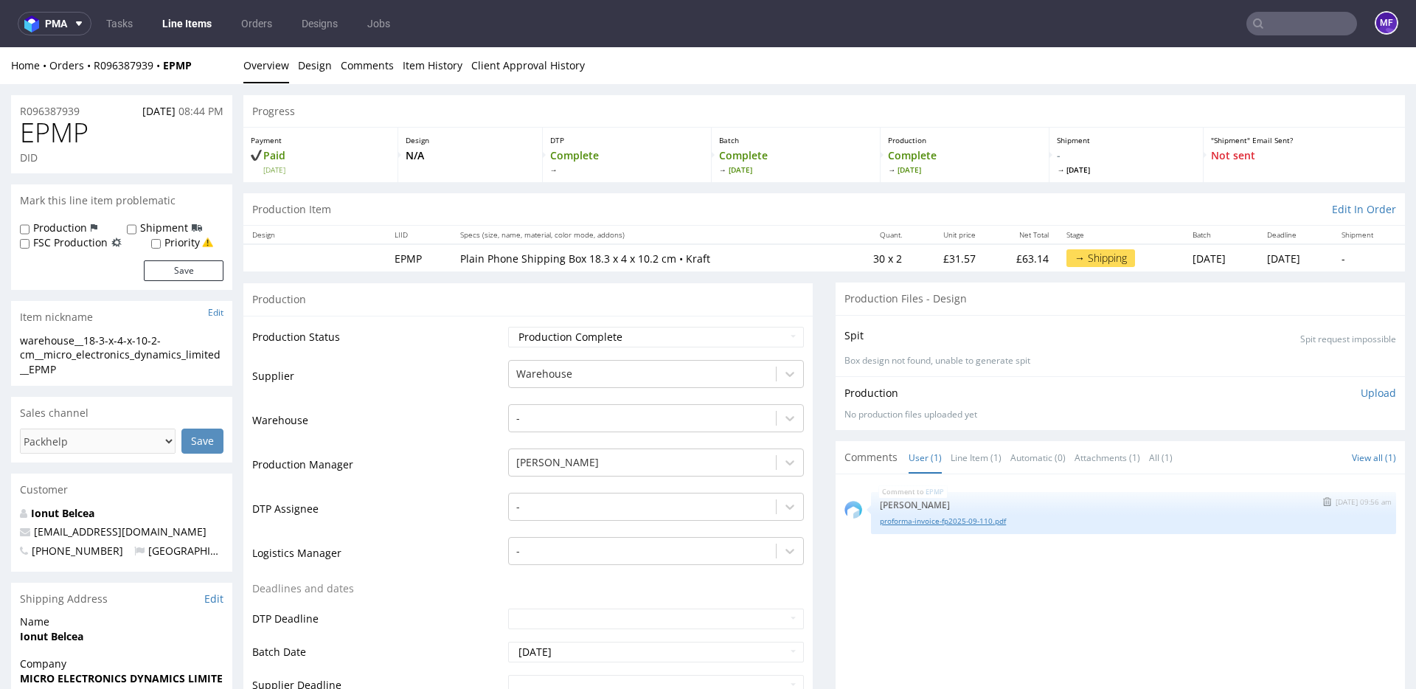
click at [916, 521] on link "proforma-invoice-fp2025-09-110.pdf" at bounding box center [1133, 520] width 507 height 11
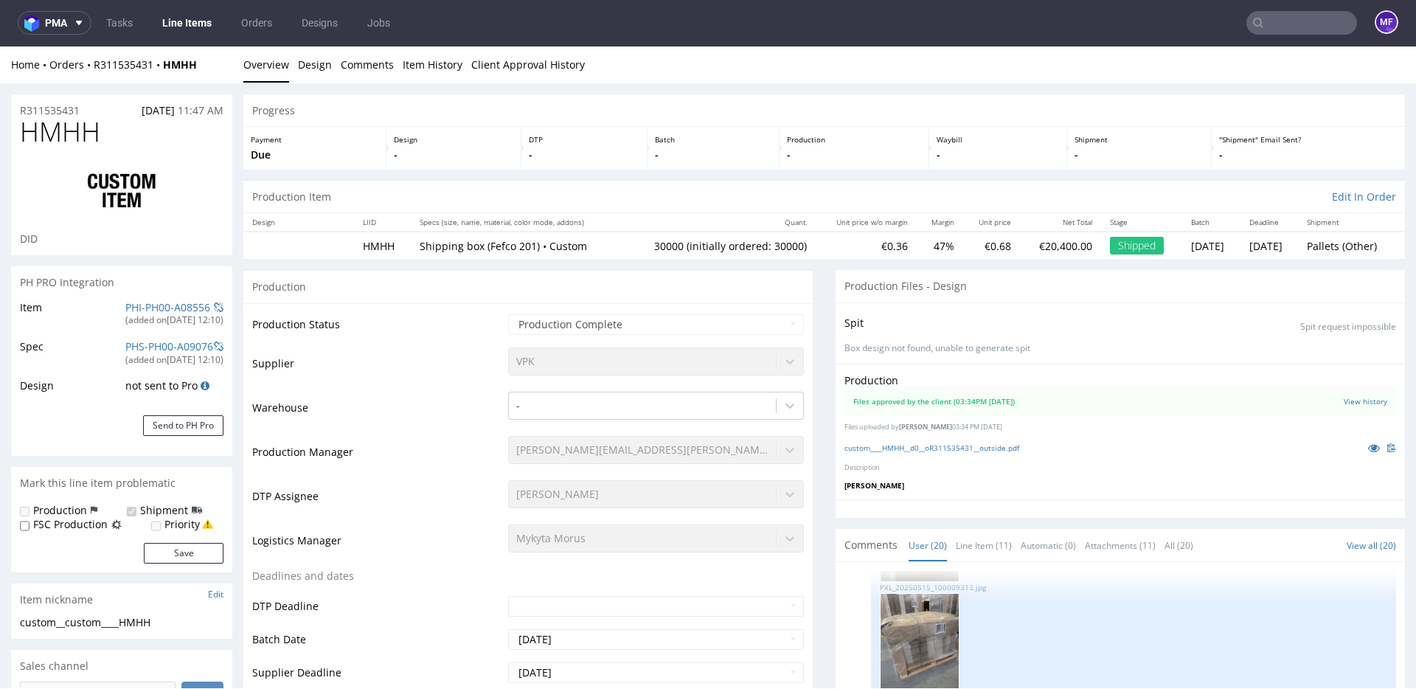
scroll to position [4, 0]
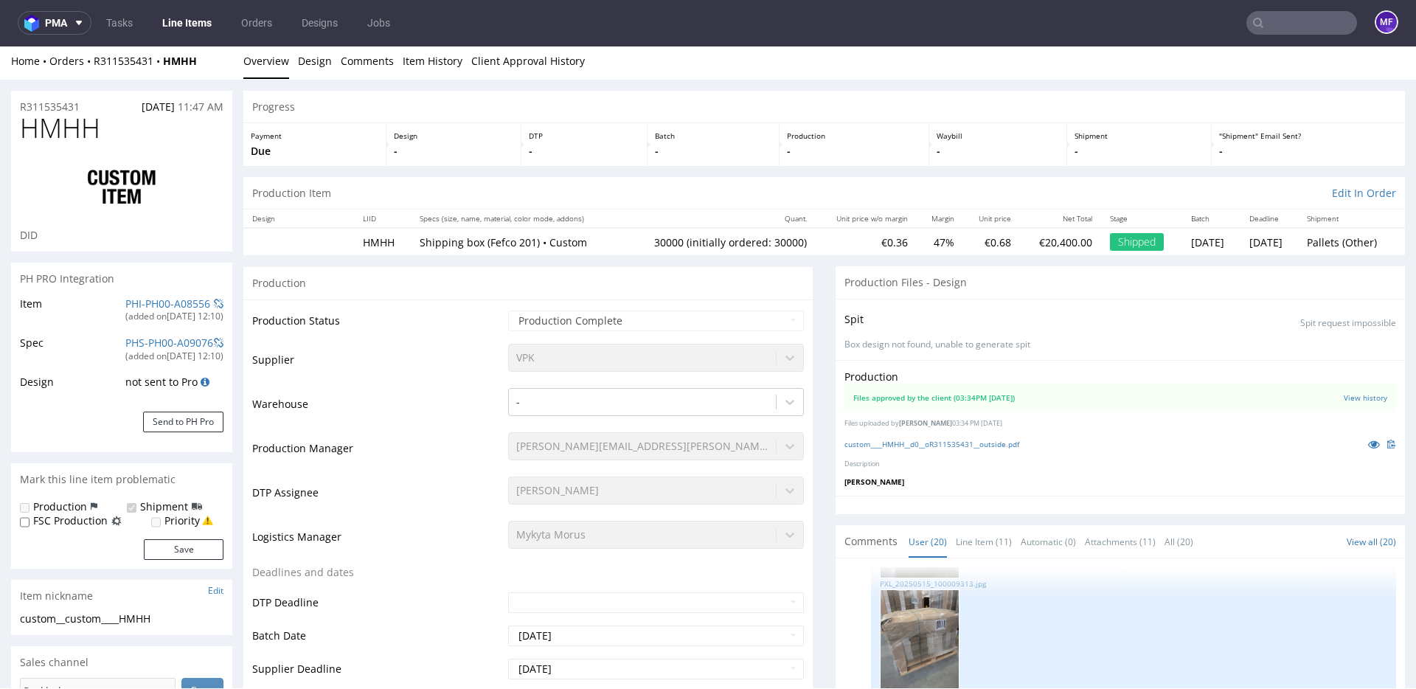
click at [1271, 18] on input "text" at bounding box center [1301, 23] width 111 height 24
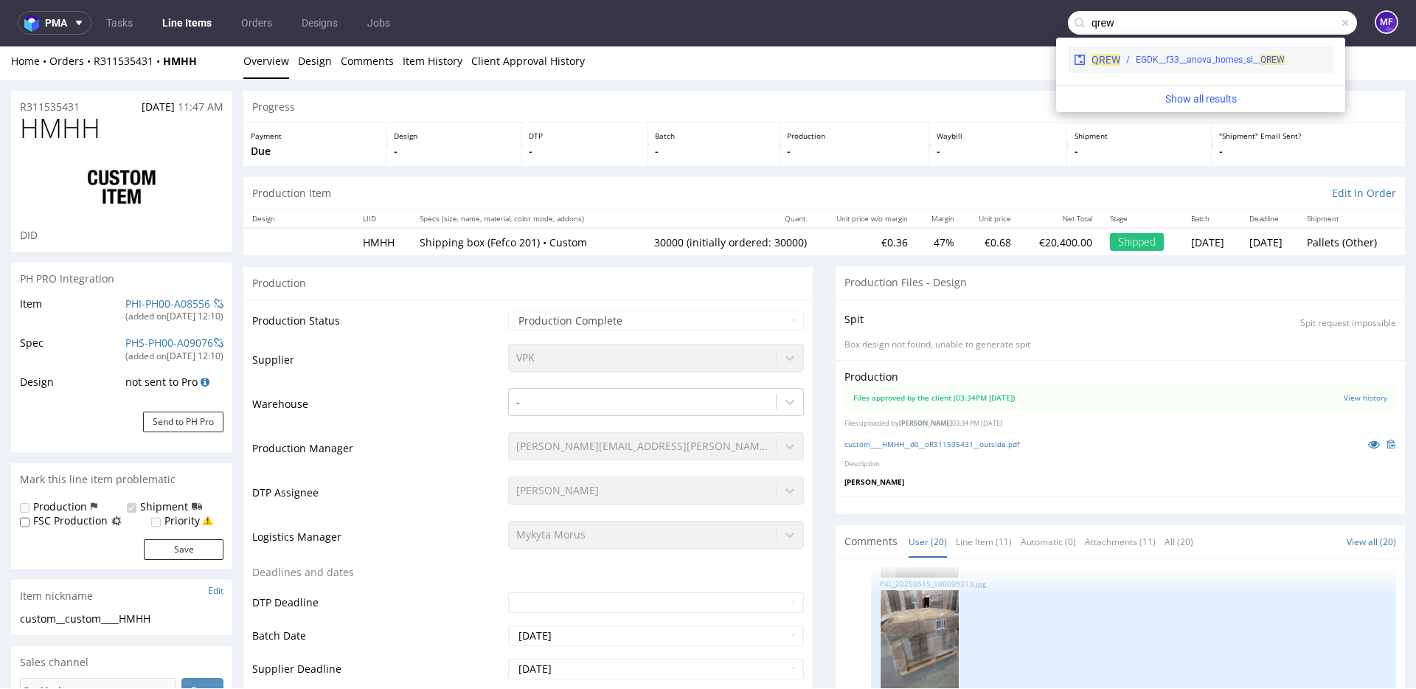
type input "qrew"
click at [1200, 63] on div "EGDK__f33__anova_homes_sl__ QREW" at bounding box center [1209, 59] width 149 height 13
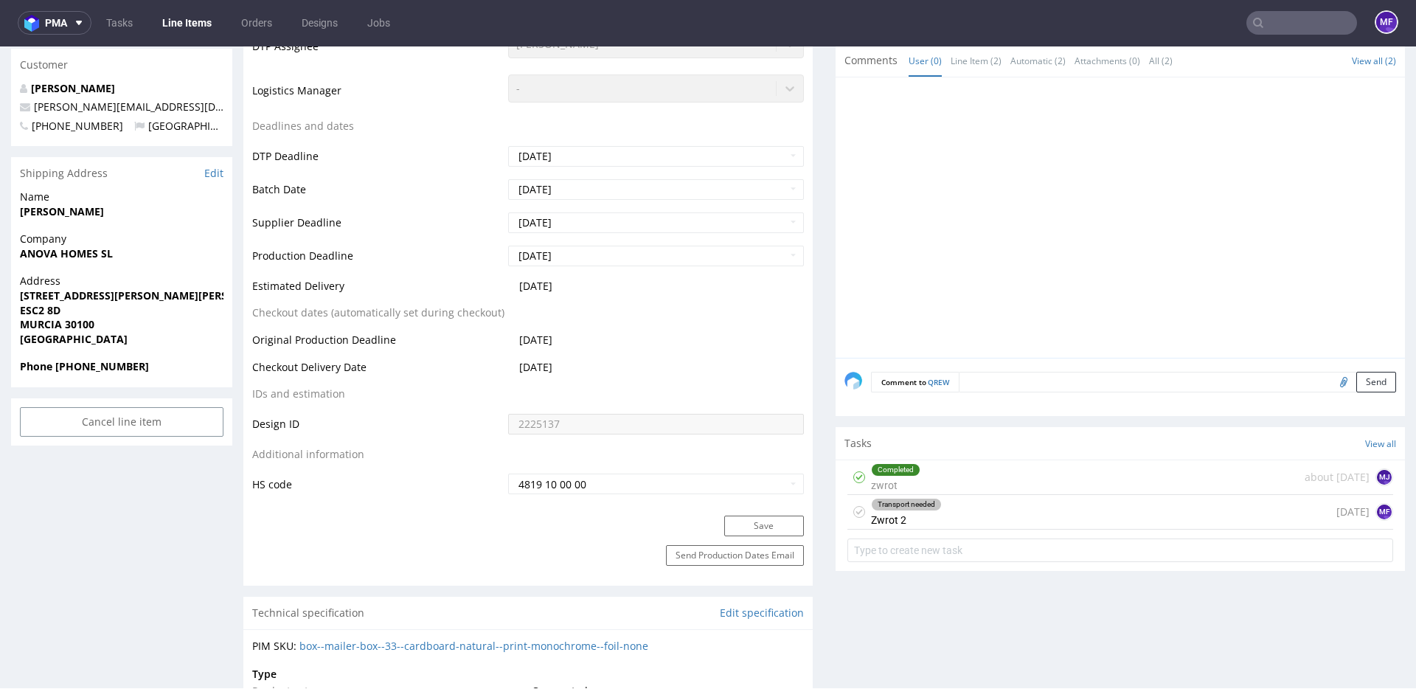
scroll to position [486, 0]
click at [985, 507] on div "Transport needed Zwrot 2 [DATE] MF" at bounding box center [1120, 511] width 546 height 35
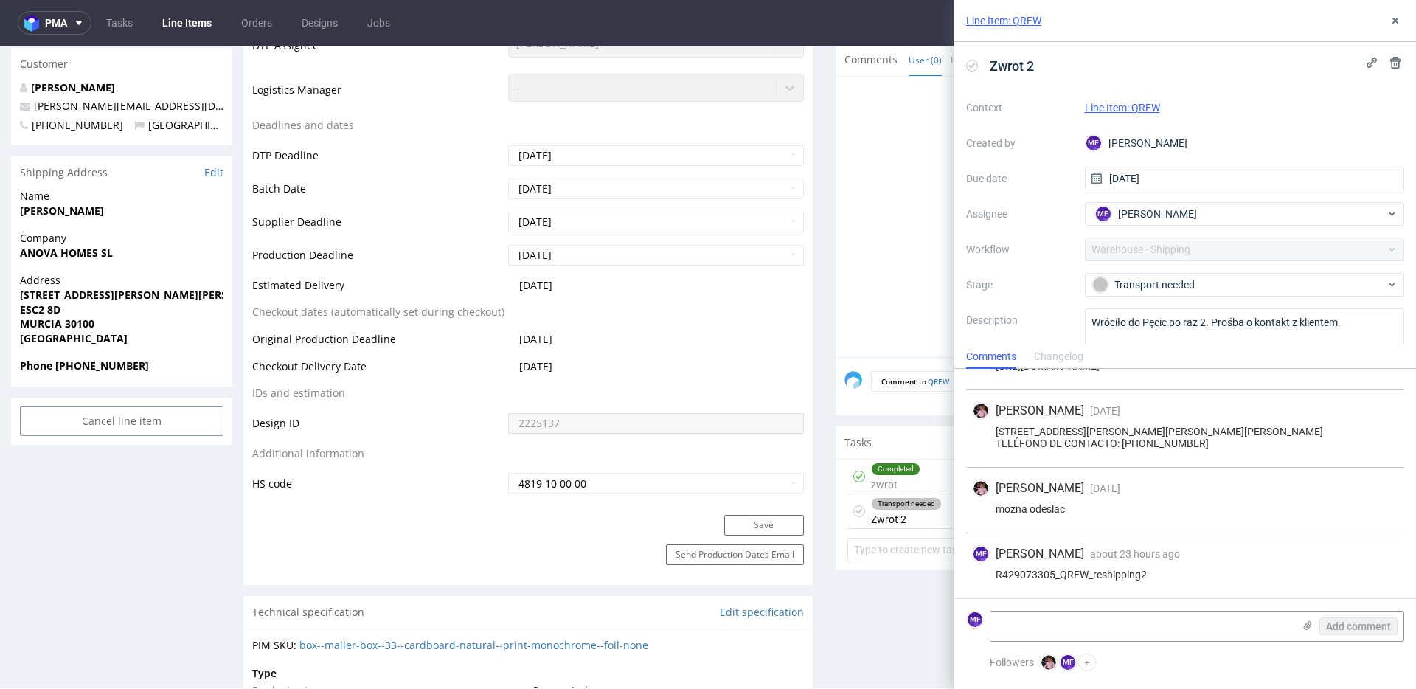
scroll to position [56, 0]
click at [1029, 620] on textarea at bounding box center [1141, 625] width 302 height 29
paste textarea "1Z5A15806891339547"
type textarea "1Z5A15806891339547"
click at [1365, 621] on span "Add comment" at bounding box center [1358, 626] width 65 height 10
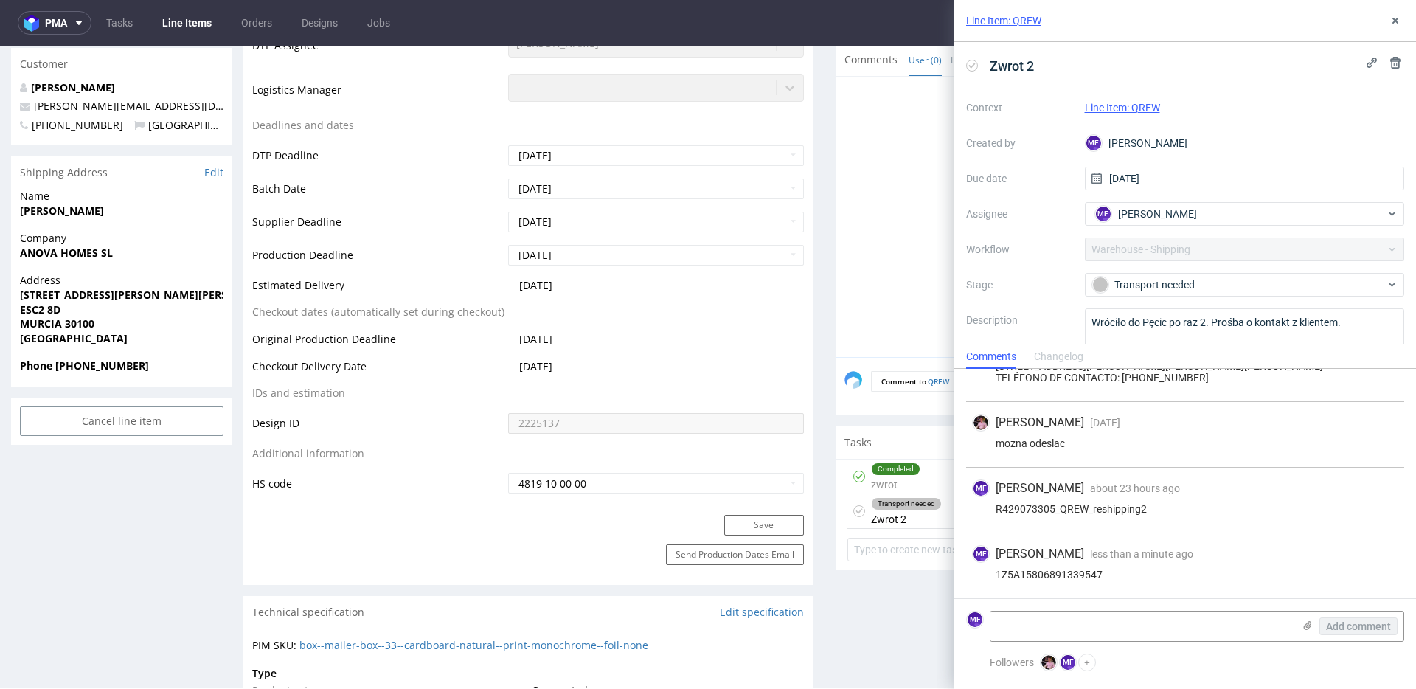
scroll to position [122, 0]
click at [1181, 219] on span "[PERSON_NAME]" at bounding box center [1157, 213] width 79 height 15
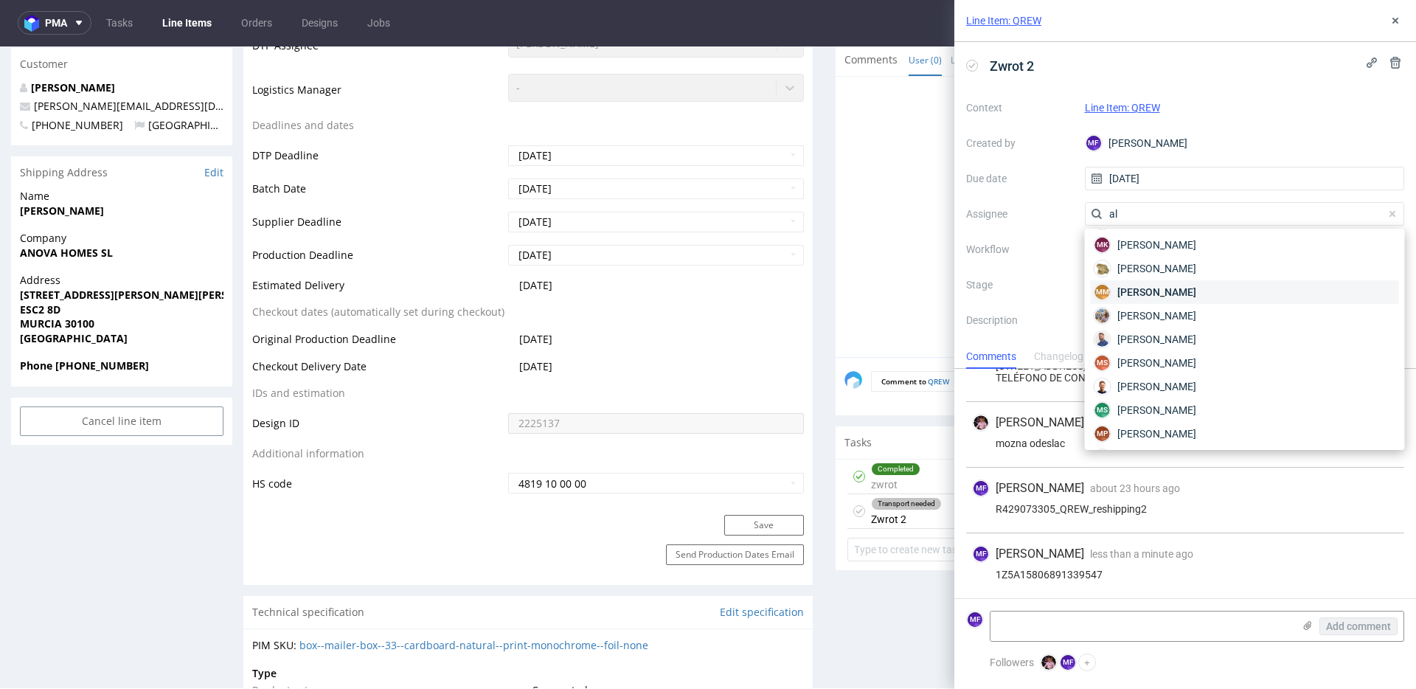
scroll to position [0, 0]
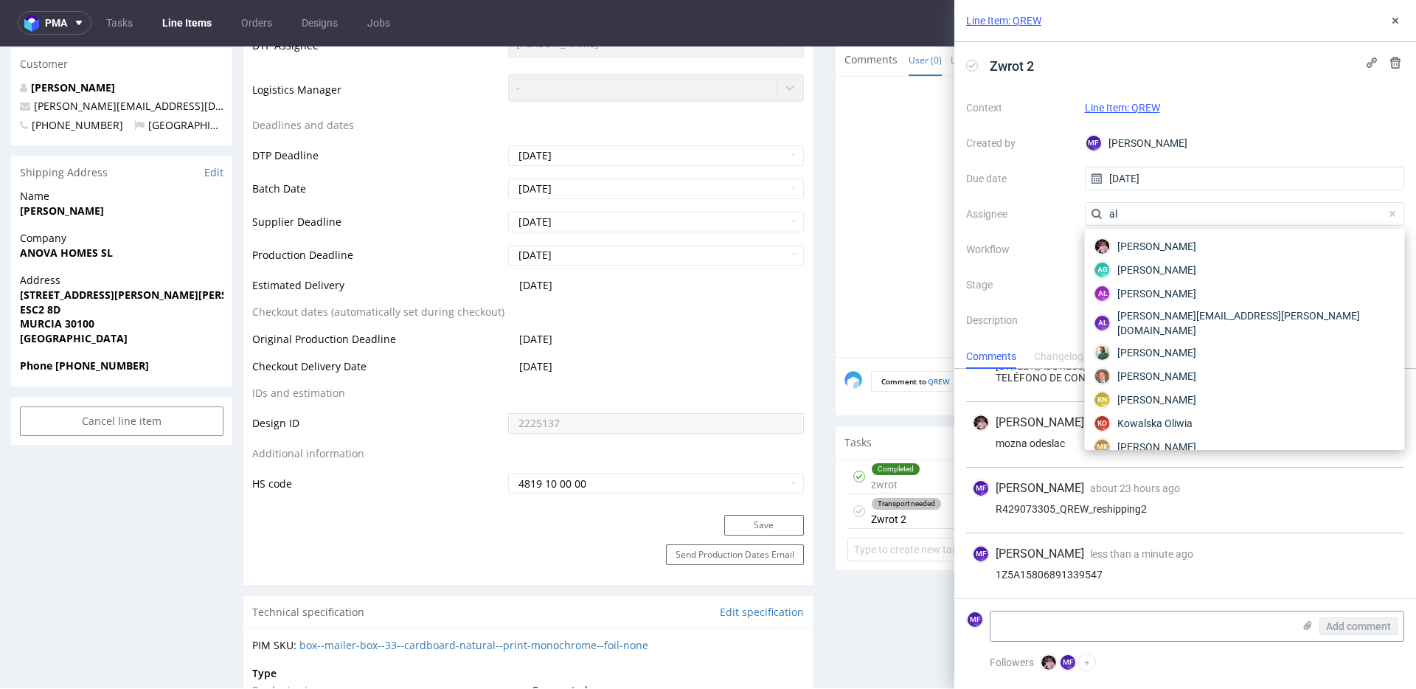
type input "a"
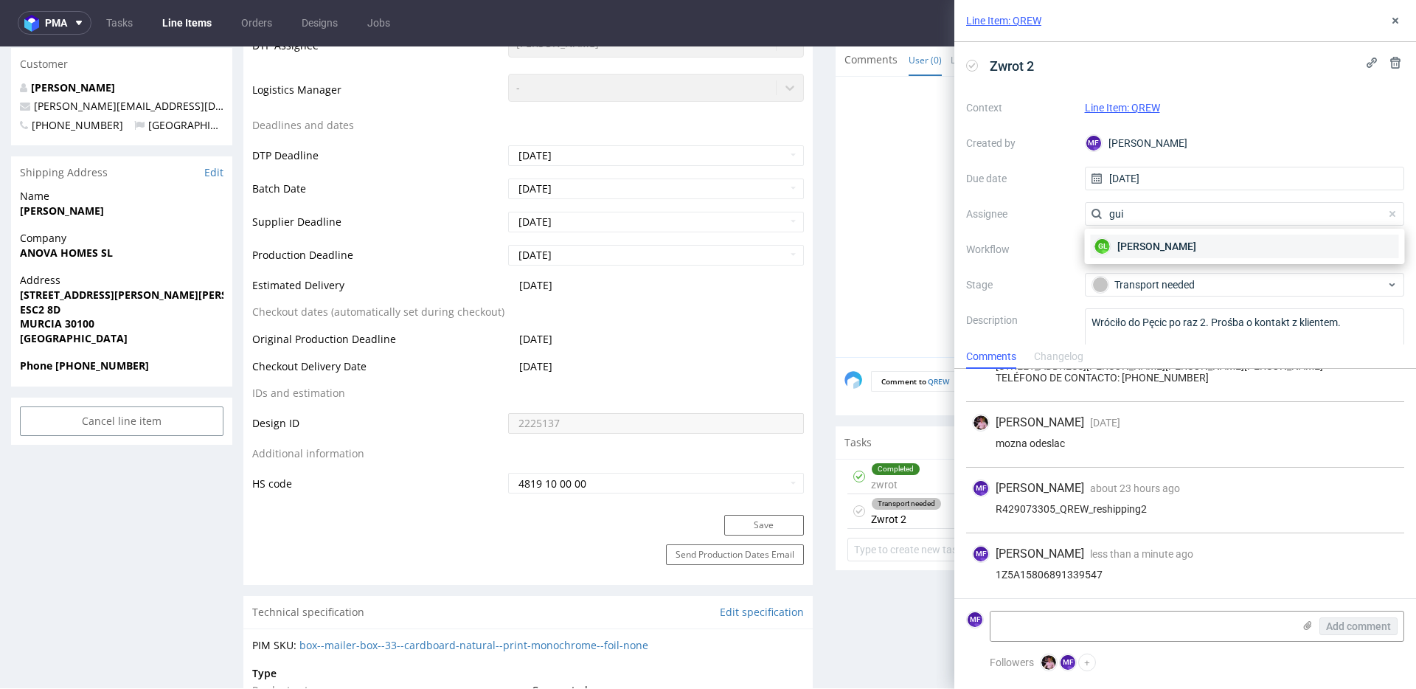
type input "gui"
click at [1212, 253] on div "GL [PERSON_NAME]" at bounding box center [1245, 246] width 308 height 24
click at [1399, 23] on icon at bounding box center [1395, 21] width 12 height 12
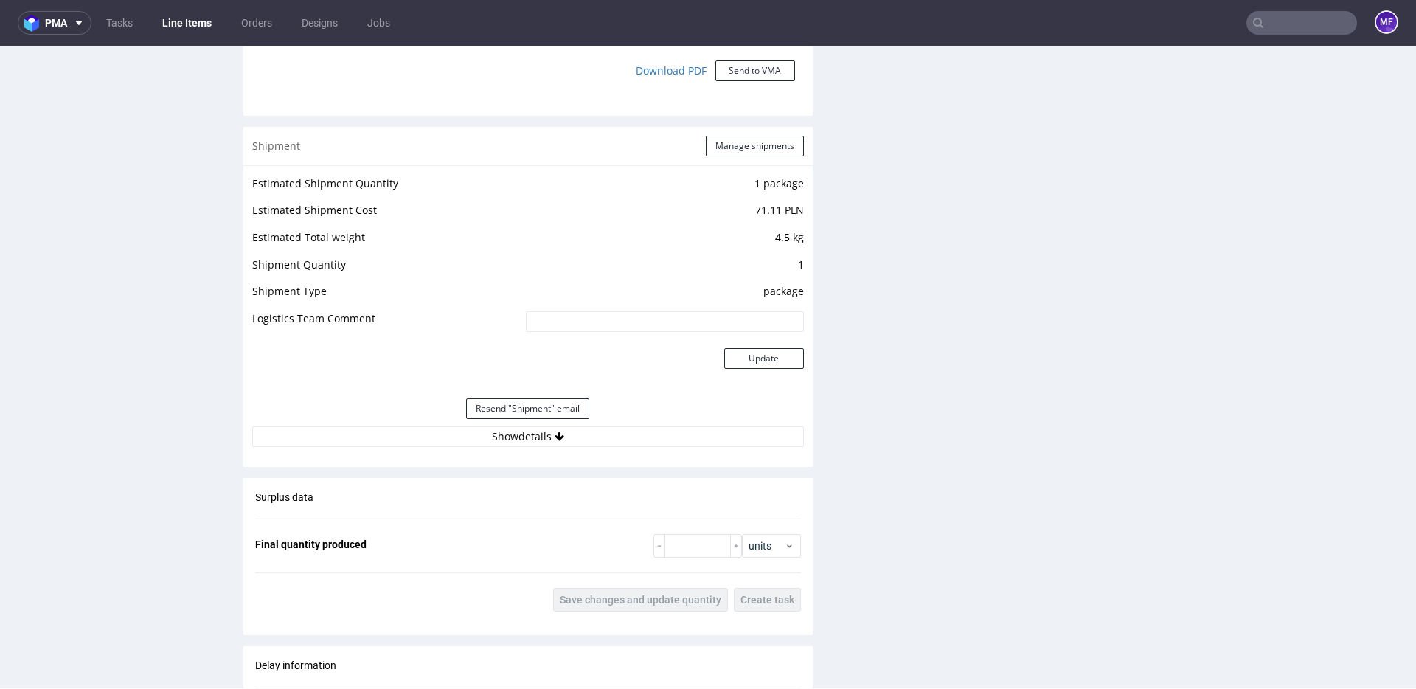
scroll to position [1340, 0]
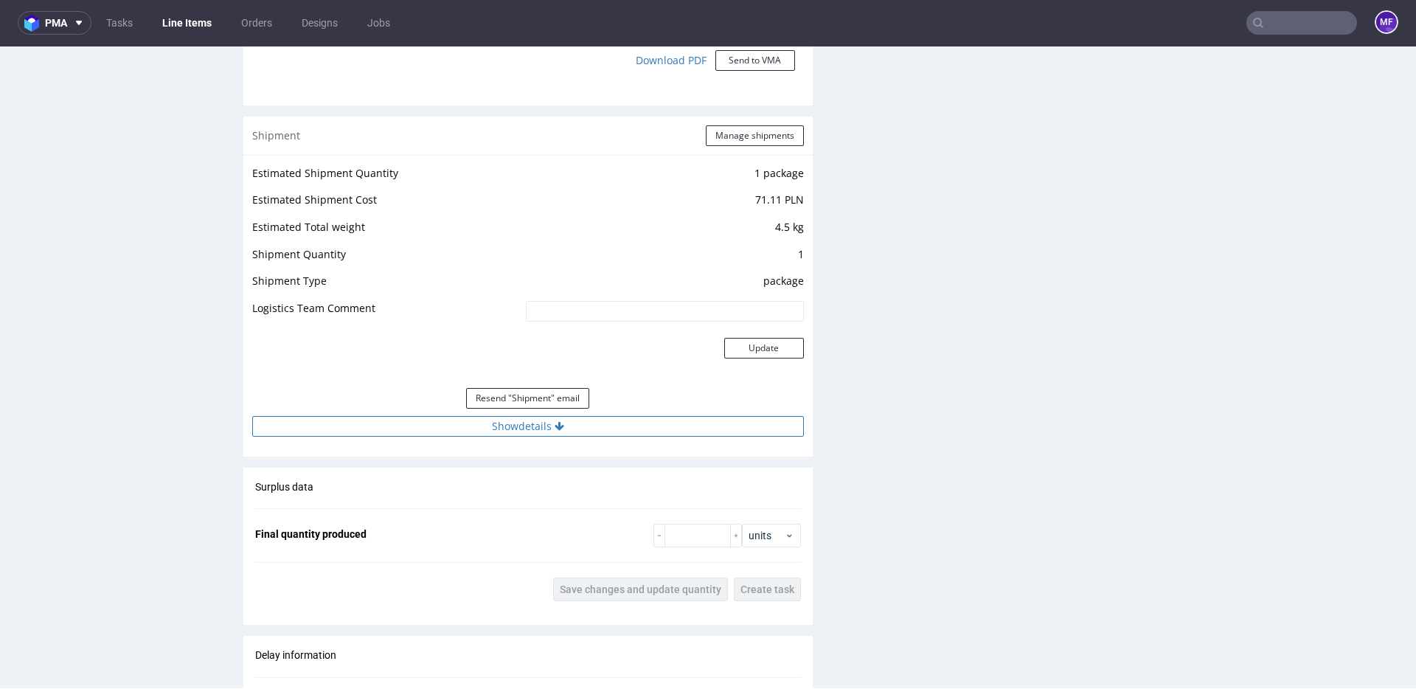
click at [584, 431] on button "Show details" at bounding box center [528, 426] width 552 height 21
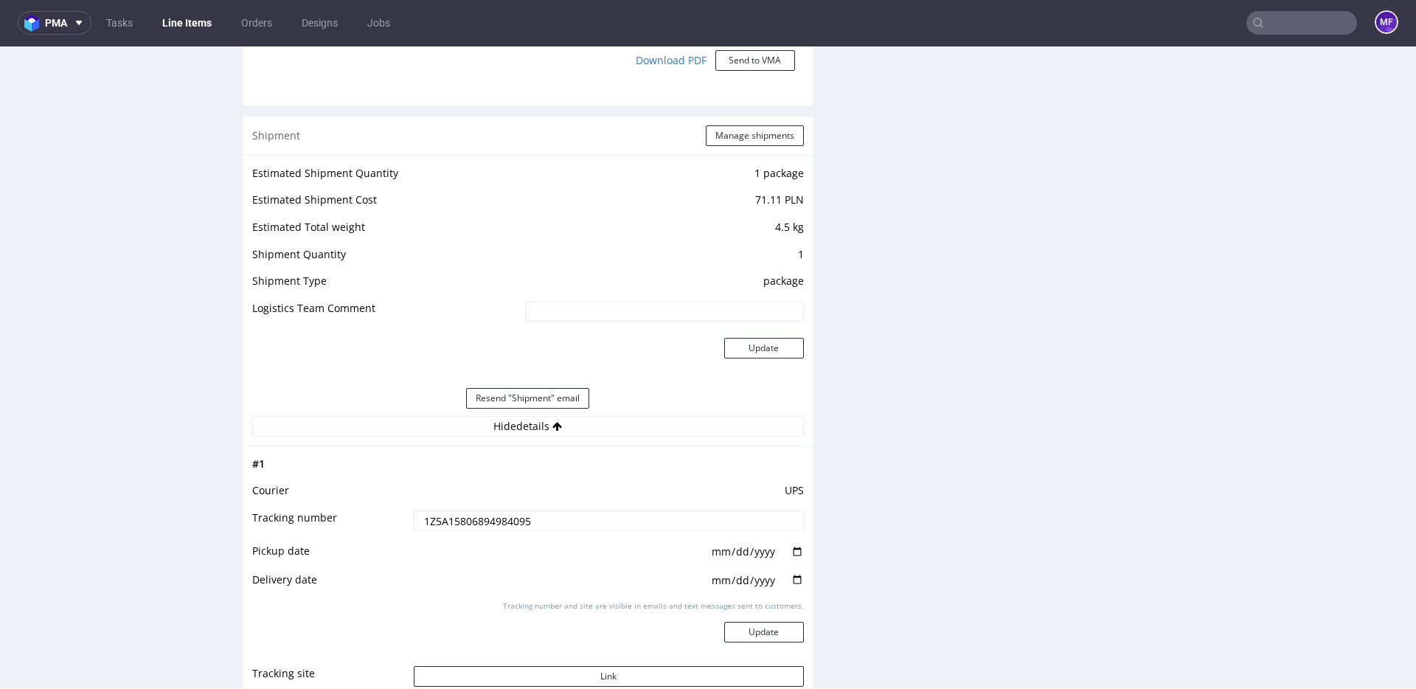
click at [975, 466] on div "Production Files - Design 2225137 Spit Request spit Spit not generated Producti…" at bounding box center [1119, 213] width 569 height 2494
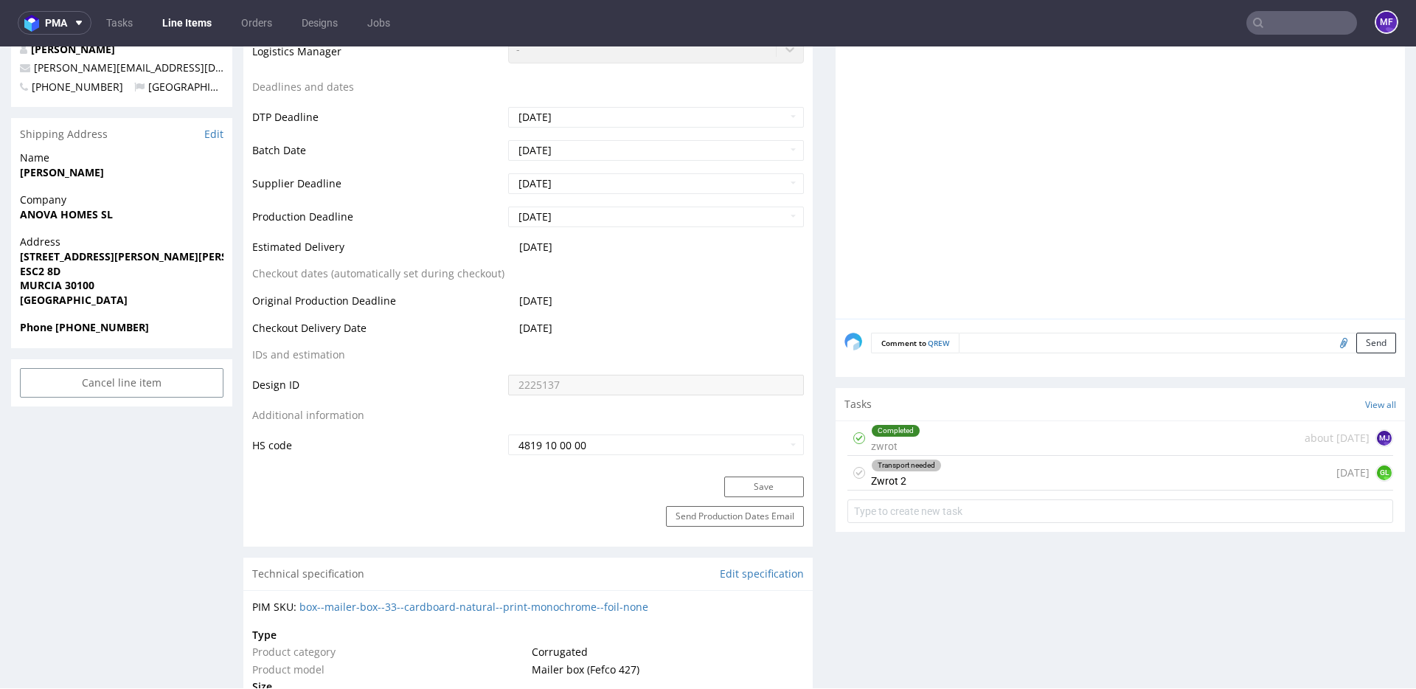
scroll to position [0, 0]
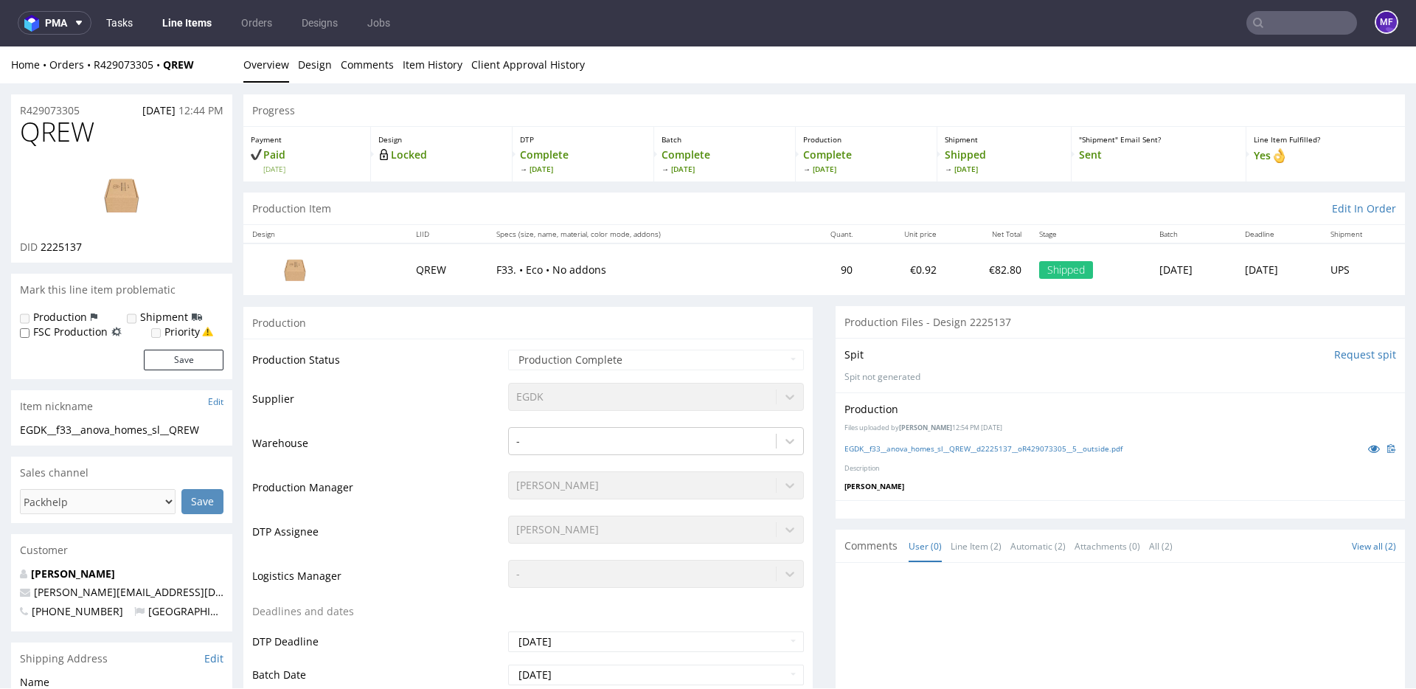
click at [128, 32] on link "Tasks" at bounding box center [119, 23] width 44 height 24
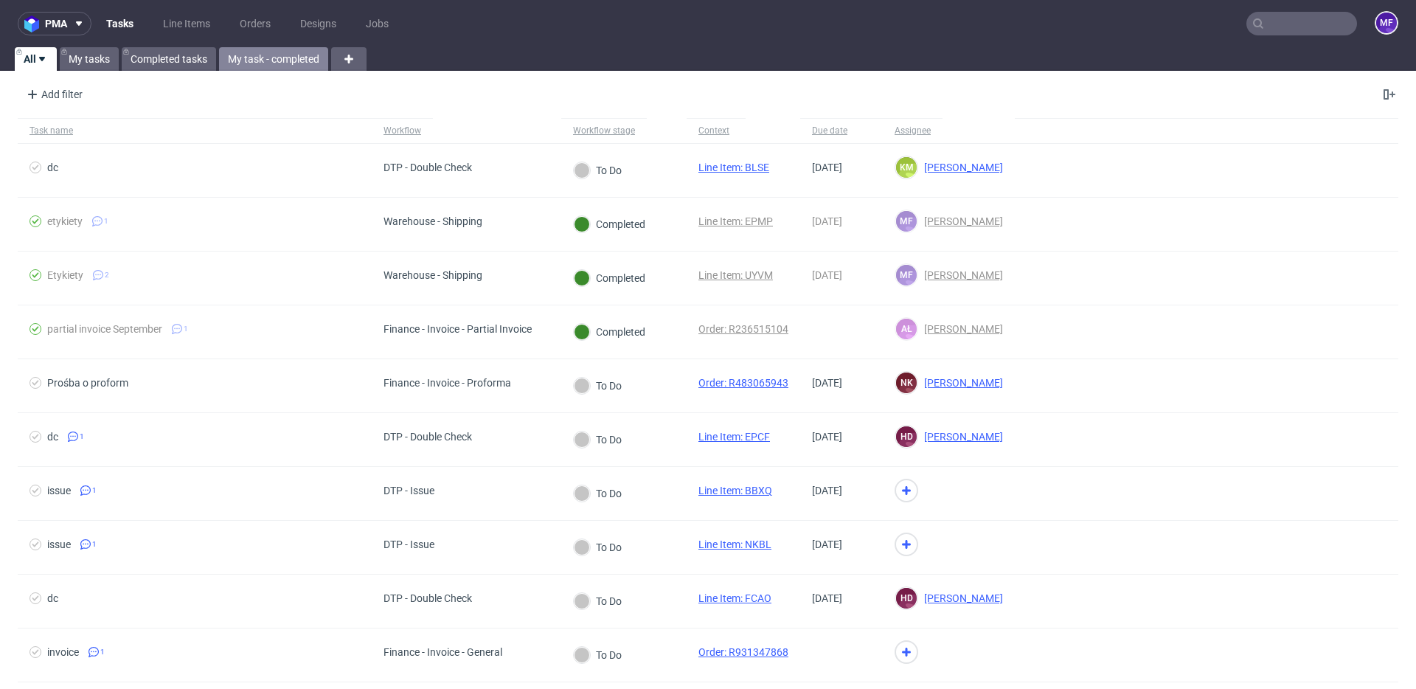
click at [279, 63] on link "My task - completed" at bounding box center [273, 59] width 109 height 24
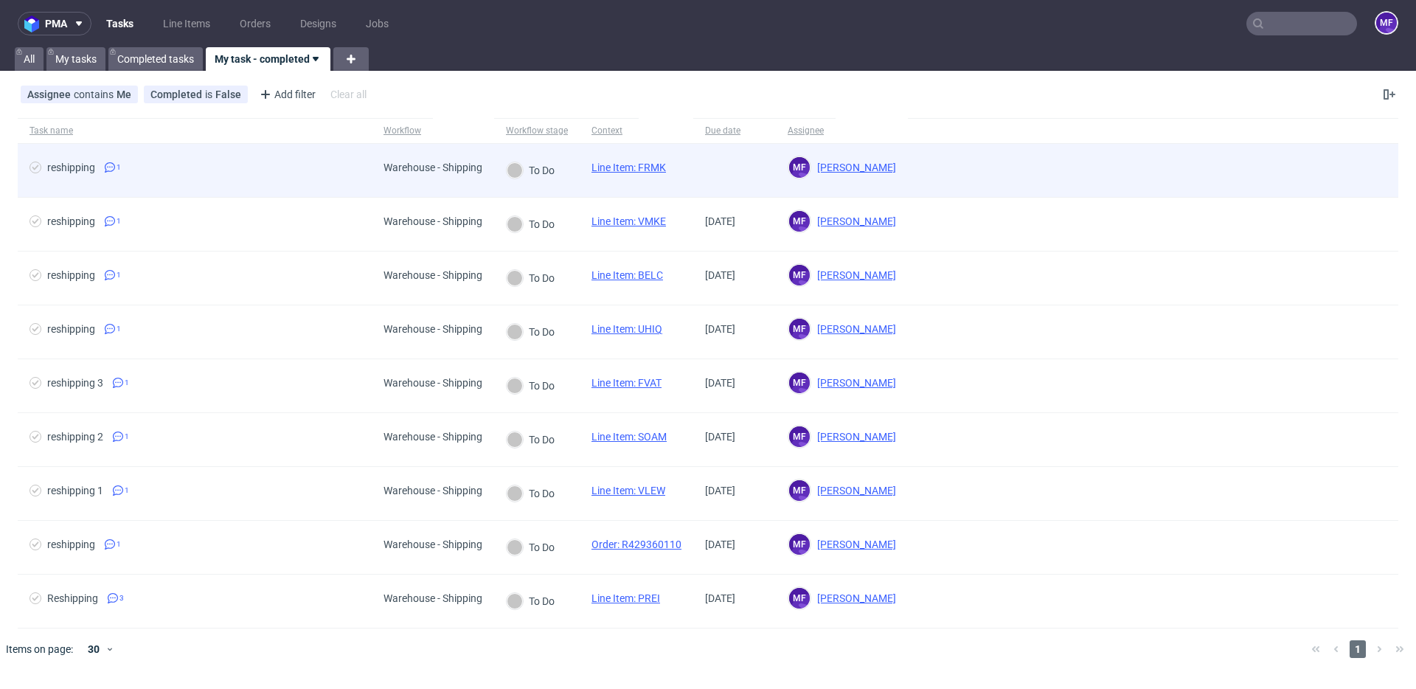
click at [342, 155] on div "reshipping 1" at bounding box center [195, 170] width 354 height 53
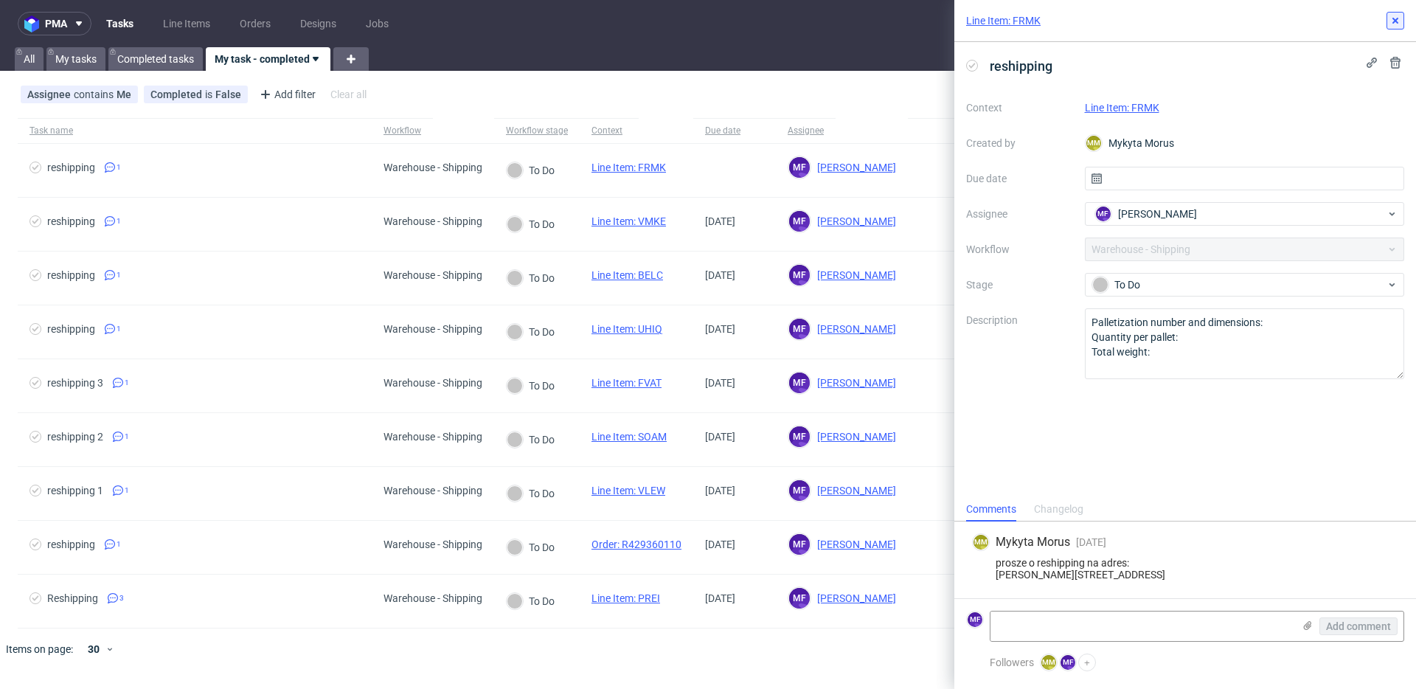
click at [1397, 28] on button at bounding box center [1395, 21] width 18 height 18
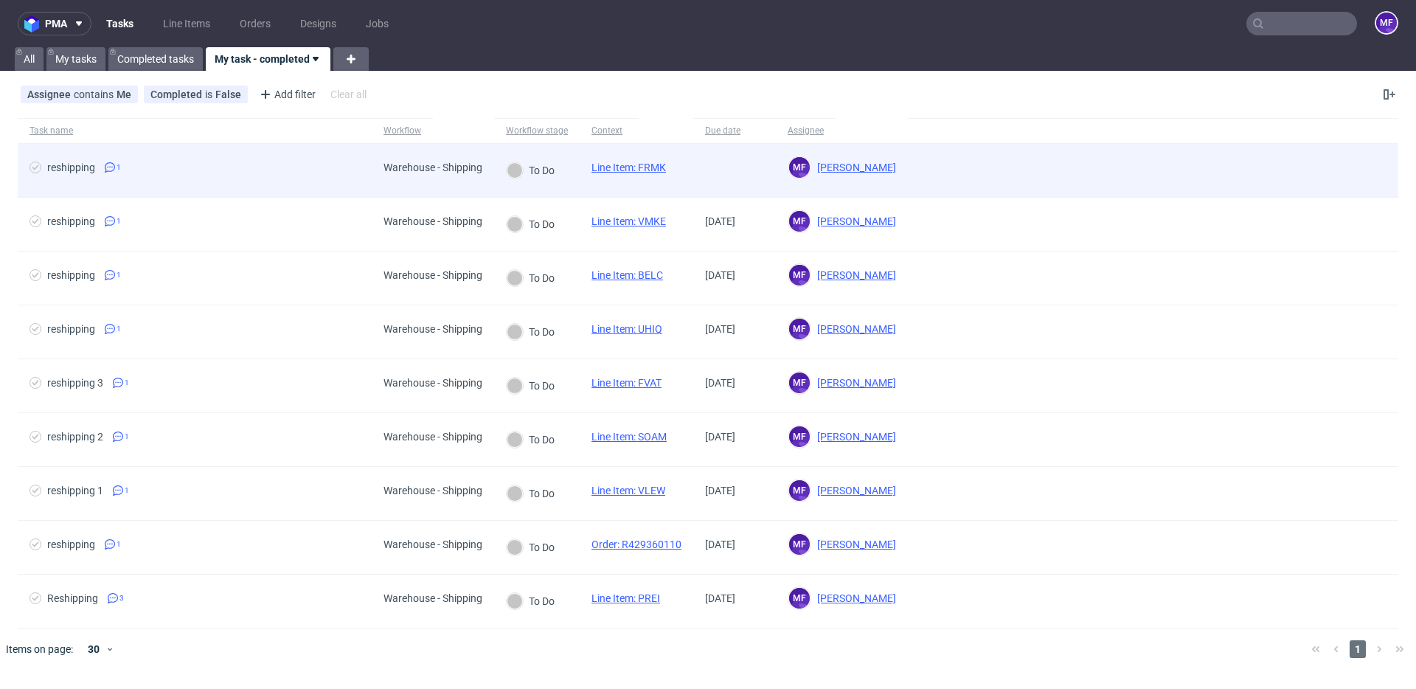
click at [240, 162] on span "reshipping 1" at bounding box center [194, 170] width 330 height 18
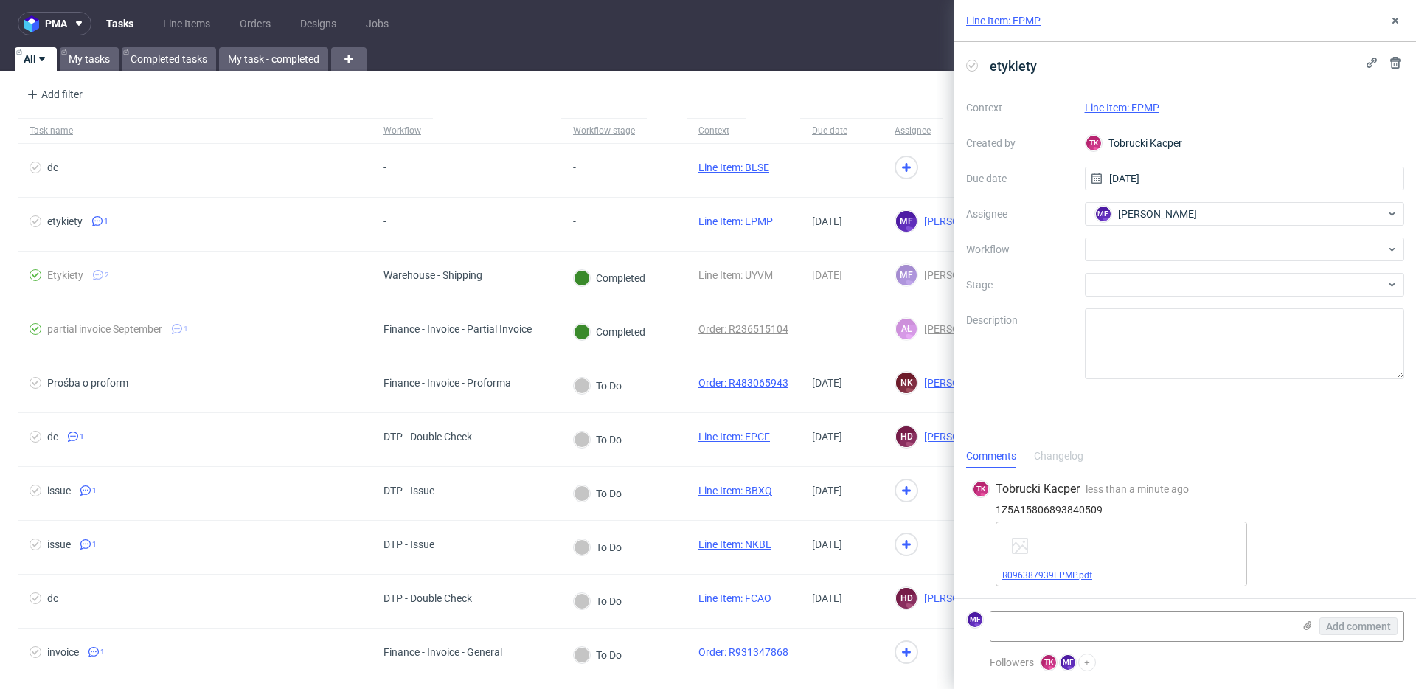
click at [1060, 575] on link "R096387939EPMP.pdf" at bounding box center [1047, 575] width 90 height 10
click at [1124, 107] on link "Line Item: EPMP" at bounding box center [1122, 108] width 74 height 12
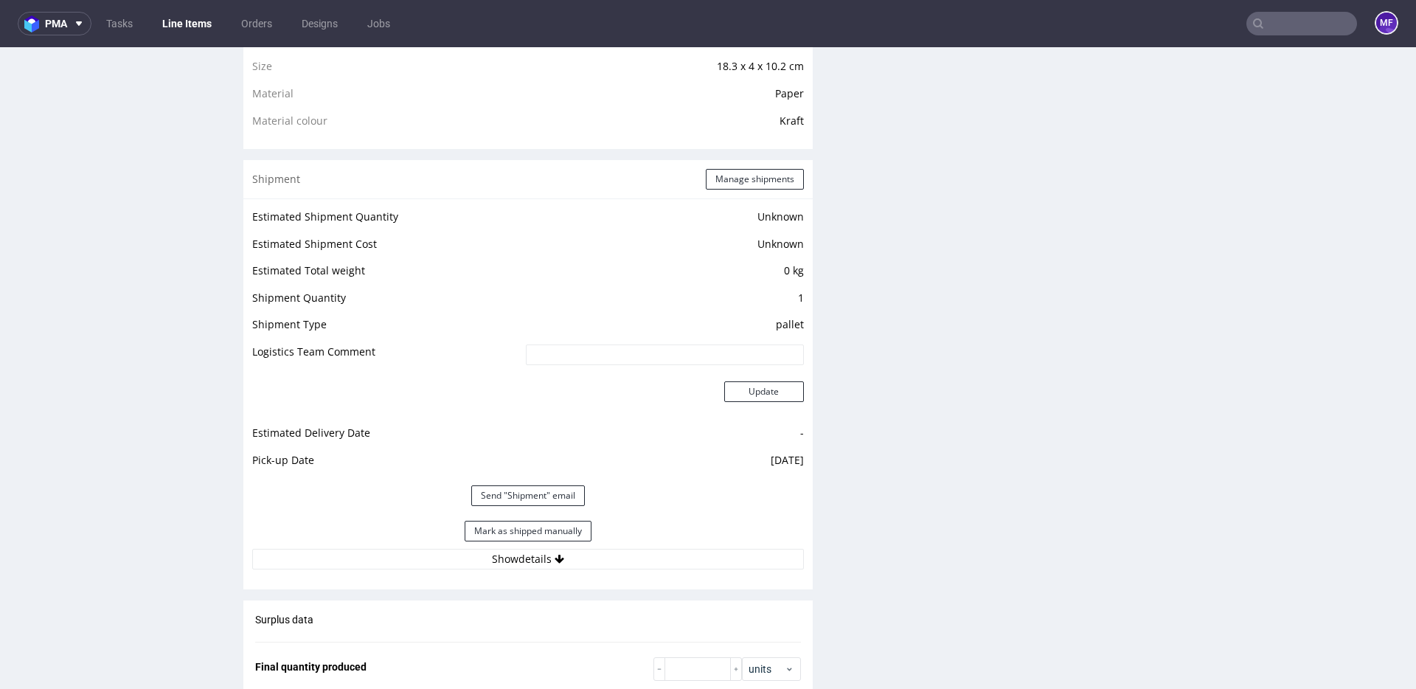
scroll to position [1204, 0]
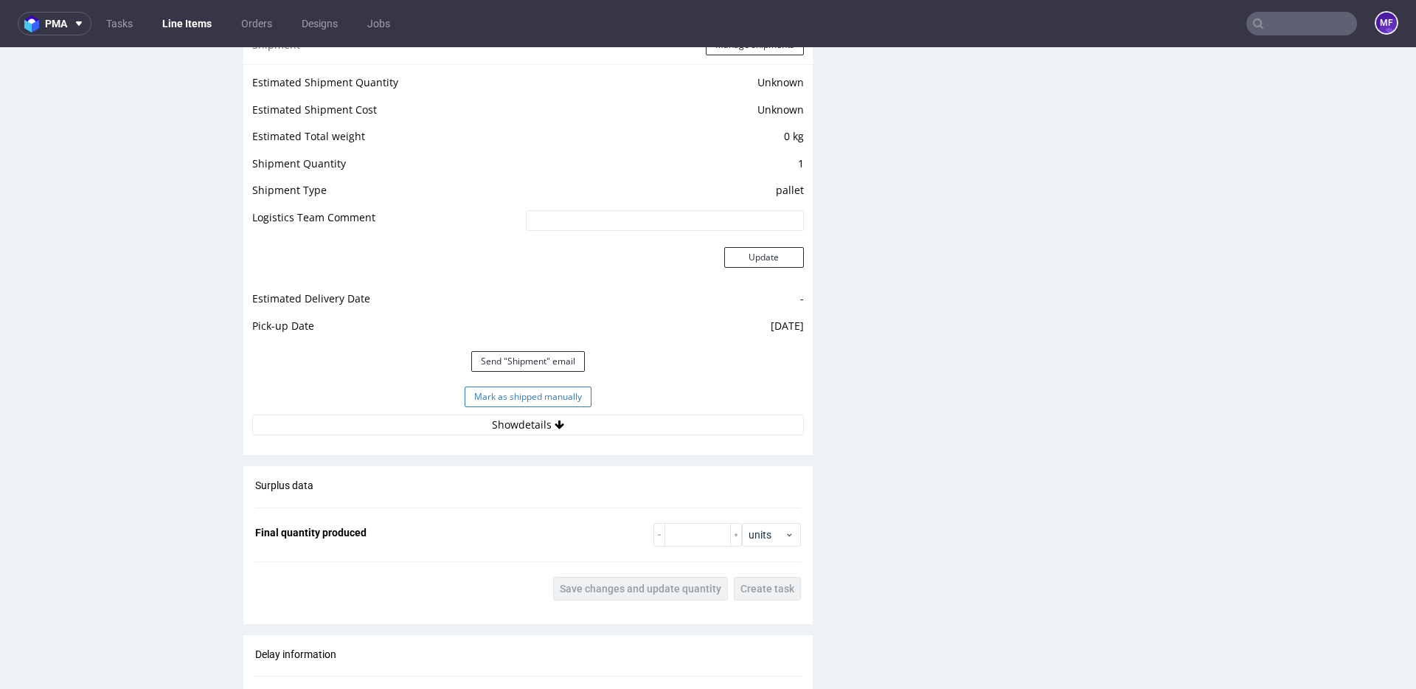
click at [577, 399] on button "Mark as shipped manually" at bounding box center [528, 396] width 127 height 21
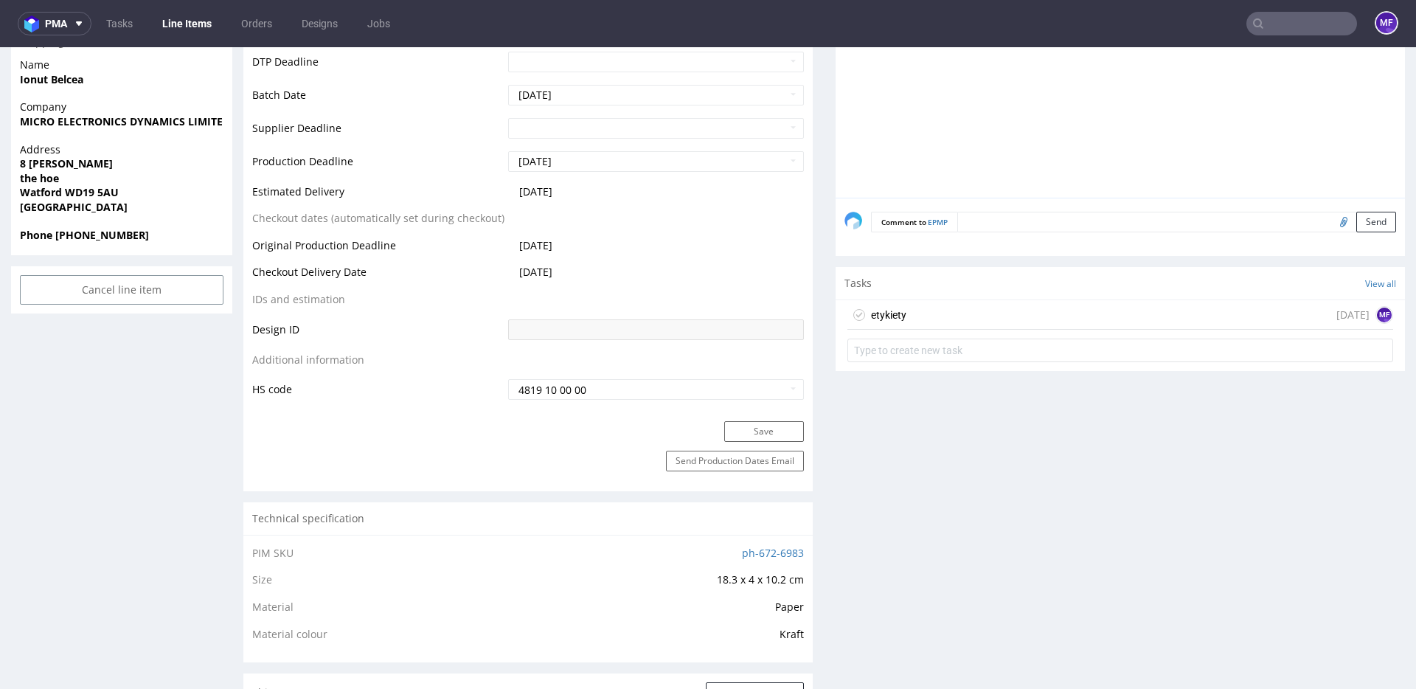
scroll to position [560, 0]
click at [933, 321] on div "etykiety today MF" at bounding box center [1120, 311] width 546 height 29
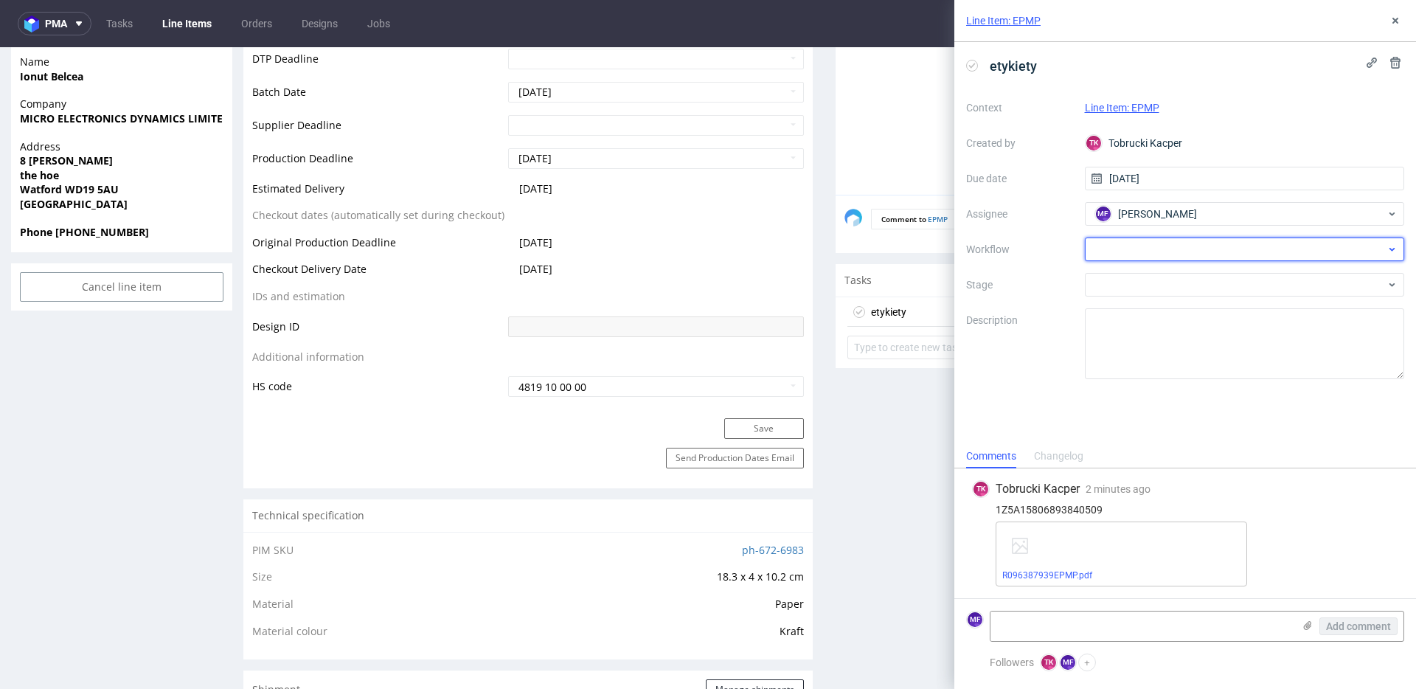
click at [1151, 251] on div at bounding box center [1245, 249] width 320 height 24
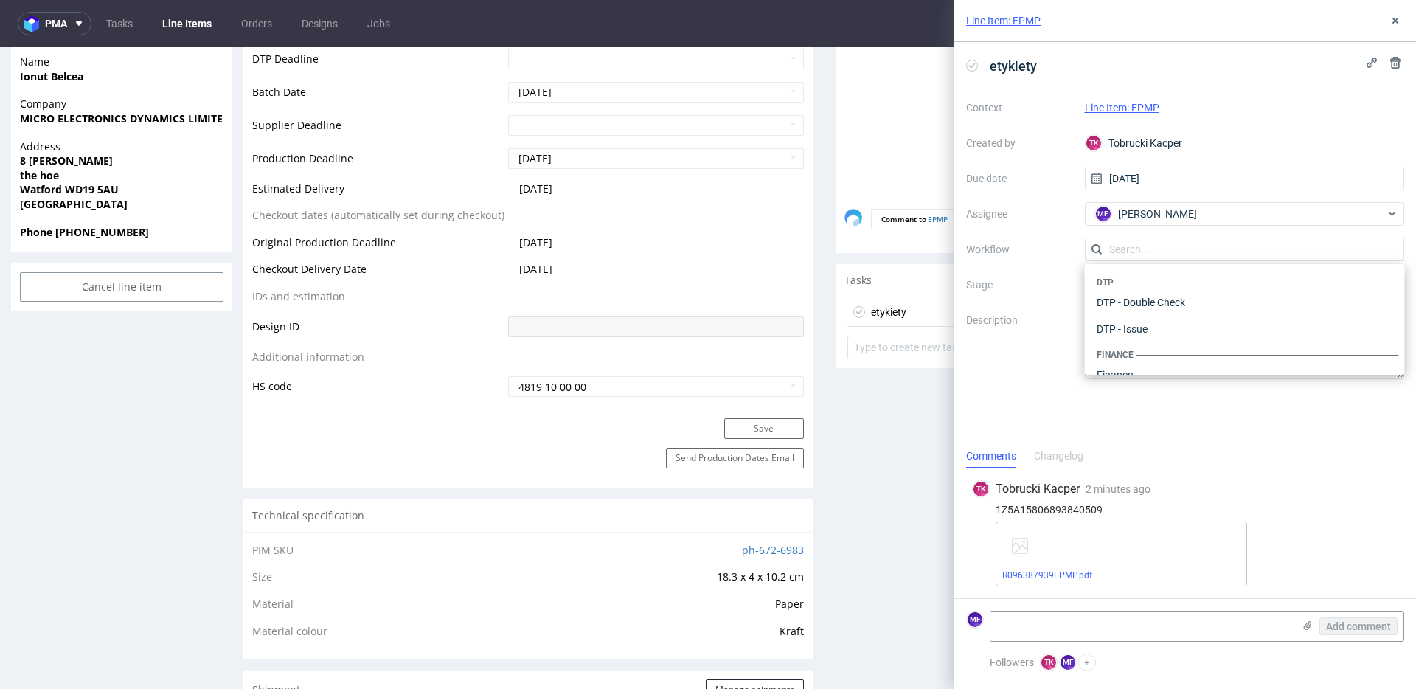
scroll to position [907, 0]
click at [1153, 366] on div "Warehouse - Shipping" at bounding box center [1245, 355] width 308 height 27
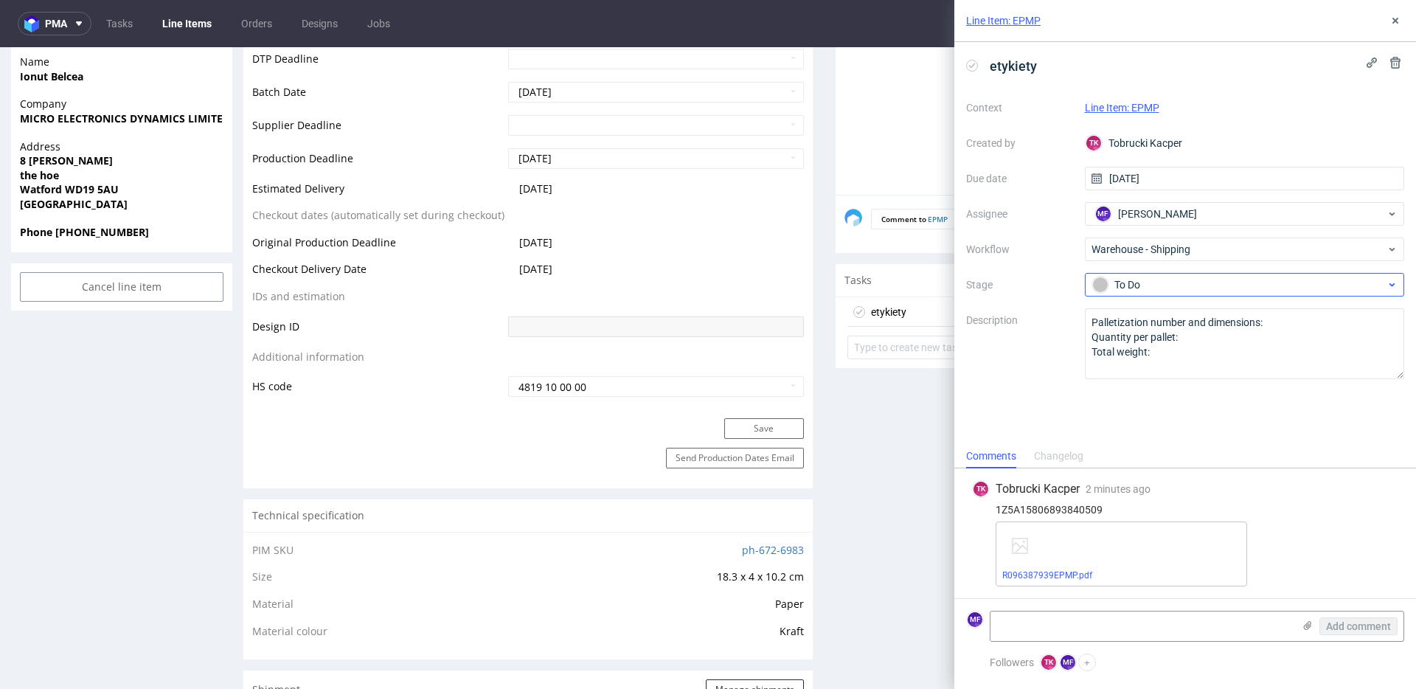
click at [1135, 295] on div "Context Line Item: EPMP Created by TK Tobrucki Kacper Due date 26/09/2025 Assig…" at bounding box center [1185, 237] width 438 height 283
click at [1138, 290] on div "To Do" at bounding box center [1238, 284] width 293 height 16
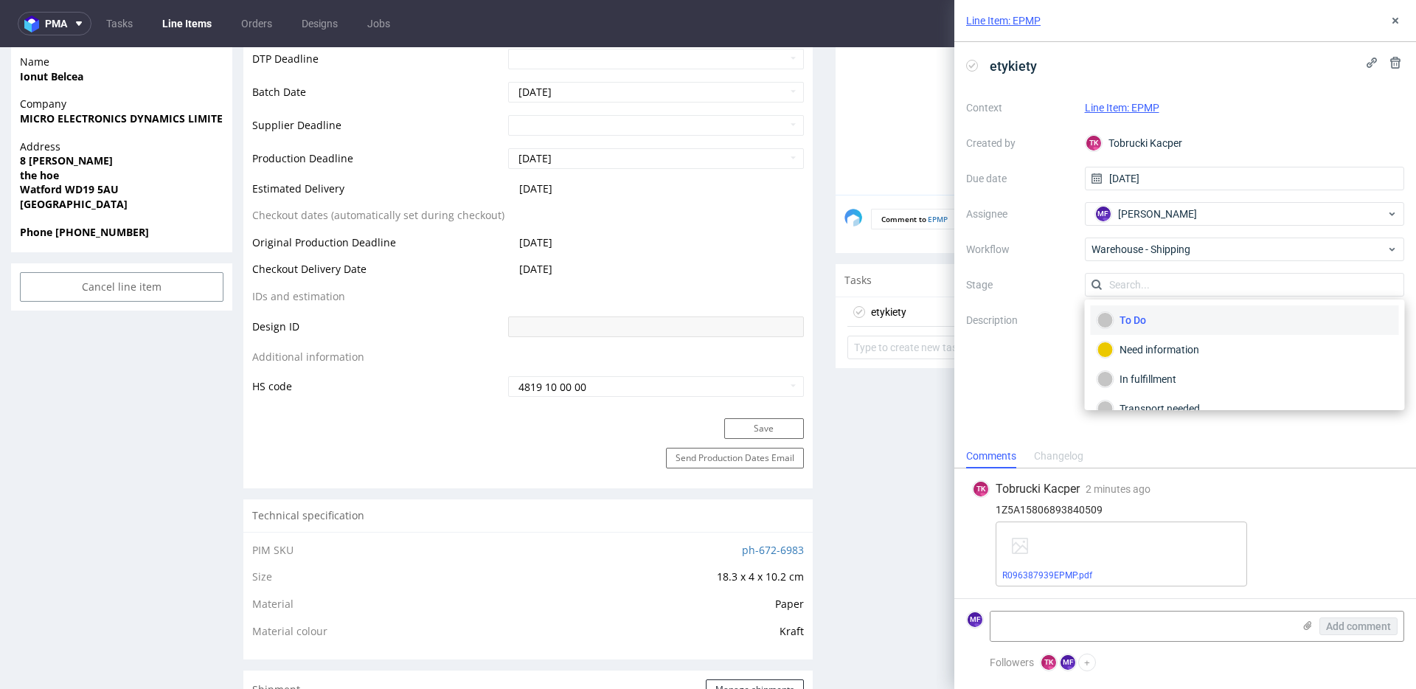
scroll to position [78, 0]
click at [1144, 377] on div "Completed" at bounding box center [1245, 389] width 308 height 29
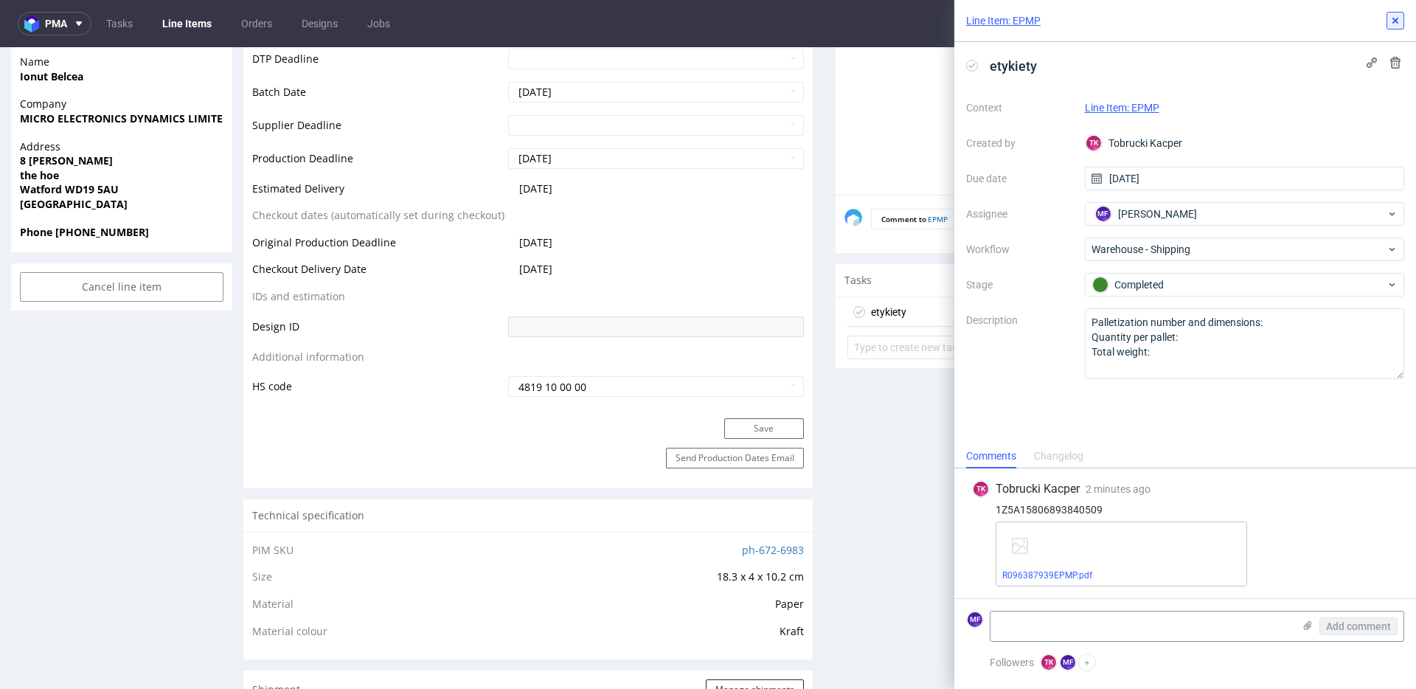
click at [1393, 24] on icon at bounding box center [1395, 21] width 12 height 12
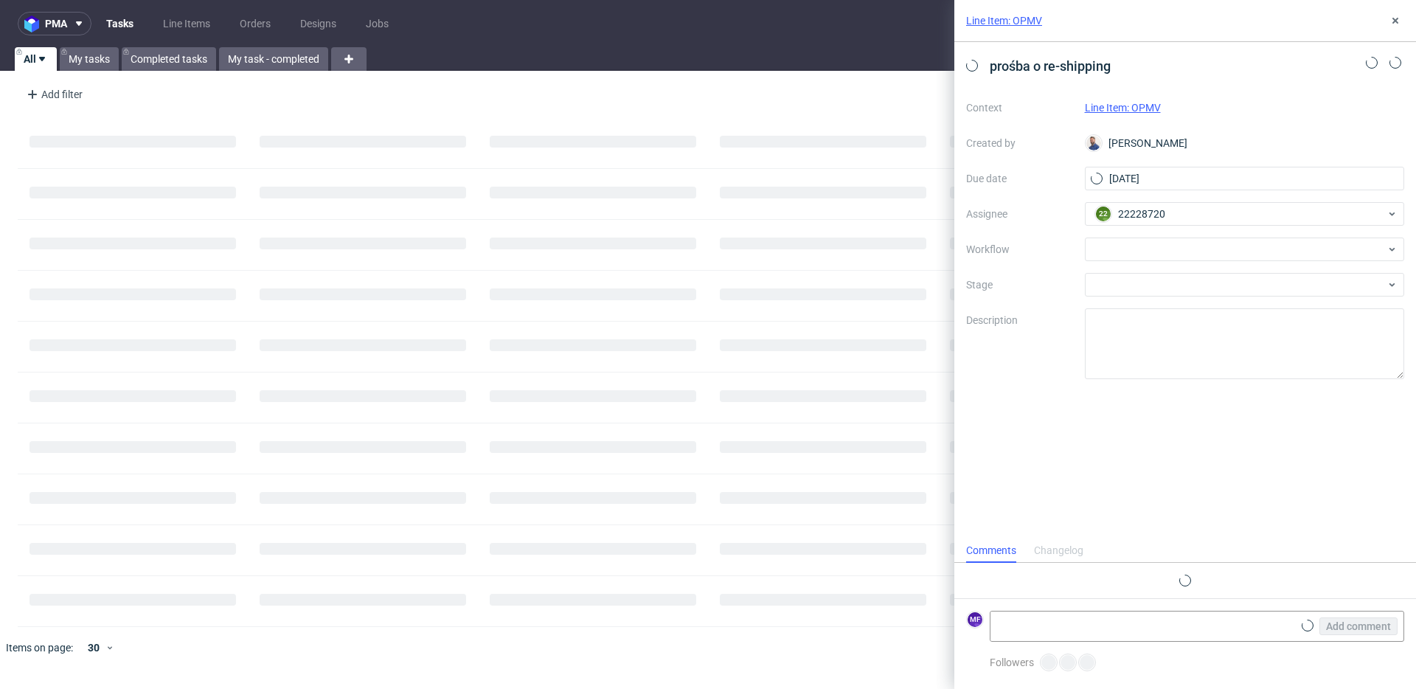
scroll to position [12, 0]
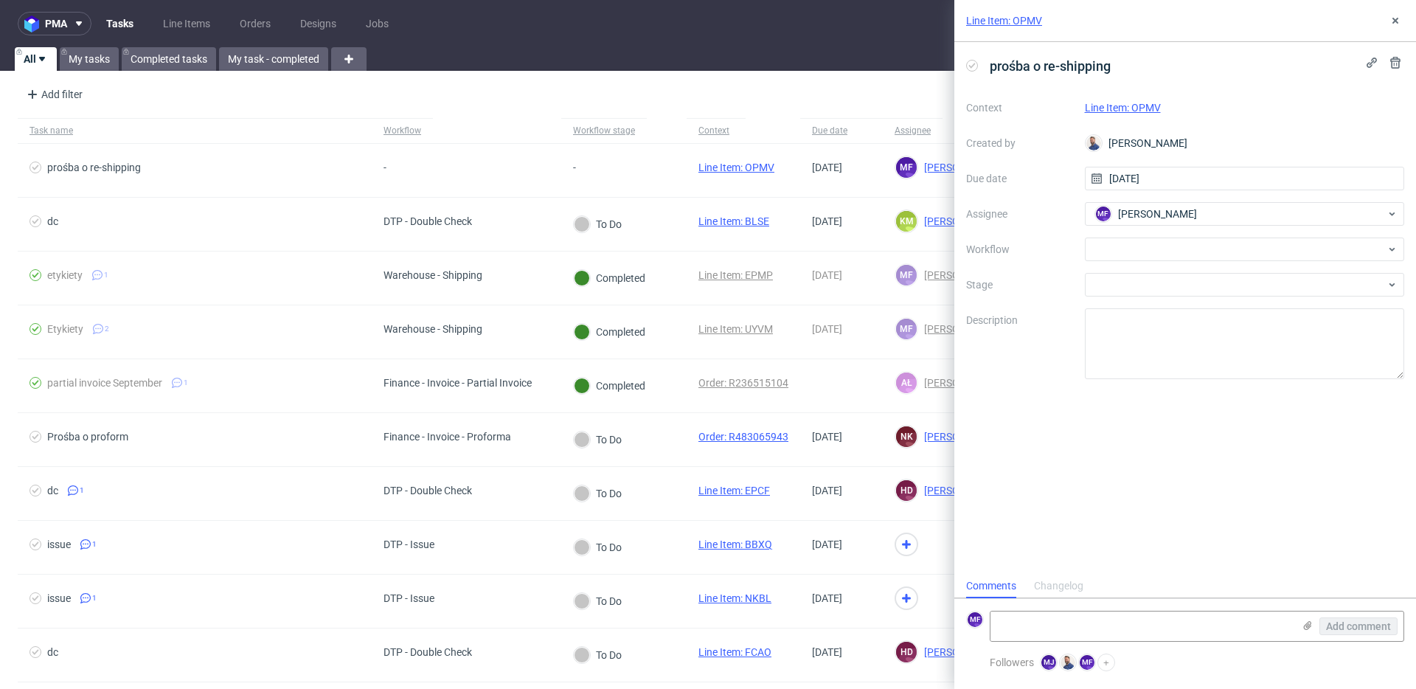
click at [1133, 105] on link "Line Item: OPMV" at bounding box center [1123, 108] width 76 height 12
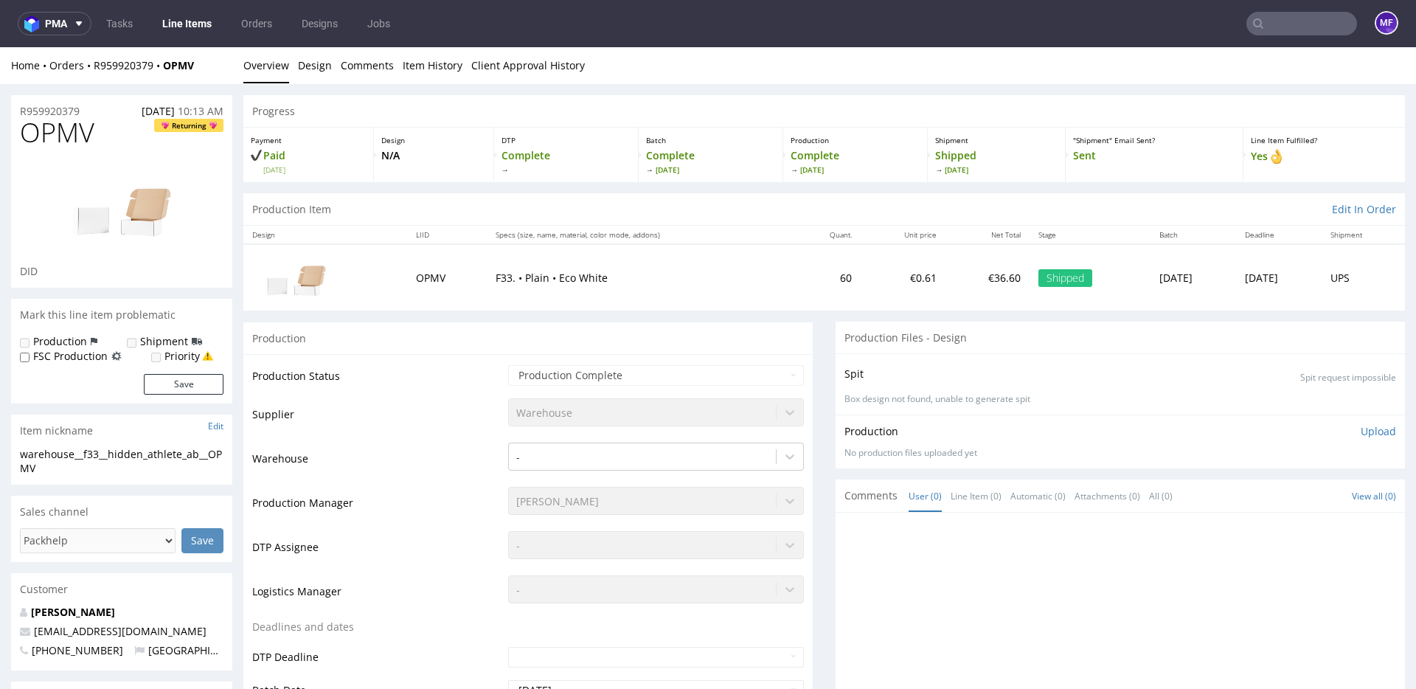
scroll to position [5, 0]
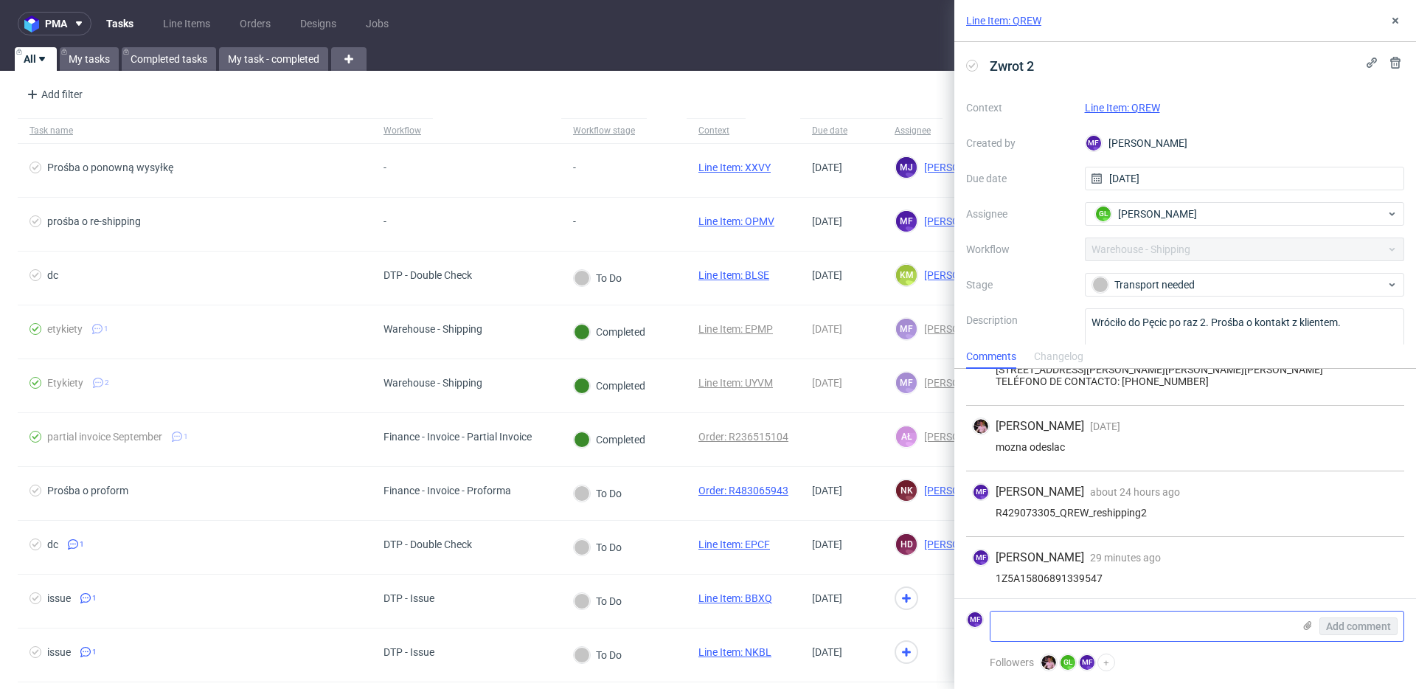
scroll to position [122, 0]
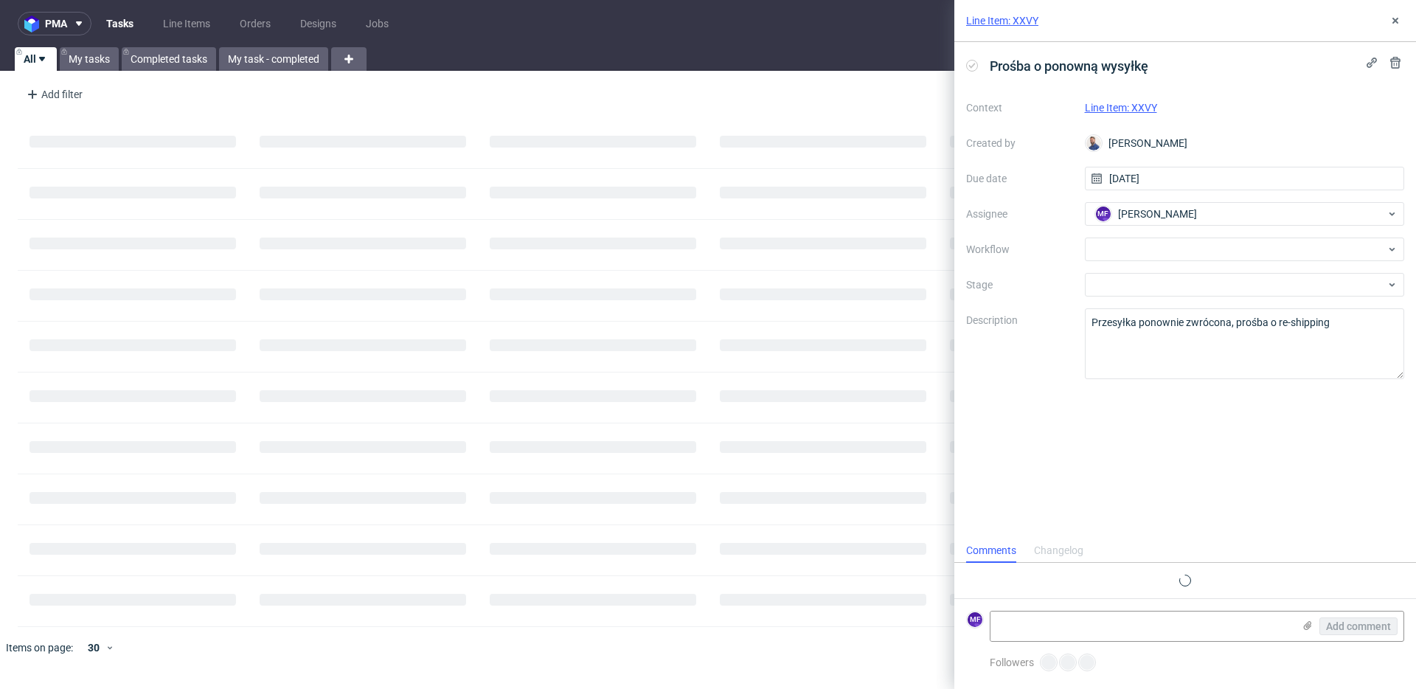
scroll to position [12, 0]
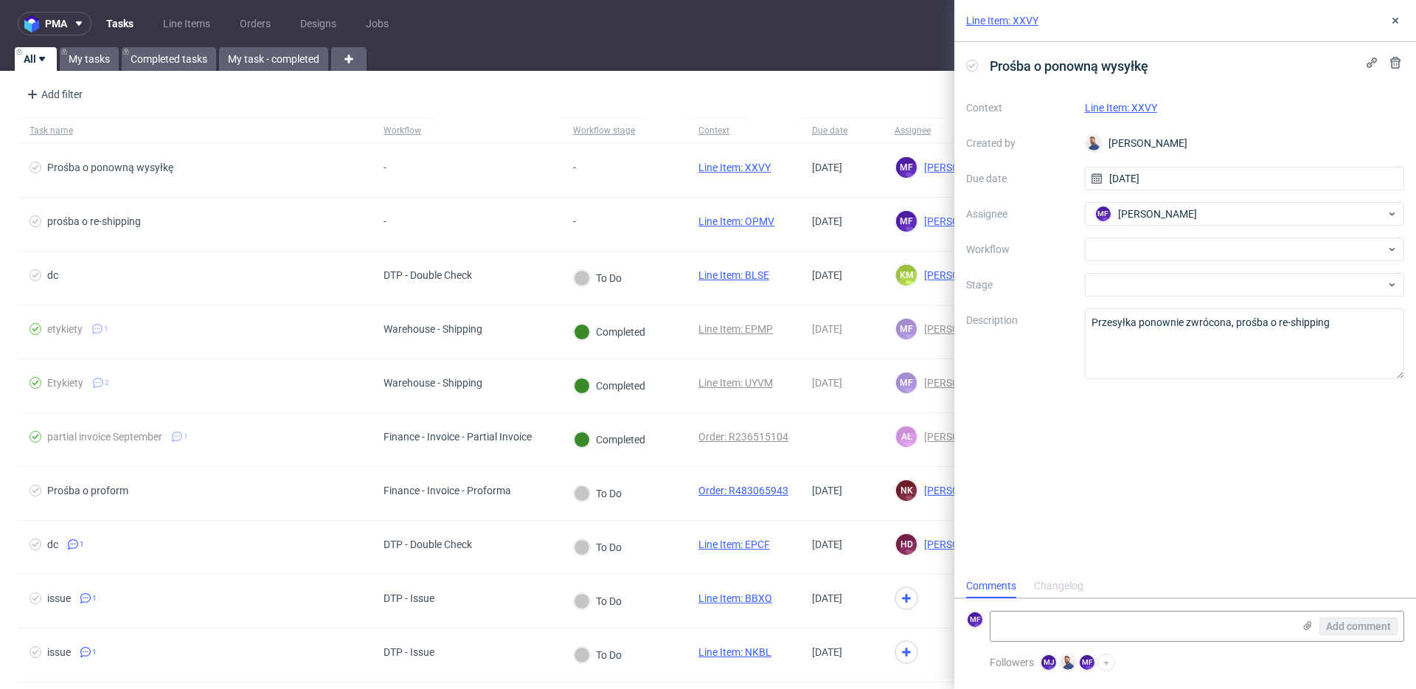
click at [1144, 450] on div "Prośba o ponowną wysyłkę Context Line Item: XXVY Created by [PERSON_NAME] Due d…" at bounding box center [1185, 308] width 462 height 532
